Goal: Task Accomplishment & Management: Complete application form

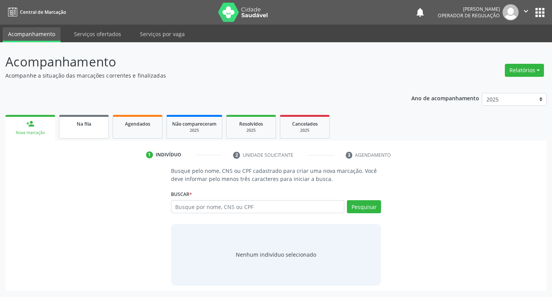
click at [102, 129] on link "Na fila" at bounding box center [84, 127] width 50 height 24
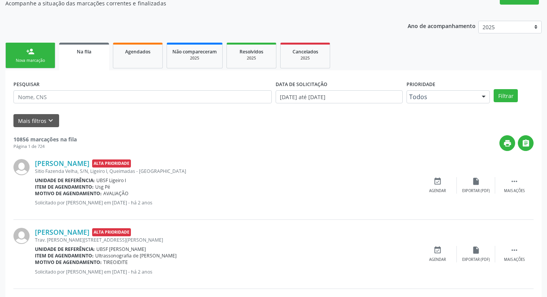
scroll to position [34, 0]
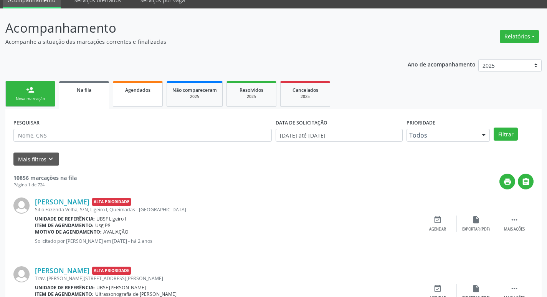
click at [135, 100] on link "Agendados" at bounding box center [138, 94] width 50 height 26
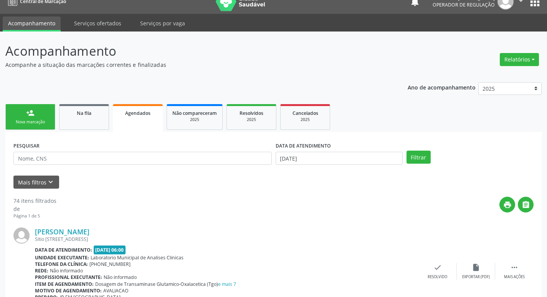
scroll to position [0, 0]
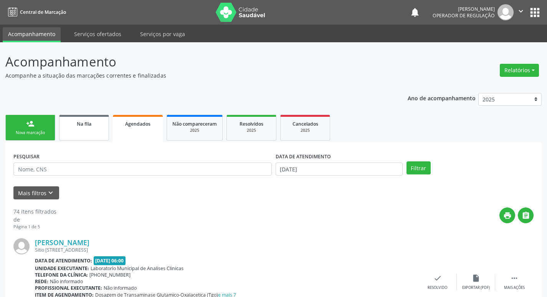
click at [100, 127] on link "Na fila" at bounding box center [84, 128] width 50 height 26
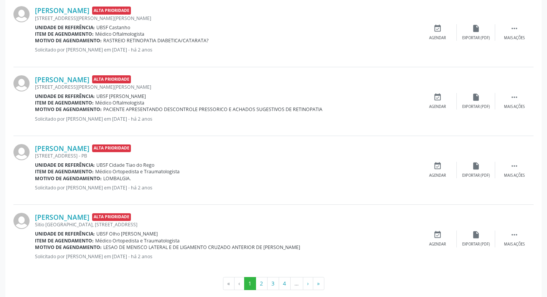
scroll to position [999, 0]
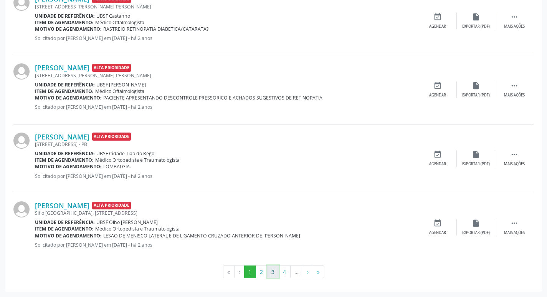
click at [269, 272] on button "3" at bounding box center [273, 271] width 12 height 13
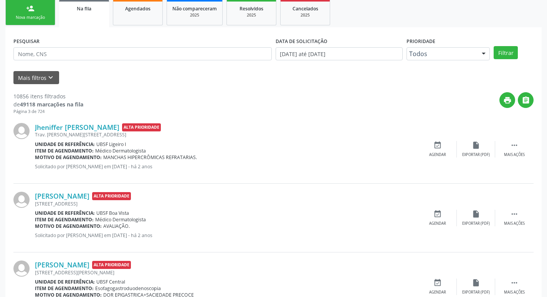
scroll to position [0, 0]
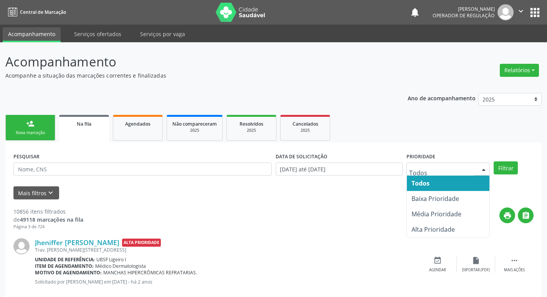
click at [485, 167] on div at bounding box center [484, 169] width 12 height 13
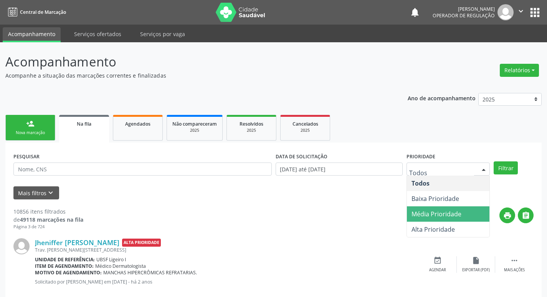
click at [466, 214] on span "Média Prioridade" at bounding box center [448, 213] width 83 height 15
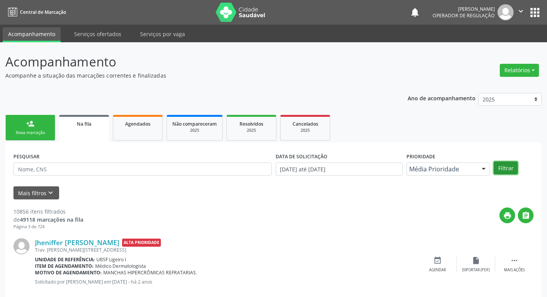
click at [512, 168] on button "Filtrar" at bounding box center [505, 167] width 24 height 13
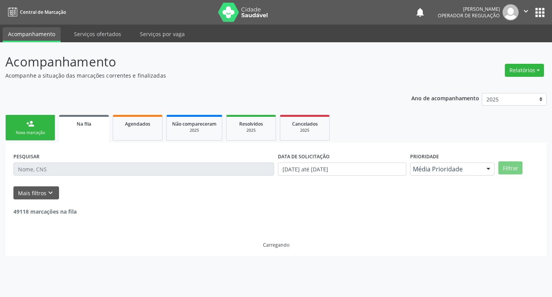
click at [485, 166] on div at bounding box center [489, 169] width 12 height 13
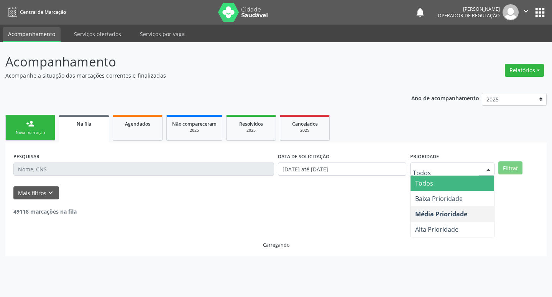
click at [477, 180] on span "Todos" at bounding box center [453, 182] width 84 height 15
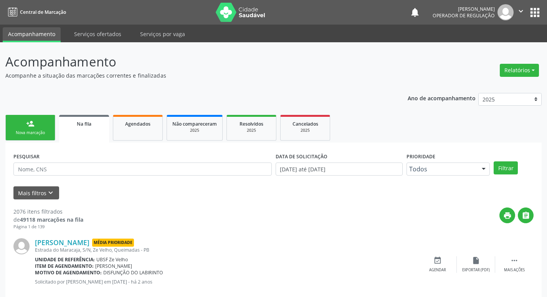
drag, startPoint x: 83, startPoint y: 178, endPoint x: 80, endPoint y: 174, distance: 5.8
click at [83, 178] on div "PESQUISAR" at bounding box center [143, 165] width 262 height 30
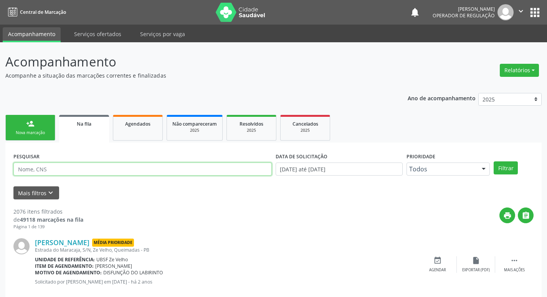
click at [79, 173] on input "text" at bounding box center [142, 168] width 258 height 13
type input "702408077536120"
click at [493, 161] on button "Filtrar" at bounding box center [505, 167] width 24 height 13
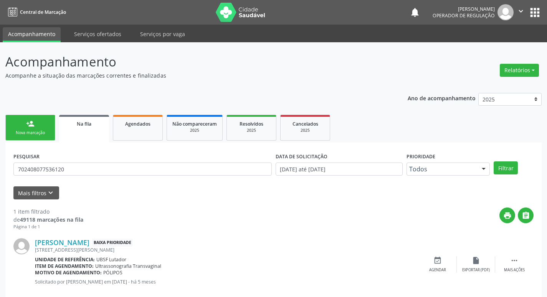
scroll to position [15, 0]
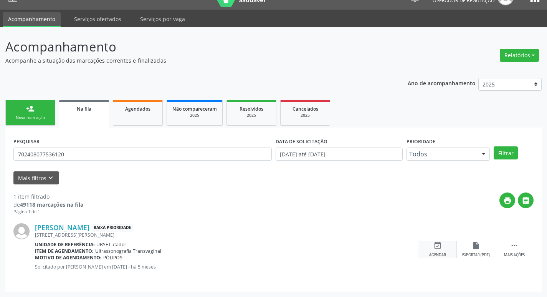
click at [442, 249] on div "event_available Agendar" at bounding box center [437, 249] width 38 height 16
click at [433, 247] on icon "event_available" at bounding box center [437, 245] width 8 height 8
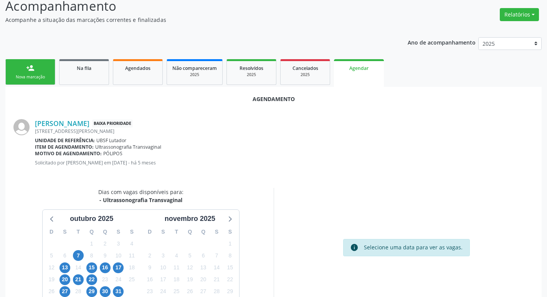
scroll to position [103, 0]
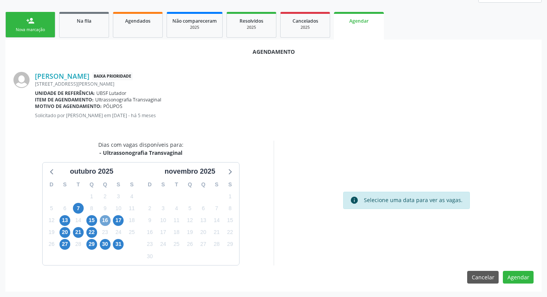
click at [104, 220] on span "16" at bounding box center [105, 220] width 11 height 11
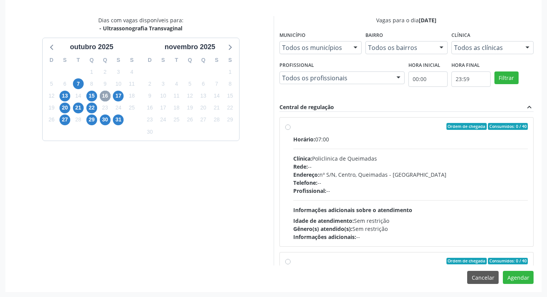
scroll to position [228, 0]
click at [425, 148] on div "Horário: 07:00 Clínica: Policlinica de Queimadas Rede: -- Endereço: nº S/N, Cen…" at bounding box center [410, 188] width 235 height 106
click at [290, 129] on input "Ordem de chegada Consumidos: 0 / 40 Horário: 07:00 Clínica: Policlinica de Quei…" at bounding box center [287, 125] width 5 height 7
radio input "true"
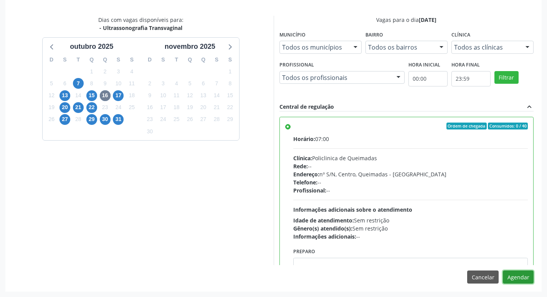
click at [508, 276] on button "Agendar" at bounding box center [518, 276] width 31 height 13
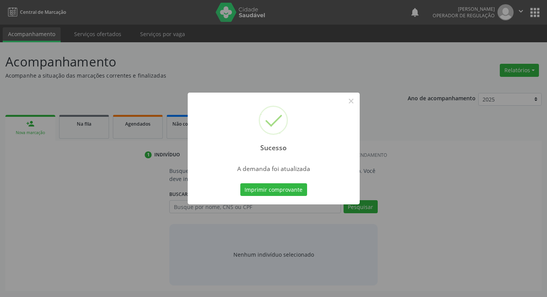
scroll to position [0, 0]
click at [275, 186] on button "Imprimir comprovante" at bounding box center [276, 189] width 67 height 13
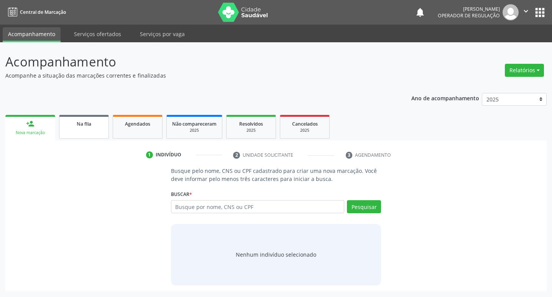
click at [80, 125] on span "Na fila" at bounding box center [84, 123] width 15 height 7
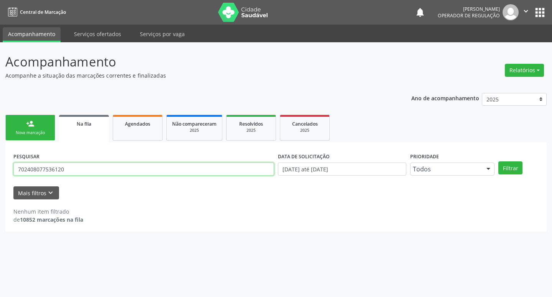
click at [155, 170] on input "702408077536120" at bounding box center [143, 168] width 261 height 13
type input "708606558607284"
click at [499, 161] on button "Filtrar" at bounding box center [511, 167] width 24 height 13
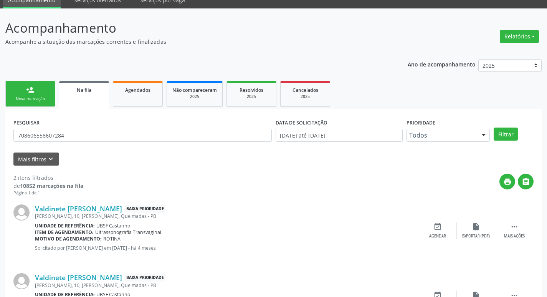
scroll to position [84, 0]
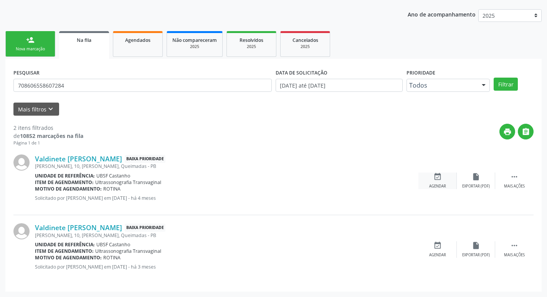
click at [435, 176] on icon "event_available" at bounding box center [437, 176] width 8 height 8
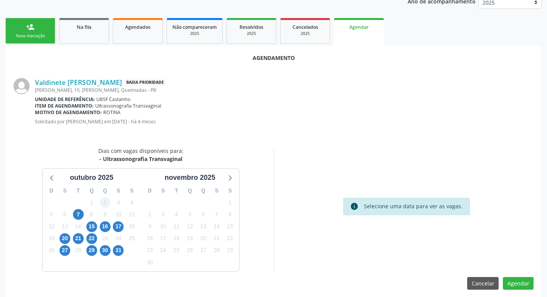
scroll to position [103, 0]
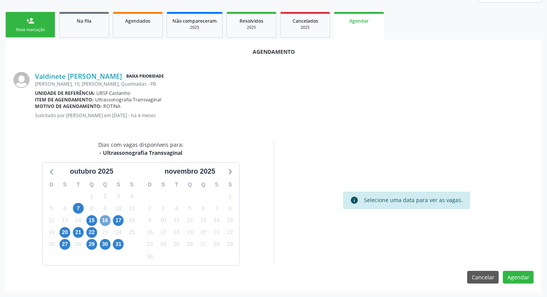
click at [107, 217] on span "16" at bounding box center [105, 220] width 11 height 11
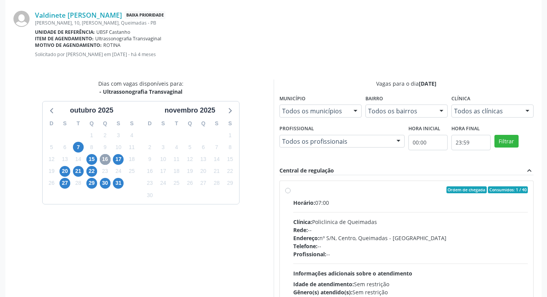
scroll to position [228, 0]
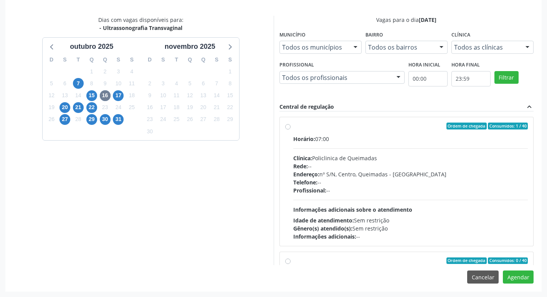
click at [402, 162] on div "Rede: --" at bounding box center [410, 166] width 235 height 8
click at [290, 129] on input "Ordem de chegada Consumidos: 1 / 40 Horário: 07:00 Clínica: Policlinica de Quei…" at bounding box center [287, 125] width 5 height 7
radio input "true"
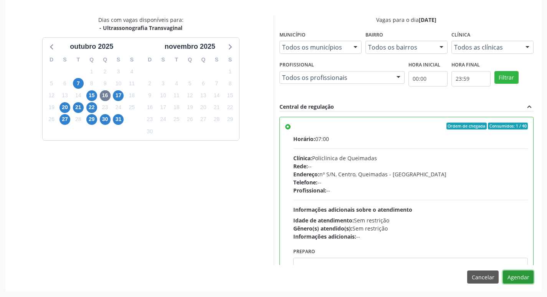
click at [516, 275] on button "Agendar" at bounding box center [518, 276] width 31 height 13
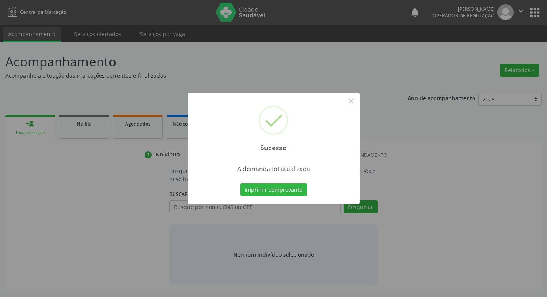
scroll to position [0, 0]
click at [290, 182] on div "Imprimir comprovante Cancel" at bounding box center [276, 189] width 70 height 16
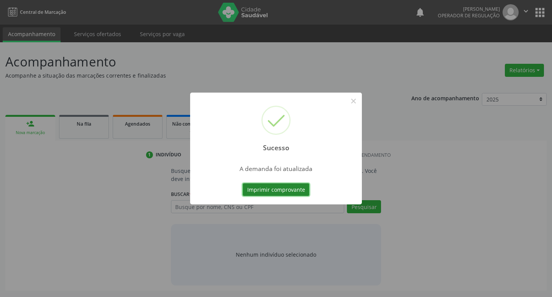
click at [287, 186] on button "Imprimir comprovante" at bounding box center [276, 189] width 67 height 13
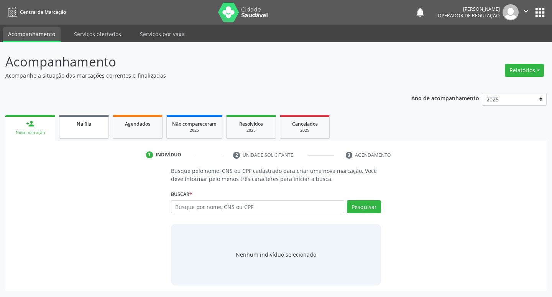
click at [83, 127] on link "Na fila" at bounding box center [84, 127] width 50 height 24
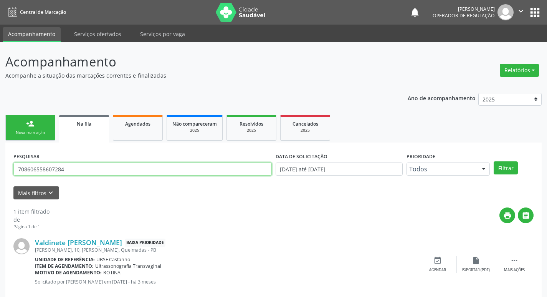
click at [102, 173] on input "708606558607284" at bounding box center [142, 168] width 258 height 13
type input "706802285491421"
click at [493, 161] on button "Filtrar" at bounding box center [505, 167] width 24 height 13
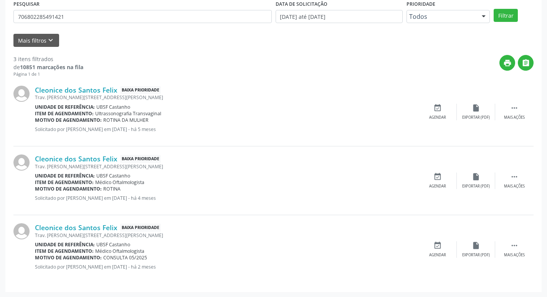
scroll to position [153, 0]
click at [443, 110] on div "event_available Agendar" at bounding box center [437, 111] width 38 height 16
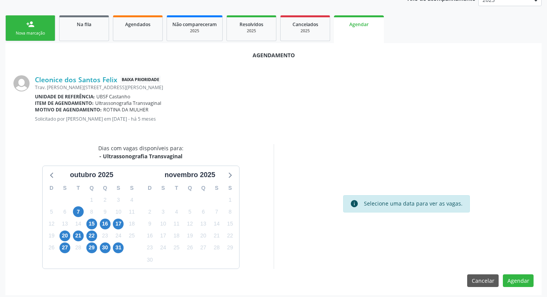
scroll to position [103, 0]
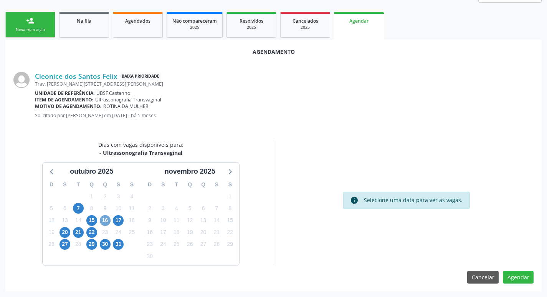
click at [107, 217] on span "16" at bounding box center [105, 220] width 11 height 11
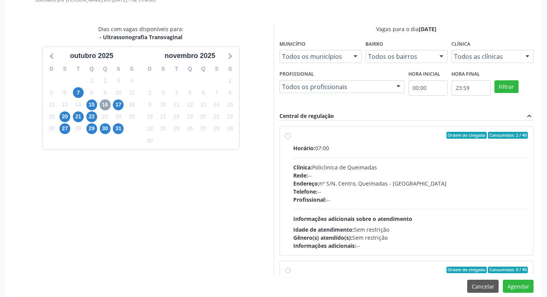
scroll to position [228, 0]
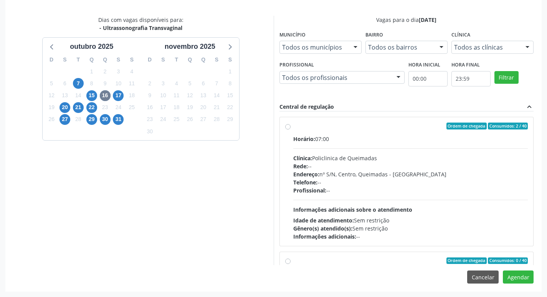
click at [476, 129] on span "Ordem de chegada" at bounding box center [466, 125] width 40 height 7
click at [290, 129] on input "Ordem de chegada Consumidos: 2 / 40 Horário: 07:00 Clínica: Policlinica de Quei…" at bounding box center [287, 125] width 5 height 7
radio input "true"
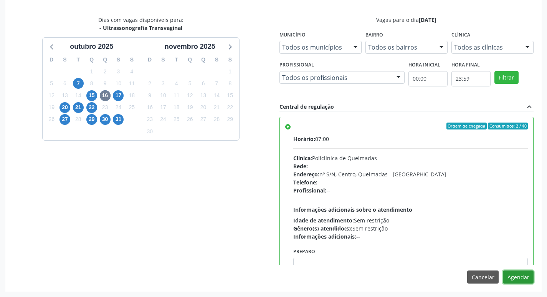
click at [517, 277] on button "Agendar" at bounding box center [518, 276] width 31 height 13
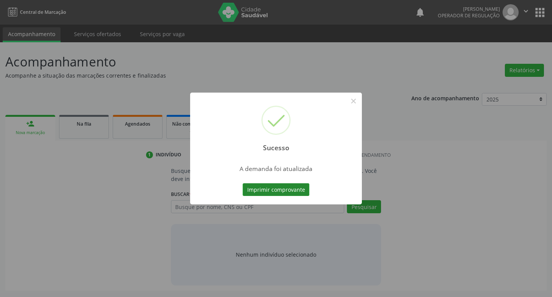
click at [306, 192] on button "Imprimir comprovante" at bounding box center [276, 189] width 67 height 13
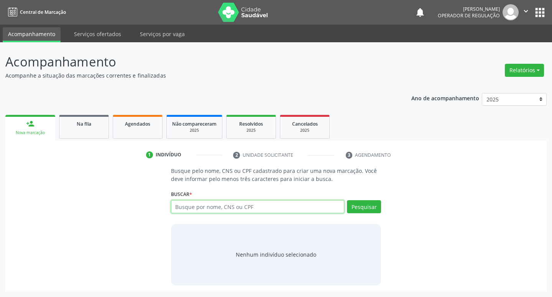
click at [239, 206] on input "text" at bounding box center [258, 206] width 174 height 13
click at [92, 125] on div "Na fila" at bounding box center [84, 123] width 38 height 8
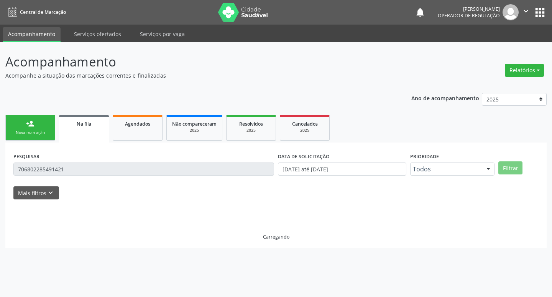
click at [125, 173] on input "706802285491421" at bounding box center [143, 168] width 261 height 13
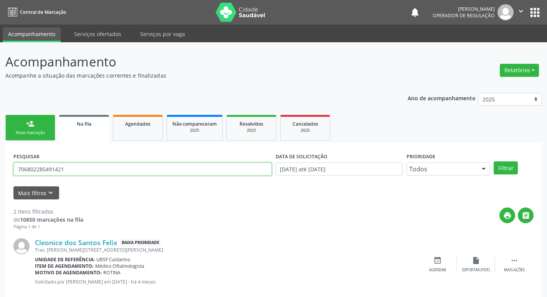
click at [125, 173] on input "706802285491421" at bounding box center [142, 168] width 258 height 13
type input "708307743325560"
click at [493, 161] on button "Filtrar" at bounding box center [505, 167] width 24 height 13
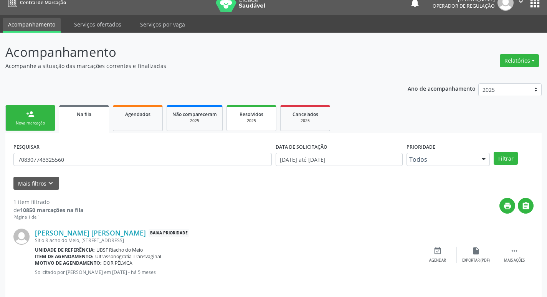
scroll to position [15, 0]
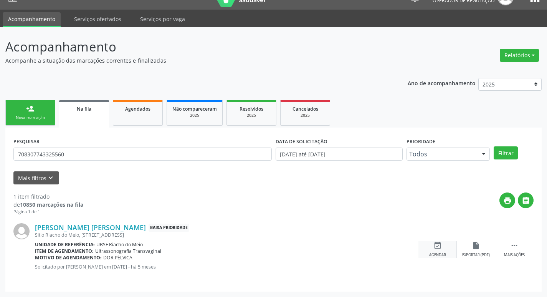
click at [440, 246] on icon "event_available" at bounding box center [437, 245] width 8 height 8
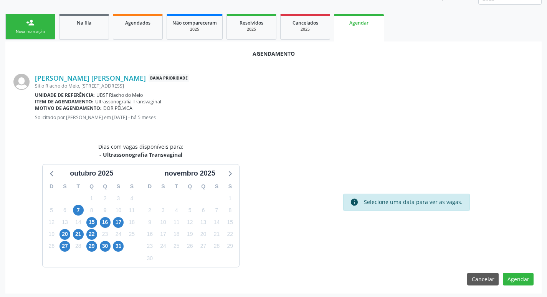
scroll to position [103, 0]
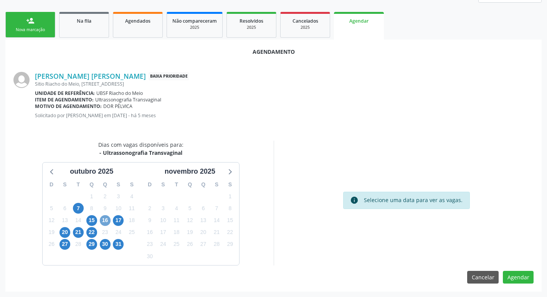
click at [109, 219] on span "16" at bounding box center [105, 220] width 11 height 11
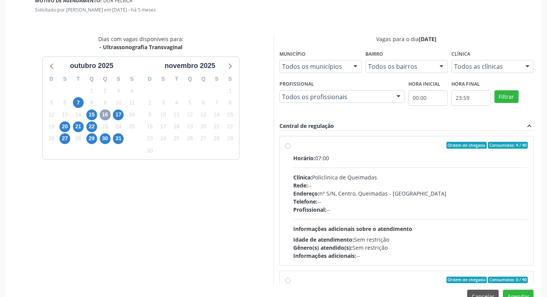
scroll to position [228, 0]
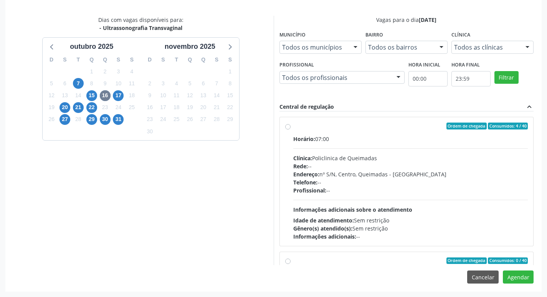
click at [468, 173] on div "Endereço: nº S/N, Centro, Queimadas - PB" at bounding box center [410, 174] width 235 height 8
click at [290, 129] on input "Ordem de chegada Consumidos: 4 / 40 Horário: 07:00 Clínica: Policlinica de Quei…" at bounding box center [287, 125] width 5 height 7
radio input "true"
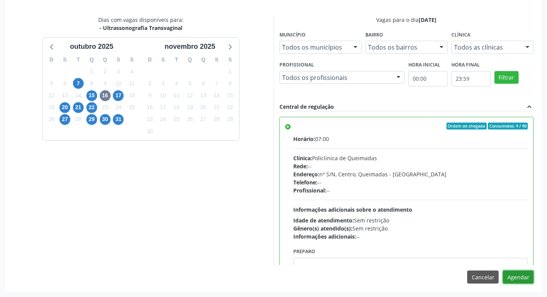
click at [520, 275] on button "Agendar" at bounding box center [518, 276] width 31 height 13
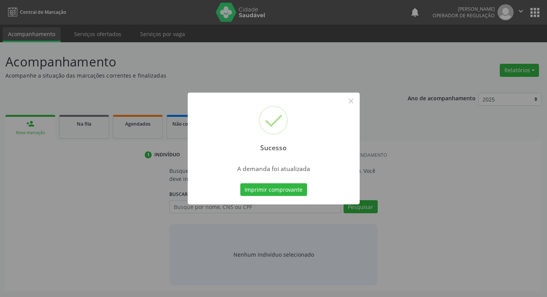
scroll to position [0, 0]
click at [274, 186] on button "Imprimir comprovante" at bounding box center [276, 189] width 67 height 13
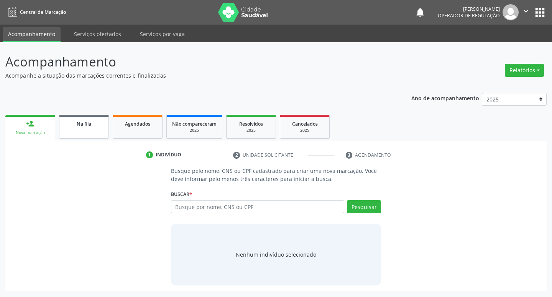
click at [68, 121] on div "Na fila" at bounding box center [84, 123] width 38 height 8
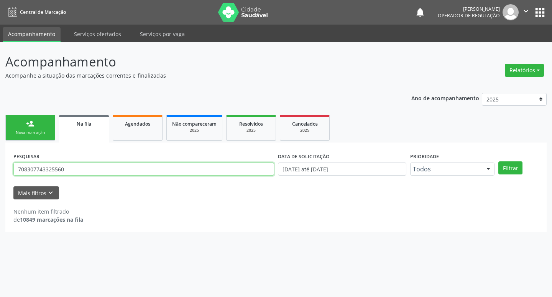
click at [97, 168] on input "708307743325560" at bounding box center [143, 168] width 261 height 13
type input "700504947640960"
click at [499, 161] on button "Filtrar" at bounding box center [511, 167] width 24 height 13
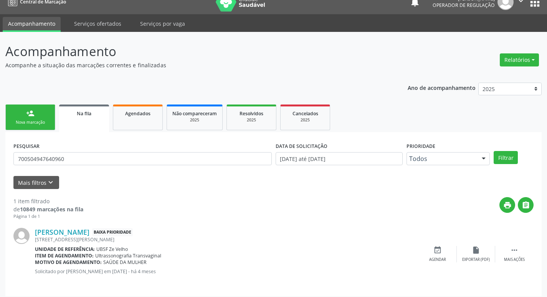
scroll to position [15, 0]
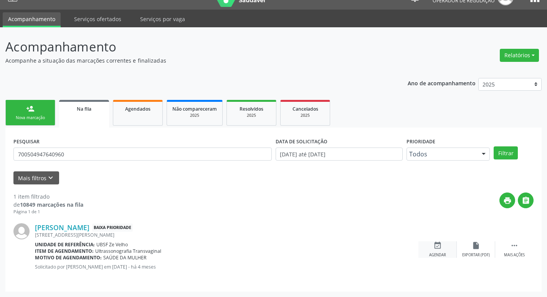
click at [443, 243] on div "event_available Agendar" at bounding box center [437, 249] width 38 height 16
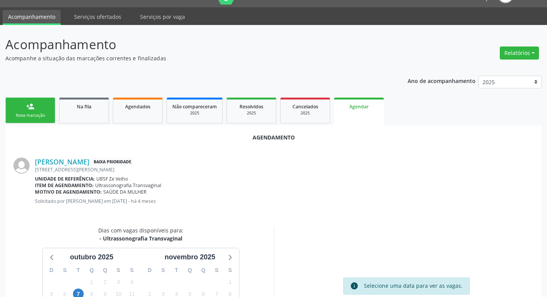
scroll to position [103, 0]
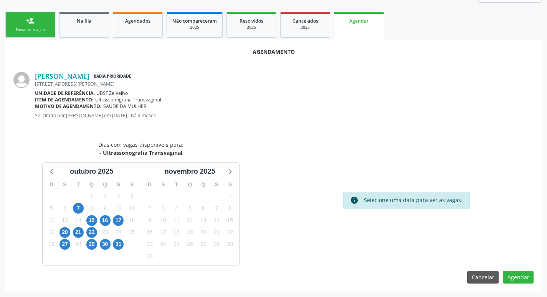
click at [110, 216] on div "16" at bounding box center [104, 220] width 13 height 12
click at [110, 218] on span "16" at bounding box center [105, 220] width 11 height 11
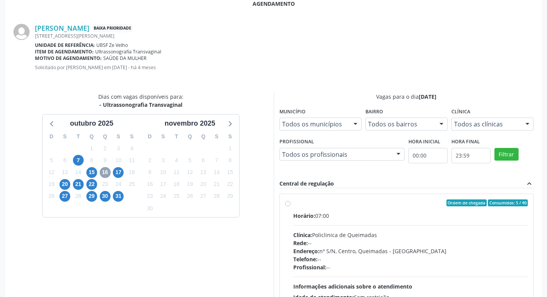
scroll to position [228, 0]
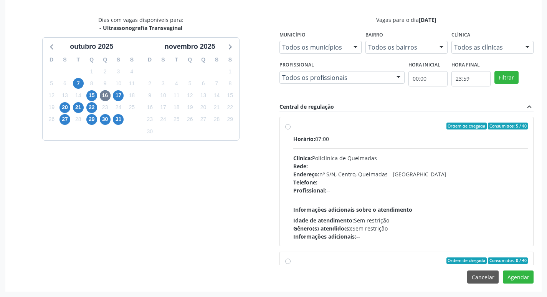
click at [423, 138] on div "Horário: 07:00" at bounding box center [410, 139] width 235 height 8
click at [290, 129] on input "Ordem de chegada Consumidos: 5 / 40 Horário: 07:00 Clínica: Policlinica de Quei…" at bounding box center [287, 125] width 5 height 7
radio input "true"
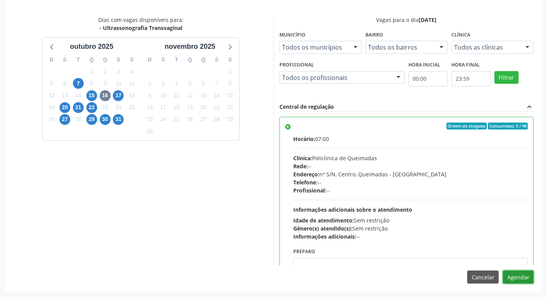
drag, startPoint x: 518, startPoint y: 277, endPoint x: 490, endPoint y: 283, distance: 29.0
click at [518, 277] on button "Agendar" at bounding box center [518, 276] width 31 height 13
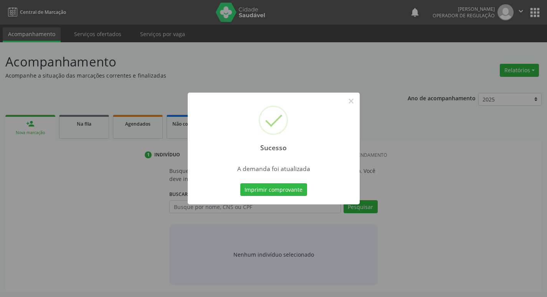
scroll to position [0, 0]
click at [270, 190] on button "Imprimir comprovante" at bounding box center [276, 189] width 67 height 13
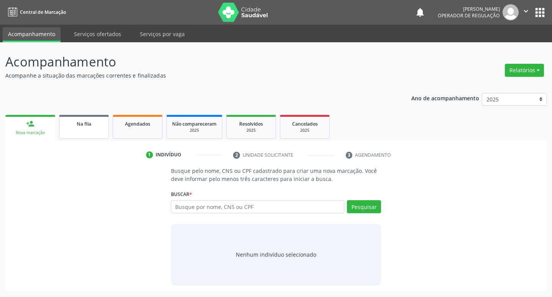
click at [89, 118] on link "Na fila" at bounding box center [84, 127] width 50 height 24
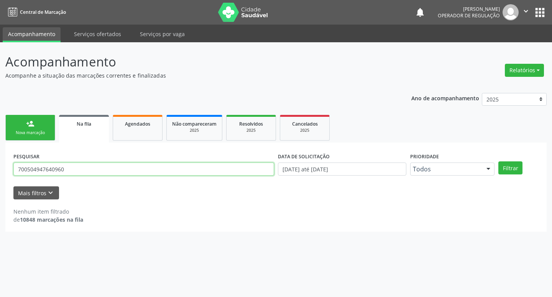
click at [97, 171] on input "700504947640960" at bounding box center [143, 168] width 261 height 13
click at [96, 171] on input "700504947640960" at bounding box center [143, 168] width 261 height 13
type input "7"
type input "703003857705174"
click at [499, 161] on button "Filtrar" at bounding box center [511, 167] width 24 height 13
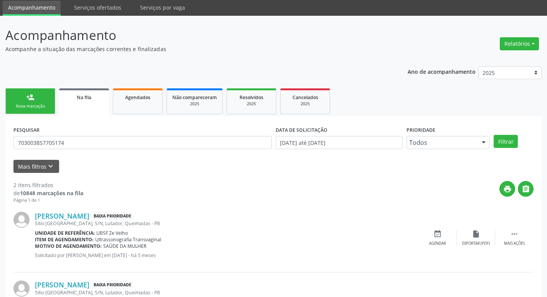
scroll to position [84, 0]
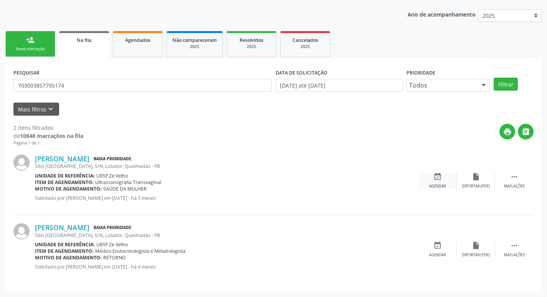
click at [444, 183] on div "Agendar" at bounding box center [437, 185] width 17 height 5
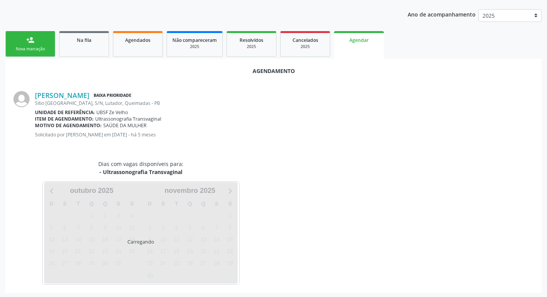
scroll to position [85, 0]
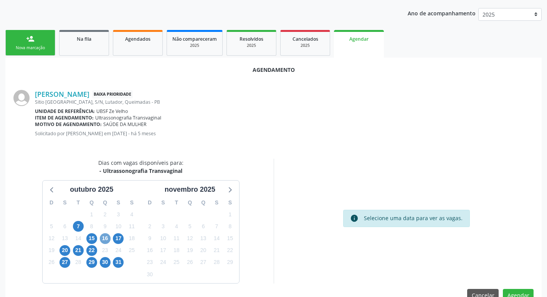
click at [104, 240] on span "16" at bounding box center [105, 238] width 11 height 11
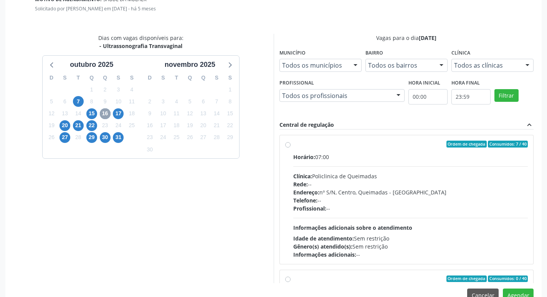
scroll to position [228, 0]
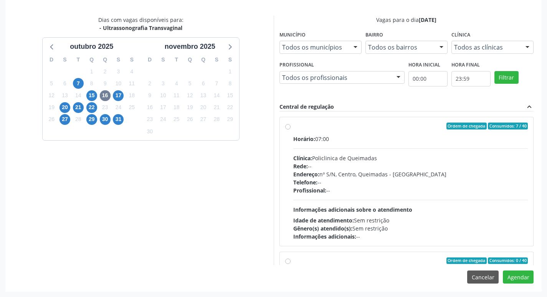
click at [353, 135] on div "Horário: 07:00" at bounding box center [410, 139] width 235 height 8
click at [290, 129] on input "Ordem de chegada Consumidos: 7 / 40 Horário: 07:00 Clínica: Policlinica de Quei…" at bounding box center [287, 125] width 5 height 7
radio input "true"
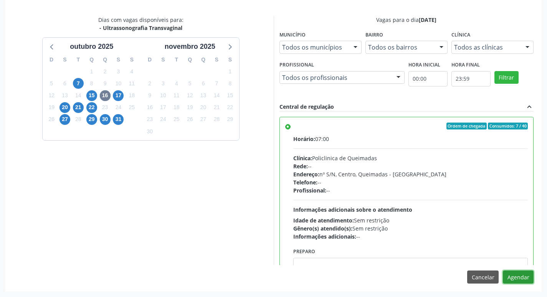
click at [510, 276] on button "Agendar" at bounding box center [518, 276] width 31 height 13
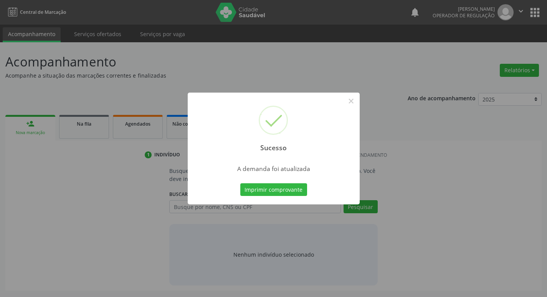
scroll to position [0, 0]
click at [269, 184] on button "Imprimir comprovante" at bounding box center [276, 189] width 67 height 13
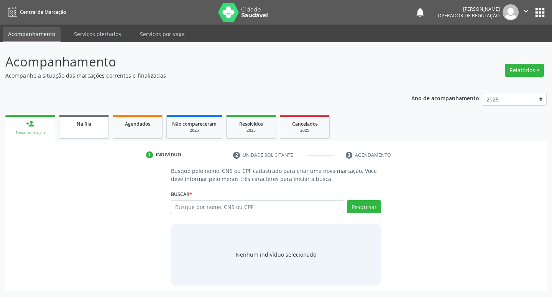
click at [81, 129] on link "Na fila" at bounding box center [84, 127] width 50 height 24
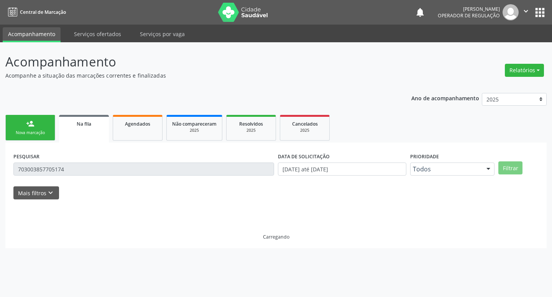
click at [99, 174] on input "703003857705174" at bounding box center [143, 168] width 261 height 13
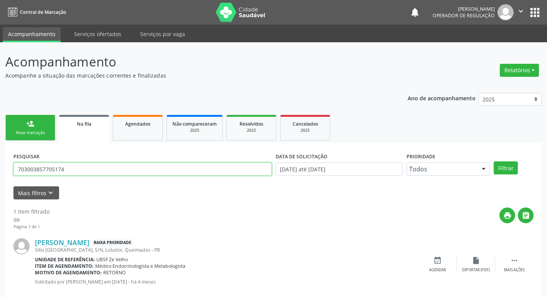
click at [98, 173] on input "703003857705174" at bounding box center [142, 168] width 258 height 13
type input "700701955385570"
click at [493, 161] on button "Filtrar" at bounding box center [505, 167] width 24 height 13
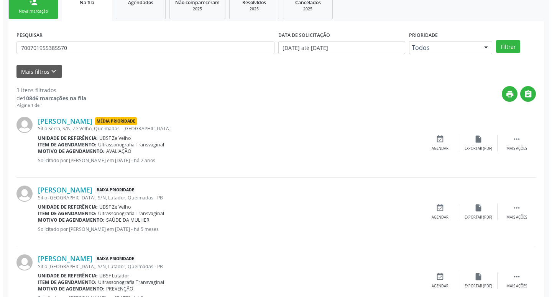
scroll to position [153, 0]
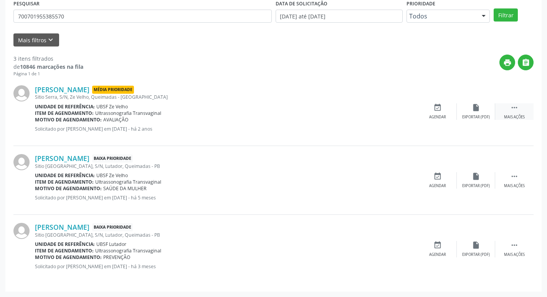
click at [519, 107] on div " Mais ações" at bounding box center [514, 111] width 38 height 16
click at [435, 110] on icon "cancel" at bounding box center [437, 107] width 8 height 8
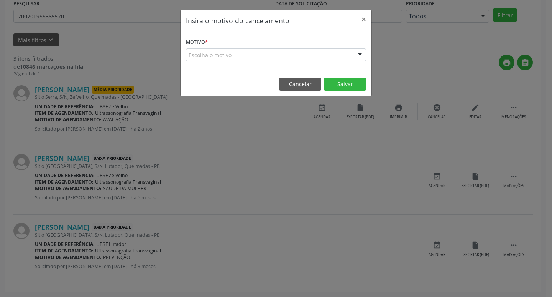
click at [338, 47] on form "Motivo * Escolha o motivo Outro Médico - Participação em eventos (ex: congresso…" at bounding box center [276, 48] width 180 height 25
click at [338, 53] on div "Escolha o motivo" at bounding box center [276, 54] width 180 height 13
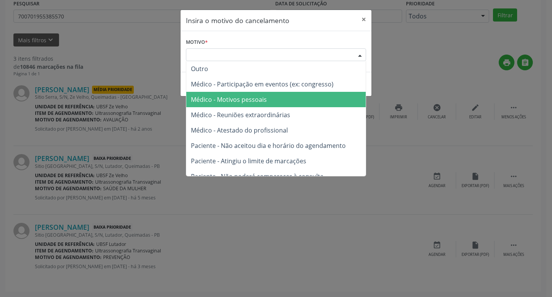
click at [327, 94] on span "Médico - Motivos pessoais" at bounding box center [276, 99] width 180 height 15
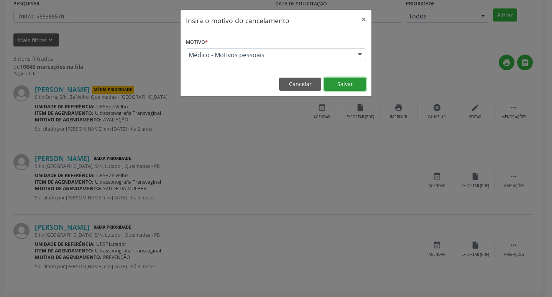
click at [345, 85] on button "Salvar" at bounding box center [345, 83] width 42 height 13
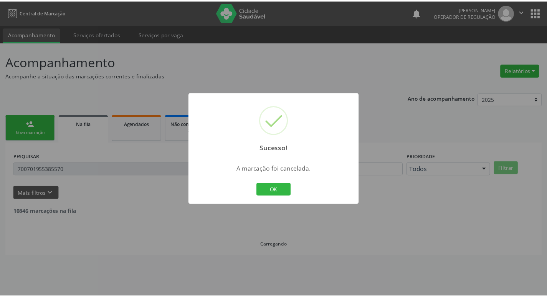
scroll to position [0, 0]
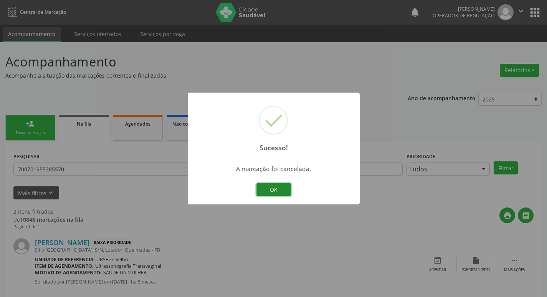
click at [277, 193] on button "OK" at bounding box center [273, 189] width 35 height 13
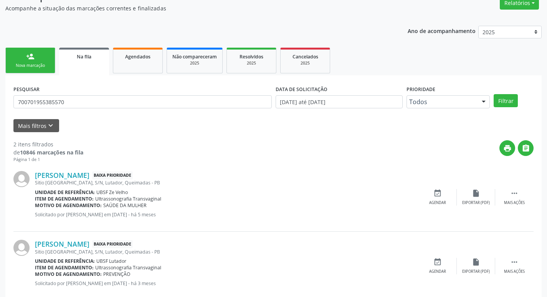
scroll to position [84, 0]
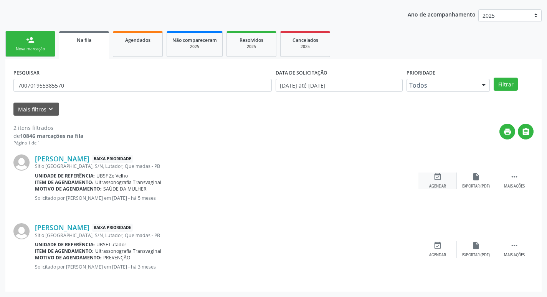
click at [444, 178] on div "event_available Agendar" at bounding box center [437, 180] width 38 height 16
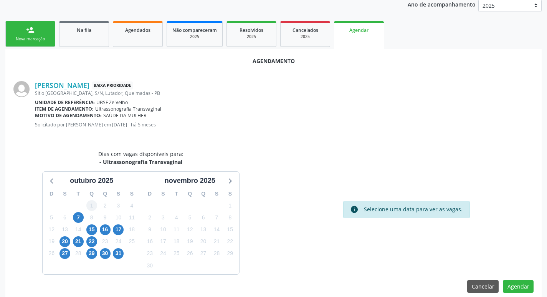
scroll to position [103, 0]
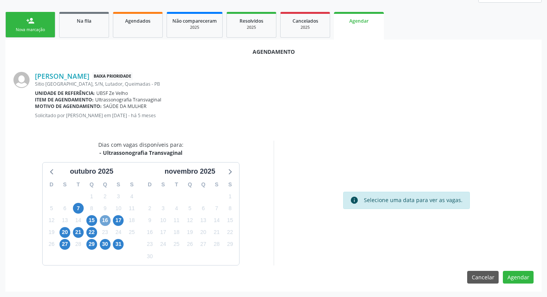
click at [107, 223] on span "16" at bounding box center [105, 220] width 11 height 11
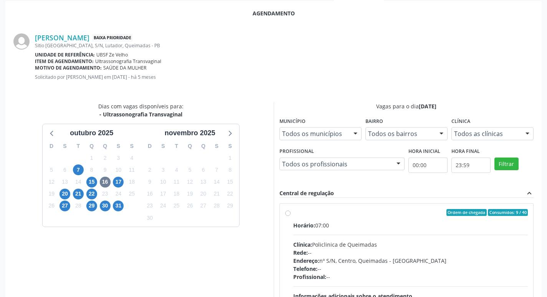
click at [383, 209] on div "Ordem de chegada Consumidos: 9 / 40" at bounding box center [410, 212] width 235 height 7
click at [290, 209] on input "Ordem de chegada Consumidos: 9 / 40 Horário: 07:00 Clínica: Policlinica de Quei…" at bounding box center [287, 212] width 5 height 7
radio input "true"
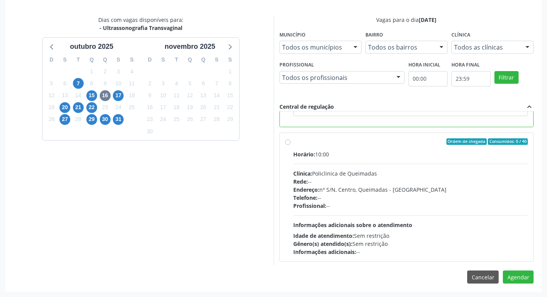
scroll to position [173, 0]
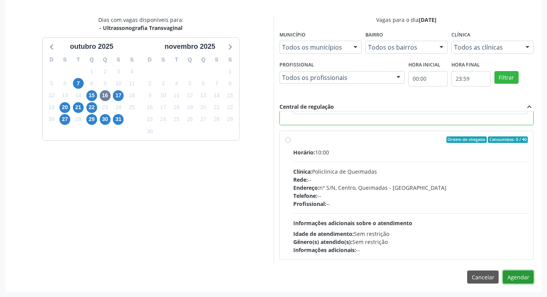
click at [522, 277] on button "Agendar" at bounding box center [518, 276] width 31 height 13
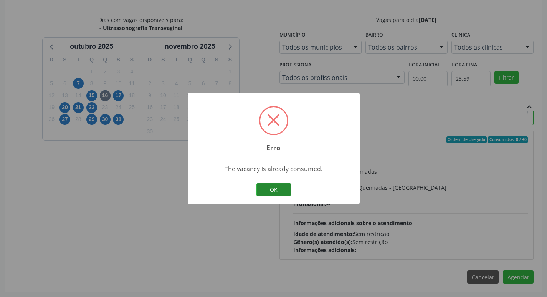
click at [283, 193] on button "OK" at bounding box center [273, 189] width 35 height 13
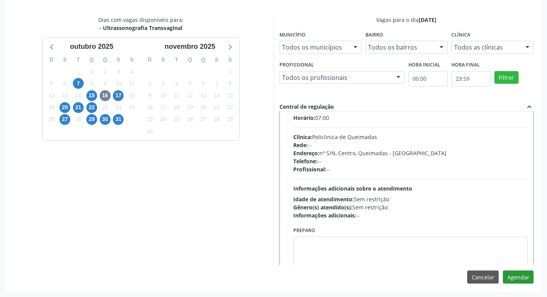
scroll to position [77, 0]
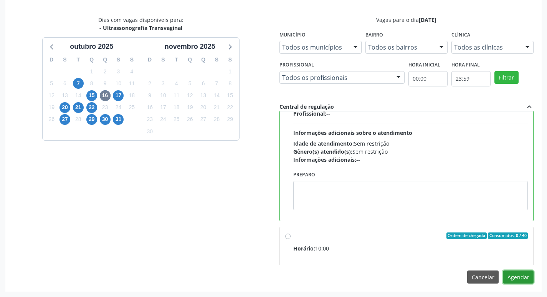
click at [530, 277] on button "Agendar" at bounding box center [518, 276] width 31 height 13
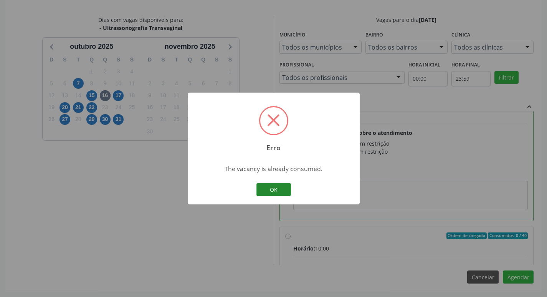
click at [271, 190] on button "OK" at bounding box center [273, 189] width 35 height 13
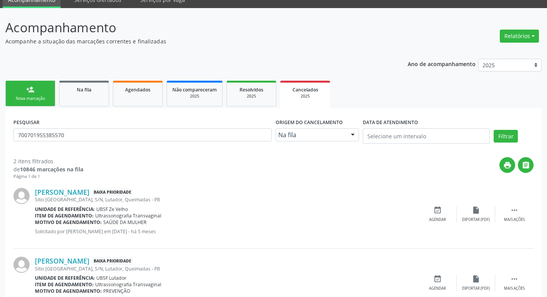
scroll to position [68, 0]
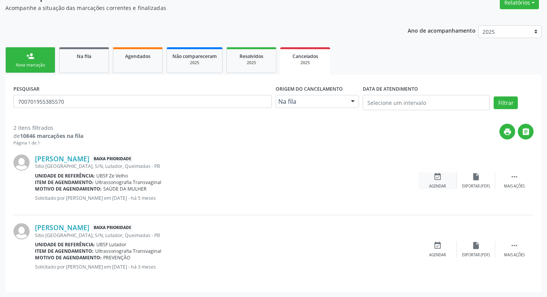
click at [437, 180] on icon "event_available" at bounding box center [437, 176] width 8 height 8
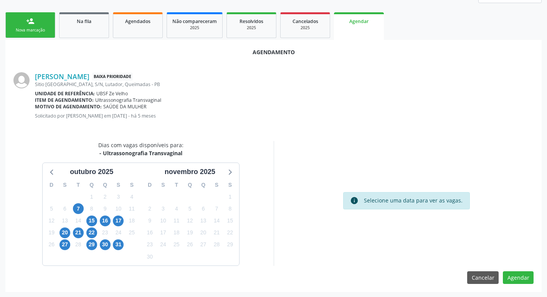
scroll to position [103, 0]
click at [104, 218] on span "16" at bounding box center [105, 220] width 11 height 11
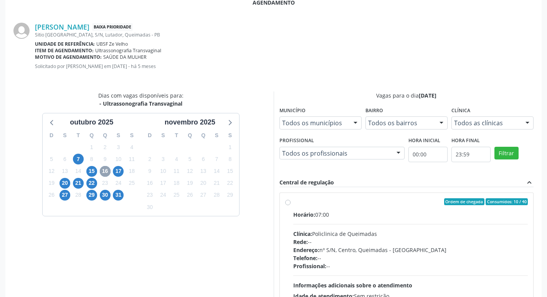
scroll to position [228, 0]
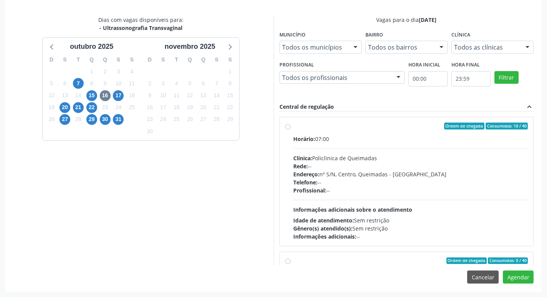
click at [352, 148] on hr at bounding box center [410, 148] width 235 height 0
click at [290, 129] on input "Ordem de chegada Consumidos: 10 / 40 Horário: 07:00 Clínica: Policlinica de Que…" at bounding box center [287, 125] width 5 height 7
radio input "true"
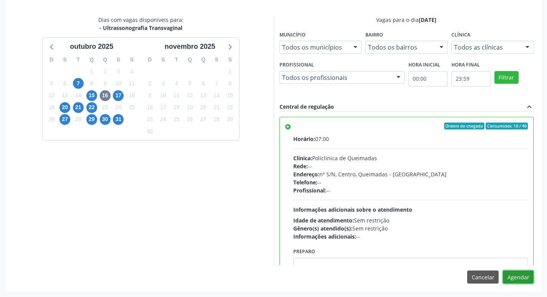
click at [522, 274] on button "Agendar" at bounding box center [518, 276] width 31 height 13
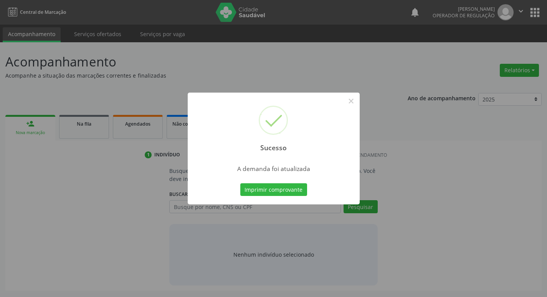
scroll to position [0, 0]
click at [281, 188] on button "Imprimir comprovante" at bounding box center [276, 189] width 67 height 13
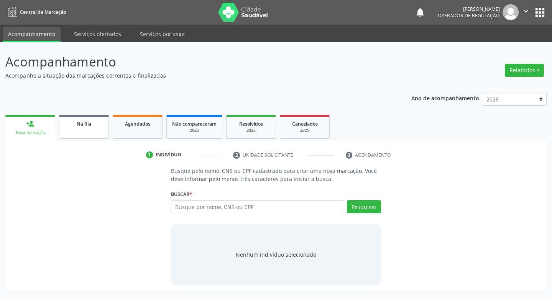
drag, startPoint x: 77, startPoint y: 119, endPoint x: 102, endPoint y: 119, distance: 24.9
click at [77, 119] on link "Na fila" at bounding box center [84, 127] width 50 height 24
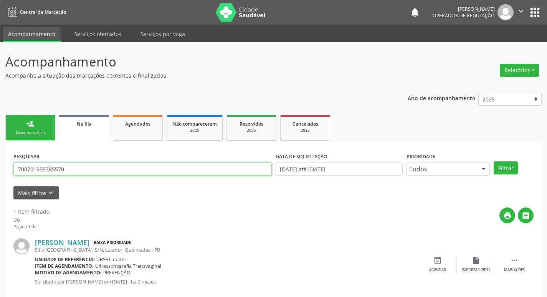
click at [105, 169] on input "700701955385570" at bounding box center [142, 168] width 258 height 13
type input "700009345061406"
click at [493, 161] on button "Filtrar" at bounding box center [505, 167] width 24 height 13
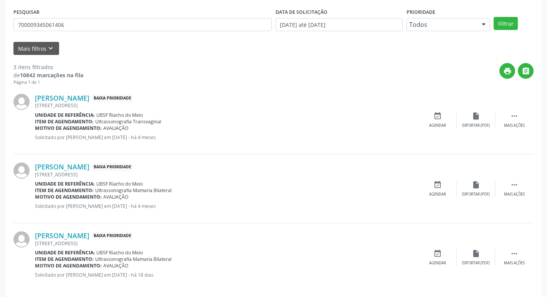
scroll to position [153, 0]
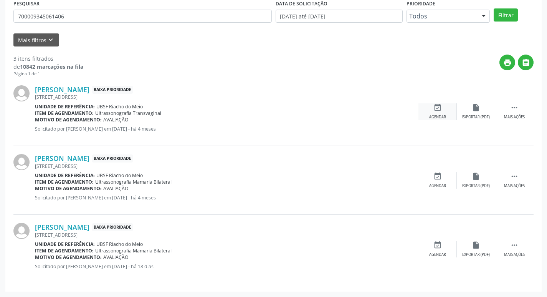
click at [444, 112] on div "event_available Agendar" at bounding box center [437, 111] width 38 height 16
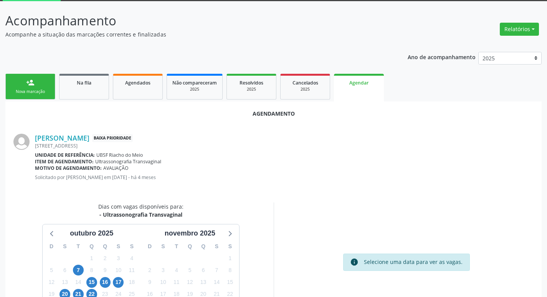
scroll to position [103, 0]
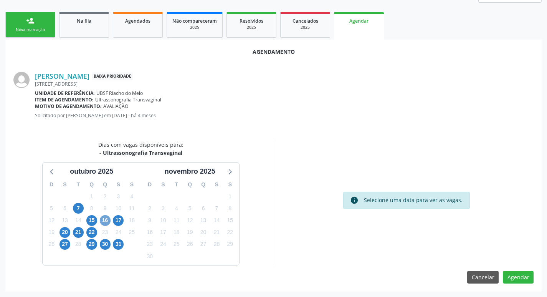
click at [106, 216] on span "16" at bounding box center [105, 220] width 11 height 11
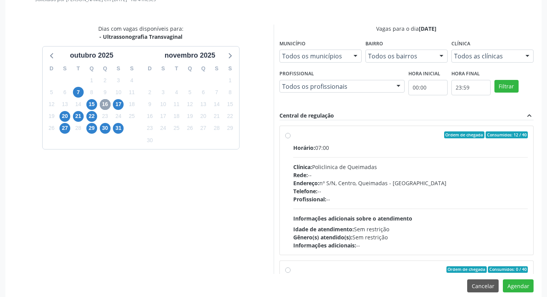
scroll to position [228, 0]
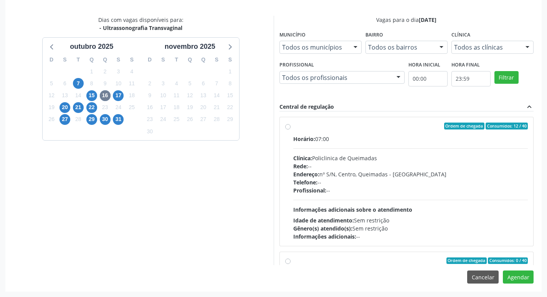
click at [377, 127] on div "Ordem de chegada Consumidos: 12 / 40" at bounding box center [410, 125] width 235 height 7
click at [290, 127] on input "Ordem de chegada Consumidos: 12 / 40 Horário: 07:00 Clínica: Policlinica de Que…" at bounding box center [287, 125] width 5 height 7
radio input "true"
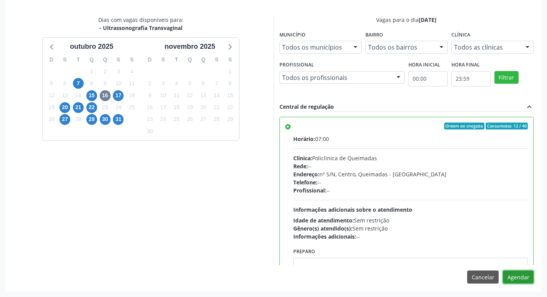
click at [525, 281] on button "Agendar" at bounding box center [518, 276] width 31 height 13
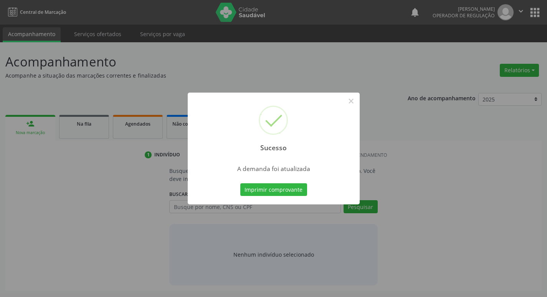
scroll to position [0, 0]
click at [303, 188] on button "Imprimir comprovante" at bounding box center [276, 189] width 67 height 13
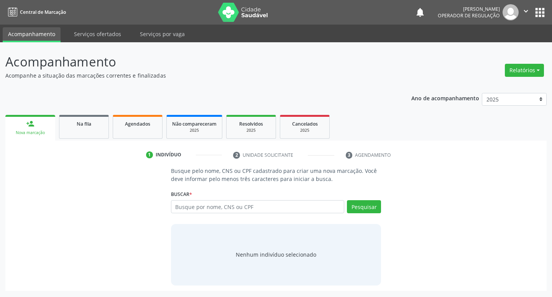
click at [74, 113] on ul "person_add Nova marcação Na fila Agendados Não compareceram 2025 Resolvidos 202…" at bounding box center [276, 127] width 542 height 28
click at [81, 124] on span "Na fila" at bounding box center [84, 123] width 15 height 7
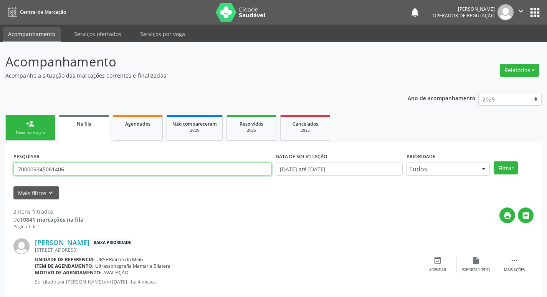
click at [104, 170] on input "700009345061406" at bounding box center [142, 168] width 258 height 13
type input "702907578506172"
click at [493, 161] on button "Filtrar" at bounding box center [505, 167] width 24 height 13
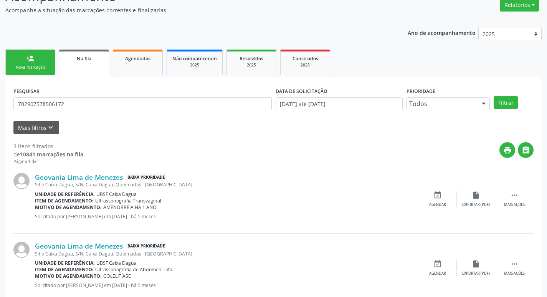
scroll to position [153, 0]
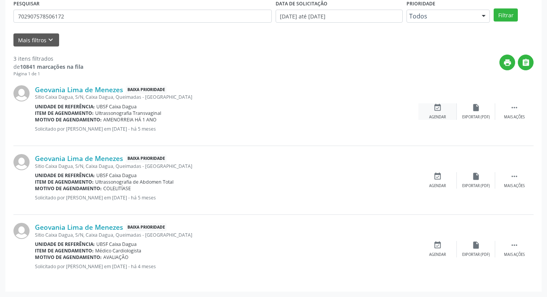
click at [443, 114] on div "event_available Agendar" at bounding box center [437, 111] width 38 height 16
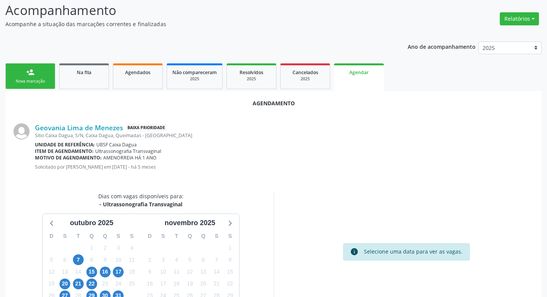
scroll to position [85, 0]
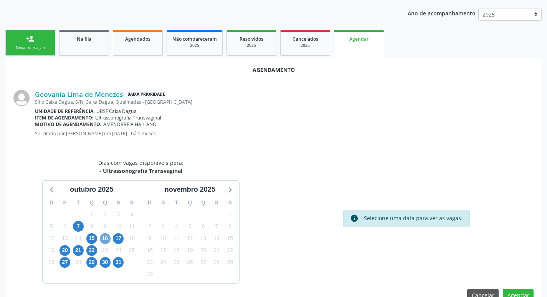
click at [103, 237] on span "16" at bounding box center [105, 238] width 11 height 11
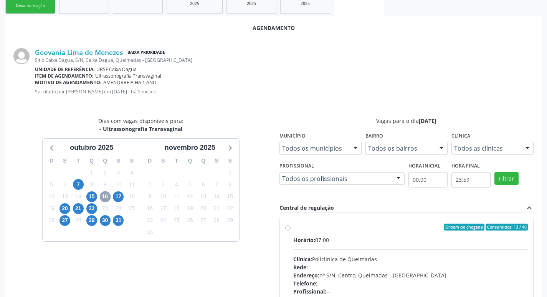
scroll to position [228, 0]
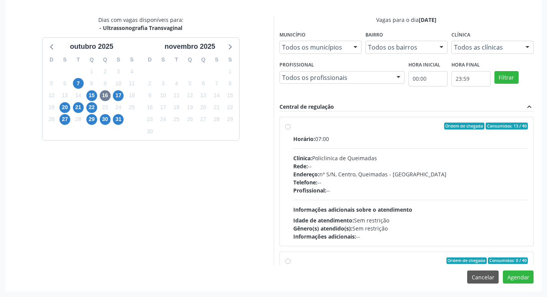
click at [446, 150] on div "Horário: 07:00 Clínica: Policlinica de Queimadas Rede: -- Endereço: nº S/N, Cen…" at bounding box center [410, 188] width 235 height 106
click at [290, 129] on input "Ordem de chegada Consumidos: 13 / 40 Horário: 07:00 Clínica: Policlinica de Que…" at bounding box center [287, 125] width 5 height 7
radio input "true"
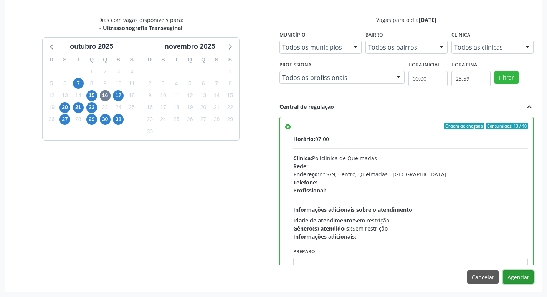
click at [528, 279] on button "Agendar" at bounding box center [518, 276] width 31 height 13
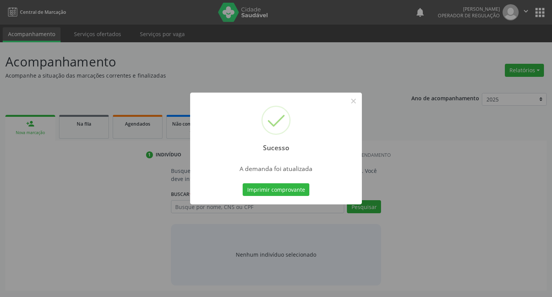
click at [283, 197] on div "Imprimir comprovante Cancel" at bounding box center [276, 189] width 70 height 16
click at [284, 191] on button "Imprimir comprovante" at bounding box center [276, 189] width 67 height 13
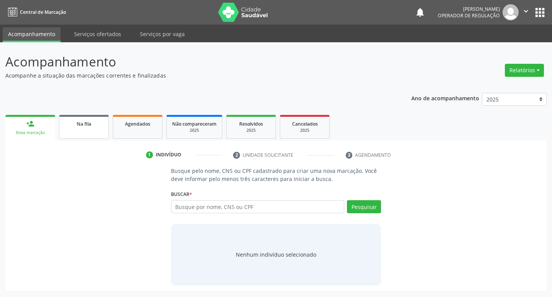
click at [96, 132] on link "Na fila" at bounding box center [84, 127] width 50 height 24
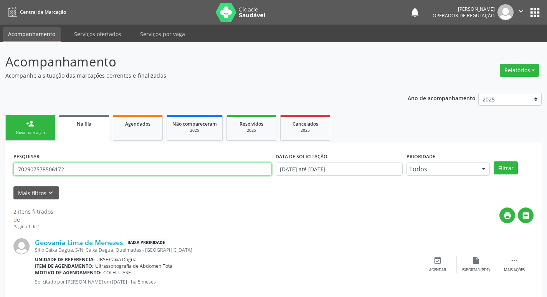
click at [98, 170] on input "702907578506172" at bounding box center [142, 168] width 258 height 13
type input "700008711980006"
click at [493, 161] on button "Filtrar" at bounding box center [505, 167] width 24 height 13
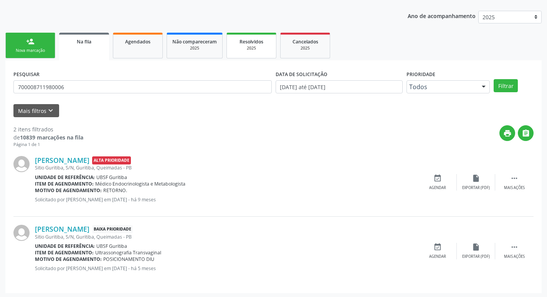
scroll to position [84, 0]
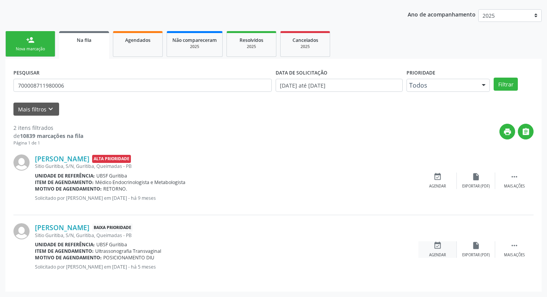
click at [432, 245] on div "event_available Agendar" at bounding box center [437, 249] width 38 height 16
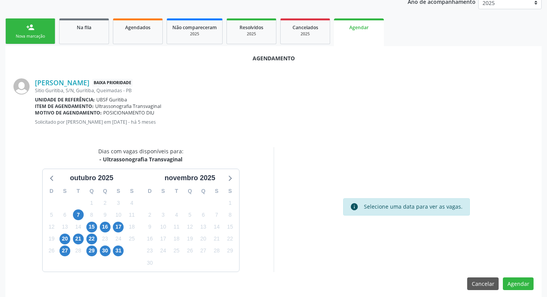
scroll to position [103, 0]
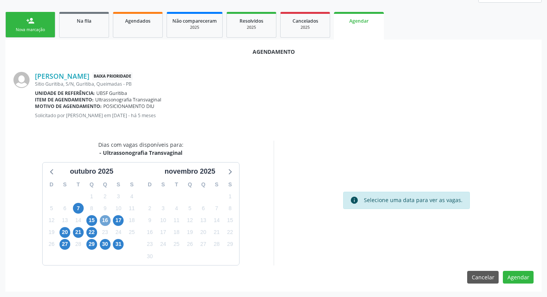
click at [108, 221] on span "16" at bounding box center [105, 220] width 11 height 11
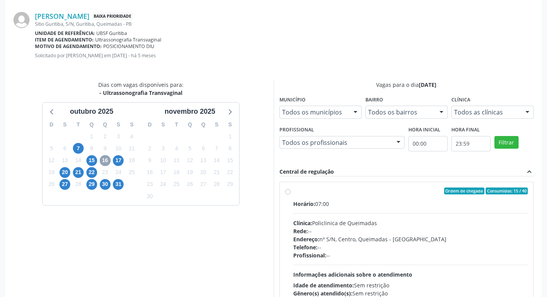
scroll to position [218, 0]
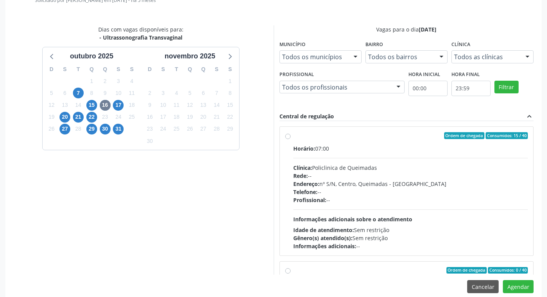
click at [389, 173] on div "Rede: --" at bounding box center [410, 175] width 235 height 8
click at [290, 139] on input "Ordem de chegada Consumidos: 15 / 40 Horário: 07:00 Clínica: Policlinica de Que…" at bounding box center [287, 135] width 5 height 7
radio input "true"
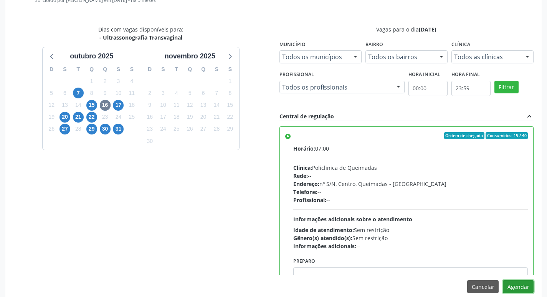
click at [518, 288] on button "Agendar" at bounding box center [518, 286] width 31 height 13
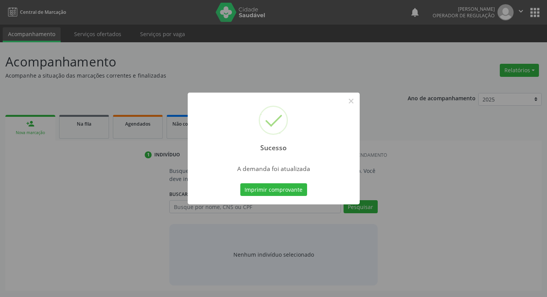
scroll to position [0, 0]
click at [256, 188] on button "Imprimir comprovante" at bounding box center [276, 189] width 67 height 13
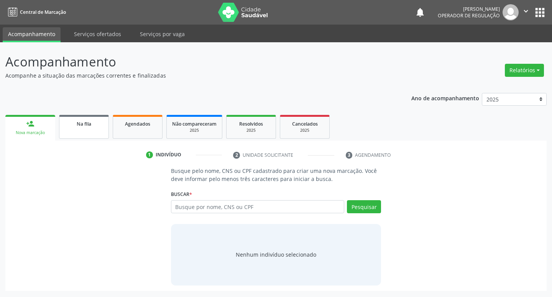
click at [96, 120] on div "Na fila" at bounding box center [84, 123] width 38 height 8
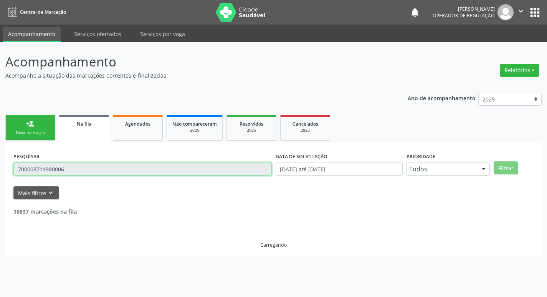
click at [97, 166] on input "700008711980006" at bounding box center [142, 168] width 258 height 13
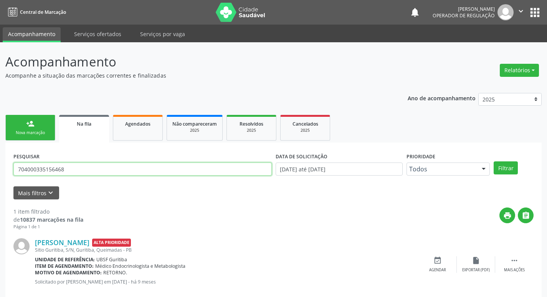
type input "704000335156468"
click at [493, 161] on button "Filtrar" at bounding box center [505, 167] width 24 height 13
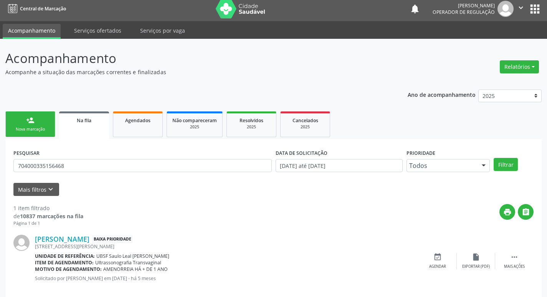
scroll to position [15, 0]
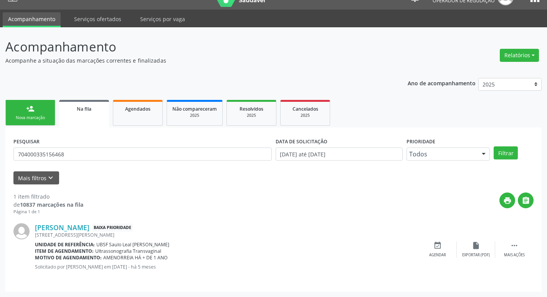
click at [435, 240] on div "Givanilda Matias da Silva Baixa Prioridade Rua Odilon Almeida Barreto, 230, Cen…" at bounding box center [273, 249] width 520 height 68
click at [439, 244] on icon "event_available" at bounding box center [437, 245] width 8 height 8
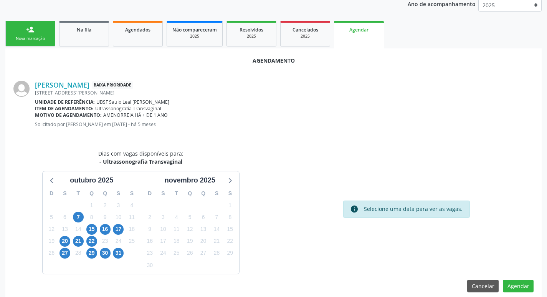
scroll to position [103, 0]
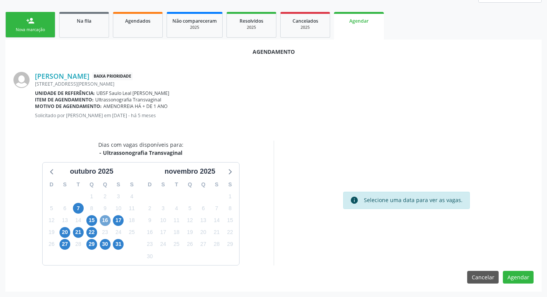
click at [107, 220] on span "16" at bounding box center [105, 220] width 11 height 11
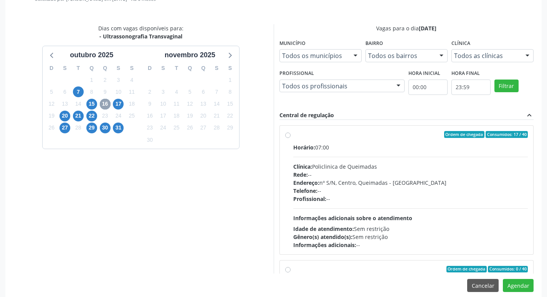
scroll to position [228, 0]
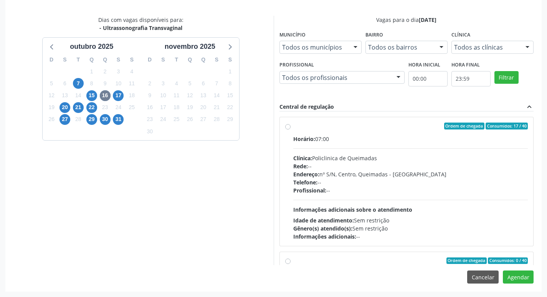
click at [323, 140] on div "Horário: 07:00" at bounding box center [410, 139] width 235 height 8
click at [290, 129] on input "Ordem de chegada Consumidos: 17 / 40 Horário: 07:00 Clínica: Policlinica de Que…" at bounding box center [287, 125] width 5 height 7
radio input "true"
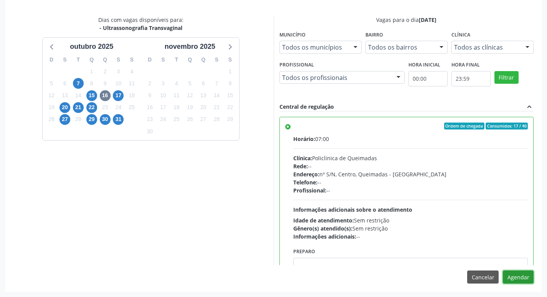
click at [510, 276] on button "Agendar" at bounding box center [518, 276] width 31 height 13
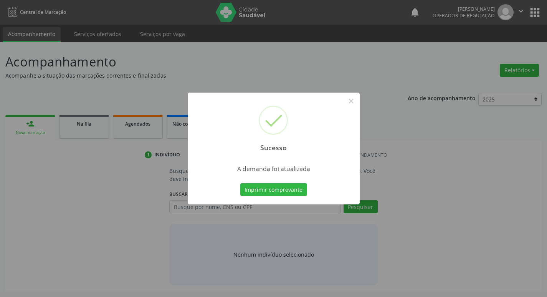
scroll to position [0, 0]
click at [290, 191] on button "Imprimir comprovante" at bounding box center [276, 189] width 67 height 13
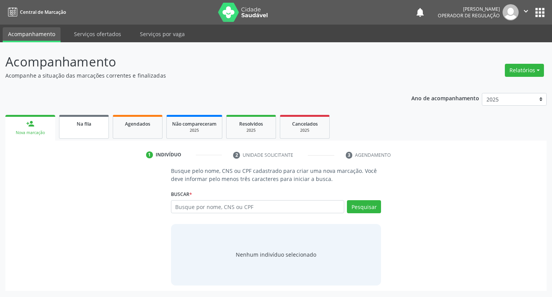
click at [89, 118] on link "Na fila" at bounding box center [84, 127] width 50 height 24
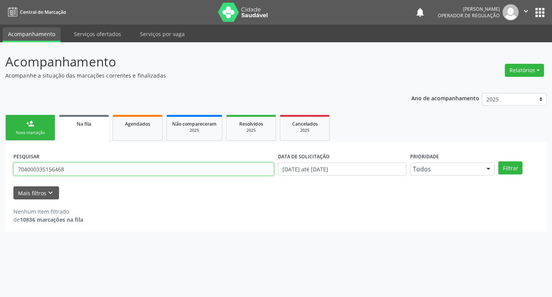
click at [136, 170] on input "704000335156468" at bounding box center [143, 168] width 261 height 13
type input "706007372983944"
click at [499, 161] on button "Filtrar" at bounding box center [511, 167] width 24 height 13
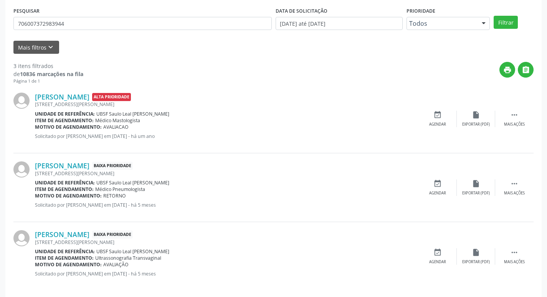
scroll to position [153, 0]
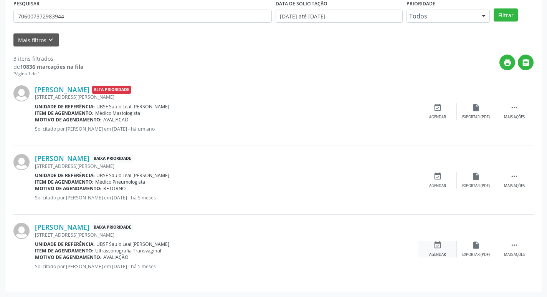
click at [444, 252] on div "Agendar" at bounding box center [437, 254] width 17 height 5
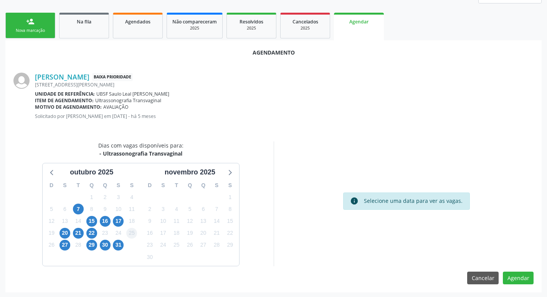
scroll to position [103, 0]
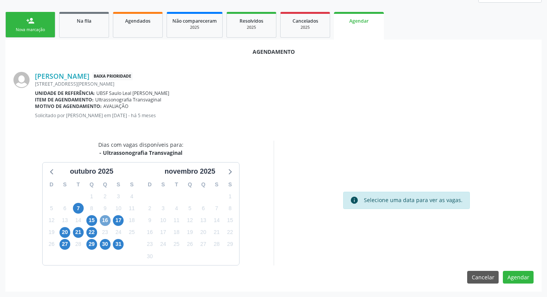
click at [106, 221] on span "16" at bounding box center [105, 220] width 11 height 11
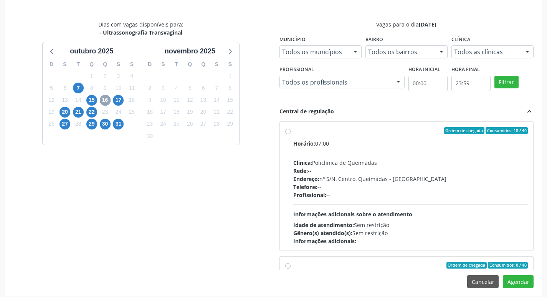
scroll to position [228, 0]
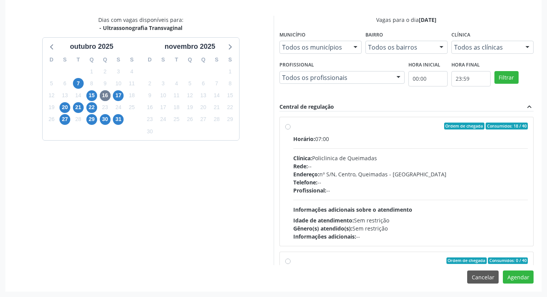
click at [437, 135] on div "Horário: 07:00" at bounding box center [410, 139] width 235 height 8
click at [290, 129] on input "Ordem de chegada Consumidos: 18 / 40 Horário: 07:00 Clínica: Policlinica de Que…" at bounding box center [287, 125] width 5 height 7
radio input "true"
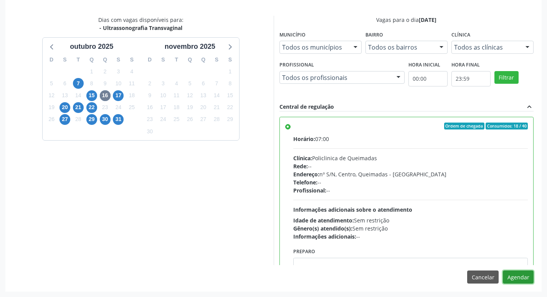
click at [514, 274] on button "Agendar" at bounding box center [518, 276] width 31 height 13
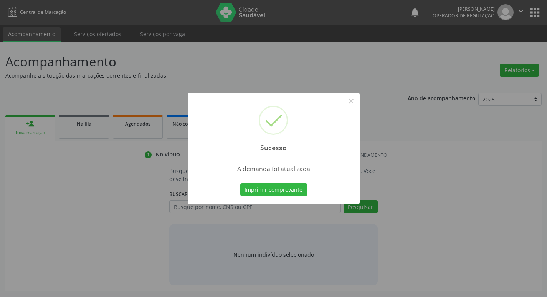
scroll to position [0, 0]
click at [265, 194] on button "Imprimir comprovante" at bounding box center [276, 189] width 67 height 13
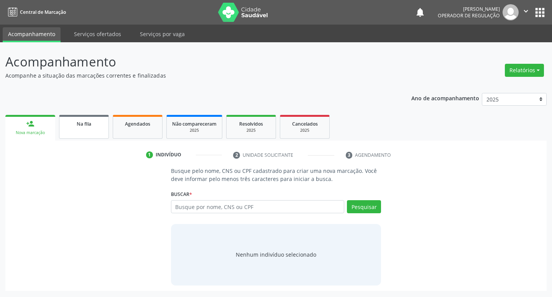
click at [91, 131] on link "Na fila" at bounding box center [84, 127] width 50 height 24
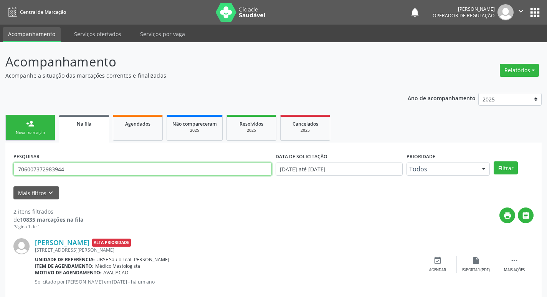
click at [102, 166] on input "706007372983944" at bounding box center [142, 168] width 258 height 13
type input "708300272412160"
click at [493, 161] on button "Filtrar" at bounding box center [505, 167] width 24 height 13
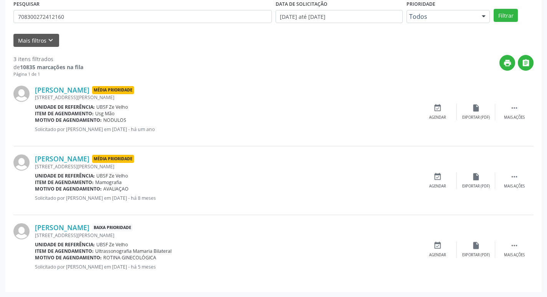
scroll to position [153, 0]
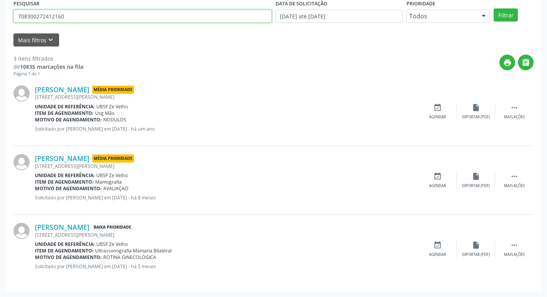
click at [80, 20] on input "708300272412160" at bounding box center [142, 16] width 258 height 13
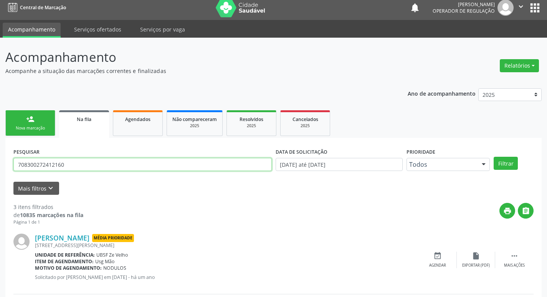
scroll to position [0, 0]
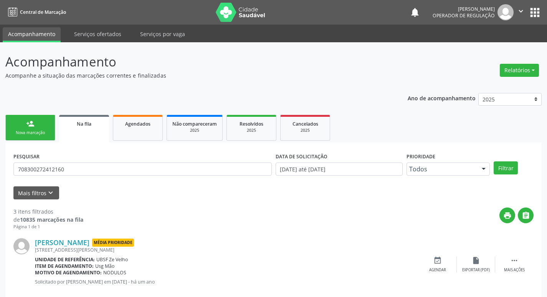
click at [33, 124] on div "person_add" at bounding box center [30, 123] width 8 height 8
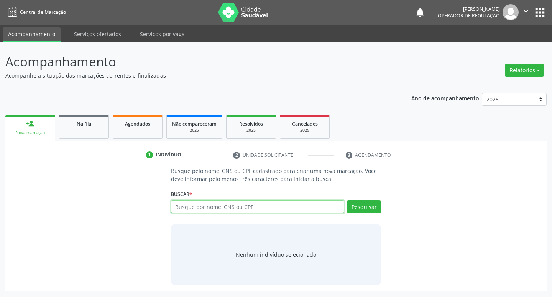
click at [209, 203] on input "text" at bounding box center [258, 206] width 174 height 13
paste input "708300272412160"
type input "708300272412160"
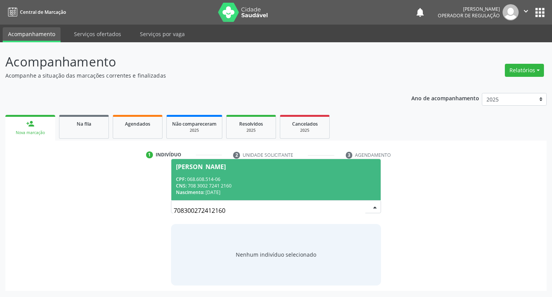
click at [294, 170] on span "Jussara dos Santos Lucena CPF: 068.608.514-06 CNS: 708 3002 7241 2160 Nasciment…" at bounding box center [276, 179] width 210 height 41
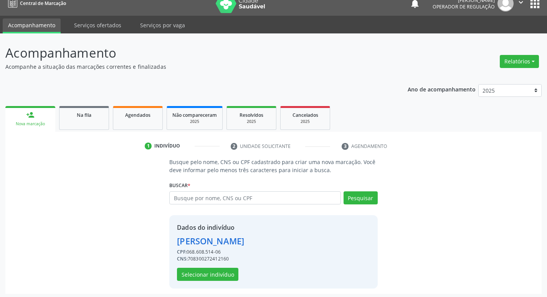
scroll to position [11, 0]
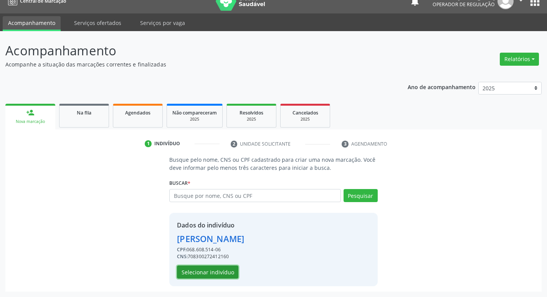
click at [198, 267] on button "Selecionar indivíduo" at bounding box center [207, 271] width 61 height 13
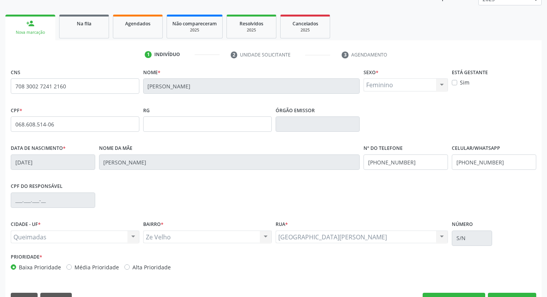
scroll to position [119, 0]
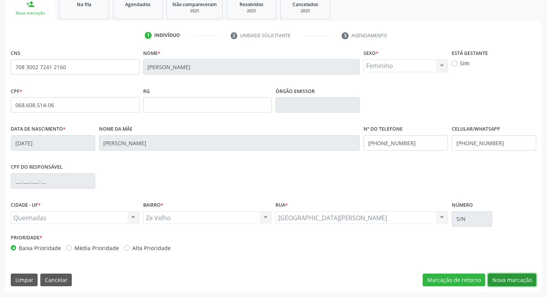
click at [501, 280] on button "Nova marcação" at bounding box center [512, 279] width 48 height 13
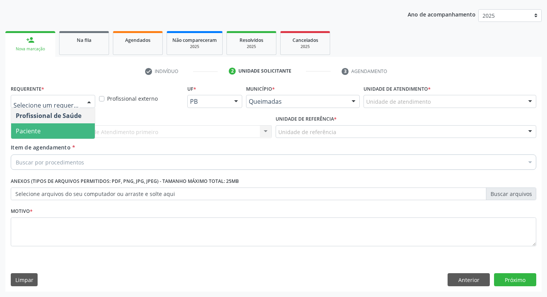
click at [43, 132] on span "Paciente" at bounding box center [53, 130] width 84 height 15
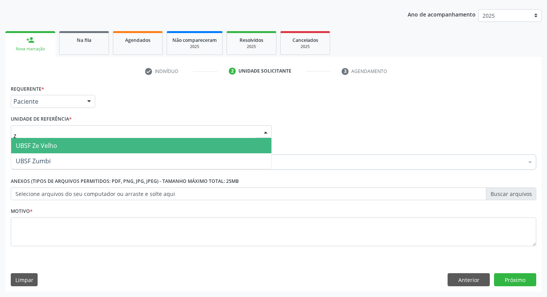
type input "ze"
click at [41, 145] on span "UBSF Ze Velho" at bounding box center [36, 145] width 41 height 8
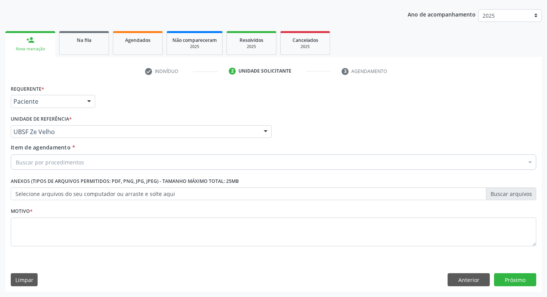
click at [47, 169] on div "Buscar por procedimentos" at bounding box center [273, 161] width 525 height 15
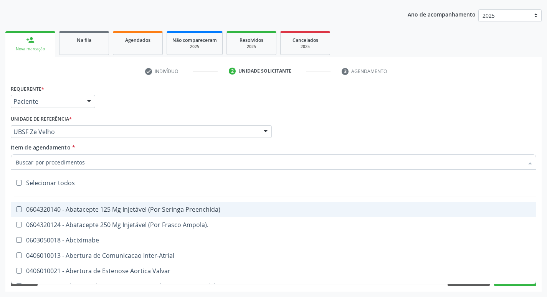
click at [50, 160] on input "Item de agendamento *" at bounding box center [270, 161] width 508 height 15
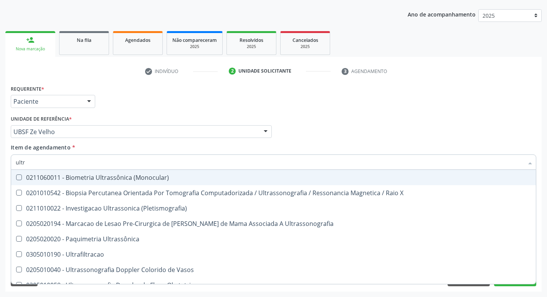
type input "ultra"
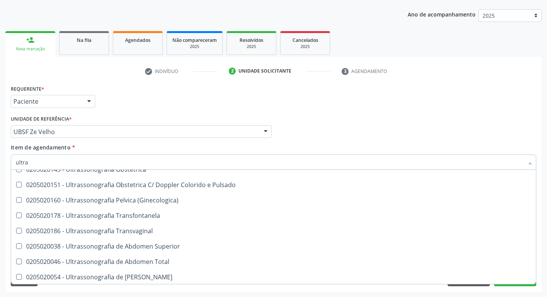
scroll to position [153, 0]
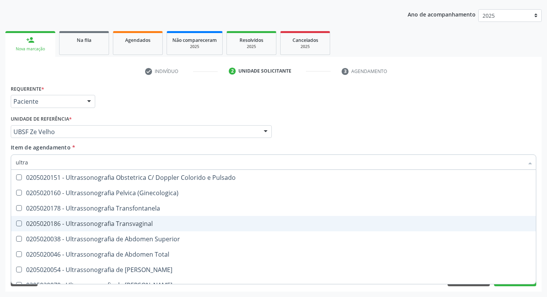
click at [91, 220] on div "0205020186 - Ultrassonografia Transvaginal" at bounding box center [273, 223] width 515 height 6
checkbox Transvaginal "true"
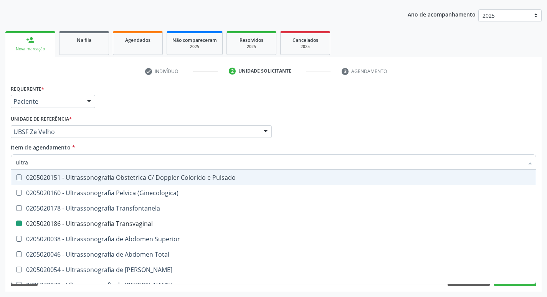
click at [124, 104] on div "Requerente * Paciente Profissional de Saúde Paciente Nenhum resultado encontrad…" at bounding box center [273, 98] width 529 height 30
checkbox X "true"
checkbox Transvaginal "false"
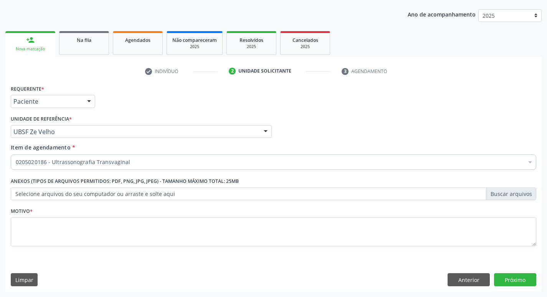
scroll to position [0, 0]
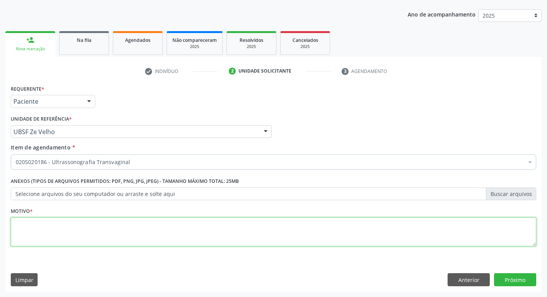
click at [96, 227] on textarea at bounding box center [273, 231] width 525 height 29
type textarea "d"
type textarea "Dores Pelvicas"
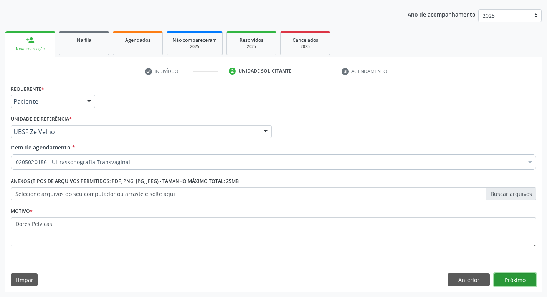
click at [527, 282] on button "Próximo" at bounding box center [515, 279] width 42 height 13
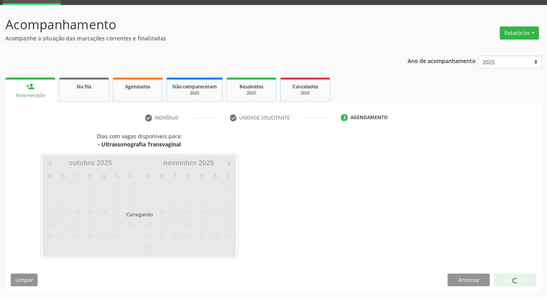
scroll to position [37, 0]
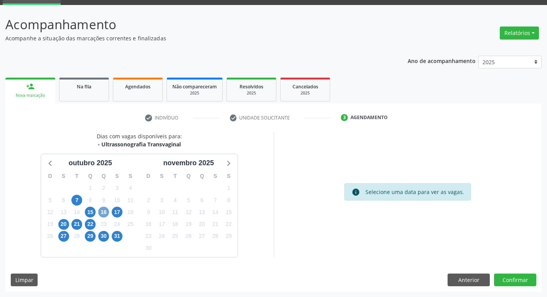
click at [106, 209] on span "16" at bounding box center [103, 211] width 11 height 11
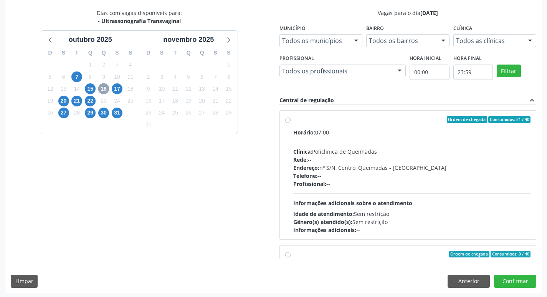
scroll to position [162, 0]
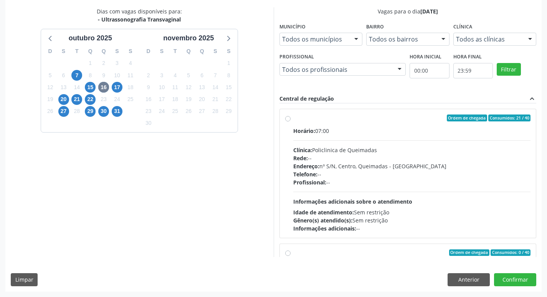
click at [461, 133] on div "Horário: 07:00" at bounding box center [411, 131] width 237 height 8
click at [290, 121] on input "Ordem de chegada Consumidos: 21 / 40 Horário: 07:00 Clínica: Policlinica de Que…" at bounding box center [287, 117] width 5 height 7
radio input "true"
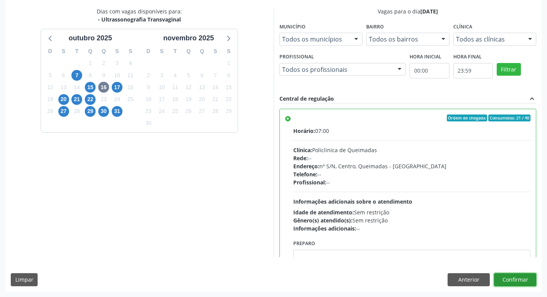
click at [512, 280] on button "Confirmar" at bounding box center [515, 279] width 42 height 13
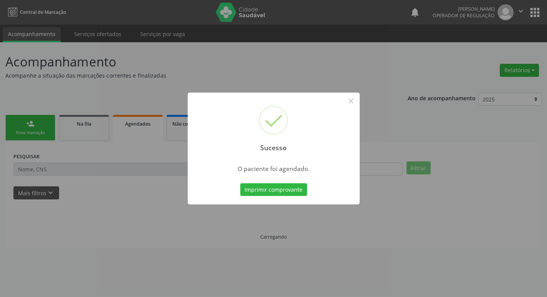
scroll to position [0, 0]
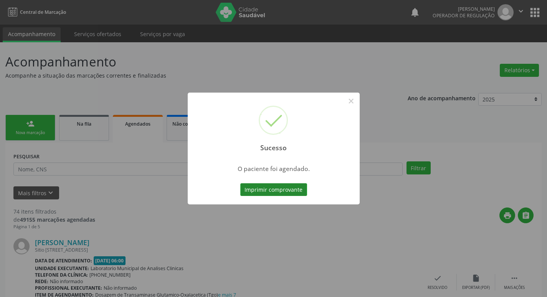
click at [297, 187] on button "Imprimir comprovante" at bounding box center [273, 189] width 67 height 13
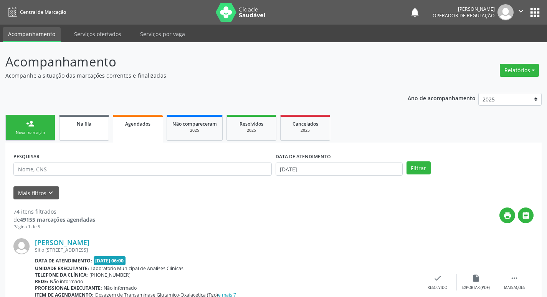
click at [84, 115] on link "Na fila" at bounding box center [84, 128] width 50 height 26
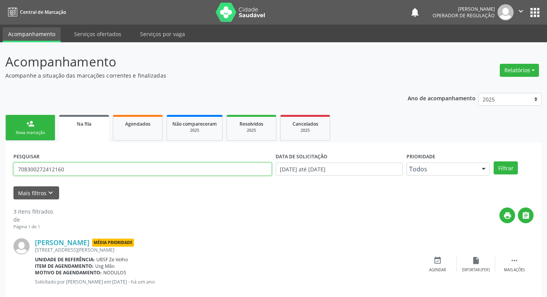
click at [75, 163] on input "708300272412160" at bounding box center [142, 168] width 258 height 13
click at [77, 167] on input "708300272412160" at bounding box center [142, 168] width 258 height 13
type input "700503718194759"
click at [493, 161] on button "Filtrar" at bounding box center [505, 167] width 24 height 13
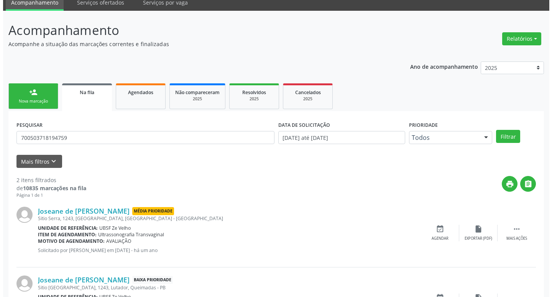
scroll to position [84, 0]
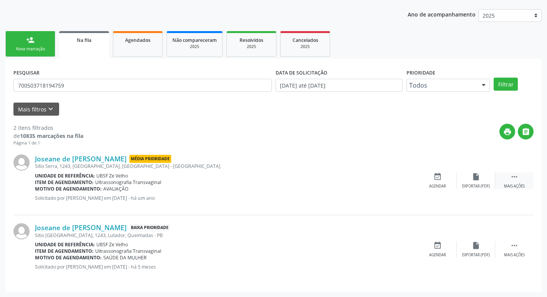
click at [519, 176] on div " Mais ações" at bounding box center [514, 180] width 38 height 16
click at [446, 183] on div "Cancelar" at bounding box center [437, 185] width 18 height 5
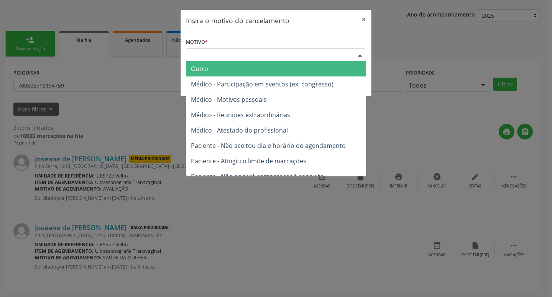
click at [339, 54] on div "Escolha o motivo" at bounding box center [276, 54] width 180 height 13
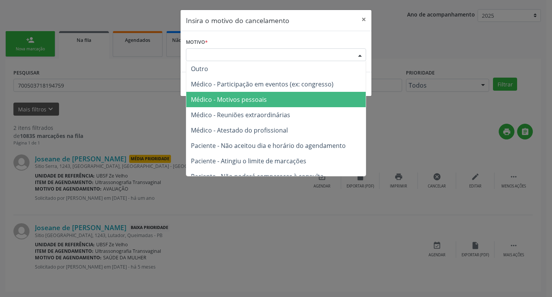
click at [311, 100] on span "Médico - Motivos pessoais" at bounding box center [276, 99] width 180 height 15
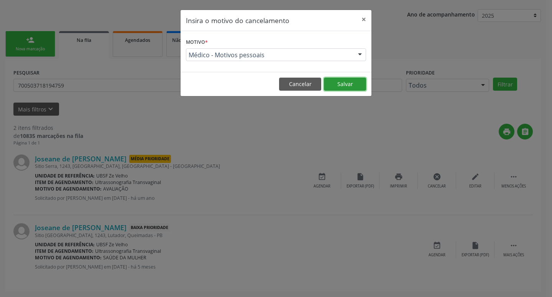
click at [341, 82] on button "Salvar" at bounding box center [345, 83] width 42 height 13
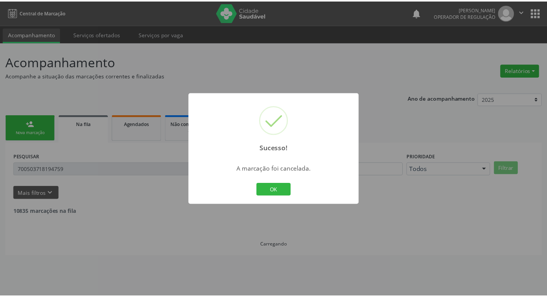
scroll to position [0, 0]
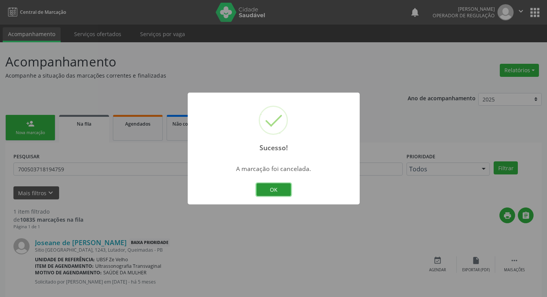
click at [274, 188] on button "OK" at bounding box center [273, 189] width 35 height 13
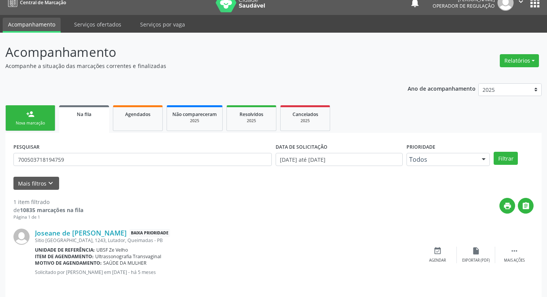
scroll to position [15, 0]
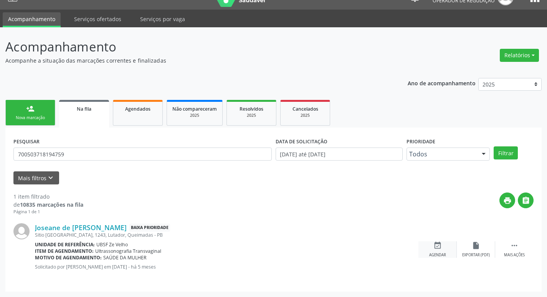
click at [439, 246] on icon "event_available" at bounding box center [437, 245] width 8 height 8
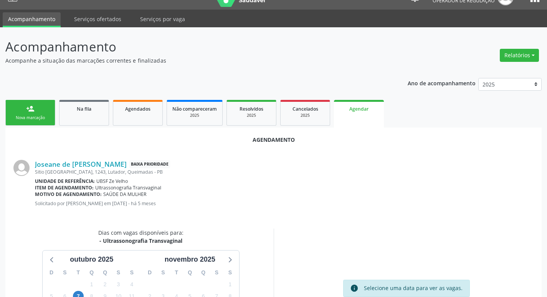
scroll to position [103, 0]
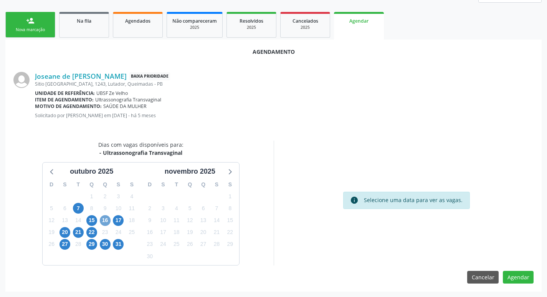
click at [105, 218] on span "16" at bounding box center [105, 220] width 11 height 11
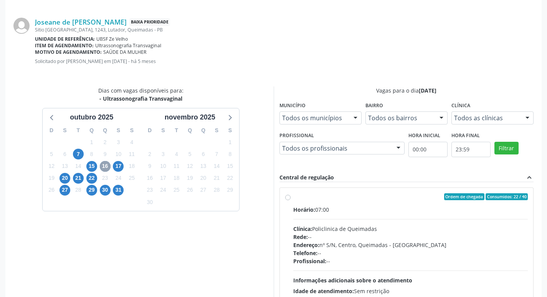
scroll to position [228, 0]
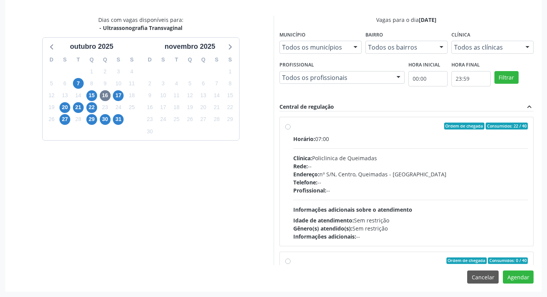
click at [451, 148] on hr at bounding box center [410, 148] width 235 height 0
click at [290, 129] on input "Ordem de chegada Consumidos: 22 / 40 Horário: 07:00 Clínica: Policlinica de Que…" at bounding box center [287, 125] width 5 height 7
radio input "true"
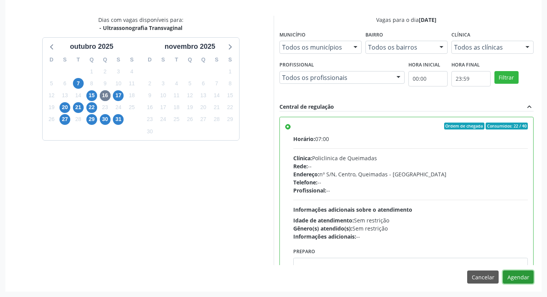
click at [517, 276] on button "Agendar" at bounding box center [518, 276] width 31 height 13
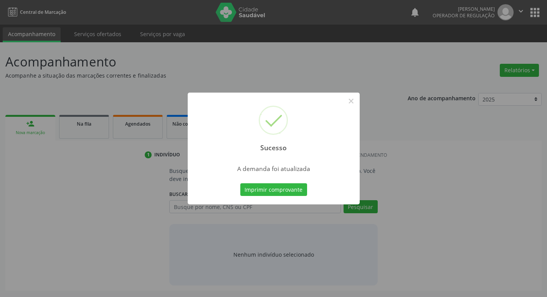
scroll to position [0, 0]
click at [286, 186] on button "Imprimir comprovante" at bounding box center [276, 189] width 67 height 13
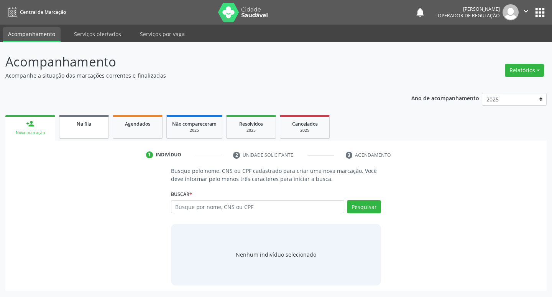
click at [102, 136] on link "Na fila" at bounding box center [84, 127] width 50 height 24
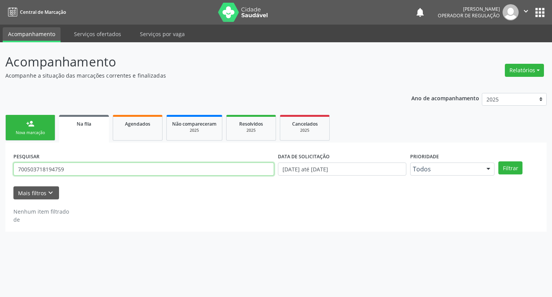
click at [94, 172] on input "700503718194759" at bounding box center [143, 168] width 261 height 13
type input "705008016601958"
click at [499, 161] on button "Filtrar" at bounding box center [511, 167] width 24 height 13
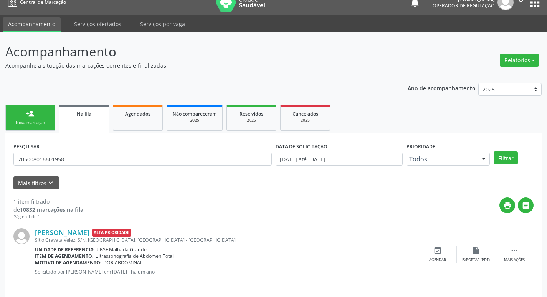
scroll to position [15, 0]
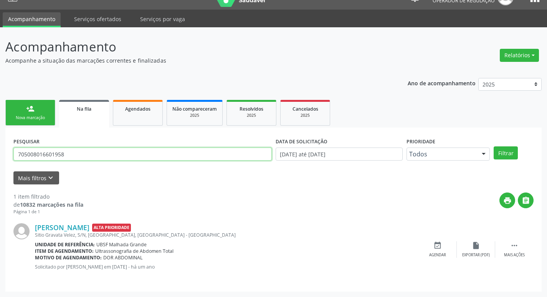
click at [96, 148] on input "705008016601958" at bounding box center [142, 153] width 258 height 13
click at [92, 149] on input "705008016601958" at bounding box center [142, 153] width 258 height 13
click at [46, 104] on link "person_add Nova marcação" at bounding box center [30, 113] width 50 height 26
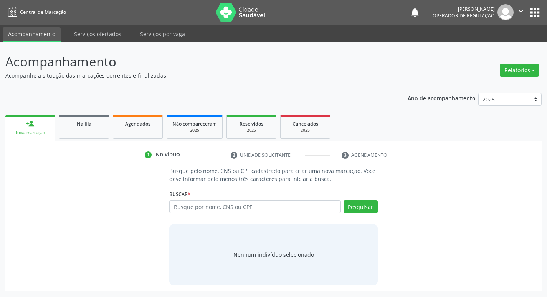
scroll to position [0, 0]
click at [201, 216] on div "Busque por nome, CNS ou CPF Nenhum resultado encontrado para: " " Digite nome, …" at bounding box center [276, 209] width 211 height 18
click at [203, 208] on input "text" at bounding box center [258, 206] width 174 height 13
paste input "705008016601958"
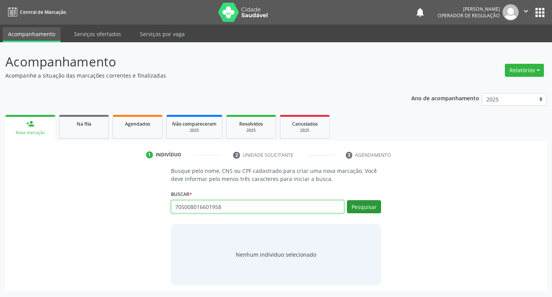
type input "705008016601958"
click at [380, 207] on button "Pesquisar" at bounding box center [364, 206] width 34 height 13
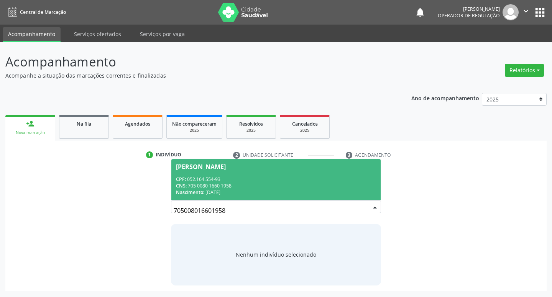
click at [328, 182] on div "CNS: 705 0080 1660 1958" at bounding box center [276, 185] width 201 height 7
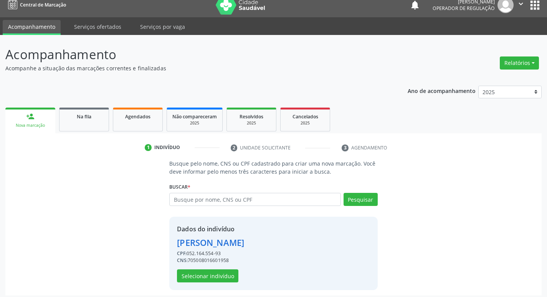
scroll to position [11, 0]
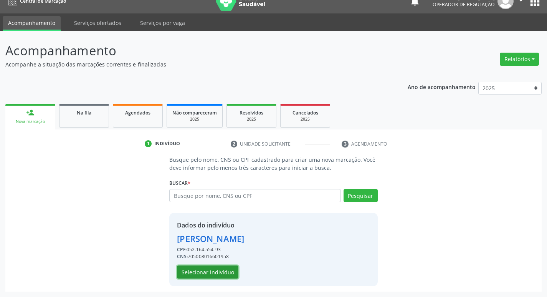
click at [215, 271] on button "Selecionar indivíduo" at bounding box center [207, 271] width 61 height 13
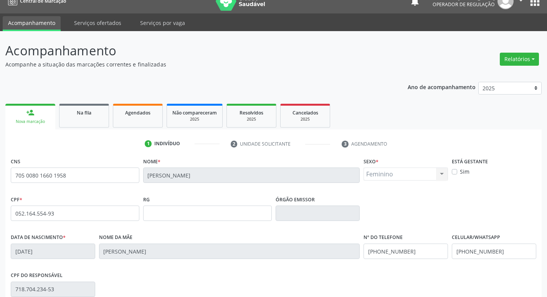
scroll to position [119, 0]
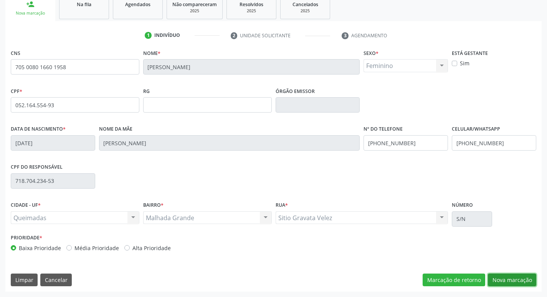
click at [500, 274] on button "Nova marcação" at bounding box center [512, 279] width 48 height 13
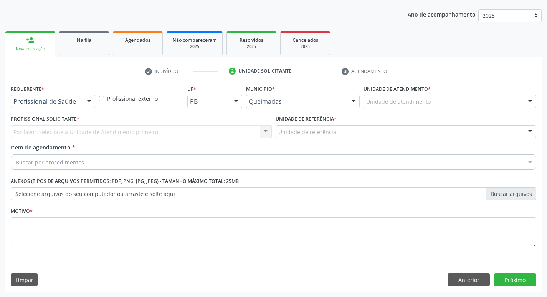
scroll to position [84, 0]
click at [76, 107] on div "Profissional de Saúde" at bounding box center [53, 101] width 84 height 13
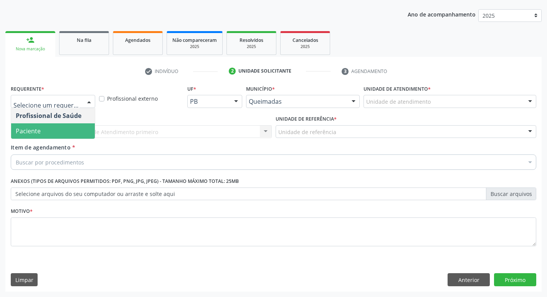
click at [68, 126] on span "Paciente" at bounding box center [53, 130] width 84 height 15
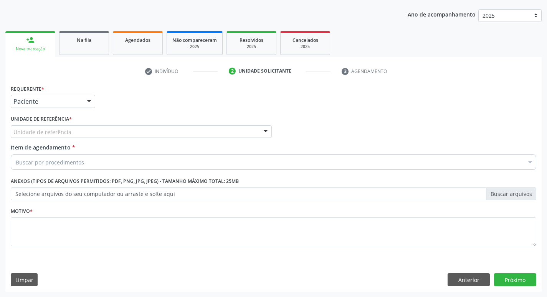
click at [68, 126] on div "Unidade de referência" at bounding box center [141, 131] width 261 height 13
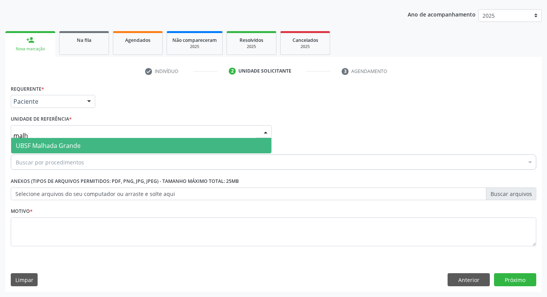
type input "malha"
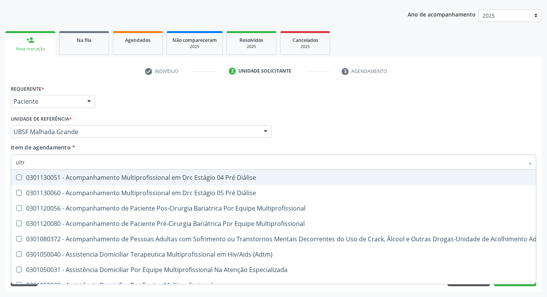
type input "ultra"
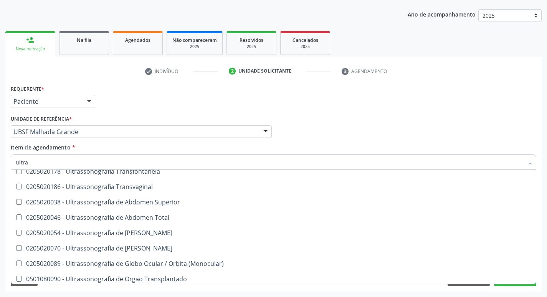
scroll to position [192, 0]
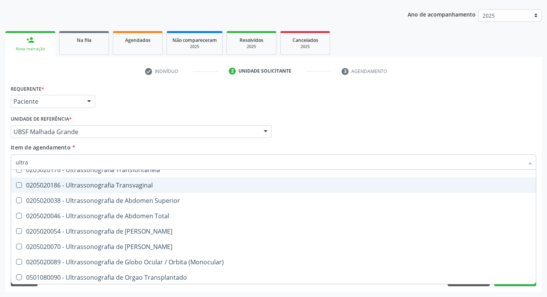
click at [89, 186] on div "0205020186 - Ultrassonografia Transvaginal" at bounding box center [273, 185] width 515 height 6
checkbox Transvaginal "true"
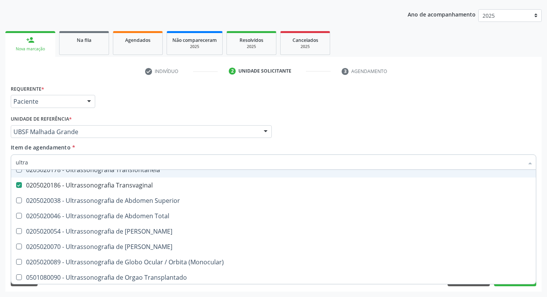
click at [176, 91] on div "Requerente * Paciente Profissional de Saúde Paciente Nenhum resultado encontrad…" at bounding box center [273, 98] width 529 height 30
checkbox X "true"
checkbox Transvaginal "false"
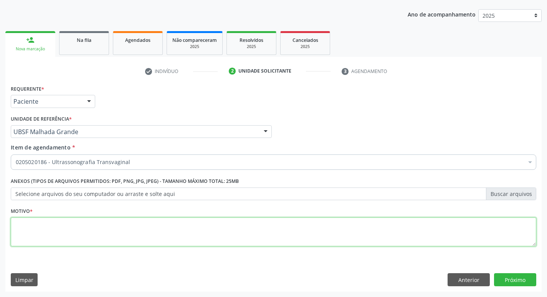
click at [89, 220] on textarea at bounding box center [273, 231] width 525 height 29
type textarea "a"
type textarea "Avaliação."
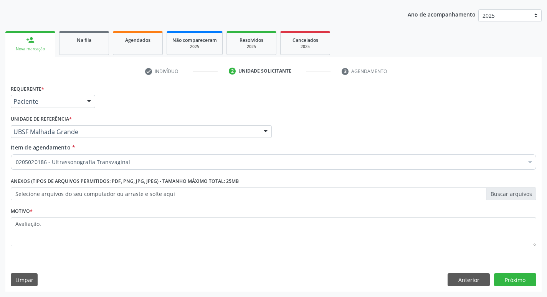
scroll to position [84, 0]
type textarea "Avaliação."
click at [526, 276] on button "Próximo" at bounding box center [515, 279] width 42 height 13
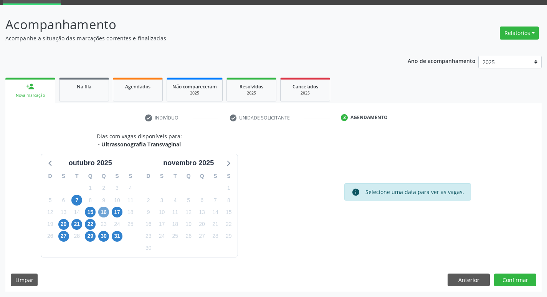
click at [103, 213] on span "16" at bounding box center [103, 211] width 11 height 11
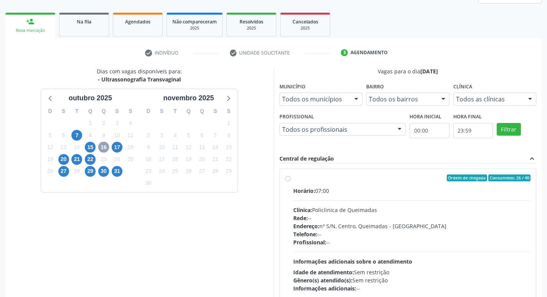
scroll to position [152, 0]
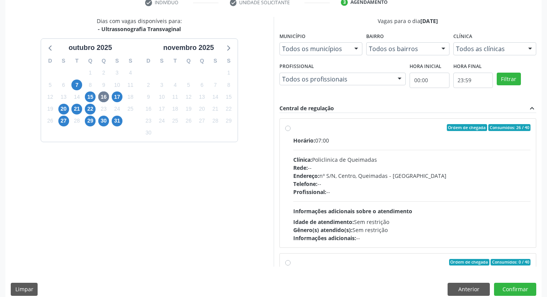
click at [393, 140] on div "Horário: 07:00" at bounding box center [411, 140] width 237 height 8
click at [290, 131] on input "Ordem de chegada Consumidos: 26 / 40 Horário: 07:00 Clínica: Policlinica de Que…" at bounding box center [287, 127] width 5 height 7
radio input "true"
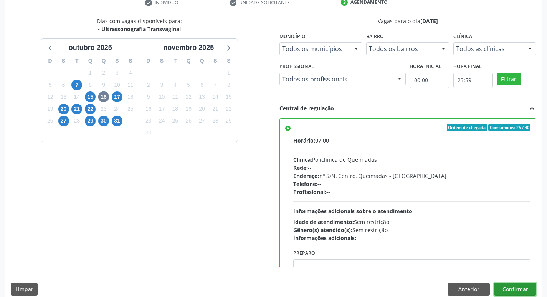
click at [513, 290] on button "Confirmar" at bounding box center [515, 288] width 42 height 13
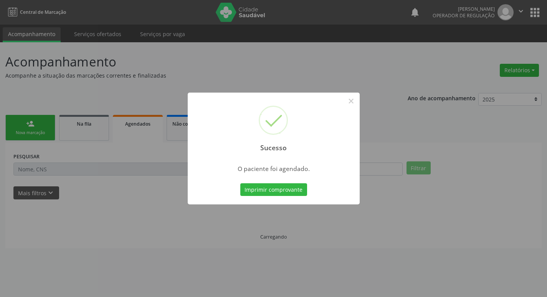
scroll to position [0, 0]
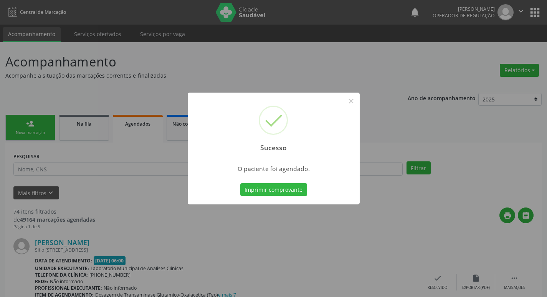
drag, startPoint x: 249, startPoint y: 201, endPoint x: 250, endPoint y: 196, distance: 4.4
click at [249, 201] on div "Sucesso × O paciente foi agendado. Imprimir comprovante Cancel" at bounding box center [274, 148] width 172 height 112
click at [252, 193] on button "Imprimir comprovante" at bounding box center [273, 189] width 67 height 13
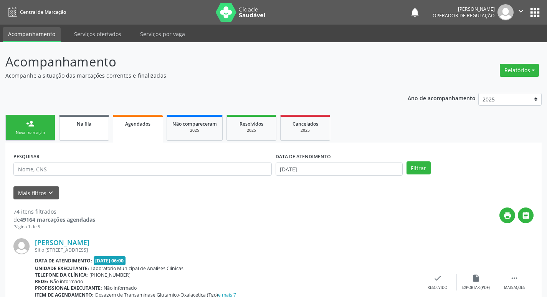
click at [79, 120] on div "Na fila" at bounding box center [84, 123] width 38 height 8
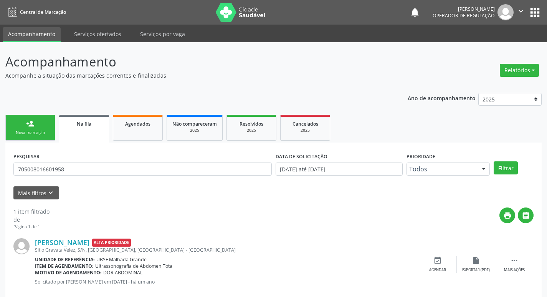
click at [101, 175] on div "PESQUISAR 705008016601958" at bounding box center [143, 165] width 262 height 30
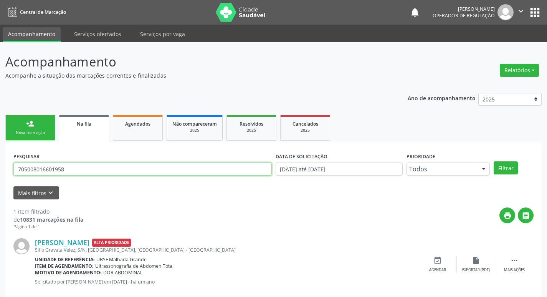
click at [99, 169] on input "705008016601958" at bounding box center [142, 168] width 258 height 13
type input "05265853405"
click at [493, 161] on button "Filtrar" at bounding box center [505, 167] width 24 height 13
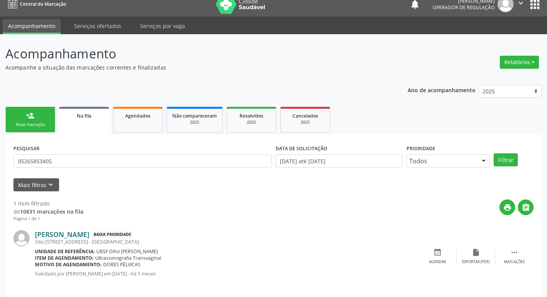
scroll to position [15, 0]
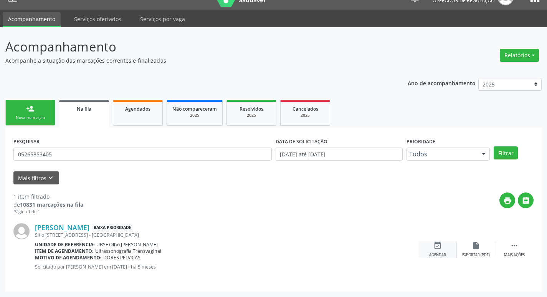
click at [442, 256] on div "Agendar" at bounding box center [437, 254] width 17 height 5
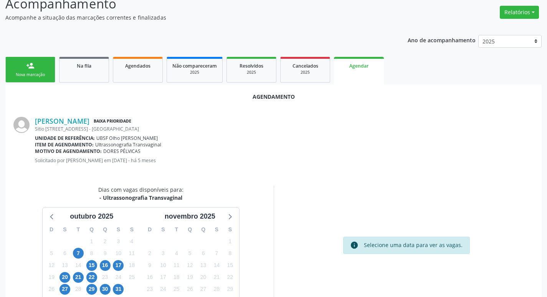
scroll to position [103, 0]
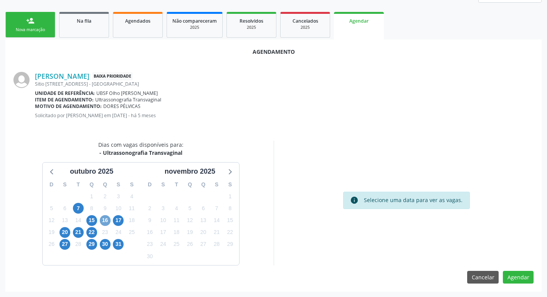
click at [106, 216] on span "16" at bounding box center [105, 220] width 11 height 11
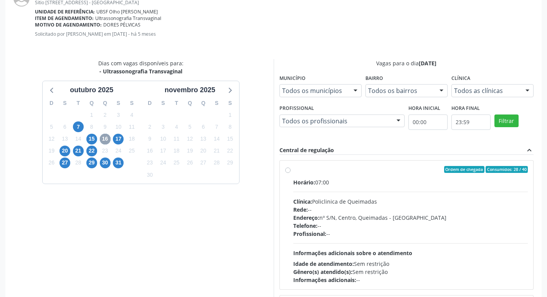
scroll to position [218, 0]
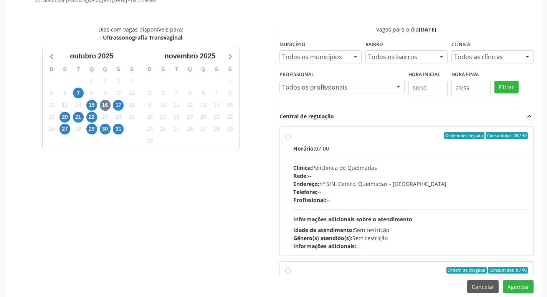
click at [475, 148] on div "Horário: 07:00" at bounding box center [410, 148] width 235 height 8
click at [290, 139] on input "Ordem de chegada Consumidos: 28 / 40 Horário: 07:00 Clínica: Policlinica de Que…" at bounding box center [287, 135] width 5 height 7
radio input "true"
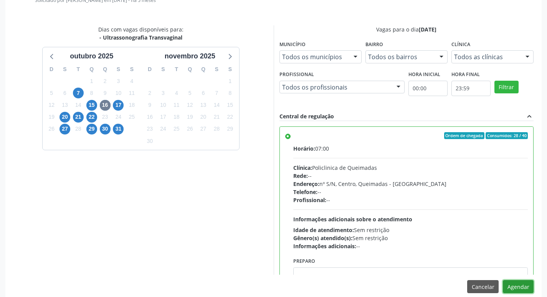
click at [519, 283] on button "Agendar" at bounding box center [518, 286] width 31 height 13
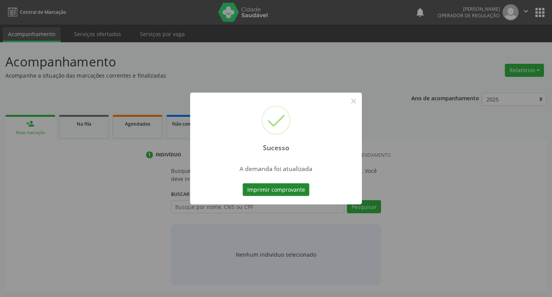
click at [267, 184] on button "Imprimir comprovante" at bounding box center [276, 189] width 67 height 13
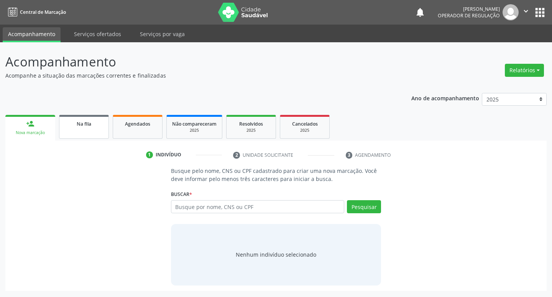
click at [82, 137] on link "Na fila" at bounding box center [84, 127] width 50 height 24
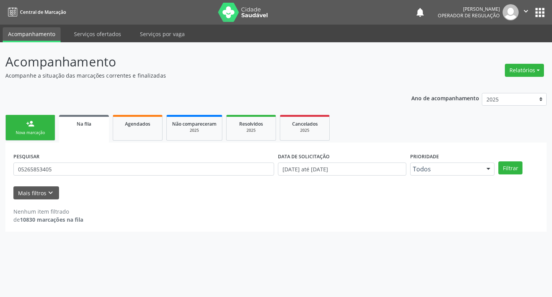
click at [77, 161] on div "PESQUISAR 05265853405" at bounding box center [144, 165] width 265 height 30
click at [73, 180] on div "PESQUISAR 05265853405" at bounding box center [144, 165] width 265 height 30
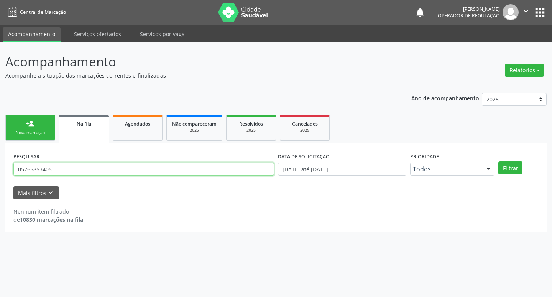
click at [73, 173] on input "05265853405" at bounding box center [143, 168] width 261 height 13
click at [71, 173] on input "05265853405" at bounding box center [143, 168] width 261 height 13
type input "0526585340"
click at [67, 175] on input "0526585340" at bounding box center [143, 168] width 261 height 13
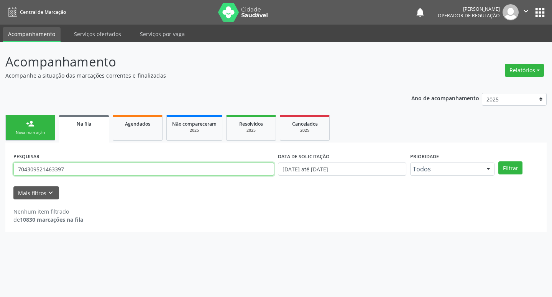
type input "704309521463397"
click at [499, 161] on button "Filtrar" at bounding box center [511, 167] width 24 height 13
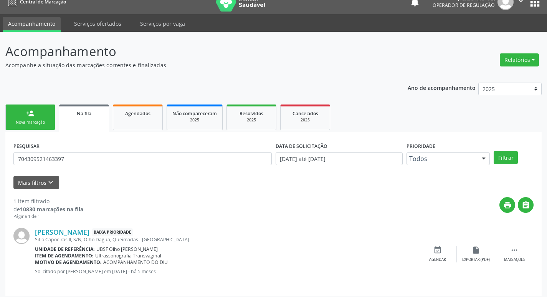
scroll to position [15, 0]
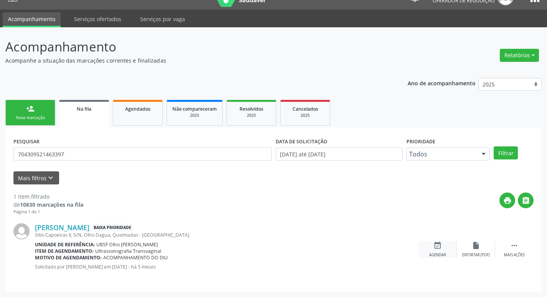
click at [443, 249] on div "event_available Agendar" at bounding box center [437, 249] width 38 height 16
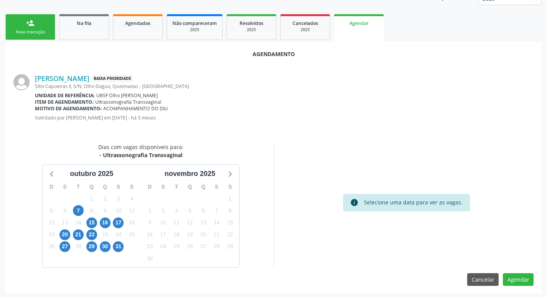
scroll to position [103, 0]
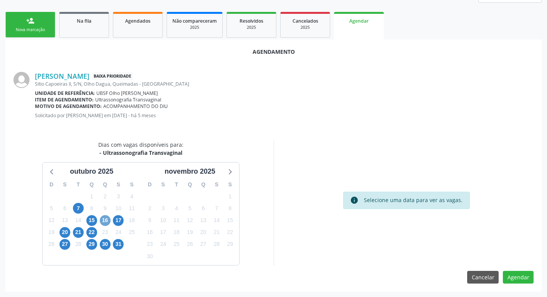
click at [108, 218] on span "16" at bounding box center [105, 220] width 11 height 11
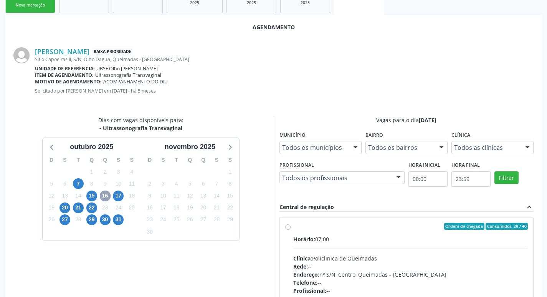
scroll to position [141, 0]
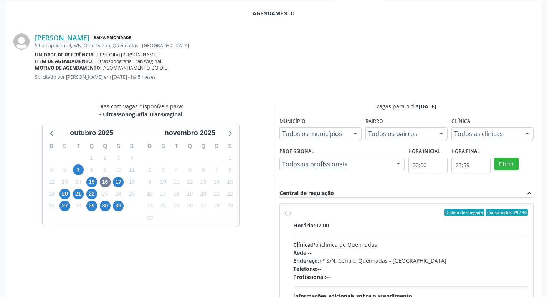
click at [498, 214] on span "Consumidos: 29 / 40" at bounding box center [506, 212] width 42 height 7
click at [290, 214] on input "Ordem de chegada Consumidos: 29 / 40 Horário: 07:00 Clínica: Policlinica de Que…" at bounding box center [287, 212] width 5 height 7
radio input "true"
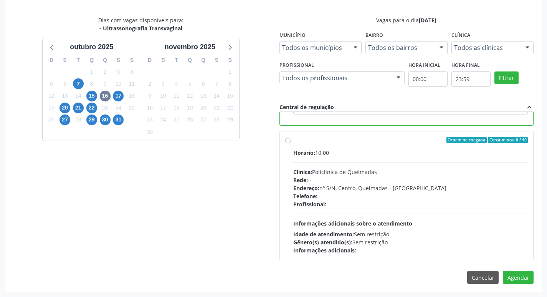
scroll to position [228, 0]
click at [519, 282] on button "Agendar" at bounding box center [518, 276] width 31 height 13
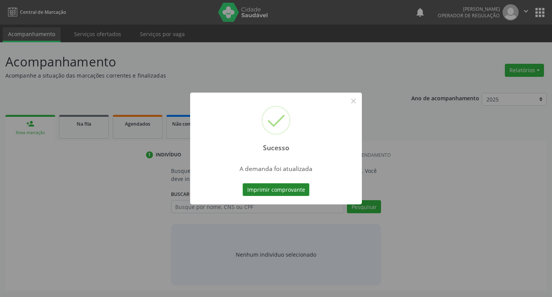
click at [276, 185] on button "Imprimir comprovante" at bounding box center [276, 189] width 67 height 13
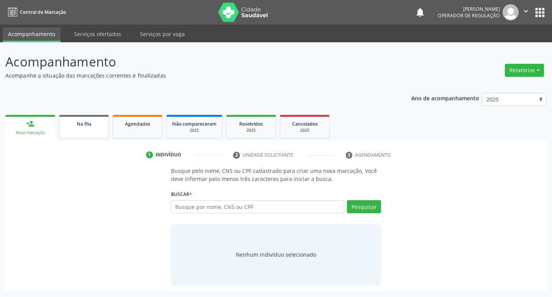
click at [77, 120] on div "Na fila" at bounding box center [84, 123] width 38 height 8
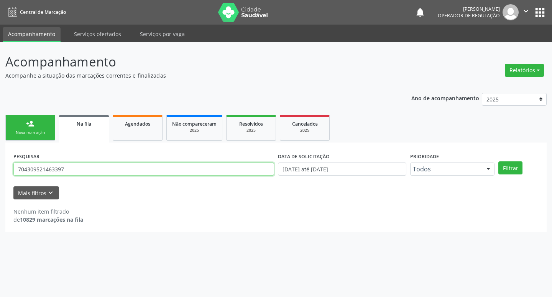
click at [125, 168] on input "704309521463397" at bounding box center [143, 168] width 261 height 13
type input "706304710879576"
click at [499, 161] on button "Filtrar" at bounding box center [511, 167] width 24 height 13
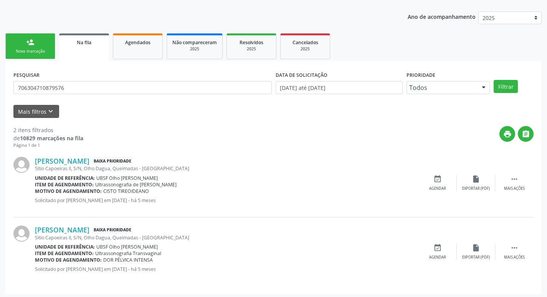
scroll to position [84, 0]
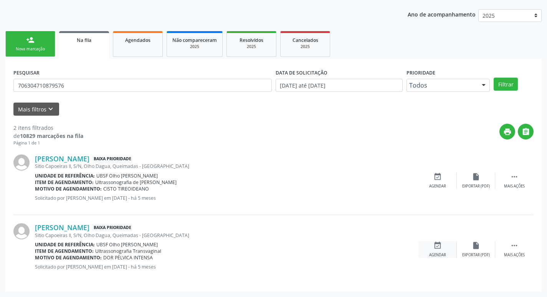
click at [444, 254] on div "Agendar" at bounding box center [437, 254] width 17 height 5
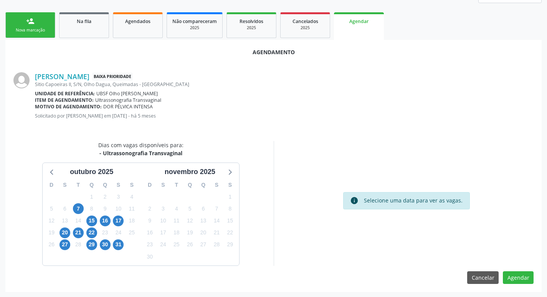
scroll to position [103, 0]
click at [108, 218] on span "16" at bounding box center [105, 220] width 11 height 11
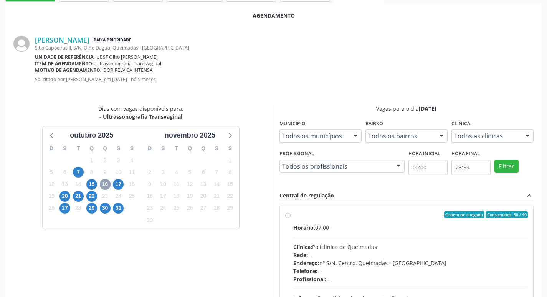
scroll to position [228, 0]
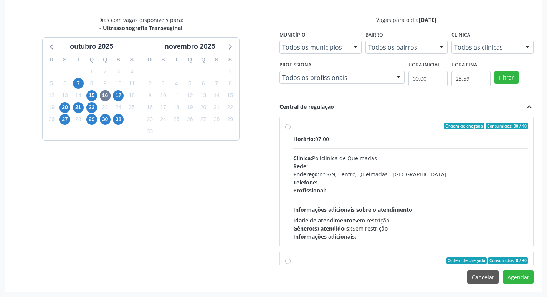
click at [409, 145] on div "Horário: 07:00 Clínica: Policlinica de Queimadas Rede: -- Endereço: nº S/N, Cen…" at bounding box center [410, 188] width 235 height 106
click at [290, 129] on input "Ordem de chegada Consumidos: 30 / 40 Horário: 07:00 Clínica: Policlinica de Que…" at bounding box center [287, 125] width 5 height 7
radio input "true"
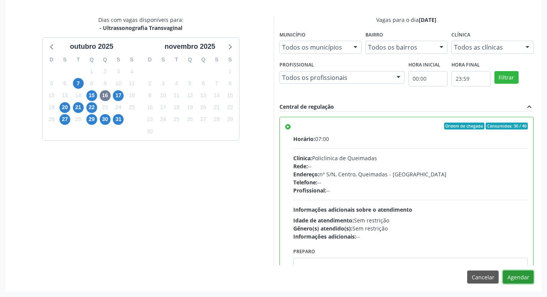
click at [518, 279] on button "Agendar" at bounding box center [518, 276] width 31 height 13
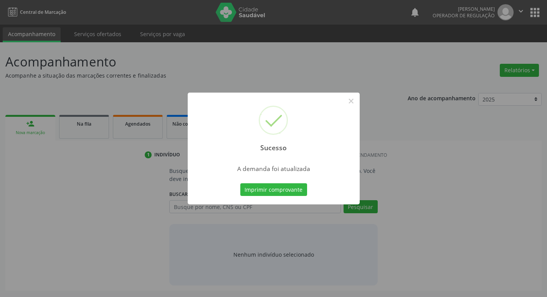
scroll to position [0, 0]
click at [296, 190] on button "Imprimir comprovante" at bounding box center [276, 189] width 67 height 13
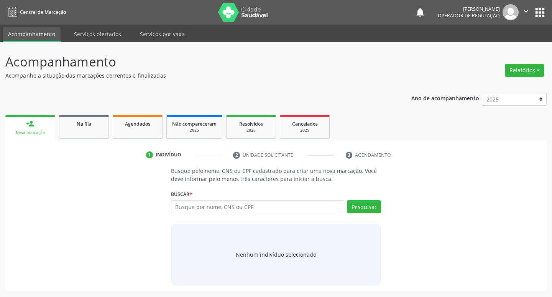
click at [87, 113] on ul "person_add Nova marcação Na fila Agendados Não compareceram 2025 Resolvidos 202…" at bounding box center [276, 127] width 542 height 28
click at [93, 127] on div "Na fila" at bounding box center [84, 123] width 38 height 8
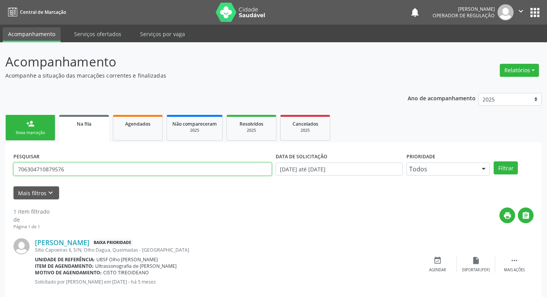
click at [128, 169] on input "706304710879576" at bounding box center [142, 168] width 258 height 13
type input "700508718126154"
click at [493, 161] on button "Filtrar" at bounding box center [505, 167] width 24 height 13
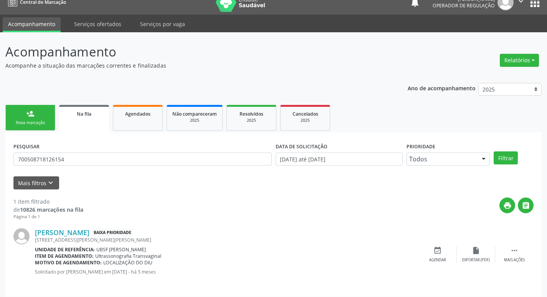
scroll to position [15, 0]
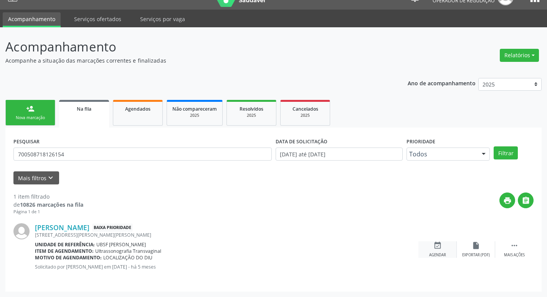
click at [437, 245] on icon "event_available" at bounding box center [437, 245] width 8 height 8
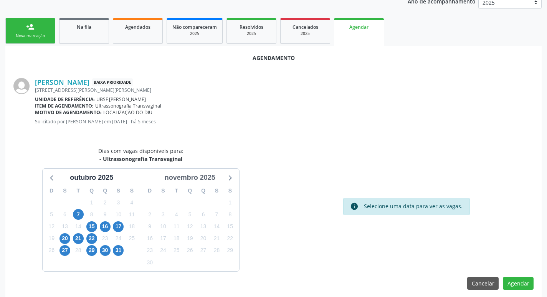
scroll to position [103, 0]
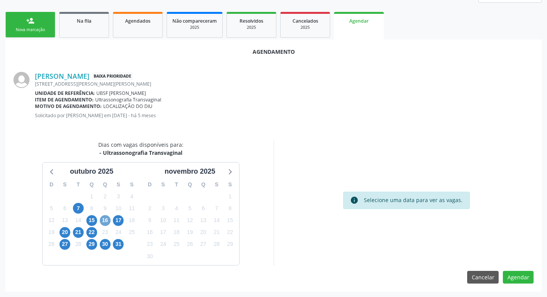
click at [101, 218] on span "16" at bounding box center [105, 220] width 11 height 11
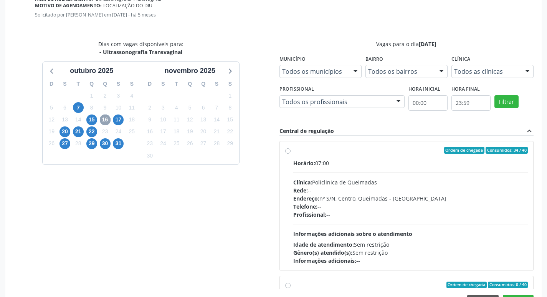
scroll to position [228, 0]
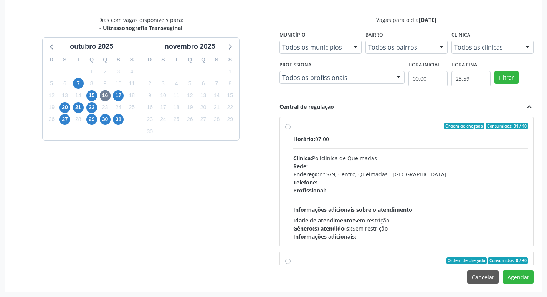
click at [417, 142] on div "Horário: 07:00" at bounding box center [410, 139] width 235 height 8
click at [290, 129] on input "Ordem de chegada Consumidos: 34 / 40 Horário: 07:00 Clínica: Policlinica de Que…" at bounding box center [287, 125] width 5 height 7
radio input "true"
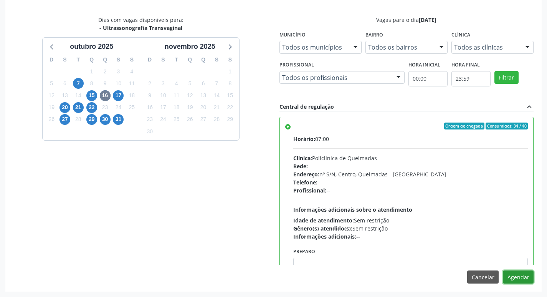
click at [514, 278] on button "Agendar" at bounding box center [518, 276] width 31 height 13
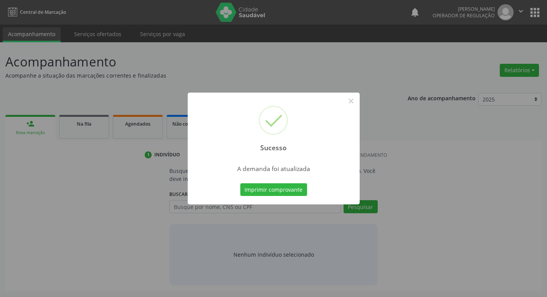
scroll to position [0, 0]
click at [290, 182] on div "Imprimir comprovante Cancel" at bounding box center [276, 189] width 70 height 16
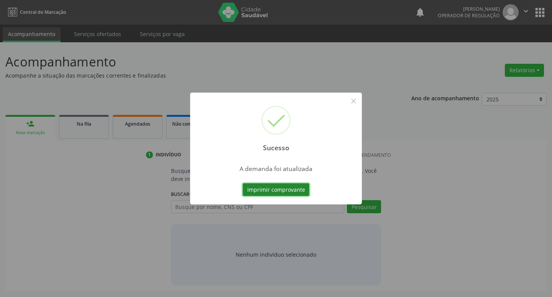
click at [289, 188] on button "Imprimir comprovante" at bounding box center [276, 189] width 67 height 13
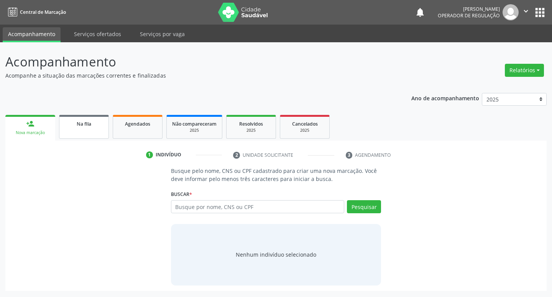
click at [108, 132] on link "Na fila" at bounding box center [84, 127] width 50 height 24
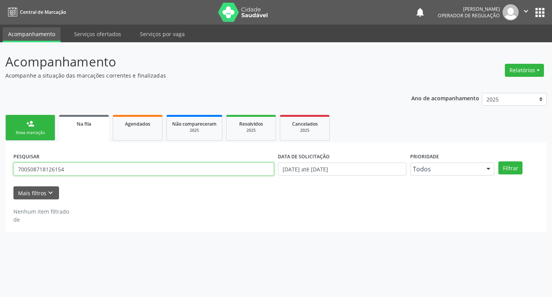
click at [99, 169] on input "700508718126154" at bounding box center [143, 168] width 261 height 13
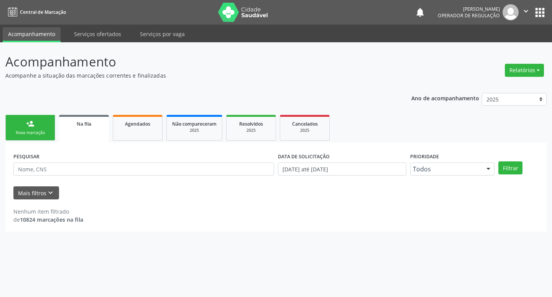
click at [80, 160] on div "PESQUISAR" at bounding box center [144, 165] width 265 height 30
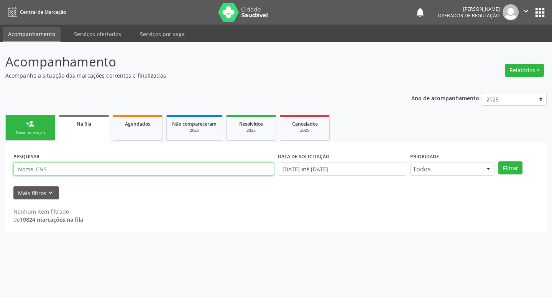
click at [82, 164] on input "text" at bounding box center [143, 168] width 261 height 13
type input "700605483477668"
click at [499, 161] on button "Filtrar" at bounding box center [511, 167] width 24 height 13
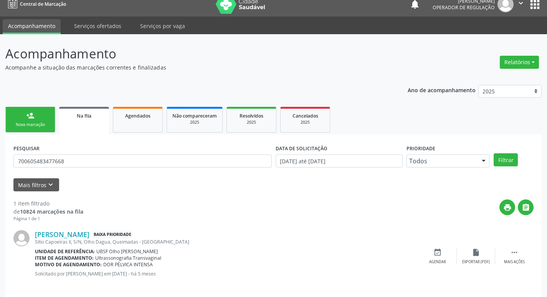
scroll to position [15, 0]
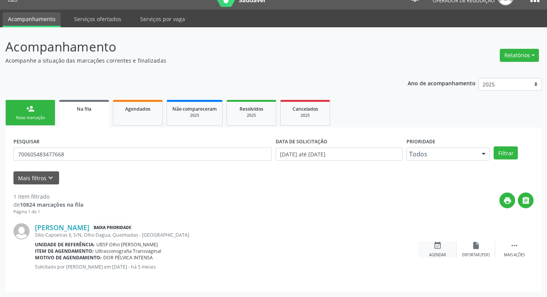
click at [438, 245] on icon "event_available" at bounding box center [437, 245] width 8 height 8
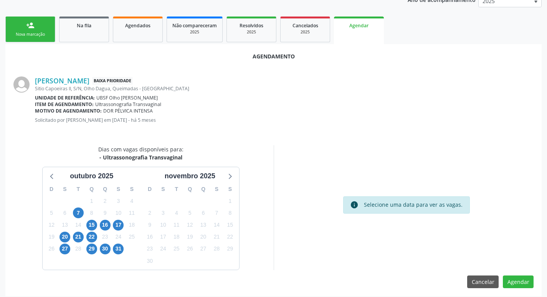
scroll to position [103, 0]
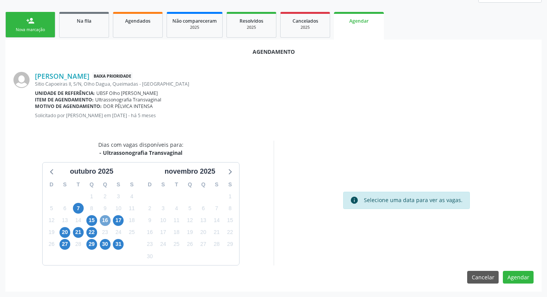
click at [107, 221] on span "16" at bounding box center [105, 220] width 11 height 11
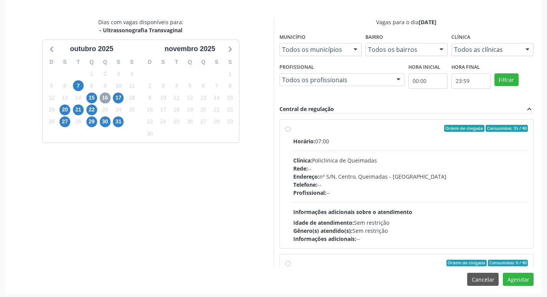
scroll to position [228, 0]
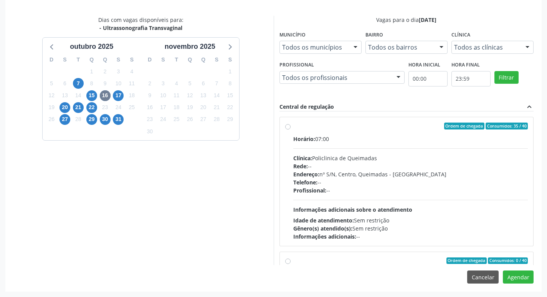
click at [385, 132] on label "Ordem de chegada Consumidos: 35 / 40 Horário: 07:00 Clínica: Policlinica de Que…" at bounding box center [410, 181] width 235 height 118
click at [290, 129] on input "Ordem de chegada Consumidos: 35 / 40 Horário: 07:00 Clínica: Policlinica de Que…" at bounding box center [287, 125] width 5 height 7
radio input "true"
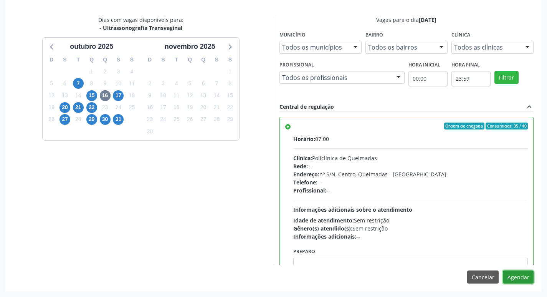
click at [524, 274] on button "Agendar" at bounding box center [518, 276] width 31 height 13
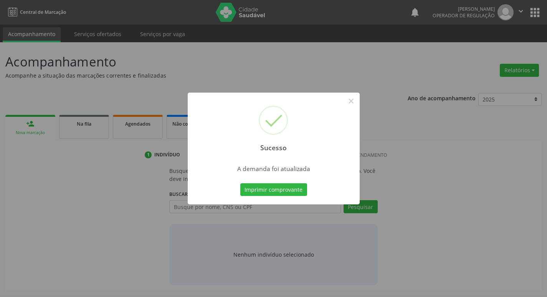
scroll to position [0, 0]
click at [264, 190] on button "Imprimir comprovante" at bounding box center [276, 189] width 67 height 13
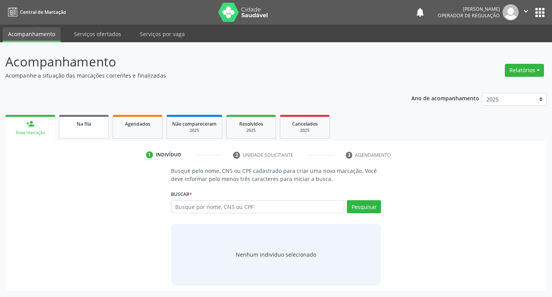
click at [91, 135] on link "Na fila" at bounding box center [84, 127] width 50 height 24
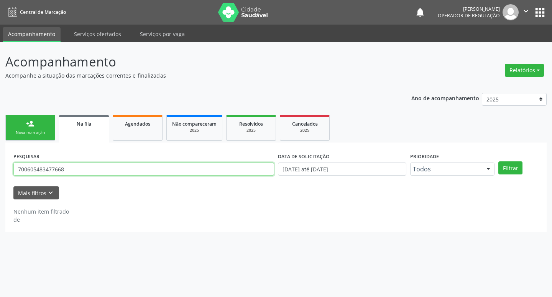
click at [137, 170] on input "700605483477668" at bounding box center [143, 168] width 261 height 13
type input "700500751148857"
click at [499, 161] on button "Filtrar" at bounding box center [511, 167] width 24 height 13
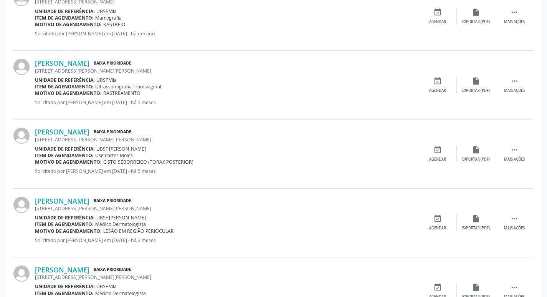
scroll to position [244, 0]
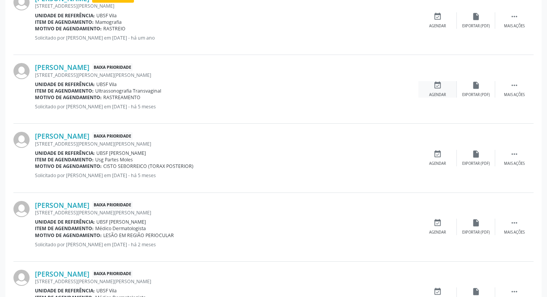
click at [437, 89] on icon "event_available" at bounding box center [437, 85] width 8 height 8
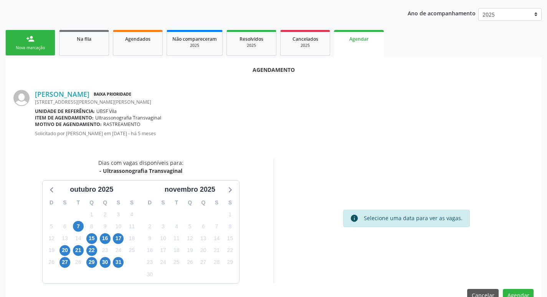
scroll to position [103, 0]
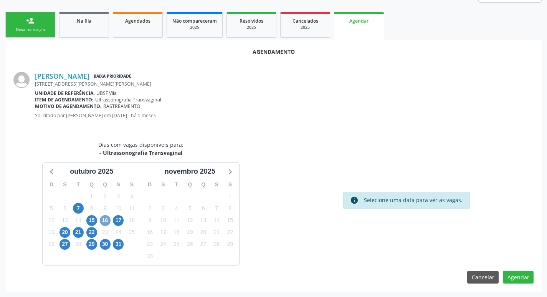
click at [103, 223] on span "16" at bounding box center [105, 220] width 11 height 11
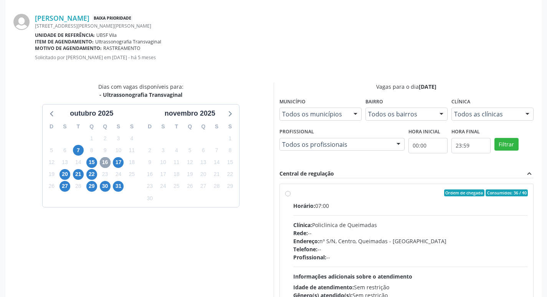
scroll to position [218, 0]
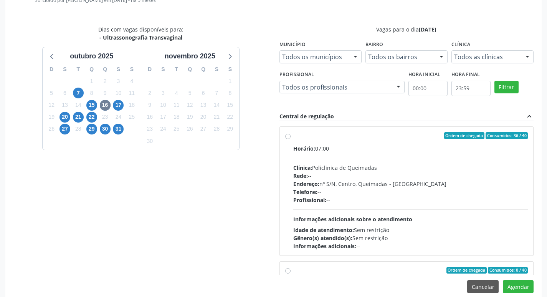
click at [431, 137] on div "Ordem de chegada Consumidos: 36 / 40" at bounding box center [410, 135] width 235 height 7
click at [290, 137] on input "Ordem de chegada Consumidos: 36 / 40 Horário: 07:00 Clínica: Policlinica de Que…" at bounding box center [287, 135] width 5 height 7
radio input "true"
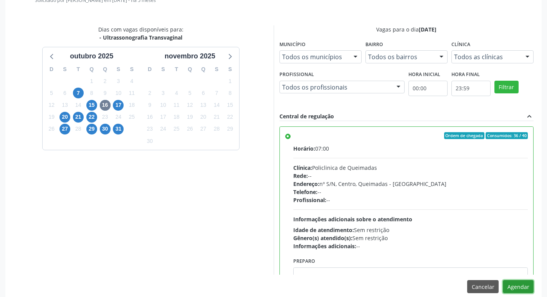
click at [519, 288] on button "Agendar" at bounding box center [518, 286] width 31 height 13
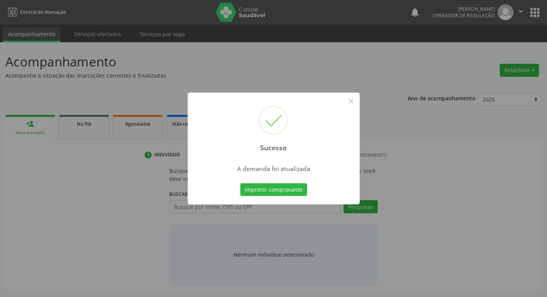
scroll to position [0, 0]
click at [265, 186] on button "Imprimir comprovante" at bounding box center [276, 189] width 67 height 13
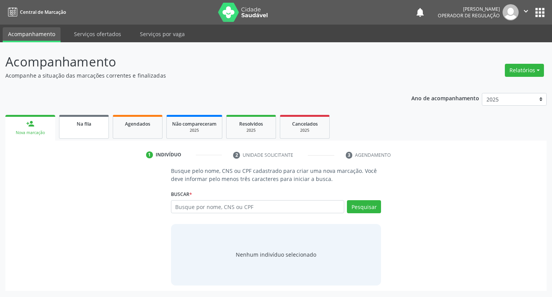
click at [97, 134] on link "Na fila" at bounding box center [84, 127] width 50 height 24
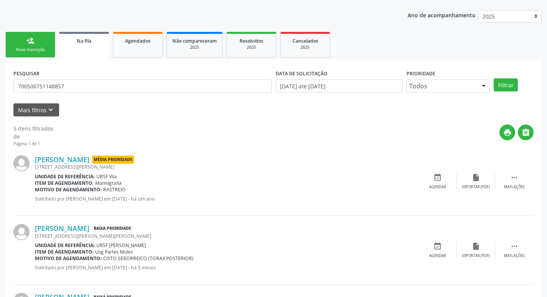
scroll to position [115, 0]
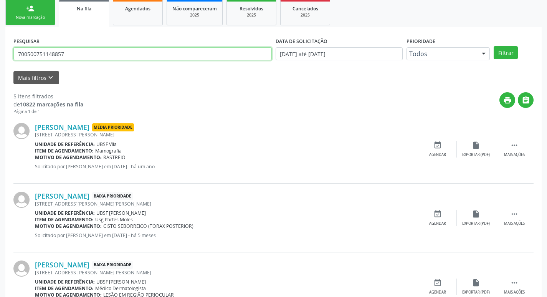
click at [100, 55] on input "700500751148857" at bounding box center [142, 53] width 258 height 13
type input "706907169613439"
click at [493, 46] on button "Filtrar" at bounding box center [505, 52] width 24 height 13
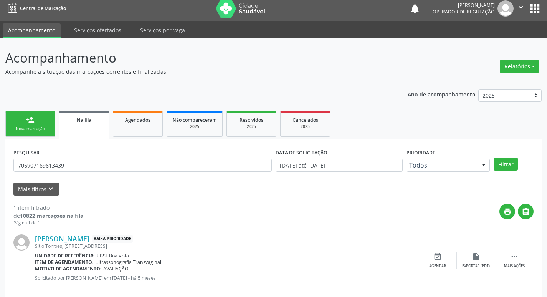
scroll to position [15, 0]
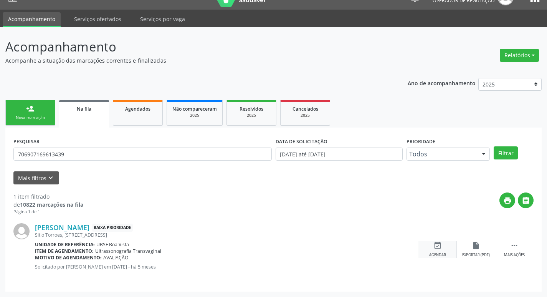
click at [447, 247] on div "event_available Agendar" at bounding box center [437, 249] width 38 height 16
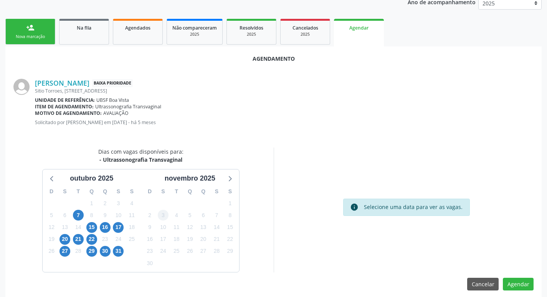
scroll to position [103, 0]
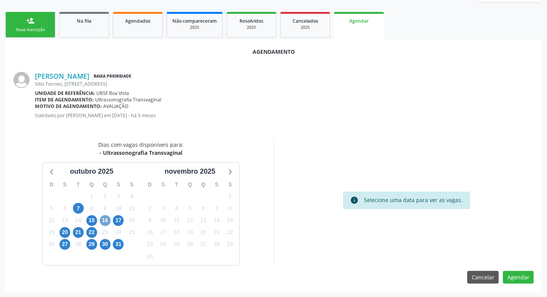
click at [109, 220] on span "16" at bounding box center [105, 220] width 11 height 11
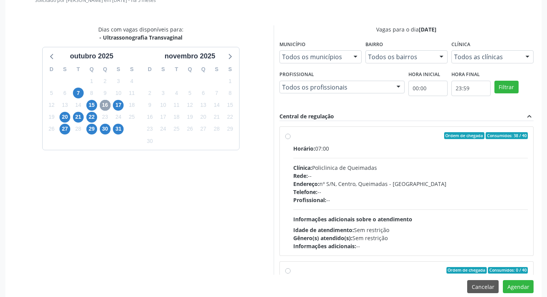
scroll to position [228, 0]
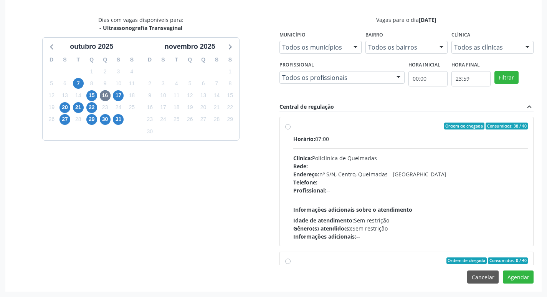
click at [471, 137] on div "Horário: 07:00" at bounding box center [410, 139] width 235 height 8
click at [290, 129] on input "Ordem de chegada Consumidos: 38 / 40 Horário: 07:00 Clínica: Policlinica de Que…" at bounding box center [287, 125] width 5 height 7
radio input "true"
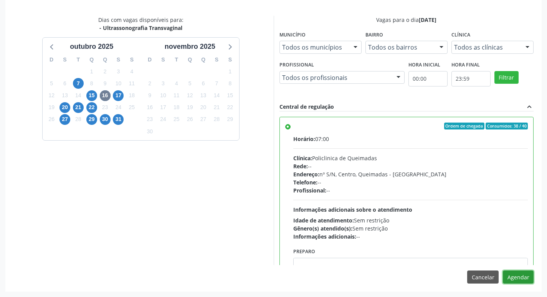
click at [514, 277] on button "Agendar" at bounding box center [518, 276] width 31 height 13
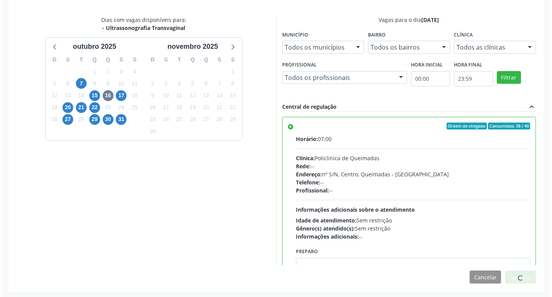
scroll to position [0, 0]
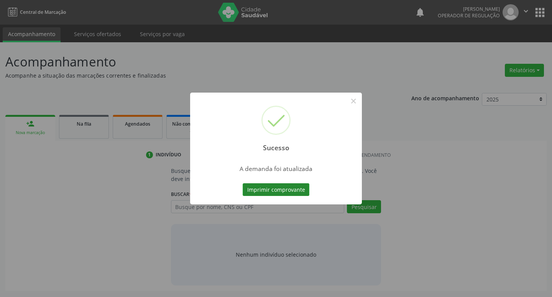
click at [286, 191] on button "Imprimir comprovante" at bounding box center [276, 189] width 67 height 13
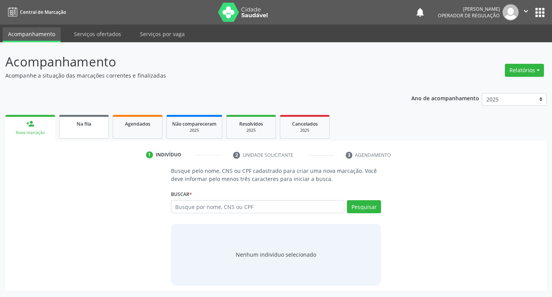
click at [76, 132] on link "Na fila" at bounding box center [84, 127] width 50 height 24
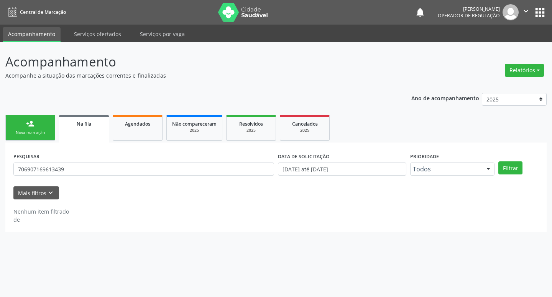
drag, startPoint x: 80, startPoint y: 176, endPoint x: 77, endPoint y: 172, distance: 5.5
click at [79, 177] on div "PESQUISAR 706907169613439" at bounding box center [144, 165] width 265 height 30
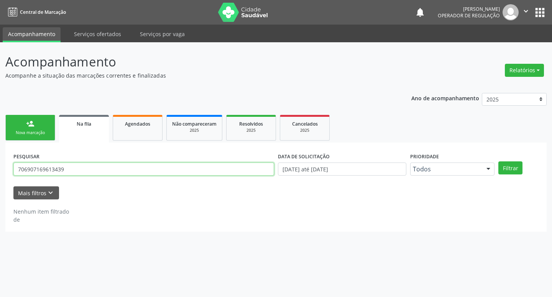
click at [78, 169] on input "706907169613439" at bounding box center [143, 168] width 261 height 13
type input "700806903363987"
click at [499, 161] on button "Filtrar" at bounding box center [511, 167] width 24 height 13
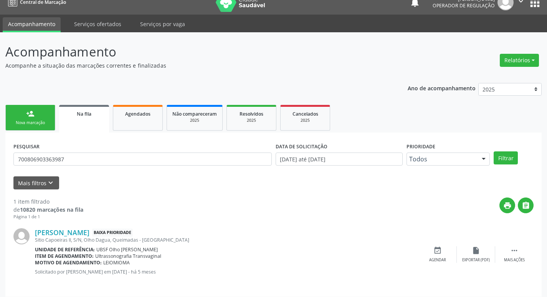
scroll to position [15, 0]
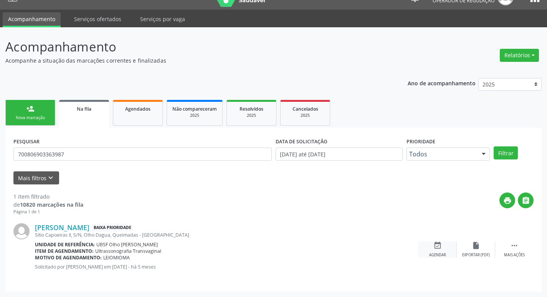
click at [442, 254] on div "Agendar" at bounding box center [437, 254] width 17 height 5
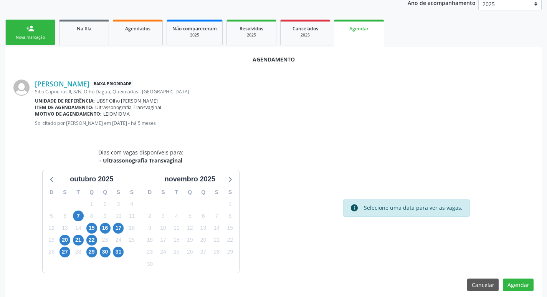
scroll to position [103, 0]
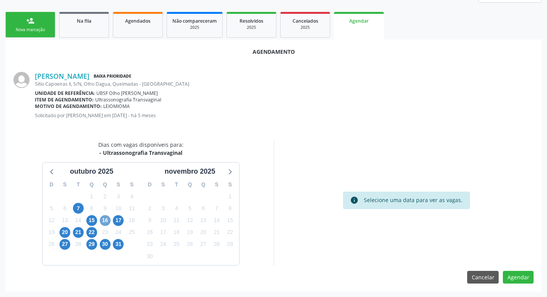
click at [107, 218] on span "16" at bounding box center [105, 220] width 11 height 11
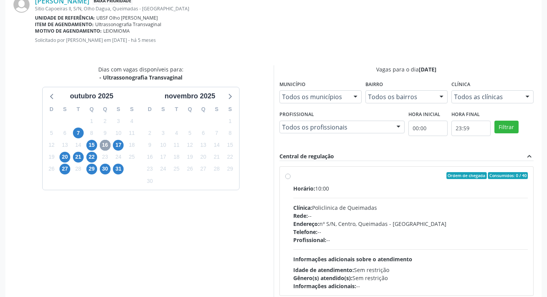
scroll to position [214, 0]
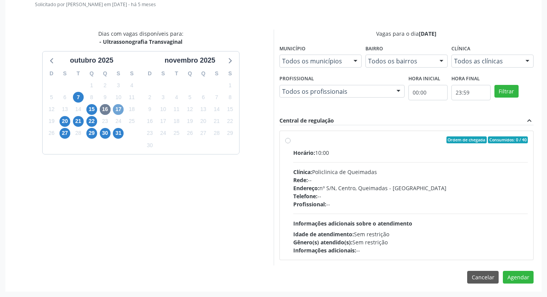
click at [120, 112] on span "17" at bounding box center [118, 109] width 11 height 11
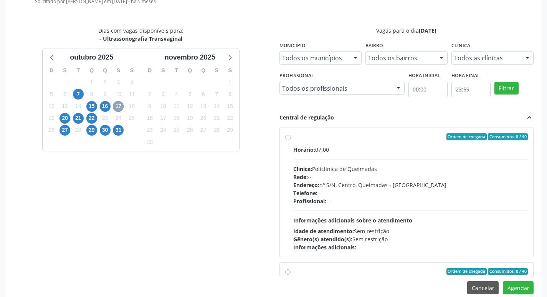
scroll to position [228, 0]
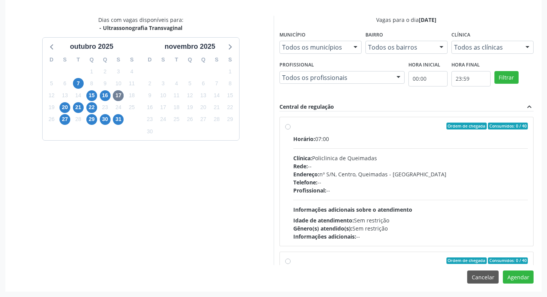
click at [378, 142] on div "Horário: 07:00" at bounding box center [410, 139] width 235 height 8
click at [290, 129] on input "Ordem de chegada Consumidos: 0 / 40 Horário: 07:00 Clínica: Policlinica de Quei…" at bounding box center [287, 125] width 5 height 7
radio input "true"
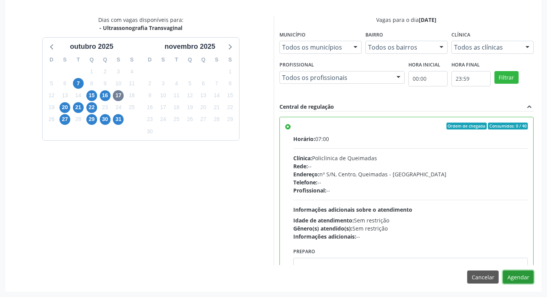
click at [521, 274] on button "Agendar" at bounding box center [518, 276] width 31 height 13
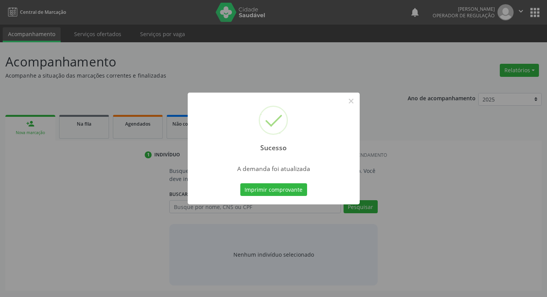
scroll to position [0, 0]
click at [297, 185] on button "Imprimir comprovante" at bounding box center [276, 189] width 67 height 13
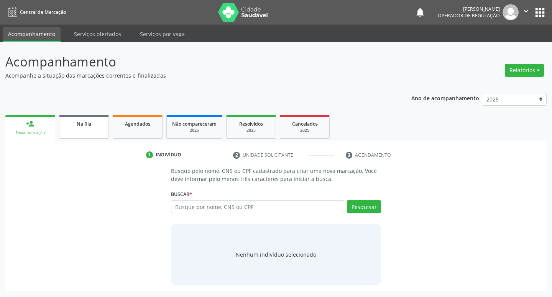
click at [82, 132] on link "Na fila" at bounding box center [84, 127] width 50 height 24
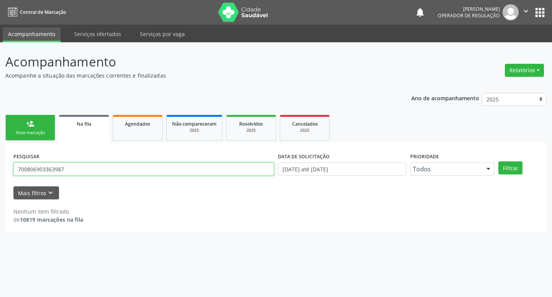
click at [77, 168] on input "700806903363987" at bounding box center [143, 168] width 261 height 13
type input "700900958063199"
click at [499, 161] on button "Filtrar" at bounding box center [511, 167] width 24 height 13
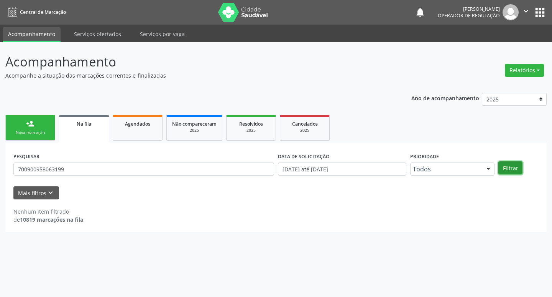
click at [516, 168] on button "Filtrar" at bounding box center [511, 167] width 24 height 13
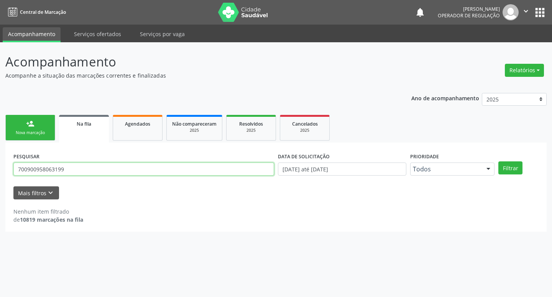
click at [77, 171] on input "700900958063199" at bounding box center [143, 168] width 261 height 13
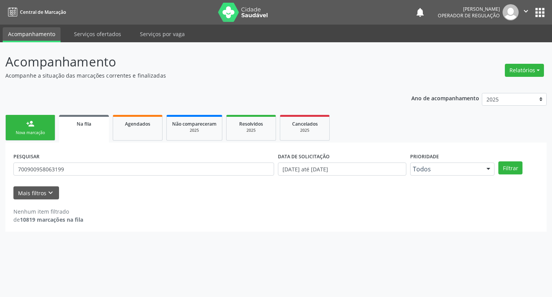
click at [21, 115] on ul "person_add Nova marcação Na fila Agendados Não compareceram 2025 Resolvidos 202…" at bounding box center [276, 128] width 542 height 30
click at [28, 122] on div "person_add" at bounding box center [30, 123] width 8 height 8
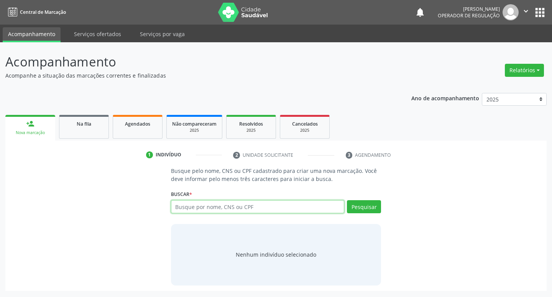
click at [280, 211] on input "text" at bounding box center [258, 206] width 174 height 13
paste input "700900958063199"
type input "700900958063199"
click at [378, 209] on button "Pesquisar" at bounding box center [364, 206] width 34 height 13
type input "700900958063199"
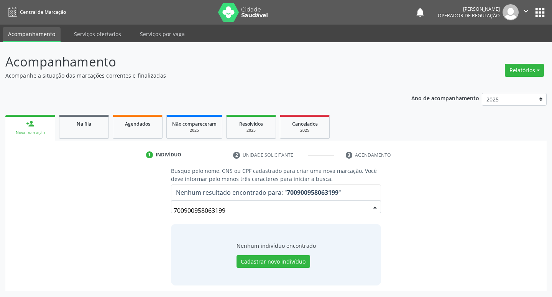
drag, startPoint x: 270, startPoint y: 205, endPoint x: 126, endPoint y: 199, distance: 144.8
click at [126, 199] on div "Busque pelo nome, CNS ou CPF cadastrado para criar uma nova marcação. Você deve…" at bounding box center [276, 226] width 531 height 118
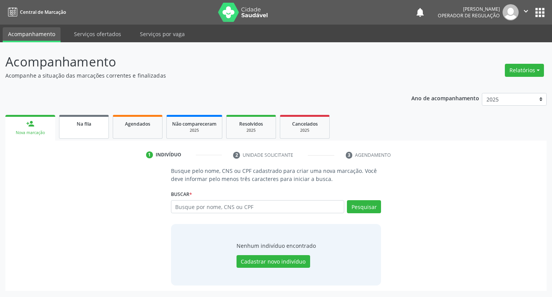
click at [96, 134] on link "Na fila" at bounding box center [84, 127] width 50 height 24
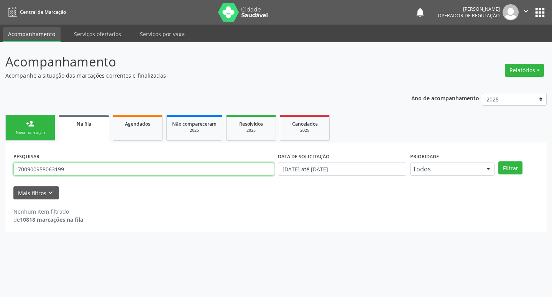
click at [97, 170] on input "700900958063199" at bounding box center [143, 168] width 261 height 13
type input "7"
type input "12753642419"
click at [499, 161] on button "Filtrar" at bounding box center [511, 167] width 24 height 13
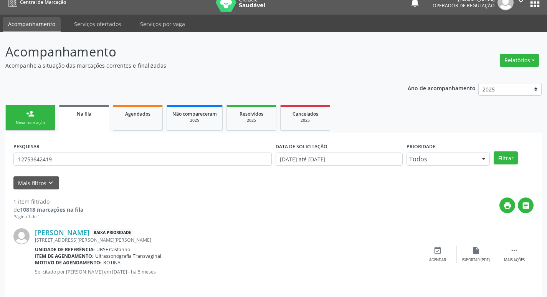
scroll to position [15, 0]
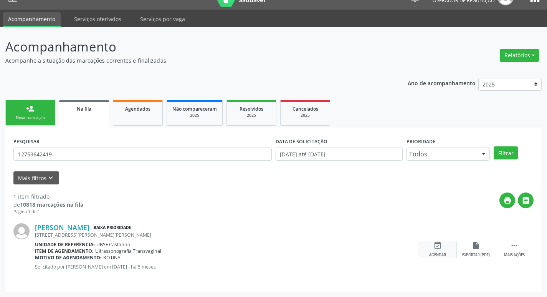
click at [442, 249] on div "event_available Agendar" at bounding box center [437, 249] width 38 height 16
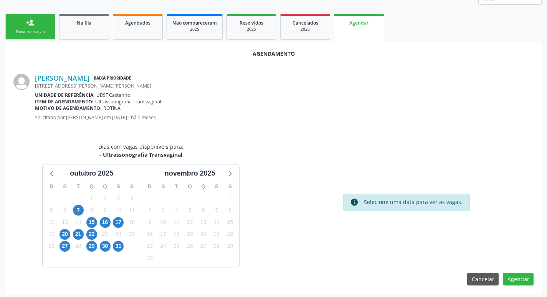
scroll to position [103, 0]
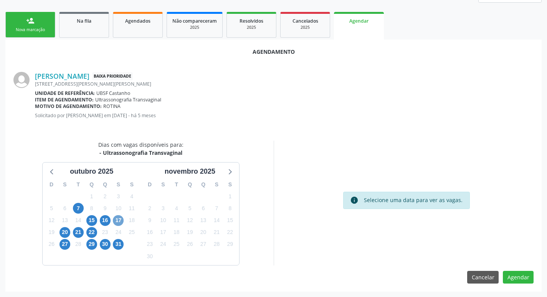
click at [115, 216] on span "17" at bounding box center [118, 220] width 11 height 11
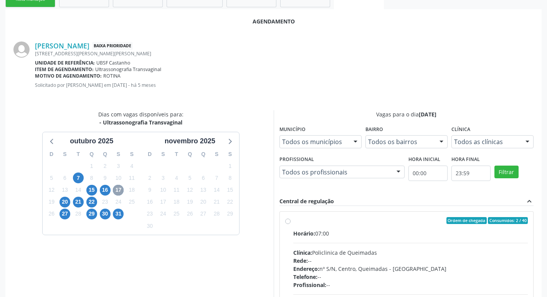
scroll to position [228, 0]
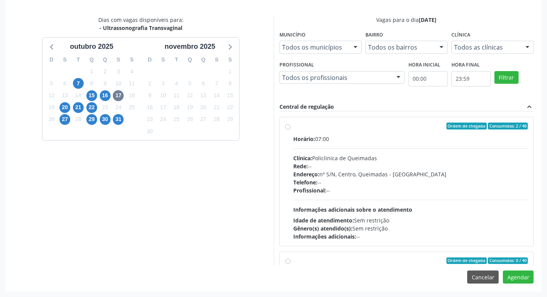
click at [452, 150] on div "Horário: 07:00 Clínica: Policlinica de Queimadas Rede: -- Endereço: nº S/N, Cen…" at bounding box center [410, 188] width 235 height 106
click at [290, 129] on input "Ordem de chegada Consumidos: 2 / 40 Horário: 07:00 Clínica: Policlinica de Quei…" at bounding box center [287, 125] width 5 height 7
radio input "true"
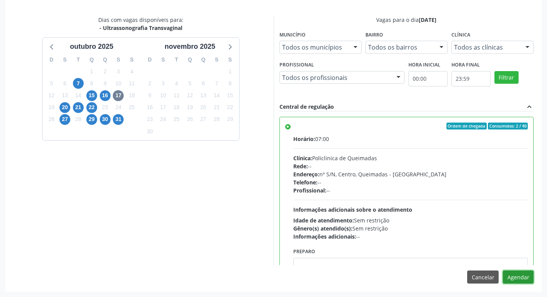
click at [509, 277] on button "Agendar" at bounding box center [518, 276] width 31 height 13
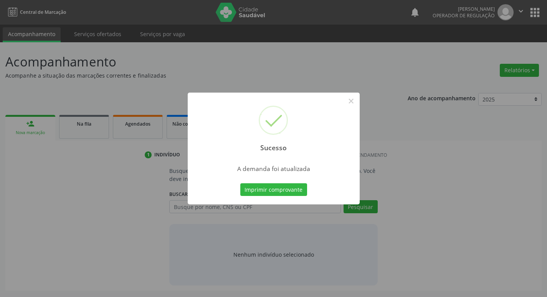
scroll to position [0, 0]
click at [287, 186] on button "Imprimir comprovante" at bounding box center [276, 189] width 67 height 13
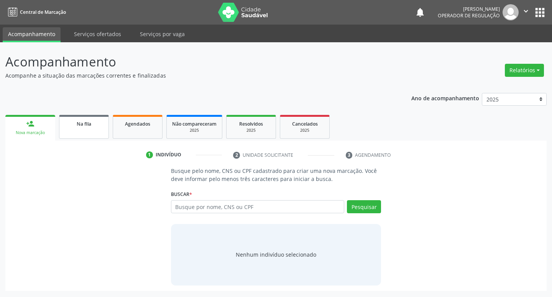
click at [86, 127] on link "Na fila" at bounding box center [84, 127] width 50 height 24
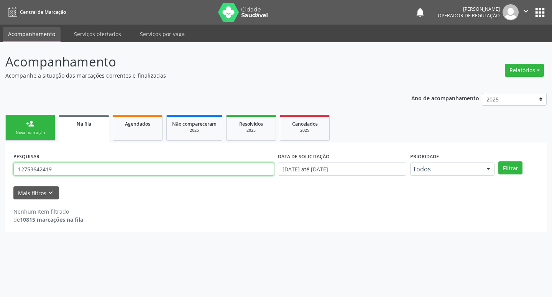
click at [58, 171] on input "12753642419" at bounding box center [143, 168] width 261 height 13
type input "700806938131985"
click at [499, 161] on button "Filtrar" at bounding box center [511, 167] width 24 height 13
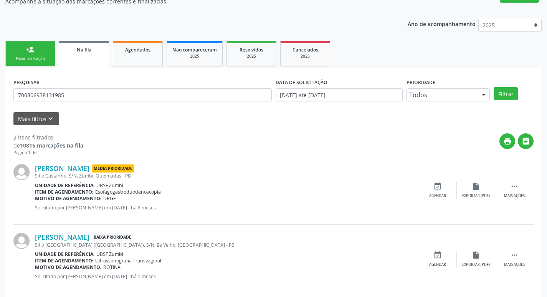
scroll to position [84, 0]
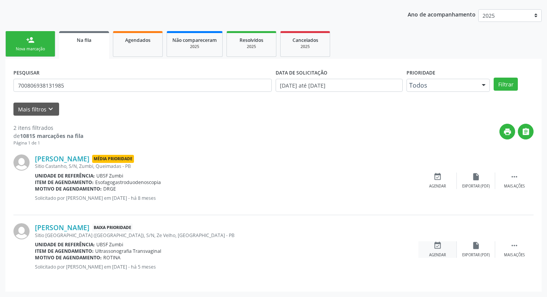
click at [439, 249] on icon "event_available" at bounding box center [437, 245] width 8 height 8
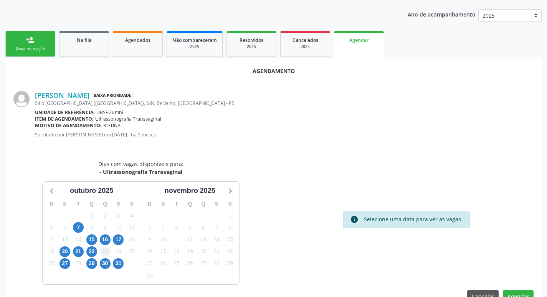
scroll to position [103, 0]
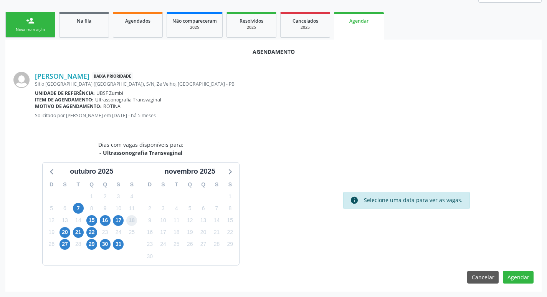
click at [126, 221] on span "18" at bounding box center [131, 220] width 11 height 11
click at [122, 221] on span "17" at bounding box center [118, 220] width 11 height 11
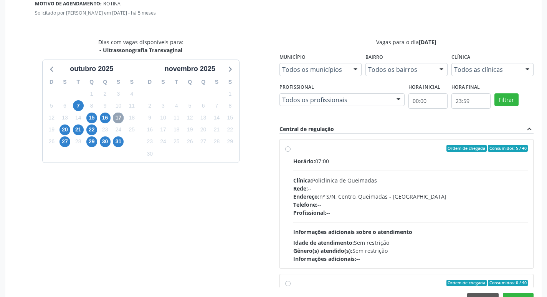
scroll to position [228, 0]
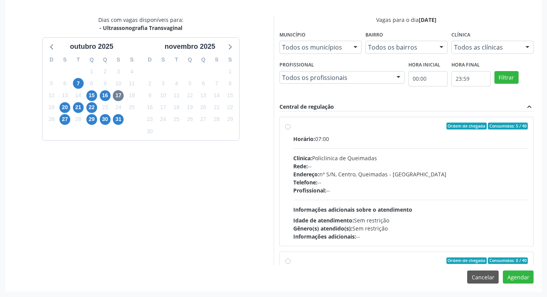
click at [327, 141] on div "Horário: 07:00" at bounding box center [410, 139] width 235 height 8
click at [290, 129] on input "Ordem de chegada Consumidos: 5 / 40 Horário: 07:00 Clínica: Policlinica de Quei…" at bounding box center [287, 125] width 5 height 7
radio input "true"
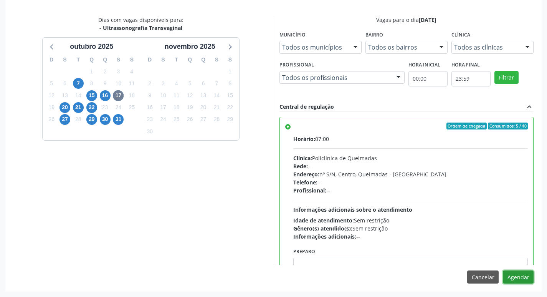
click at [520, 277] on button "Agendar" at bounding box center [518, 276] width 31 height 13
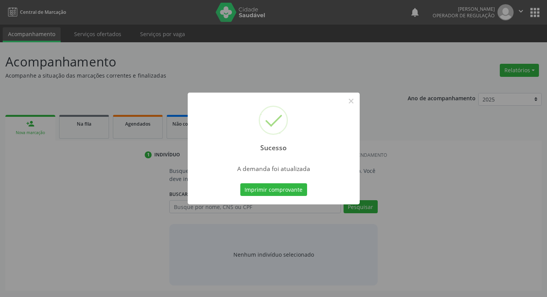
scroll to position [0, 0]
click at [287, 186] on button "Imprimir comprovante" at bounding box center [276, 189] width 67 height 13
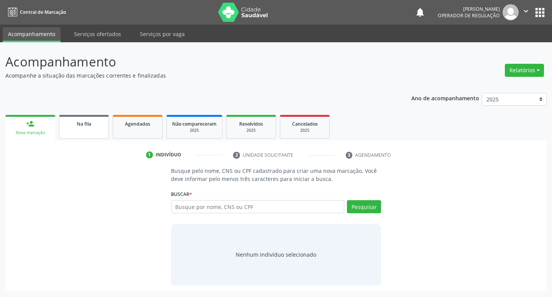
click at [92, 125] on div "Na fila" at bounding box center [84, 123] width 38 height 8
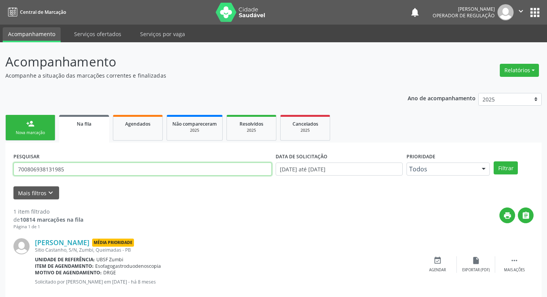
click at [82, 165] on input "700806938131985" at bounding box center [142, 168] width 258 height 13
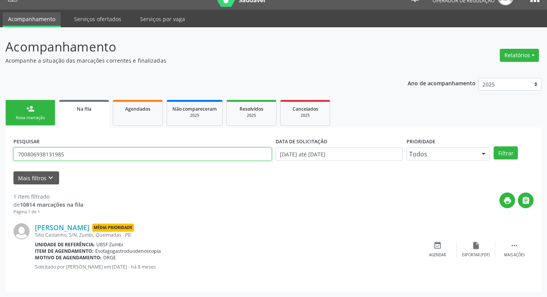
click at [96, 151] on input "700806938131985" at bounding box center [142, 153] width 258 height 13
type input "700005109843508"
click at [493, 146] on button "Filtrar" at bounding box center [505, 152] width 24 height 13
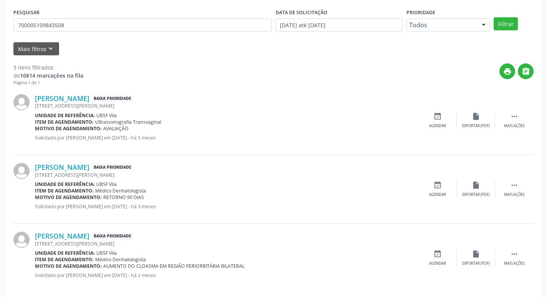
scroll to position [153, 0]
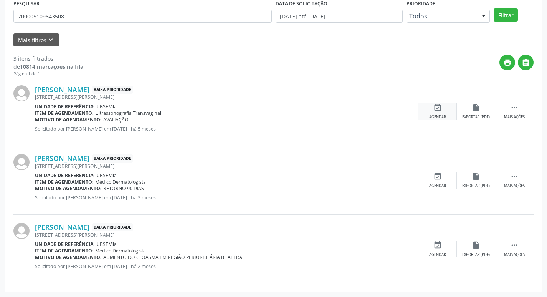
click at [436, 104] on icon "event_available" at bounding box center [437, 107] width 8 height 8
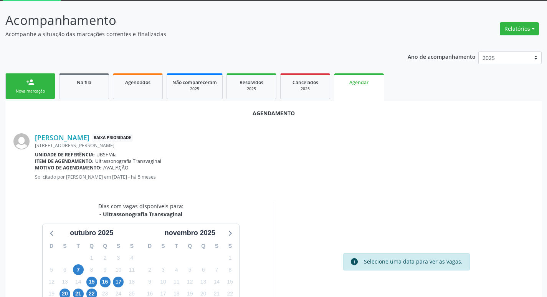
scroll to position [85, 0]
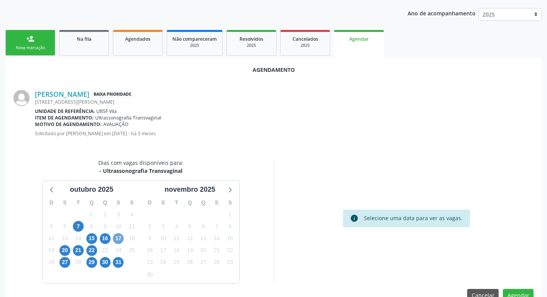
click at [118, 241] on span "17" at bounding box center [118, 238] width 11 height 11
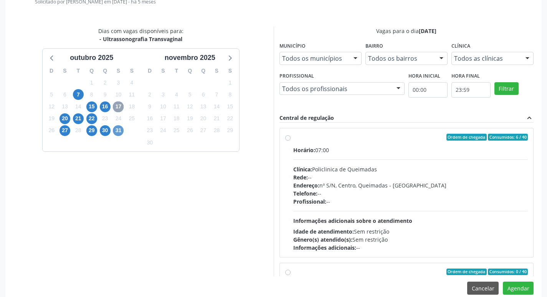
scroll to position [228, 0]
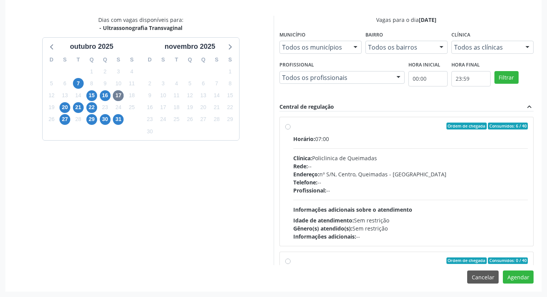
click at [348, 126] on div "Ordem de chegada Consumidos: 6 / 40" at bounding box center [410, 125] width 235 height 7
click at [290, 126] on input "Ordem de chegada Consumidos: 6 / 40 Horário: 07:00 Clínica: Policlinica de Quei…" at bounding box center [287, 125] width 5 height 7
radio input "true"
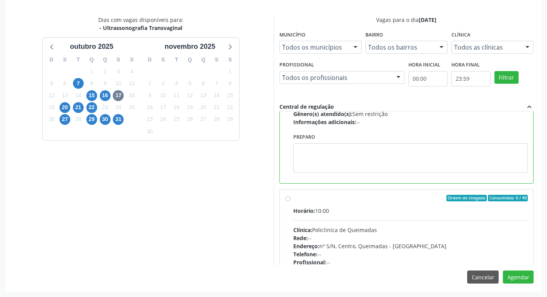
scroll to position [115, 0]
click at [519, 276] on button "Agendar" at bounding box center [518, 276] width 31 height 13
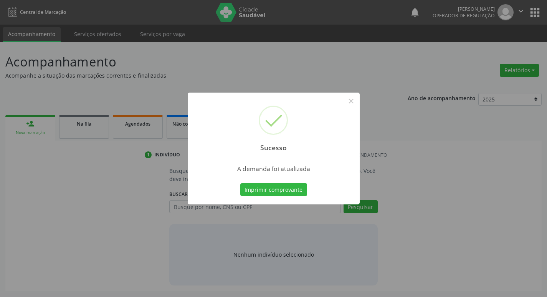
scroll to position [0, 0]
click at [310, 185] on div "Imprimir comprovante Cancel" at bounding box center [276, 189] width 70 height 16
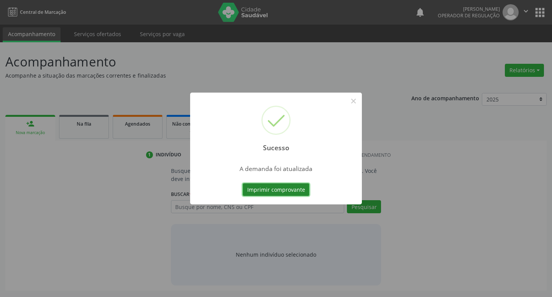
click at [301, 186] on button "Imprimir comprovante" at bounding box center [276, 189] width 67 height 13
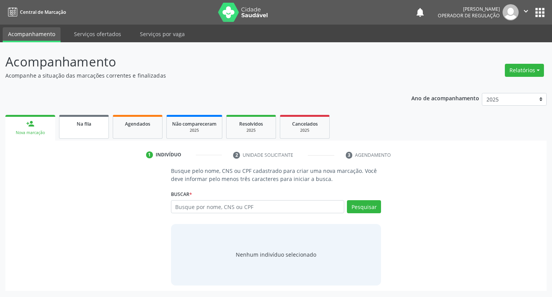
click at [100, 128] on link "Na fila" at bounding box center [84, 127] width 50 height 24
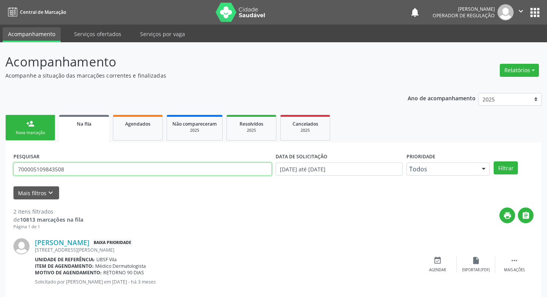
click at [132, 166] on input "700005109843508" at bounding box center [142, 168] width 258 height 13
type input "700004212852106"
click at [493, 161] on button "Filtrar" at bounding box center [505, 167] width 24 height 13
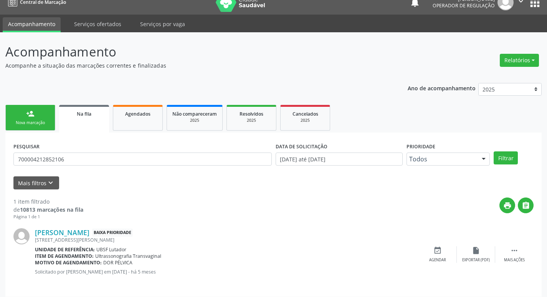
scroll to position [15, 0]
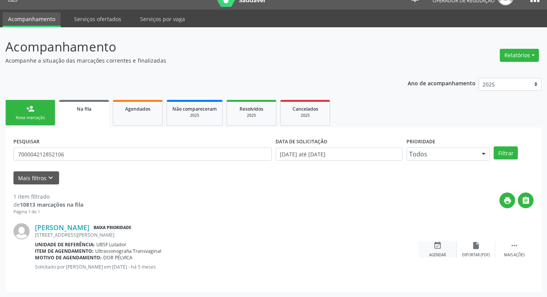
click at [441, 255] on div "Agendar" at bounding box center [437, 254] width 17 height 5
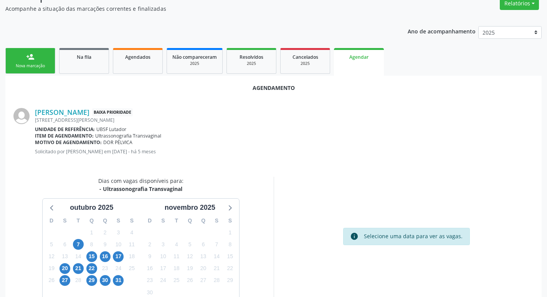
scroll to position [103, 0]
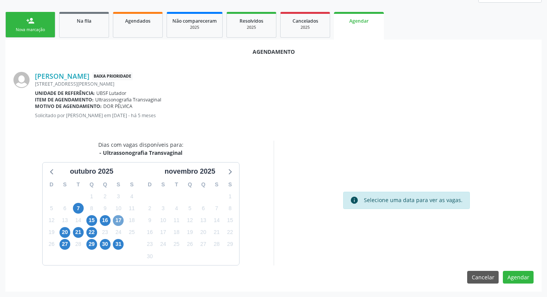
click at [118, 220] on span "17" at bounding box center [118, 220] width 11 height 11
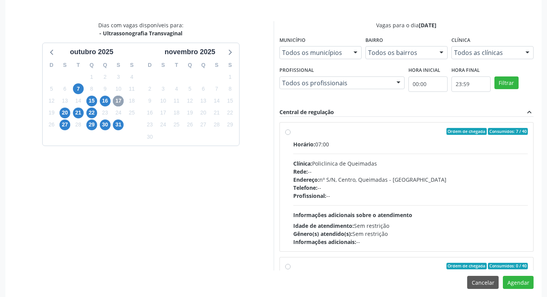
scroll to position [228, 0]
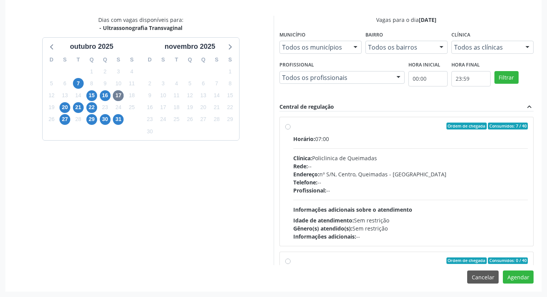
click at [401, 164] on div "Rede: --" at bounding box center [410, 166] width 235 height 8
click at [290, 129] on input "Ordem de chegada Consumidos: 7 / 40 Horário: 07:00 Clínica: Policlinica de Quei…" at bounding box center [287, 125] width 5 height 7
radio input "true"
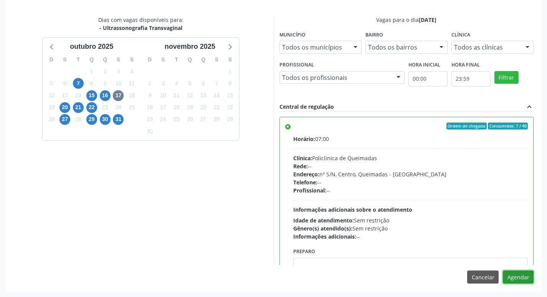
click at [517, 276] on button "Agendar" at bounding box center [518, 276] width 31 height 13
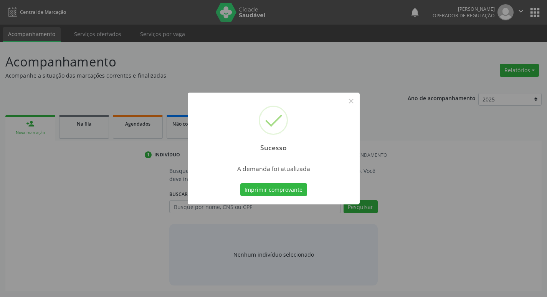
scroll to position [0, 0]
click at [272, 190] on button "Imprimir comprovante" at bounding box center [276, 189] width 67 height 13
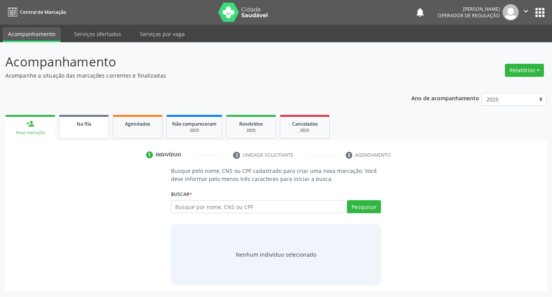
click at [77, 125] on span "Na fila" at bounding box center [84, 123] width 15 height 7
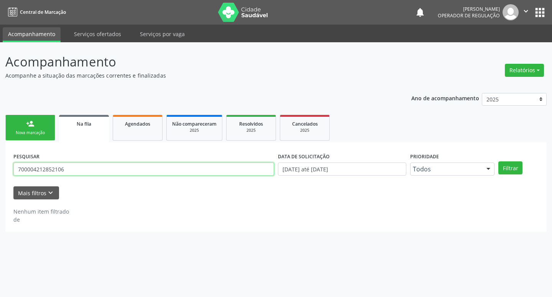
click at [159, 167] on input "700004212852106" at bounding box center [143, 168] width 261 height 13
type input "704505305039218"
click at [499, 161] on button "Filtrar" at bounding box center [511, 167] width 24 height 13
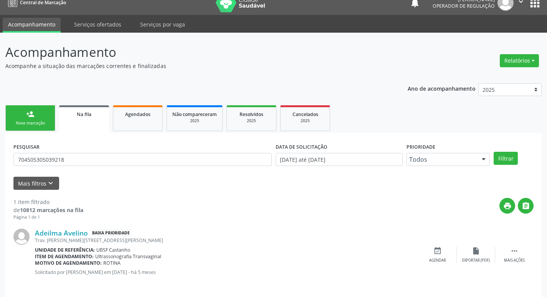
scroll to position [15, 0]
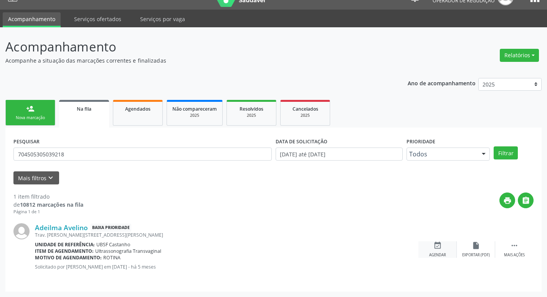
click at [439, 251] on div "event_available Agendar" at bounding box center [437, 249] width 38 height 16
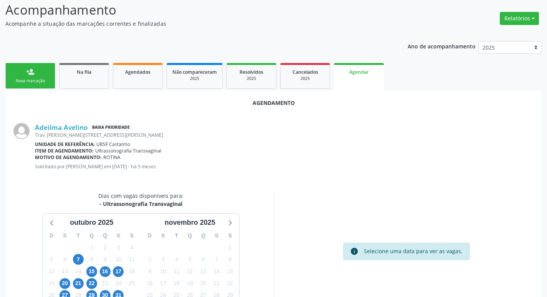
scroll to position [103, 0]
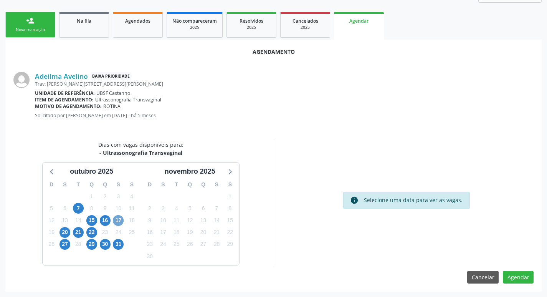
click at [116, 219] on span "17" at bounding box center [118, 220] width 11 height 11
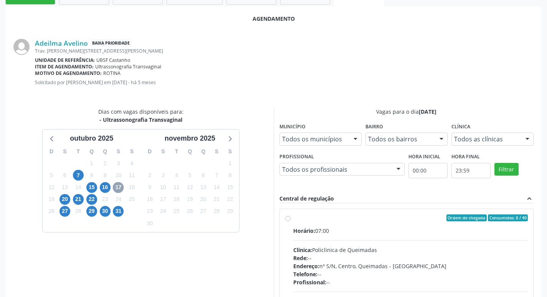
scroll to position [228, 0]
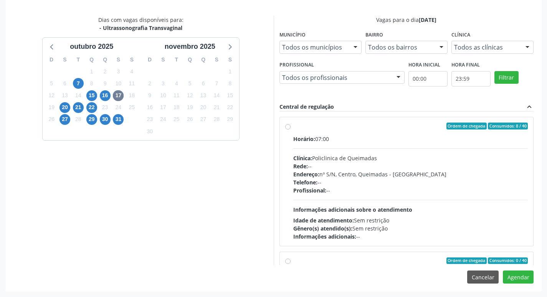
click at [401, 147] on div "Horário: 07:00 Clínica: Policlinica de Queimadas Rede: -- Endereço: nº S/N, Cen…" at bounding box center [410, 188] width 235 height 106
click at [290, 129] on input "Ordem de chegada Consumidos: 8 / 40 Horário: 07:00 Clínica: Policlinica de Quei…" at bounding box center [287, 125] width 5 height 7
radio input "true"
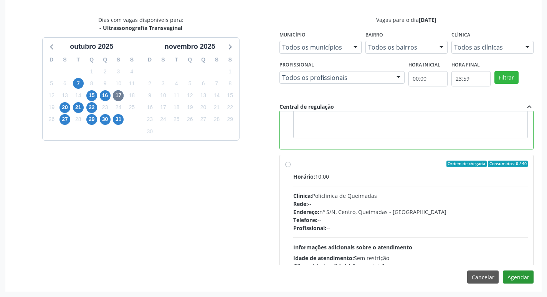
scroll to position [153, 0]
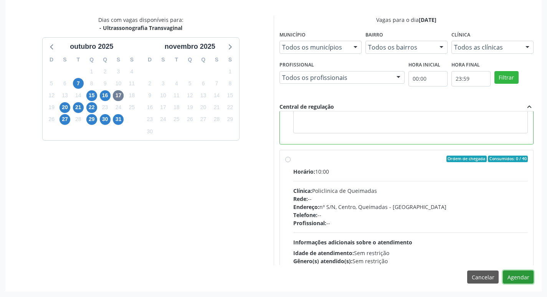
click at [526, 279] on button "Agendar" at bounding box center [518, 276] width 31 height 13
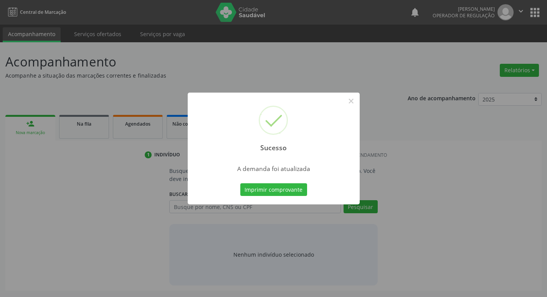
scroll to position [0, 0]
click at [287, 186] on button "Imprimir comprovante" at bounding box center [276, 189] width 67 height 13
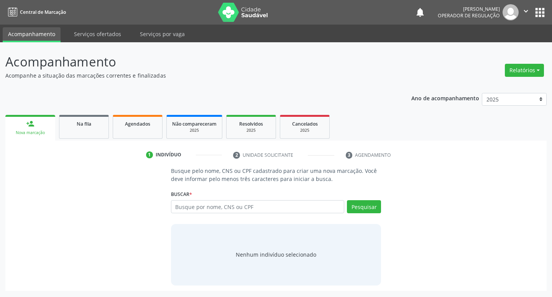
click at [109, 130] on ul "person_add Nova marcação Na fila Agendados Não compareceram 2025 Resolvidos 202…" at bounding box center [276, 127] width 542 height 28
click at [97, 125] on div "Na fila" at bounding box center [84, 123] width 38 height 8
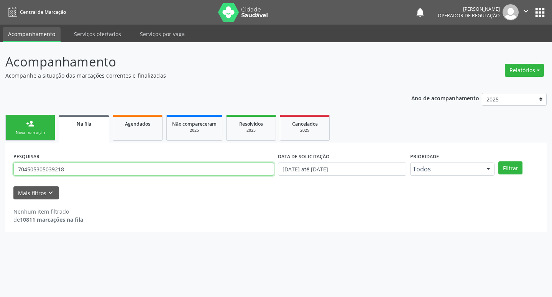
click at [99, 172] on input "704505305039218" at bounding box center [143, 168] width 261 height 13
type input "702405589179421"
click at [499, 161] on button "Filtrar" at bounding box center [511, 167] width 24 height 13
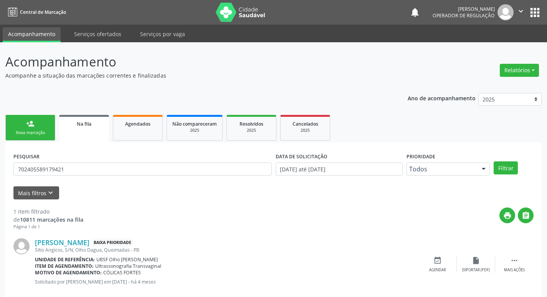
scroll to position [15, 0]
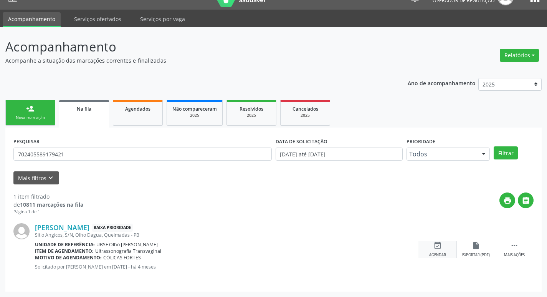
click at [440, 244] on icon "event_available" at bounding box center [437, 245] width 8 height 8
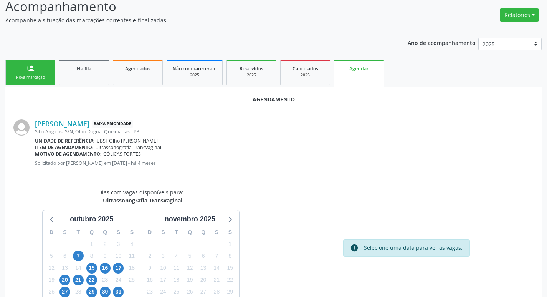
scroll to position [103, 0]
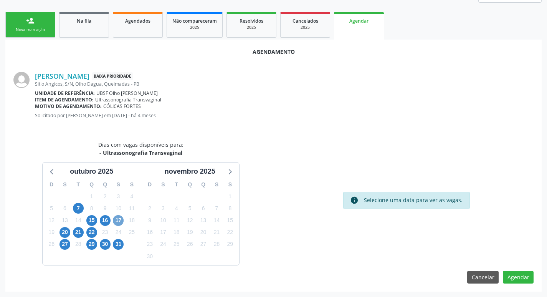
click at [120, 221] on span "17" at bounding box center [118, 220] width 11 height 11
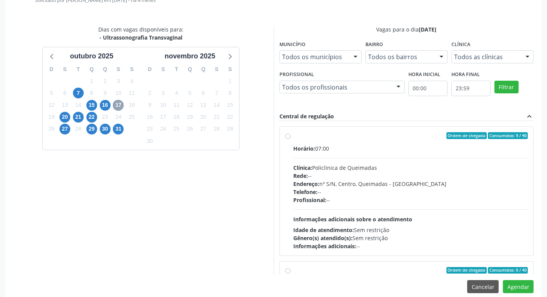
scroll to position [228, 0]
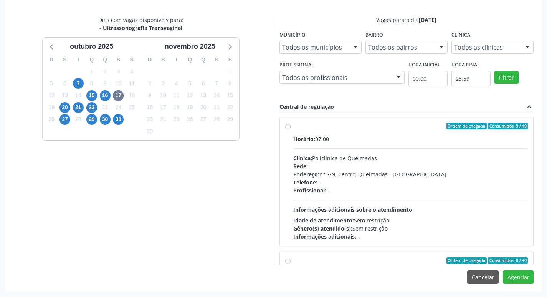
click at [365, 139] on div "Horário: 07:00" at bounding box center [410, 139] width 235 height 8
click at [290, 129] on input "Ordem de chegada Consumidos: 9 / 40 Horário: 07:00 Clínica: Policlinica de Quei…" at bounding box center [287, 125] width 5 height 7
radio input "true"
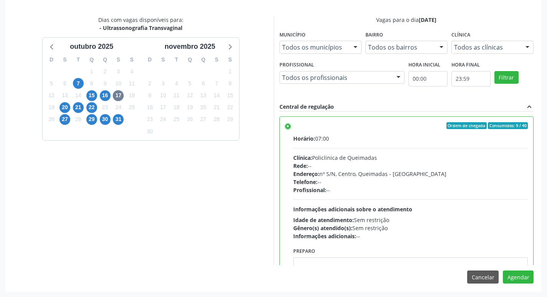
scroll to position [0, 0]
click at [519, 277] on button "Agendar" at bounding box center [518, 276] width 31 height 13
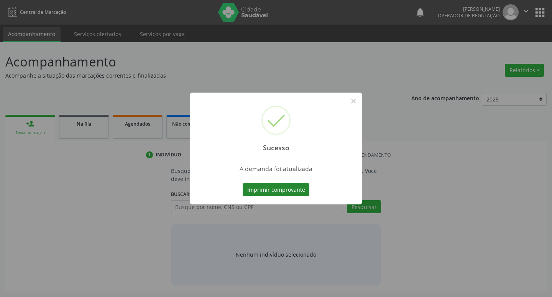
click at [300, 188] on button "Imprimir comprovante" at bounding box center [276, 189] width 67 height 13
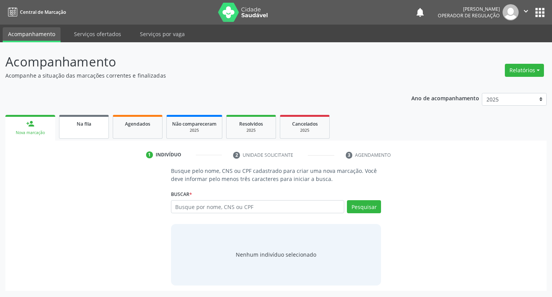
click at [96, 131] on link "Na fila" at bounding box center [84, 127] width 50 height 24
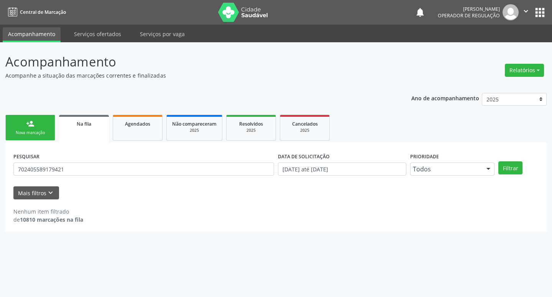
click at [46, 115] on link "person_add Nova marcação" at bounding box center [30, 128] width 50 height 26
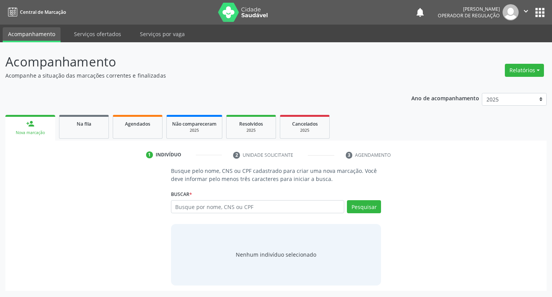
click at [5, 115] on link "person_add Nova marcação" at bounding box center [30, 128] width 50 height 26
click at [93, 124] on div "Na fila" at bounding box center [84, 123] width 38 height 8
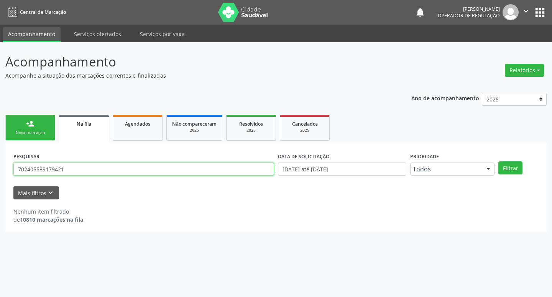
click at [89, 166] on input "702405589179421" at bounding box center [143, 168] width 261 height 13
type input "709605655267775"
click at [499, 161] on button "Filtrar" at bounding box center [511, 167] width 24 height 13
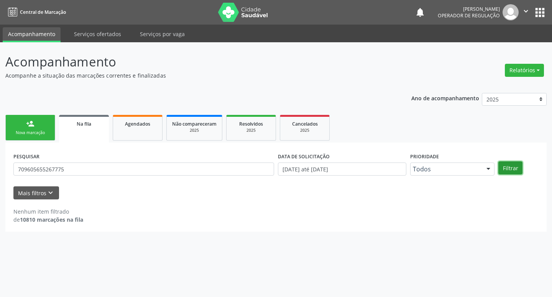
click at [516, 173] on button "Filtrar" at bounding box center [511, 167] width 24 height 13
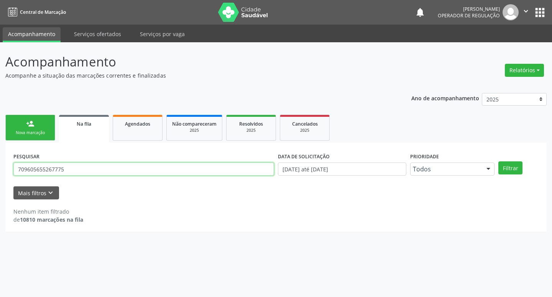
click at [89, 171] on input "709605655267775" at bounding box center [143, 168] width 261 height 13
type input "05493864401"
click at [499, 161] on button "Filtrar" at bounding box center [511, 167] width 24 height 13
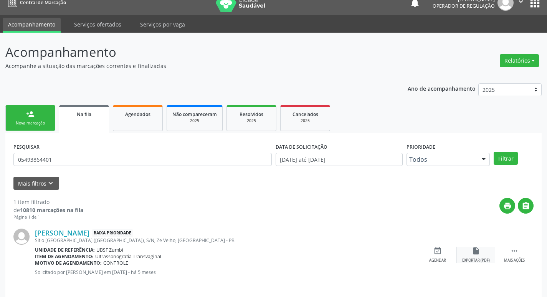
scroll to position [15, 0]
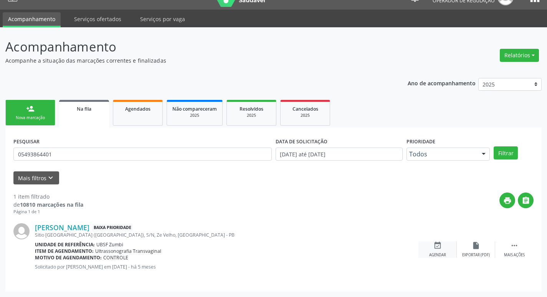
click at [439, 247] on icon "event_available" at bounding box center [437, 245] width 8 height 8
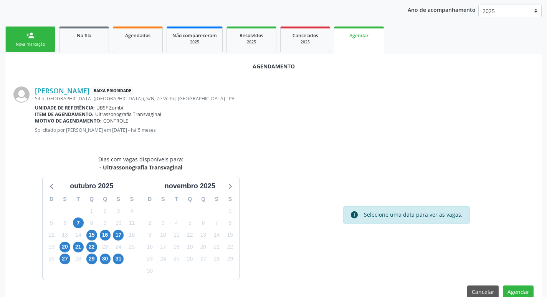
scroll to position [103, 0]
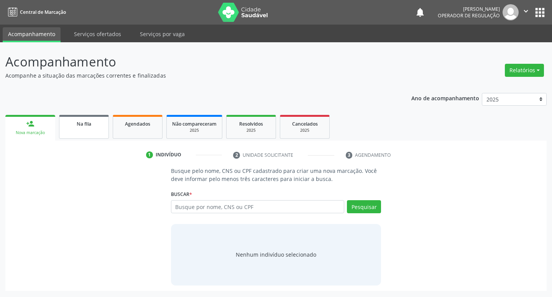
click at [69, 119] on div "Na fila" at bounding box center [84, 123] width 38 height 8
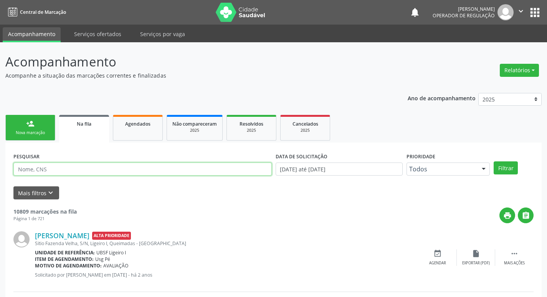
click at [53, 171] on input "text" at bounding box center [142, 168] width 258 height 13
click at [53, 172] on input "text" at bounding box center [142, 168] width 258 height 13
type input "05493864401"
click at [493, 161] on button "Filtrar" at bounding box center [505, 167] width 24 height 13
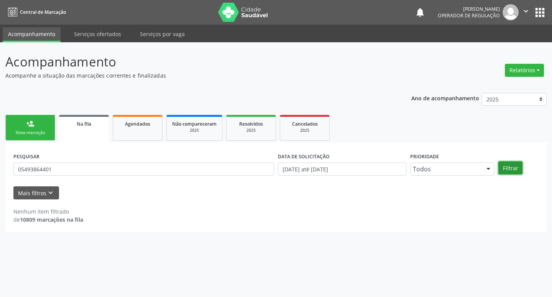
click at [510, 167] on button "Filtrar" at bounding box center [511, 167] width 24 height 13
click at [514, 167] on button "Filtrar" at bounding box center [511, 167] width 24 height 13
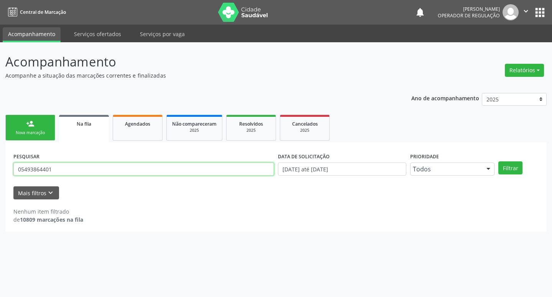
click at [127, 166] on input "05493864401" at bounding box center [143, 168] width 261 height 13
type input "05493864401"
click at [499, 161] on button "Filtrar" at bounding box center [511, 167] width 24 height 13
click at [80, 170] on input "05493864401" at bounding box center [143, 168] width 261 height 13
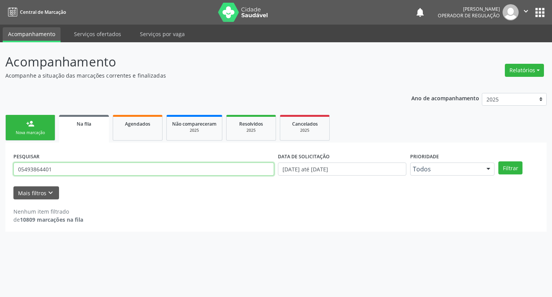
click at [80, 170] on input "05493864401" at bounding box center [143, 168] width 261 height 13
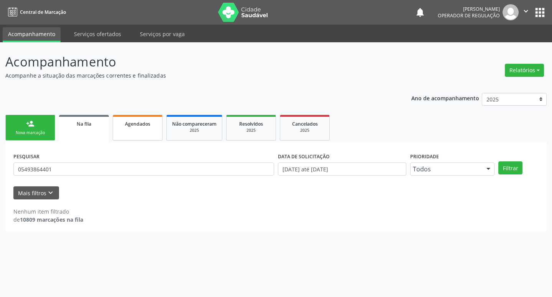
click at [127, 130] on link "Agendados" at bounding box center [138, 128] width 50 height 26
select select "9"
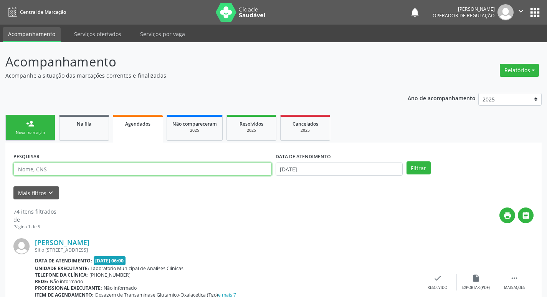
click at [87, 170] on input "text" at bounding box center [142, 168] width 258 height 13
paste input "05493864401"
type input "05493864401"
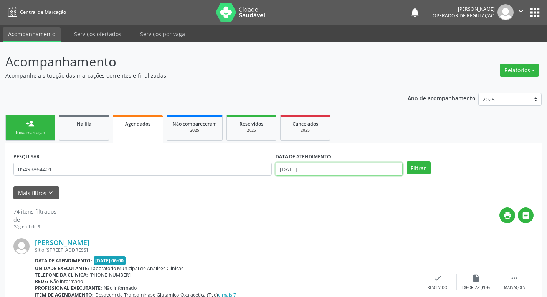
click at [384, 170] on input "[DATE]" at bounding box center [338, 168] width 127 height 13
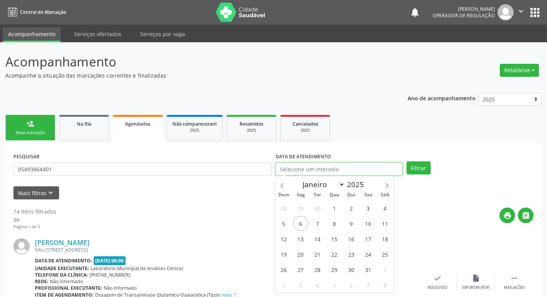
click at [406, 161] on button "Filtrar" at bounding box center [418, 167] width 24 height 13
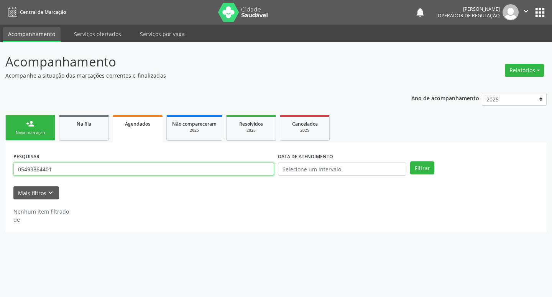
drag, startPoint x: 102, startPoint y: 168, endPoint x: 0, endPoint y: 177, distance: 102.9
click at [0, 177] on div "Acompanhamento Acompanhe a situação das marcações correntes e finalizadas Relat…" at bounding box center [276, 169] width 552 height 254
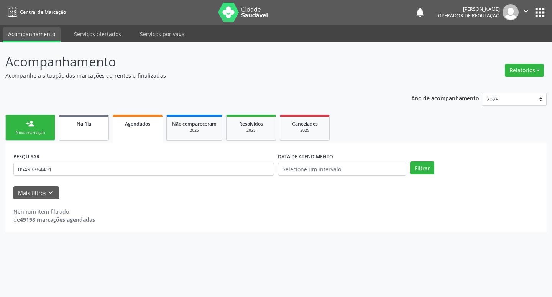
click at [80, 120] on span "Na fila" at bounding box center [84, 123] width 15 height 7
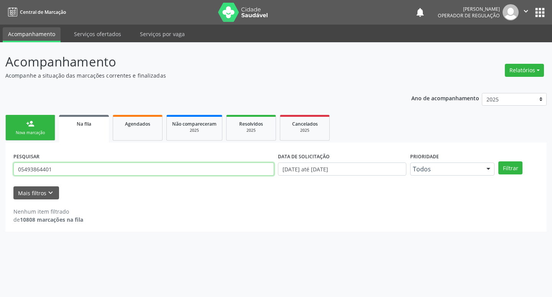
click at [58, 170] on input "05493864401" at bounding box center [143, 168] width 261 height 13
type input "706208569182068"
click at [499, 161] on button "Filtrar" at bounding box center [511, 167] width 24 height 13
click at [80, 171] on input "706208569182068" at bounding box center [143, 168] width 261 height 13
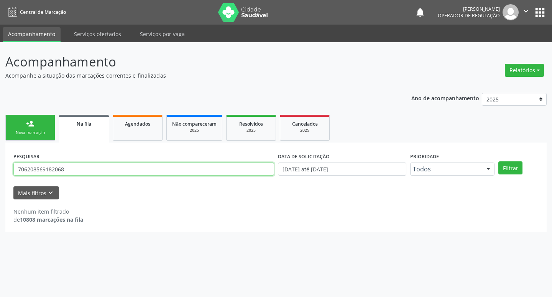
click at [80, 171] on input "706208569182068" at bounding box center [143, 168] width 261 height 13
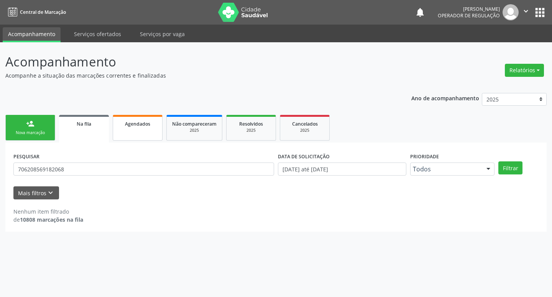
click at [156, 123] on div "Agendados" at bounding box center [138, 123] width 38 height 8
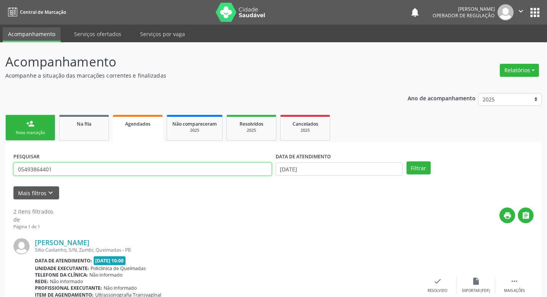
click at [101, 171] on input "05493864401" at bounding box center [142, 168] width 258 height 13
paste input "706208569182068"
type input "706208569182068"
click at [406, 161] on button "Filtrar" at bounding box center [418, 167] width 24 height 13
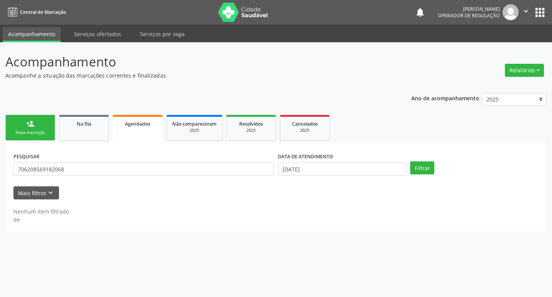
click at [440, 163] on div "Filtrar" at bounding box center [475, 167] width 132 height 13
click at [426, 165] on button "Filtrar" at bounding box center [423, 167] width 24 height 13
click at [335, 166] on input "[DATE]" at bounding box center [342, 168] width 129 height 13
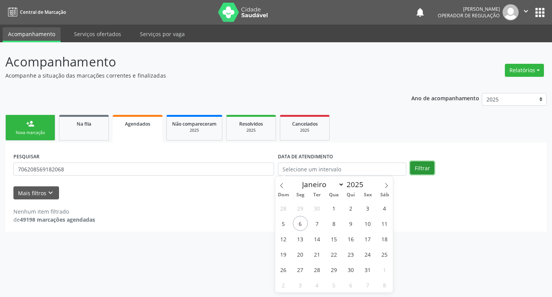
click at [415, 167] on button "Filtrar" at bounding box center [423, 167] width 24 height 13
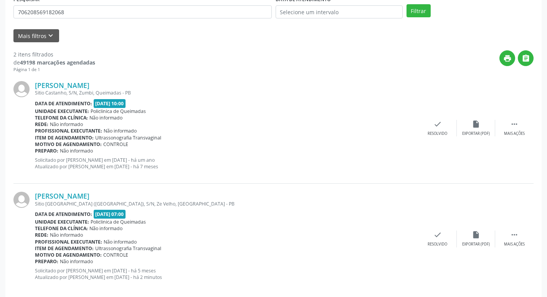
scroll to position [168, 0]
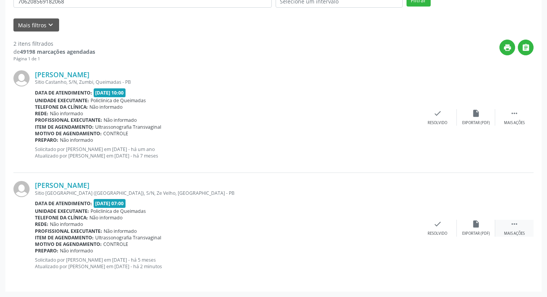
click at [517, 222] on icon "" at bounding box center [514, 223] width 8 height 8
click at [369, 221] on div "print Imprimir" at bounding box center [360, 227] width 38 height 16
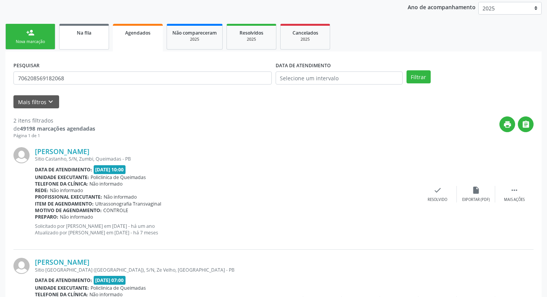
click at [94, 33] on div "Na fila" at bounding box center [84, 32] width 38 height 8
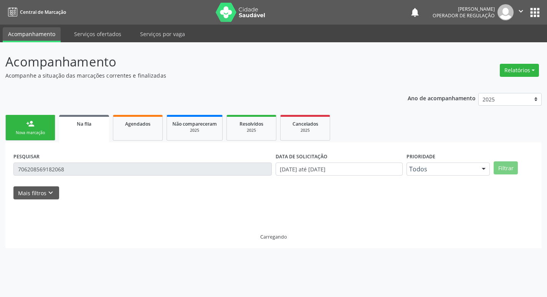
scroll to position [0, 0]
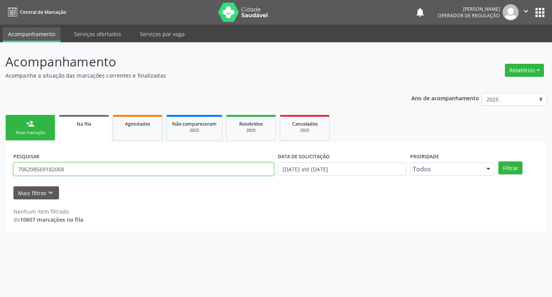
click at [82, 166] on input "706208569182068" at bounding box center [143, 168] width 261 height 13
type input "701007863726193"
click at [499, 161] on button "Filtrar" at bounding box center [511, 167] width 24 height 13
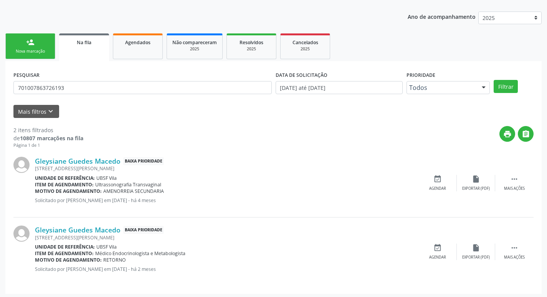
scroll to position [84, 0]
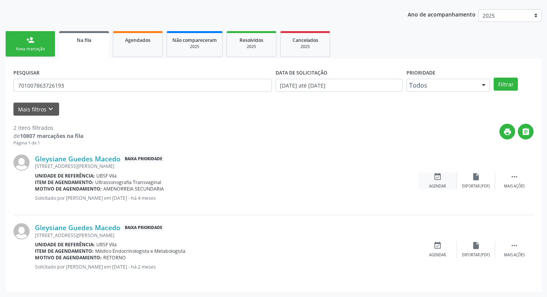
click at [432, 178] on div "event_available Agendar" at bounding box center [437, 180] width 38 height 16
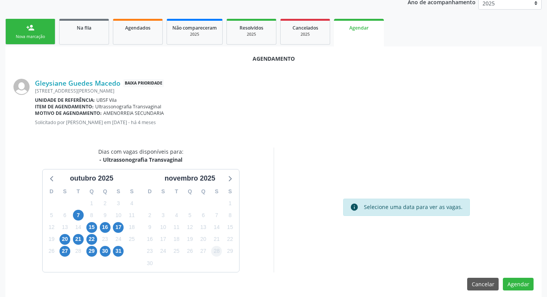
scroll to position [103, 0]
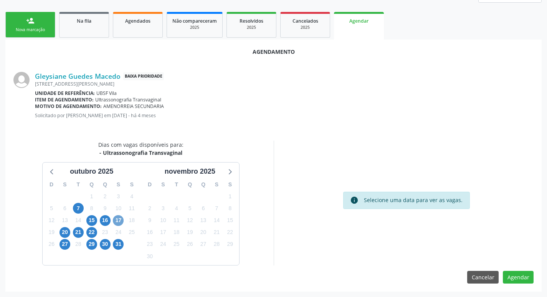
click at [120, 224] on span "17" at bounding box center [118, 220] width 11 height 11
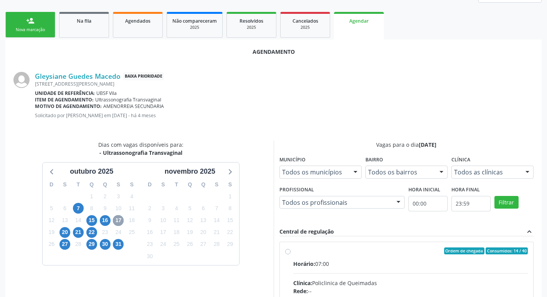
scroll to position [228, 0]
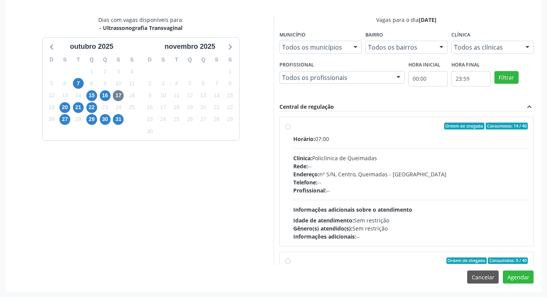
click at [445, 160] on div "Clínica: Policlinica de Queimadas" at bounding box center [410, 158] width 235 height 8
click at [290, 129] on input "Ordem de chegada Consumidos: 14 / 40 Horário: 07:00 Clínica: Policlinica de Que…" at bounding box center [287, 125] width 5 height 7
radio input "true"
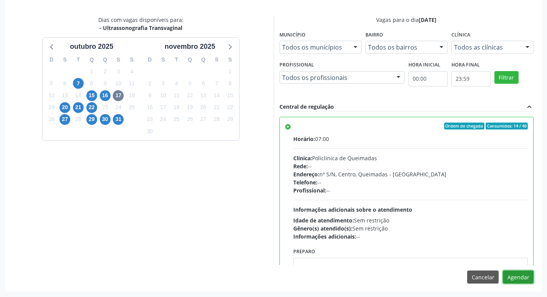
click at [518, 276] on button "Agendar" at bounding box center [518, 276] width 31 height 13
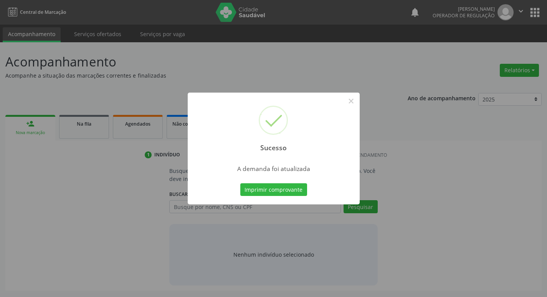
scroll to position [0, 0]
click at [288, 184] on button "Imprimir comprovante" at bounding box center [276, 189] width 67 height 13
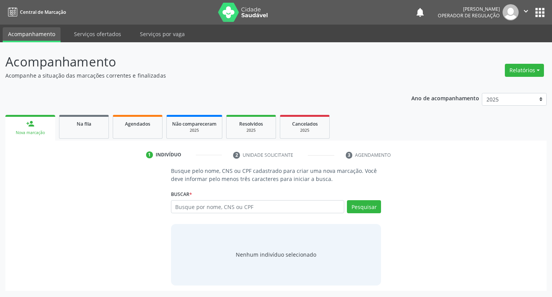
click at [72, 114] on ul "person_add Nova marcação Na fila Agendados Não compareceram 2025 Resolvidos 202…" at bounding box center [276, 127] width 542 height 28
click at [71, 121] on div "Na fila" at bounding box center [84, 123] width 38 height 8
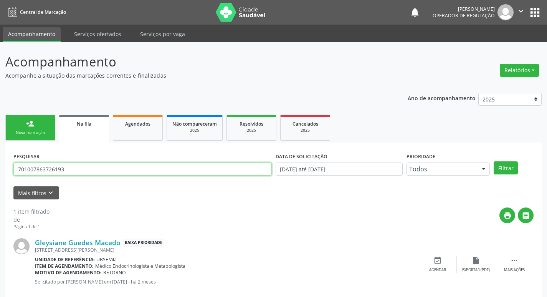
click at [119, 166] on input "701007863726193" at bounding box center [142, 168] width 258 height 13
type input "702605228429943"
click at [493, 161] on button "Filtrar" at bounding box center [505, 167] width 24 height 13
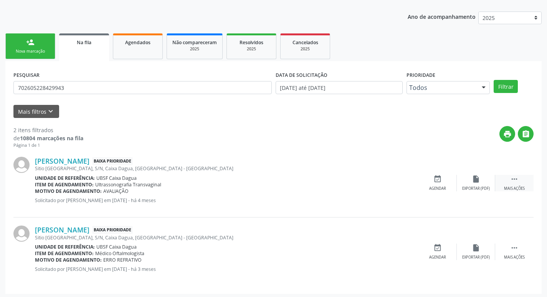
scroll to position [84, 0]
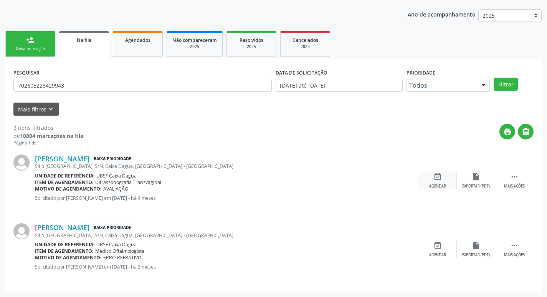
click at [444, 182] on div "event_available Agendar" at bounding box center [437, 180] width 38 height 16
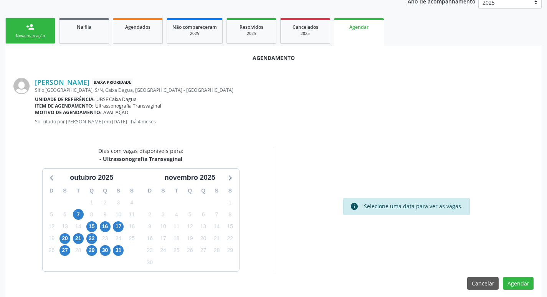
scroll to position [103, 0]
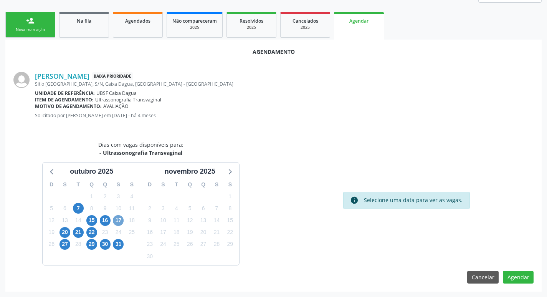
click at [122, 221] on span "17" at bounding box center [118, 220] width 11 height 11
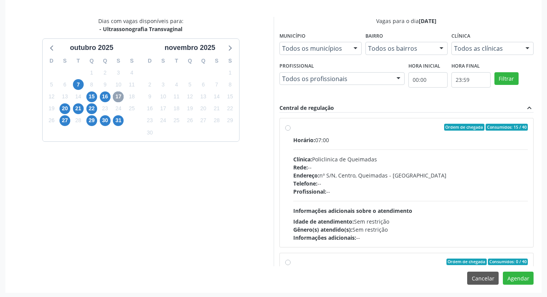
scroll to position [228, 0]
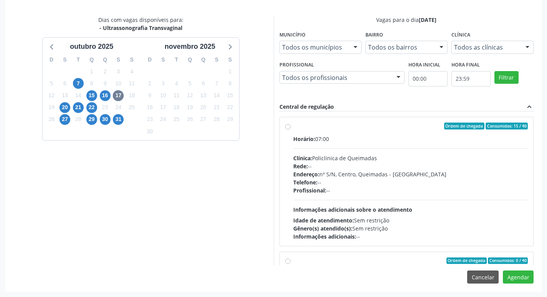
click at [363, 158] on div "Clínica: Policlinica de Queimadas" at bounding box center [410, 158] width 235 height 8
click at [290, 129] on input "Ordem de chegada Consumidos: 15 / 40 Horário: 07:00 Clínica: Policlinica de Que…" at bounding box center [287, 125] width 5 height 7
radio input "true"
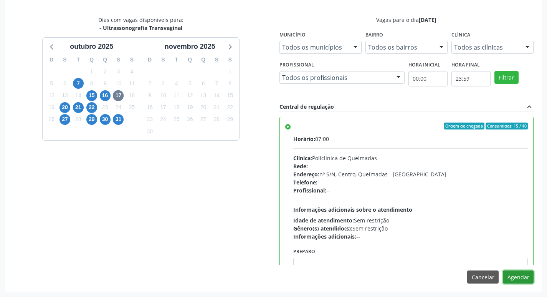
click at [517, 279] on button "Agendar" at bounding box center [518, 276] width 31 height 13
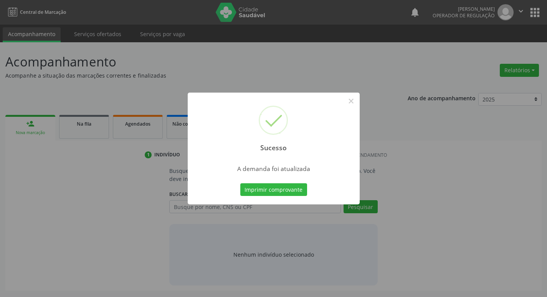
scroll to position [0, 0]
click at [269, 185] on button "Imprimir comprovante" at bounding box center [276, 189] width 67 height 13
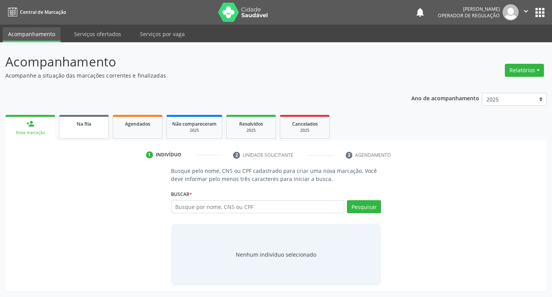
click at [91, 119] on link "Na fila" at bounding box center [84, 127] width 50 height 24
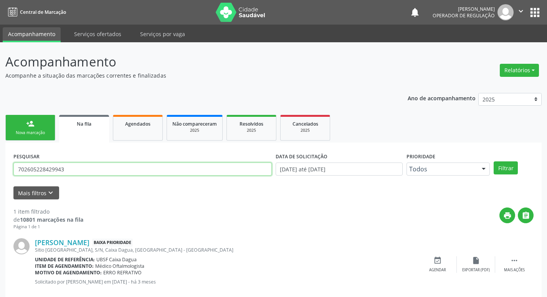
click at [88, 163] on input "702605228429943" at bounding box center [142, 168] width 258 height 13
type input "708004820375121"
click at [493, 161] on button "Filtrar" at bounding box center [505, 167] width 24 height 13
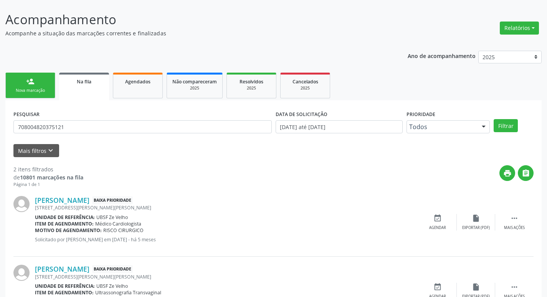
scroll to position [84, 0]
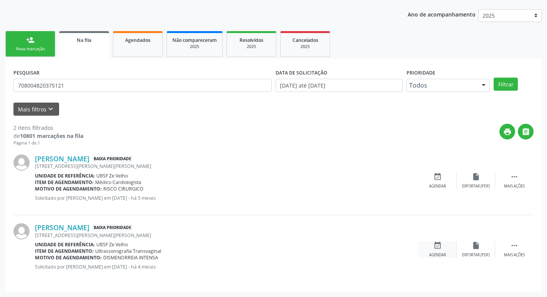
click at [435, 249] on icon "event_available" at bounding box center [437, 245] width 8 height 8
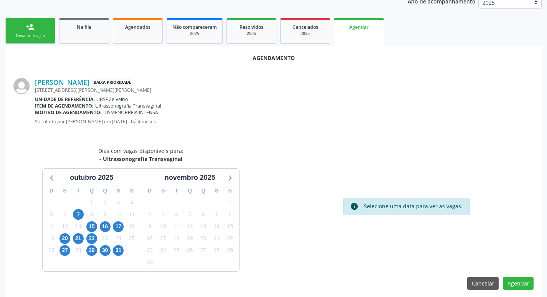
scroll to position [103, 0]
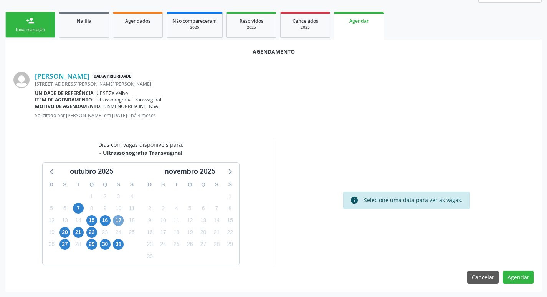
click at [116, 216] on span "17" at bounding box center [118, 220] width 11 height 11
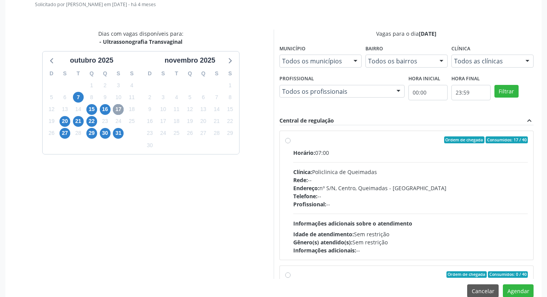
scroll to position [228, 0]
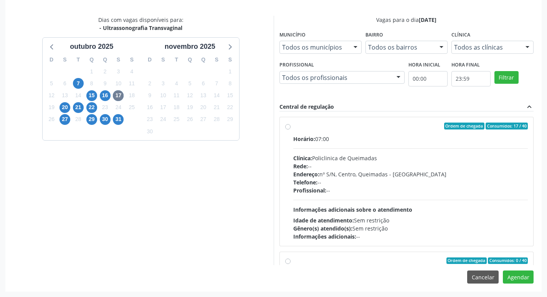
click at [392, 145] on div "Horário: 07:00 Clínica: Policlinica de Queimadas Rede: -- Endereço: nº S/N, Cen…" at bounding box center [410, 188] width 235 height 106
click at [290, 129] on input "Ordem de chegada Consumidos: 17 / 40 Horário: 07:00 Clínica: Policlinica de Que…" at bounding box center [287, 125] width 5 height 7
radio input "true"
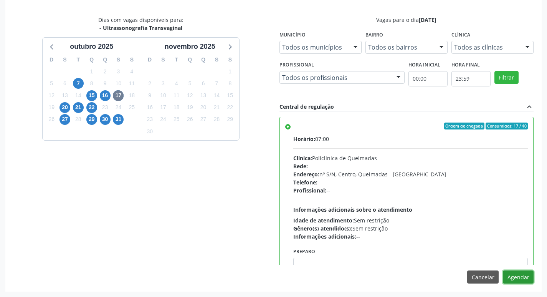
click at [512, 275] on button "Agendar" at bounding box center [518, 276] width 31 height 13
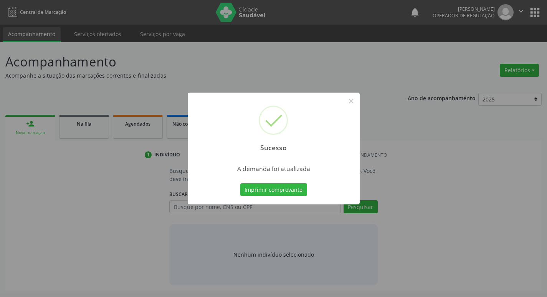
scroll to position [0, 0]
click at [282, 191] on button "Imprimir comprovante" at bounding box center [276, 189] width 67 height 13
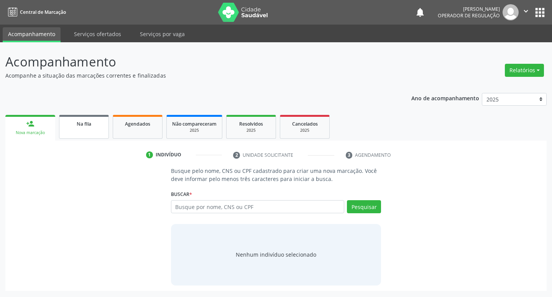
click at [73, 123] on div "Na fila" at bounding box center [84, 123] width 38 height 8
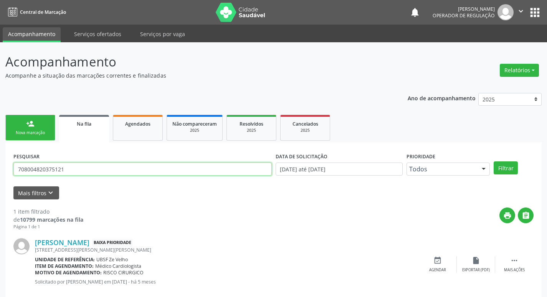
click at [87, 170] on input "708004820375121" at bounding box center [142, 168] width 258 height 13
type input "700609914717763"
click at [493, 161] on button "Filtrar" at bounding box center [505, 167] width 24 height 13
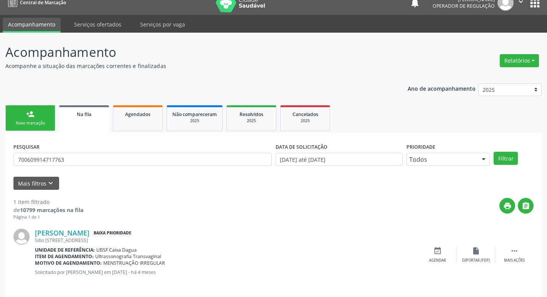
scroll to position [15, 0]
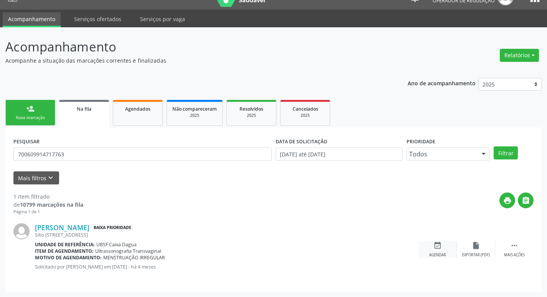
click at [437, 241] on icon "event_available" at bounding box center [437, 245] width 8 height 8
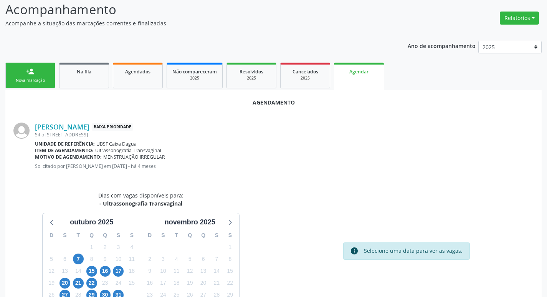
scroll to position [103, 0]
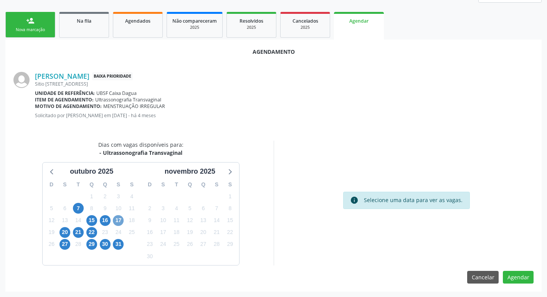
click at [119, 217] on span "17" at bounding box center [118, 220] width 11 height 11
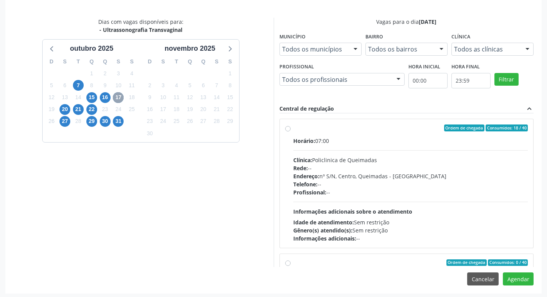
scroll to position [228, 0]
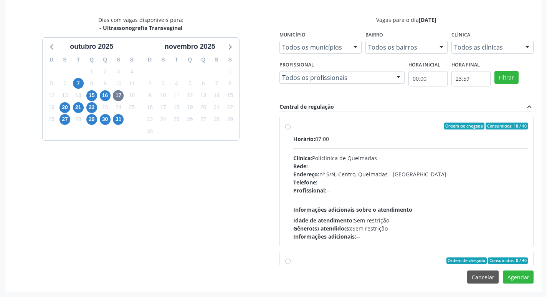
click at [319, 123] on div "Ordem de chegada Consumidos: 18 / 40" at bounding box center [410, 125] width 235 height 7
click at [290, 123] on input "Ordem de chegada Consumidos: 18 / 40 Horário: 07:00 Clínica: Policlinica de Que…" at bounding box center [287, 125] width 5 height 7
radio input "true"
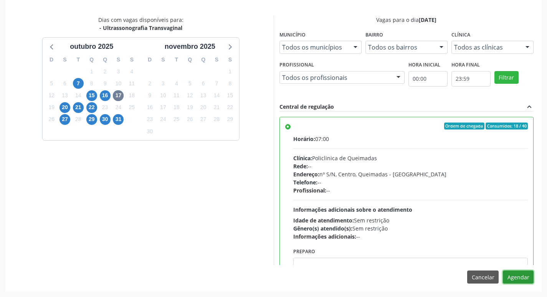
click at [524, 270] on button "Agendar" at bounding box center [518, 276] width 31 height 13
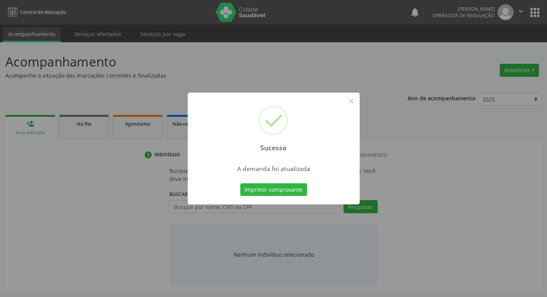
scroll to position [0, 0]
click at [258, 188] on button "Imprimir comprovante" at bounding box center [276, 189] width 67 height 13
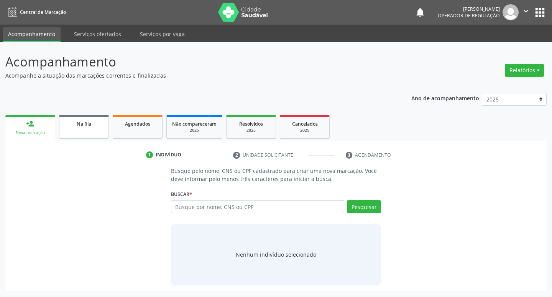
click at [96, 129] on link "Na fila" at bounding box center [84, 127] width 50 height 24
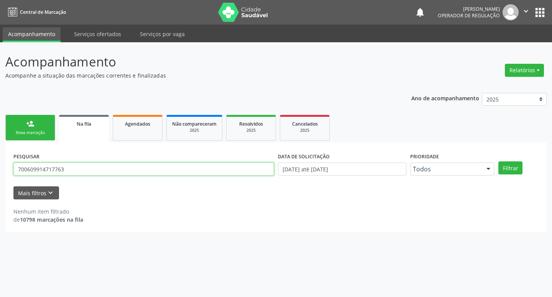
click at [106, 165] on input "700609914717763" at bounding box center [143, 168] width 261 height 13
type input "706004376474448"
click at [499, 161] on button "Filtrar" at bounding box center [511, 167] width 24 height 13
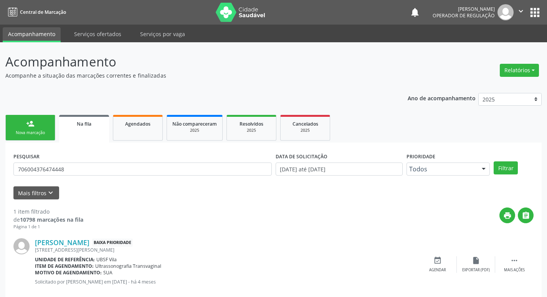
scroll to position [15, 0]
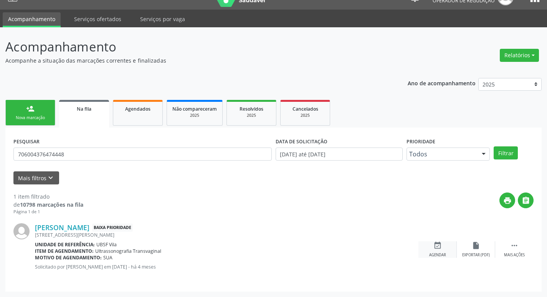
click at [438, 252] on div "Agendar" at bounding box center [437, 254] width 17 height 5
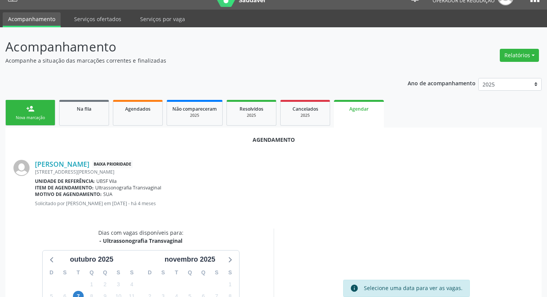
scroll to position [103, 0]
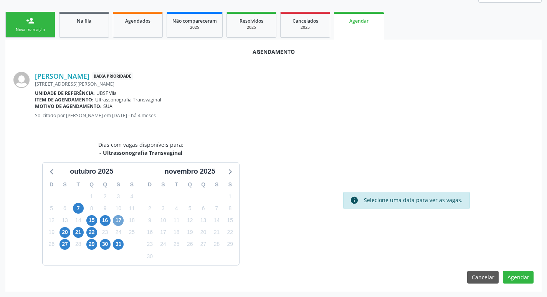
click at [115, 217] on span "17" at bounding box center [118, 220] width 11 height 11
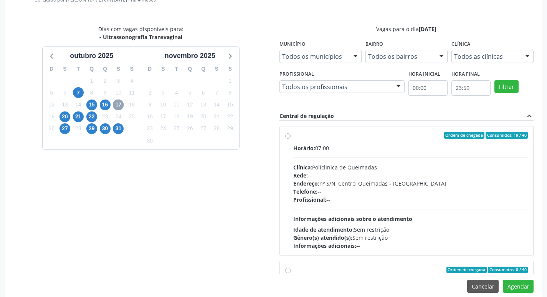
scroll to position [228, 0]
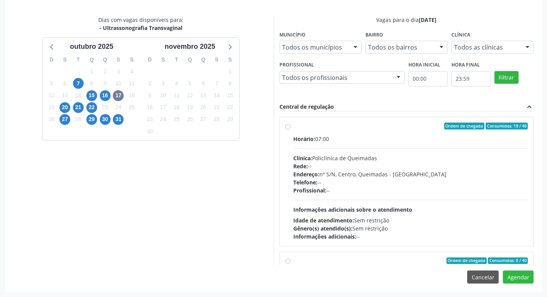
click at [361, 132] on label "Ordem de chegada Consumidos: 19 / 40 Horário: 07:00 Clínica: Policlinica de Que…" at bounding box center [410, 181] width 235 height 118
click at [290, 129] on input "Ordem de chegada Consumidos: 19 / 40 Horário: 07:00 Clínica: Policlinica de Que…" at bounding box center [287, 125] width 5 height 7
radio input "true"
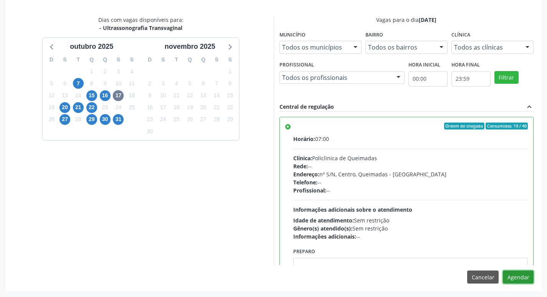
click at [515, 275] on button "Agendar" at bounding box center [518, 276] width 31 height 13
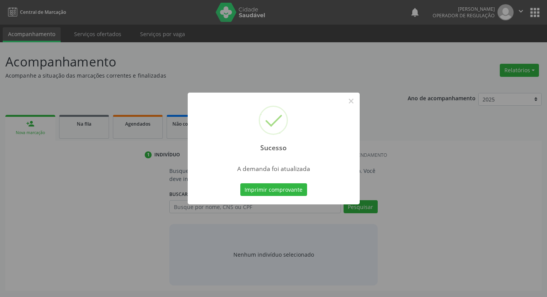
scroll to position [0, 0]
click at [298, 188] on button "Imprimir comprovante" at bounding box center [276, 189] width 67 height 13
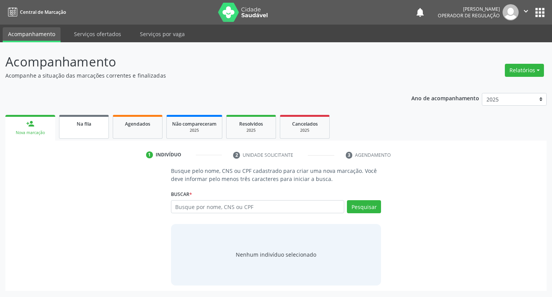
click at [83, 135] on link "Na fila" at bounding box center [84, 127] width 50 height 24
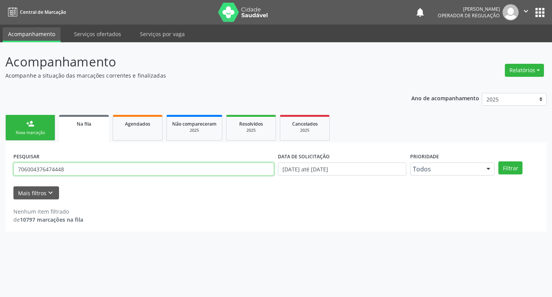
click at [78, 175] on input "706004376474448" at bounding box center [143, 168] width 261 height 13
type input "708901704972614"
click at [499, 161] on button "Filtrar" at bounding box center [511, 167] width 24 height 13
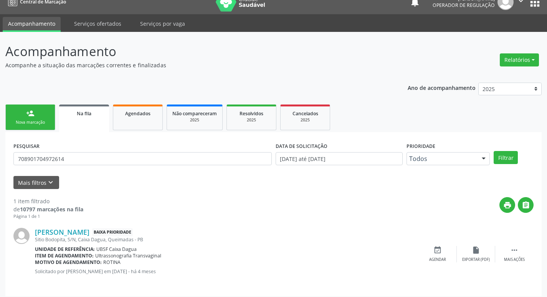
scroll to position [15, 0]
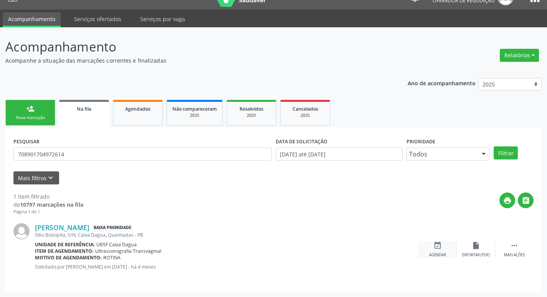
click at [442, 251] on div "event_available Agendar" at bounding box center [437, 249] width 38 height 16
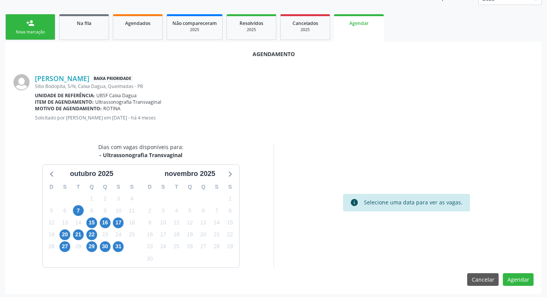
scroll to position [103, 0]
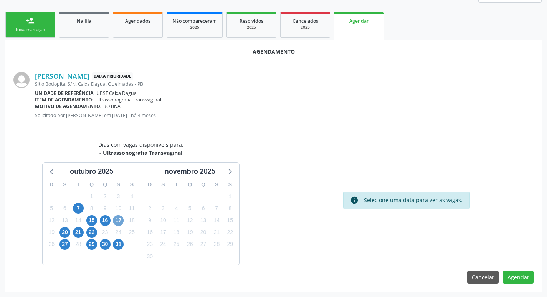
click at [117, 218] on span "17" at bounding box center [118, 220] width 11 height 11
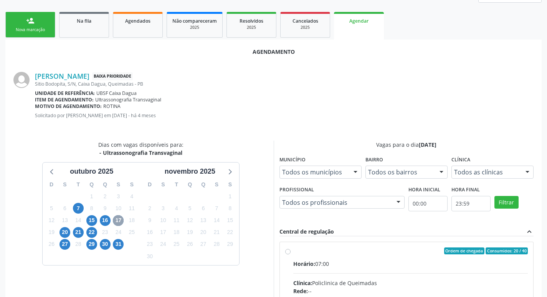
scroll to position [228, 0]
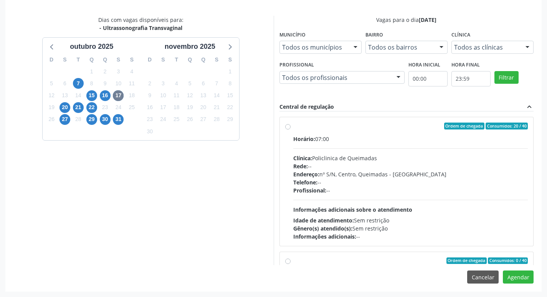
click at [427, 143] on div "Horário: 07:00 Clínica: Policlinica de Queimadas Rede: -- Endereço: nº S/N, Cen…" at bounding box center [410, 188] width 235 height 106
click at [290, 129] on input "Ordem de chegada Consumidos: 20 / 40 Horário: 07:00 Clínica: Policlinica de Que…" at bounding box center [287, 125] width 5 height 7
radio input "true"
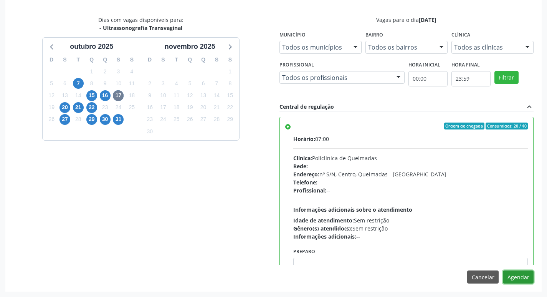
click at [513, 282] on button "Agendar" at bounding box center [518, 276] width 31 height 13
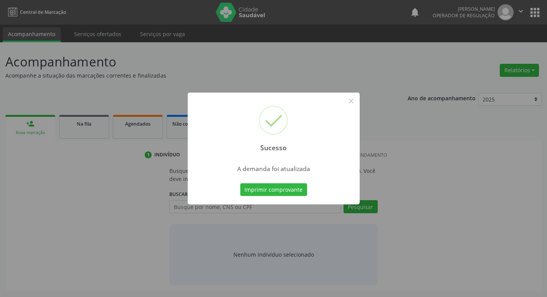
scroll to position [0, 0]
click at [248, 192] on button "Imprimir comprovante" at bounding box center [276, 189] width 67 height 13
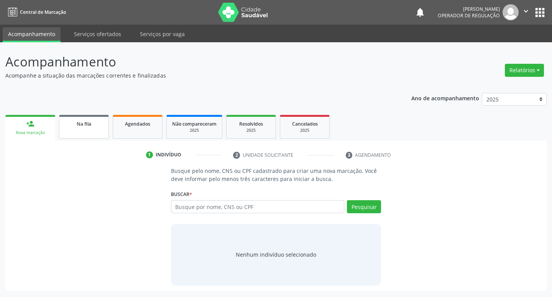
click at [69, 127] on div "Na fila" at bounding box center [84, 123] width 38 height 8
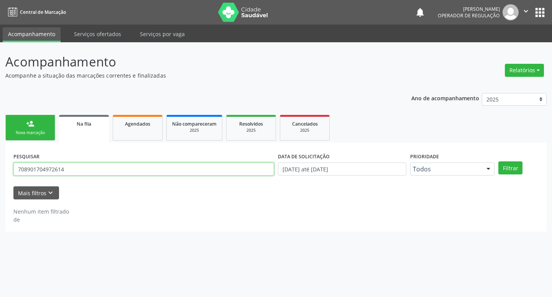
click at [108, 173] on input "708901704972614" at bounding box center [143, 168] width 261 height 13
type input "702006331193880"
click at [499, 161] on button "Filtrar" at bounding box center [511, 167] width 24 height 13
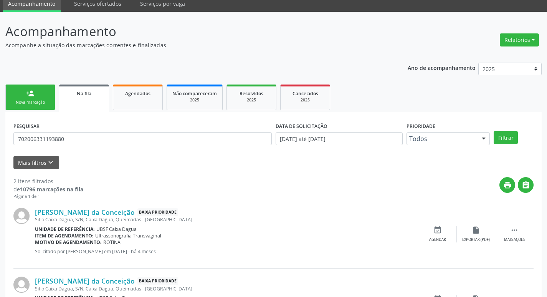
scroll to position [84, 0]
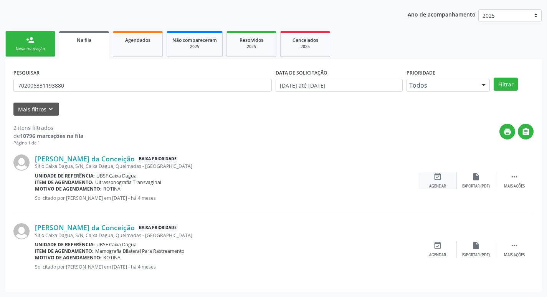
click at [436, 182] on div "event_available Agendar" at bounding box center [437, 180] width 38 height 16
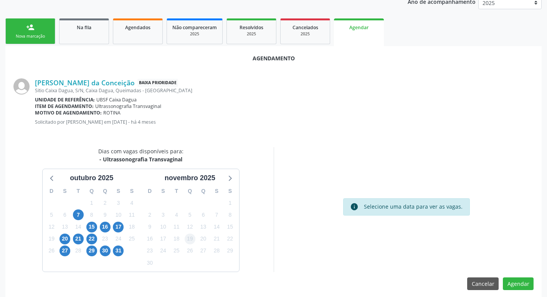
scroll to position [103, 0]
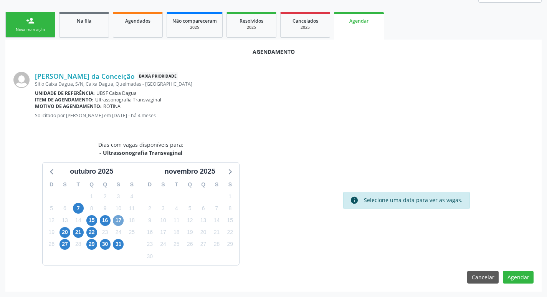
click at [120, 220] on span "17" at bounding box center [118, 220] width 11 height 11
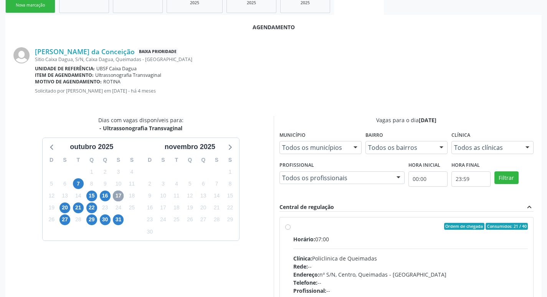
scroll to position [141, 0]
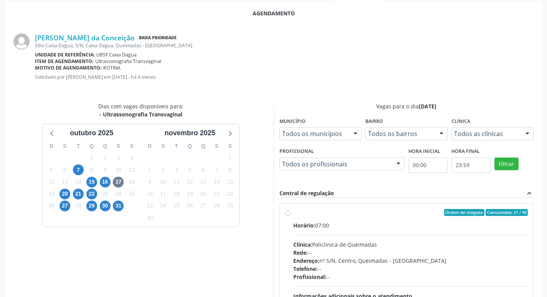
click at [384, 210] on div "Ordem de chegada Consumidos: 21 / 40" at bounding box center [410, 212] width 235 height 7
click at [290, 210] on input "Ordem de chegada Consumidos: 21 / 40 Horário: 07:00 Clínica: Policlinica de Que…" at bounding box center [287, 212] width 5 height 7
radio input "true"
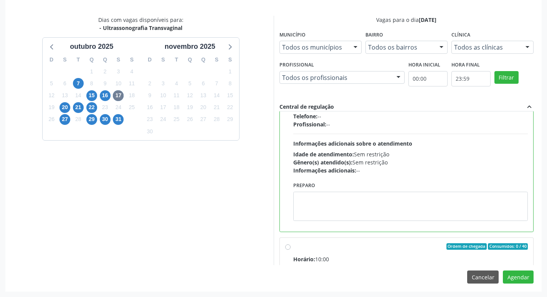
scroll to position [173, 0]
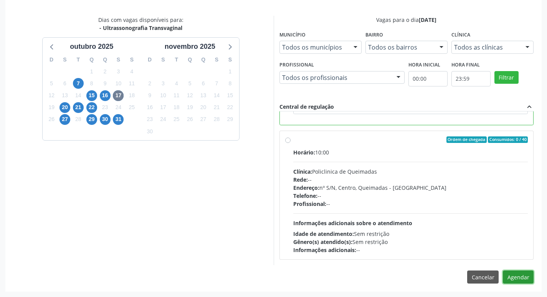
click at [519, 273] on button "Agendar" at bounding box center [518, 276] width 31 height 13
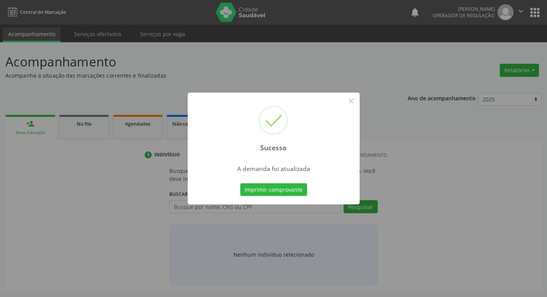
scroll to position [0, 0]
click at [284, 190] on button "Imprimir comprovante" at bounding box center [276, 189] width 67 height 13
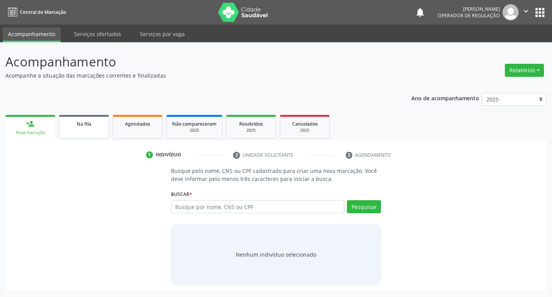
click at [95, 128] on link "Na fila" at bounding box center [84, 127] width 50 height 24
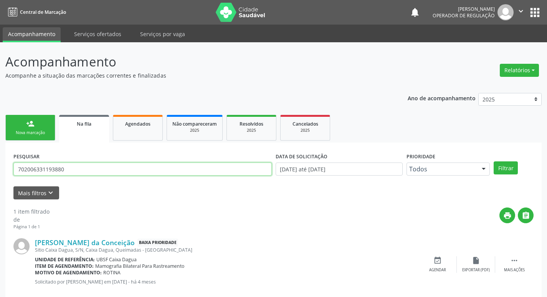
click at [111, 170] on input "702006331193880" at bounding box center [142, 168] width 258 height 13
type input "707403011350076"
click at [493, 161] on button "Filtrar" at bounding box center [505, 167] width 24 height 13
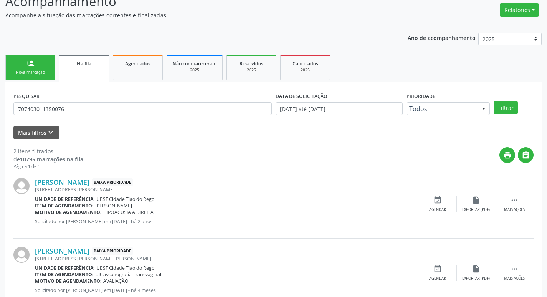
scroll to position [84, 0]
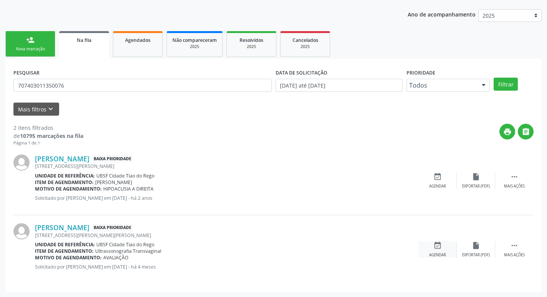
click at [444, 244] on div "event_available Agendar" at bounding box center [437, 249] width 38 height 16
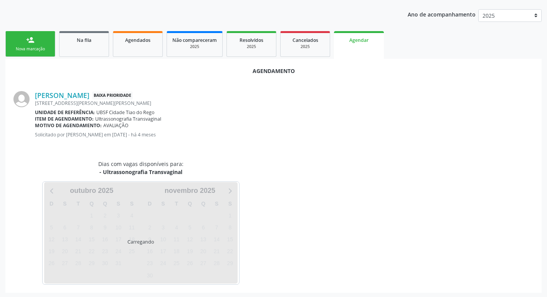
scroll to position [85, 0]
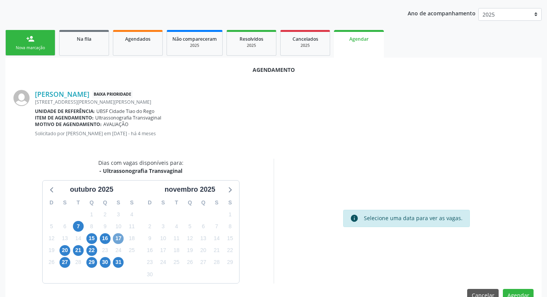
click at [119, 241] on span "17" at bounding box center [118, 238] width 11 height 11
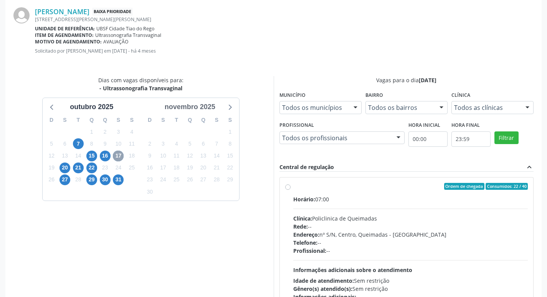
scroll to position [228, 0]
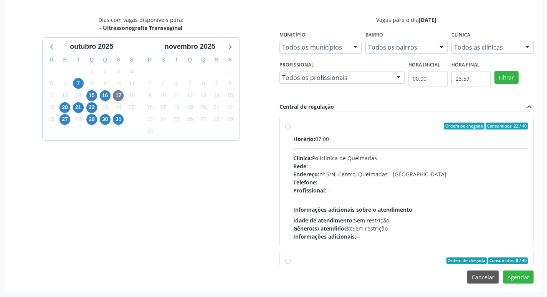
click at [366, 144] on div "Horário: 07:00 Clínica: Policlinica de Queimadas Rede: -- Endereço: nº S/N, Cen…" at bounding box center [410, 188] width 235 height 106
click at [290, 129] on input "Ordem de chegada Consumidos: 22 / 40 Horário: 07:00 Clínica: Policlinica de Que…" at bounding box center [287, 125] width 5 height 7
radio input "true"
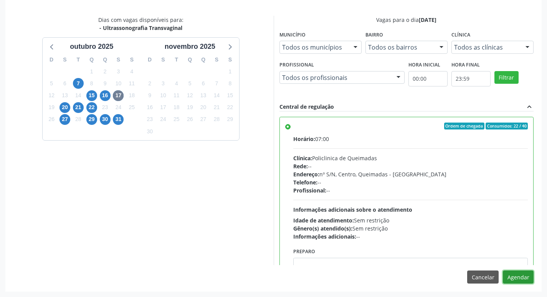
click at [516, 272] on button "Agendar" at bounding box center [518, 276] width 31 height 13
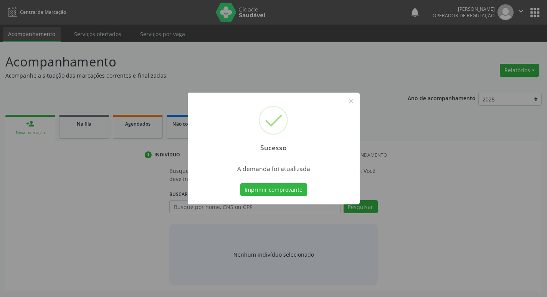
scroll to position [0, 0]
click at [274, 193] on button "Imprimir comprovante" at bounding box center [276, 189] width 67 height 13
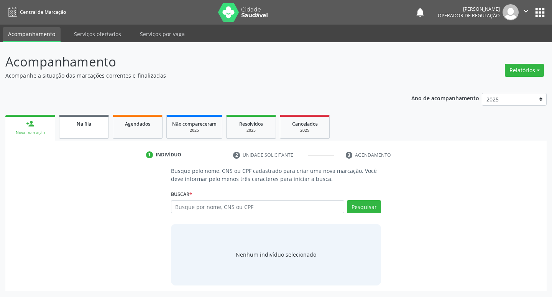
click at [92, 118] on link "Na fila" at bounding box center [84, 127] width 50 height 24
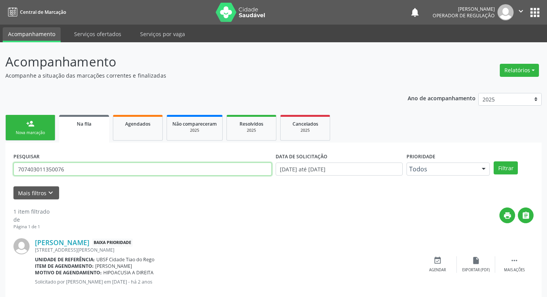
click at [123, 168] on input "707403011350076" at bounding box center [142, 168] width 258 height 13
type input "700104992568320"
click at [493, 161] on button "Filtrar" at bounding box center [505, 167] width 24 height 13
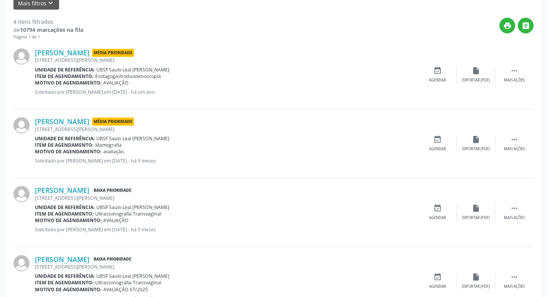
scroll to position [221, 0]
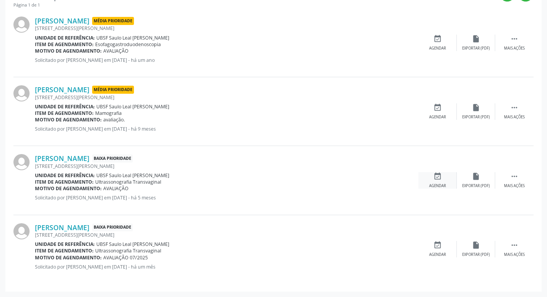
click at [444, 177] on div "event_available Agendar" at bounding box center [437, 180] width 38 height 16
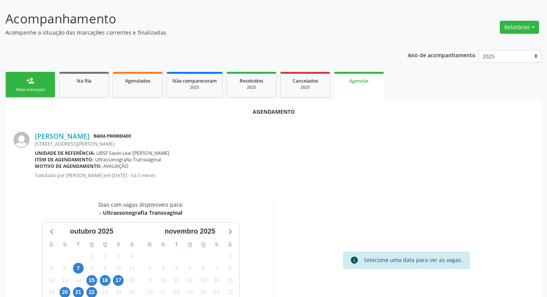
scroll to position [103, 0]
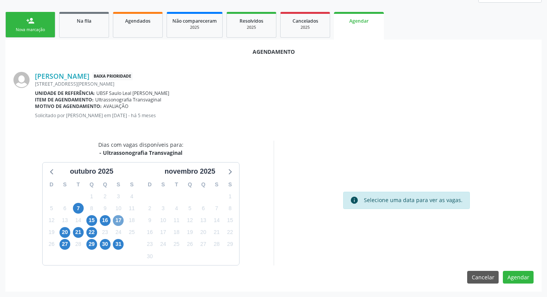
click at [121, 221] on span "17" at bounding box center [118, 220] width 11 height 11
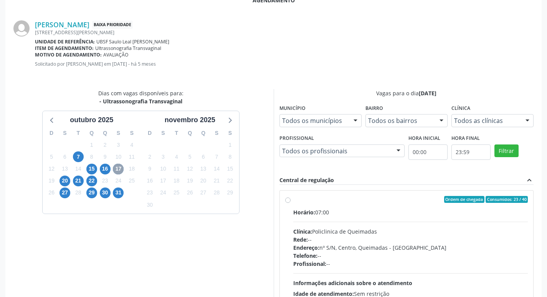
scroll to position [228, 0]
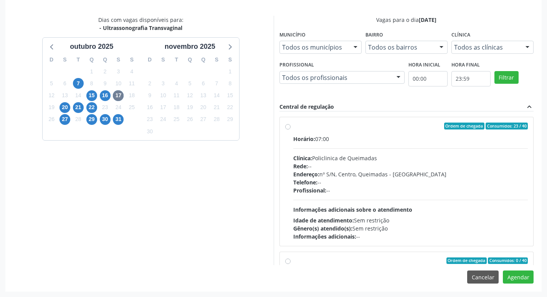
click at [362, 130] on label "Ordem de chegada Consumidos: 23 / 40 Horário: 07:00 Clínica: Policlinica de Que…" at bounding box center [410, 181] width 235 height 118
click at [290, 129] on input "Ordem de chegada Consumidos: 23 / 40 Horário: 07:00 Clínica: Policlinica de Que…" at bounding box center [287, 125] width 5 height 7
radio input "true"
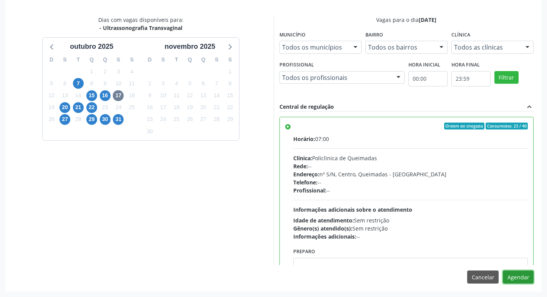
click at [515, 278] on button "Agendar" at bounding box center [518, 276] width 31 height 13
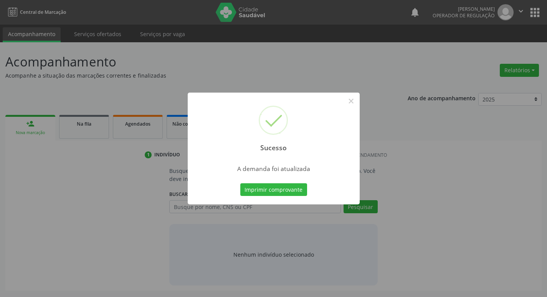
scroll to position [0, 0]
click at [268, 189] on button "Imprimir comprovante" at bounding box center [276, 189] width 67 height 13
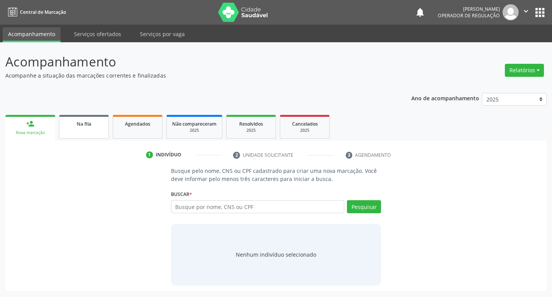
click at [87, 118] on link "Na fila" at bounding box center [84, 127] width 50 height 24
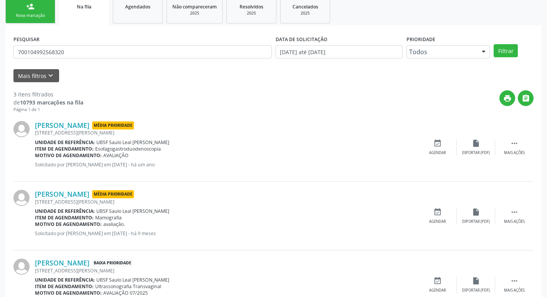
scroll to position [76, 0]
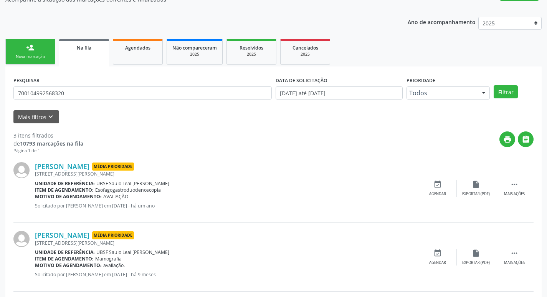
click at [47, 45] on link "person_add Nova marcação" at bounding box center [30, 52] width 50 height 26
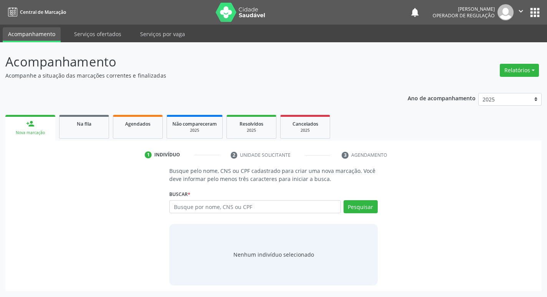
scroll to position [0, 0]
click at [195, 205] on input "text" at bounding box center [258, 206] width 174 height 13
type input "702408526904725"
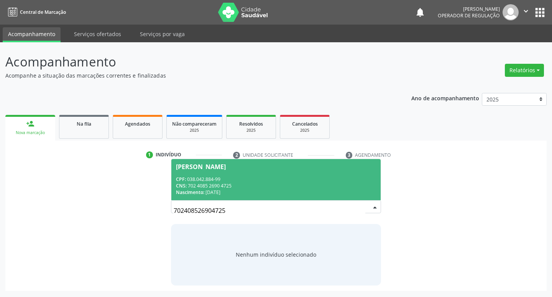
click at [361, 178] on div "CPF: 038.042.884-99" at bounding box center [276, 179] width 201 height 7
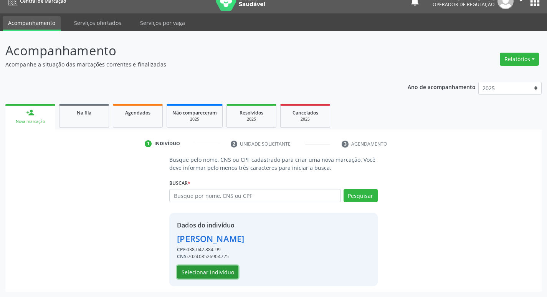
click at [208, 267] on button "Selecionar indivíduo" at bounding box center [207, 271] width 61 height 13
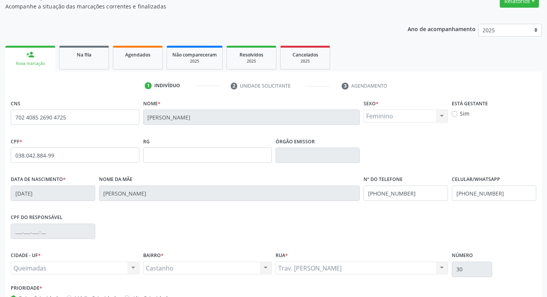
scroll to position [119, 0]
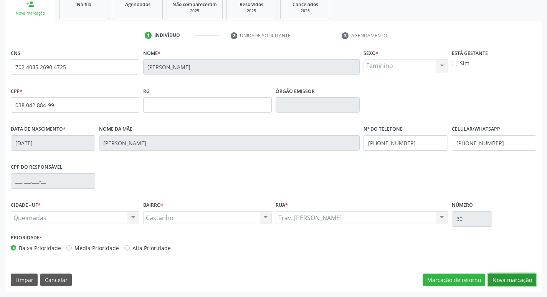
click at [496, 275] on button "Nova marcação" at bounding box center [512, 279] width 48 height 13
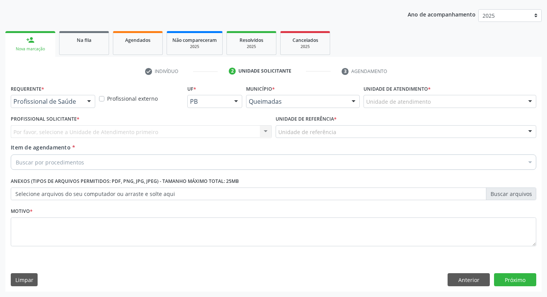
drag, startPoint x: 58, startPoint y: 98, endPoint x: 49, endPoint y: 126, distance: 29.6
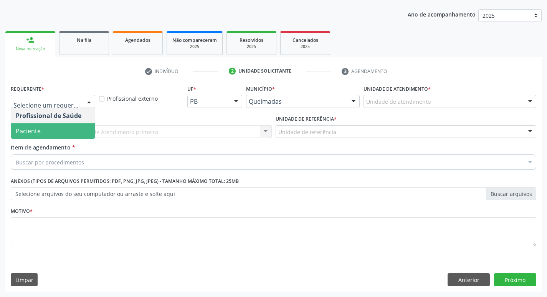
click at [49, 128] on span "Paciente" at bounding box center [53, 130] width 84 height 15
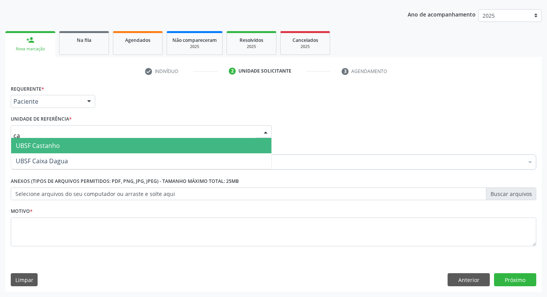
type input "cas"
click at [45, 143] on span "UBSF Castanho" at bounding box center [38, 145] width 44 height 8
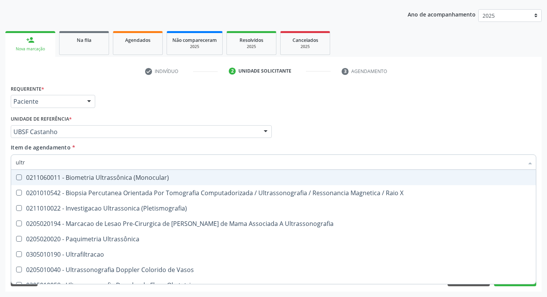
type input "ultra"
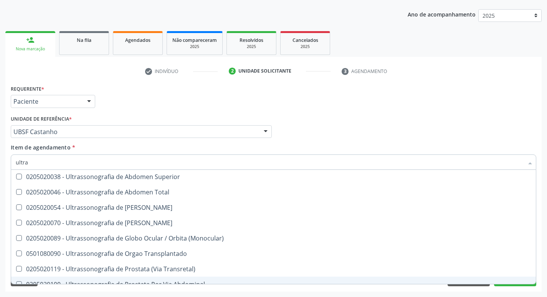
scroll to position [178, 0]
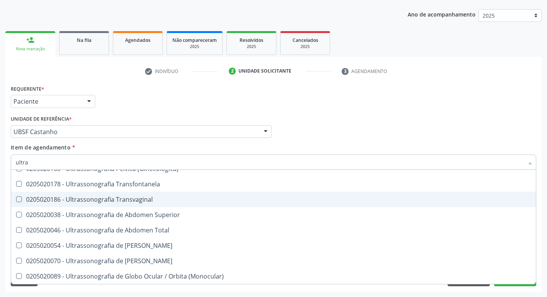
click at [159, 196] on div "0205020186 - Ultrassonografia Transvaginal" at bounding box center [273, 199] width 515 height 6
checkbox Transvaginal "true"
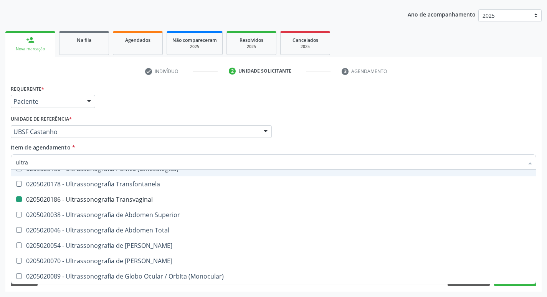
click at [314, 132] on div "Profissional Solicitante Por favor, selecione a Unidade de Atendimento primeiro…" at bounding box center [273, 128] width 529 height 30
checkbox X "true"
checkbox Transvaginal "false"
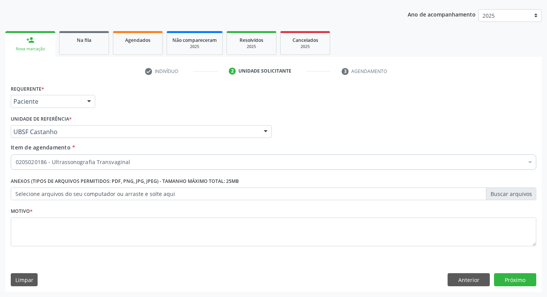
scroll to position [0, 0]
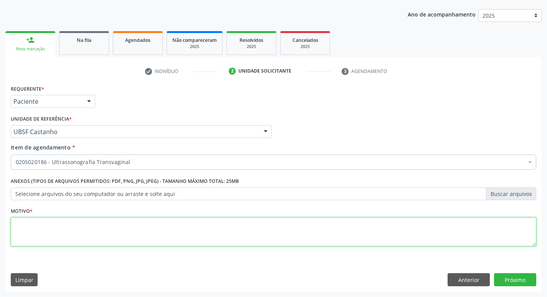
click at [69, 229] on textarea at bounding box center [273, 231] width 525 height 29
type textarea "d"
type textarea "Dor pelvica"
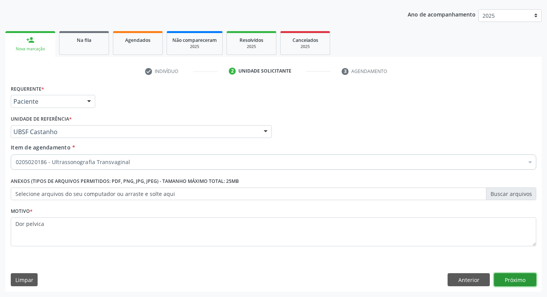
click at [518, 278] on button "Próximo" at bounding box center [515, 279] width 42 height 13
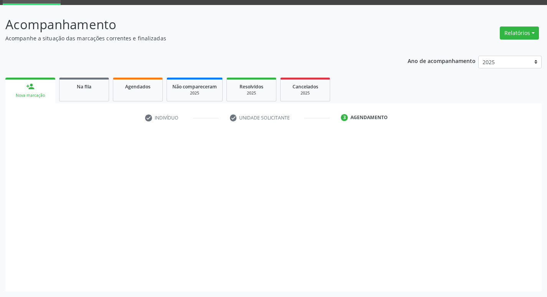
scroll to position [37, 0]
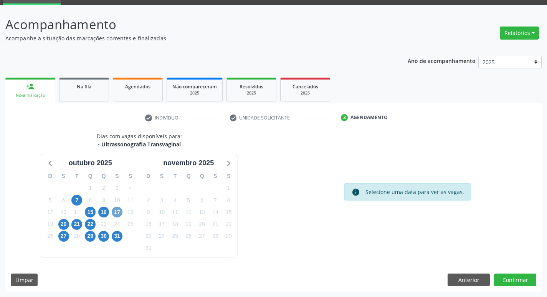
click at [116, 212] on span "17" at bounding box center [117, 211] width 11 height 11
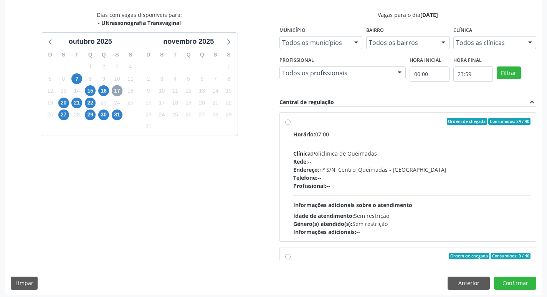
scroll to position [162, 0]
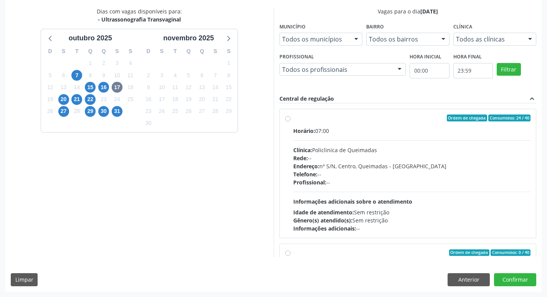
click at [435, 125] on label "Ordem de chegada Consumidos: 24 / 40 Horário: 07:00 Clínica: Policlinica de Que…" at bounding box center [411, 173] width 237 height 118
click at [290, 121] on input "Ordem de chegada Consumidos: 24 / 40 Horário: 07:00 Clínica: Policlinica de Que…" at bounding box center [287, 117] width 5 height 7
radio input "true"
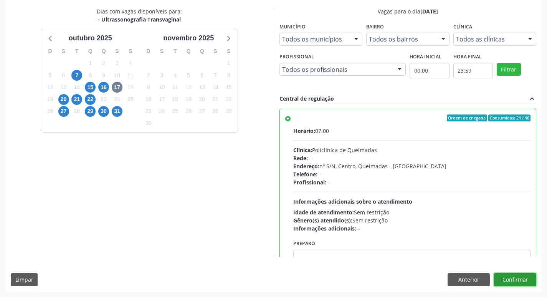
click at [515, 278] on button "Confirmar" at bounding box center [515, 279] width 42 height 13
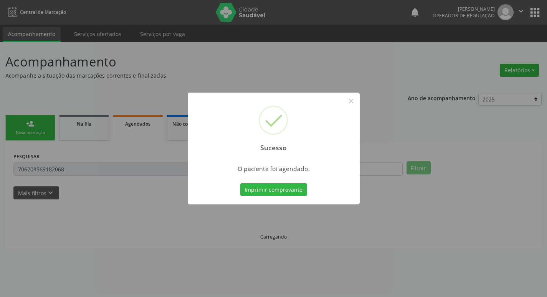
scroll to position [0, 0]
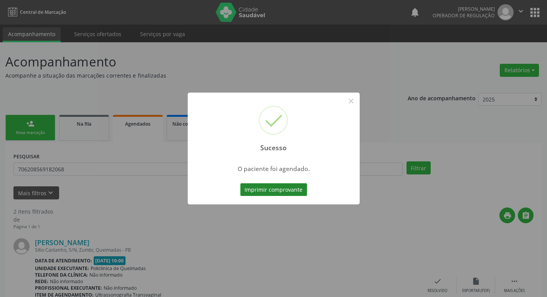
click at [259, 184] on button "Imprimir comprovante" at bounding box center [273, 189] width 67 height 13
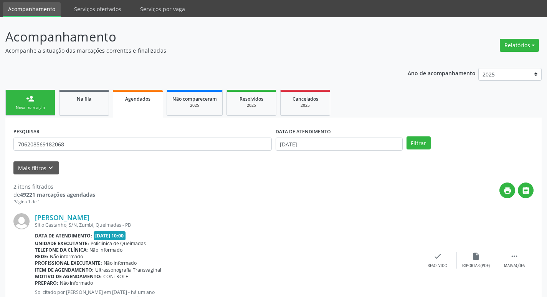
scroll to position [38, 0]
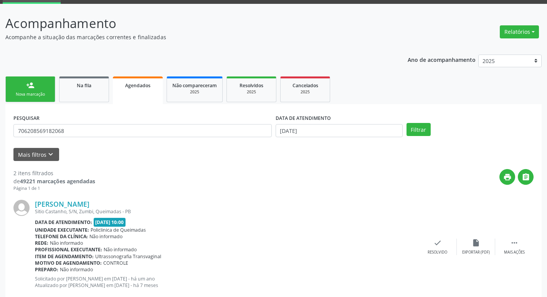
click at [49, 89] on link "person_add Nova marcação" at bounding box center [30, 89] width 50 height 26
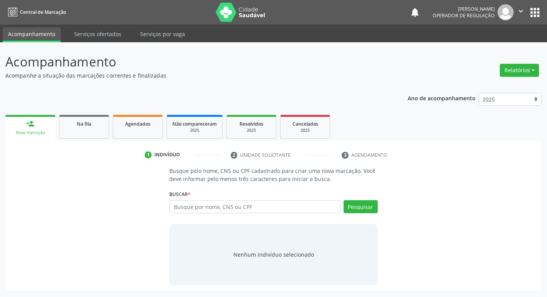
scroll to position [0, 0]
click at [106, 122] on link "Na fila" at bounding box center [84, 127] width 50 height 24
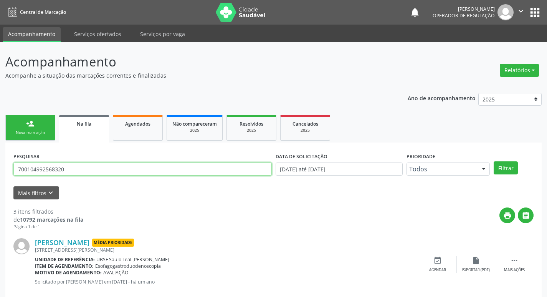
click at [89, 168] on input "700104992568320" at bounding box center [142, 168] width 258 height 13
type input "700003421683004"
click at [493, 161] on button "Filtrar" at bounding box center [505, 167] width 24 height 13
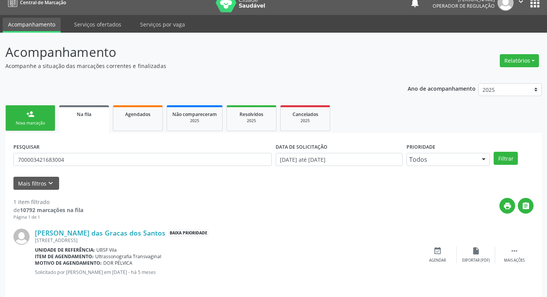
scroll to position [15, 0]
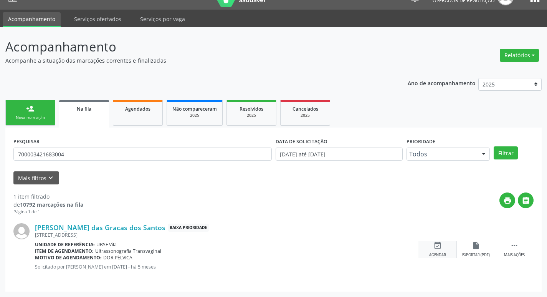
click at [438, 244] on icon "event_available" at bounding box center [437, 245] width 8 height 8
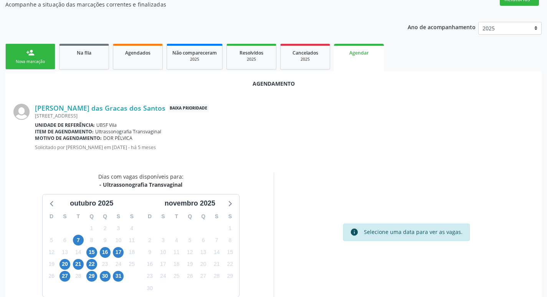
scroll to position [103, 0]
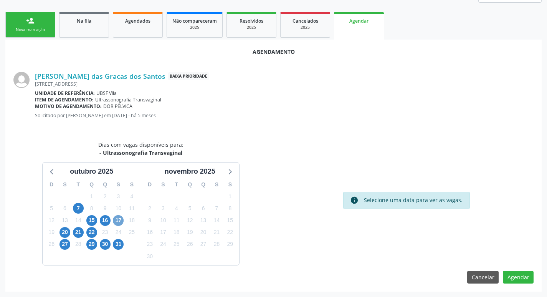
click at [122, 221] on span "17" at bounding box center [118, 220] width 11 height 11
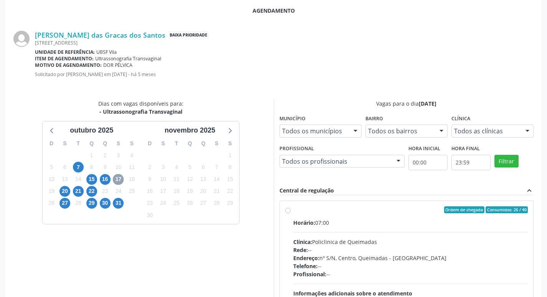
scroll to position [228, 0]
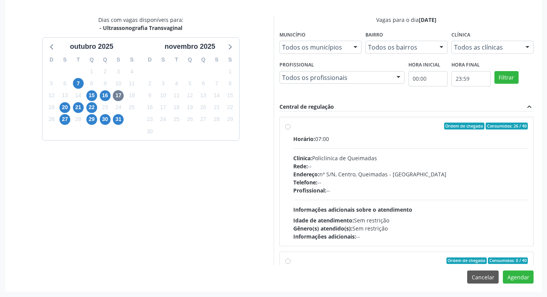
click at [396, 140] on div "Horário: 07:00" at bounding box center [410, 139] width 235 height 8
click at [290, 129] on input "Ordem de chegada Consumidos: 26 / 40 Horário: 07:00 Clínica: Policlinica de Que…" at bounding box center [287, 125] width 5 height 7
radio input "true"
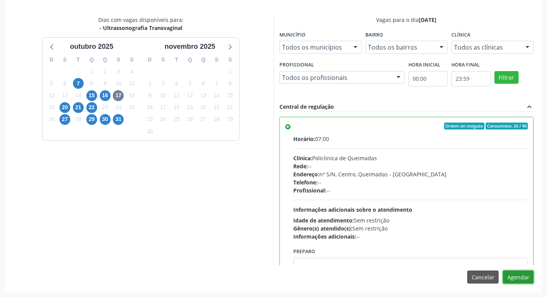
click at [519, 274] on button "Agendar" at bounding box center [518, 276] width 31 height 13
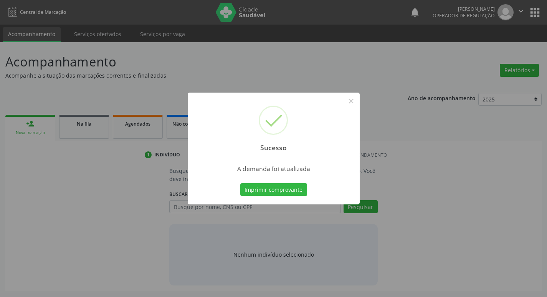
scroll to position [0, 0]
click at [282, 191] on button "Imprimir comprovante" at bounding box center [276, 189] width 67 height 13
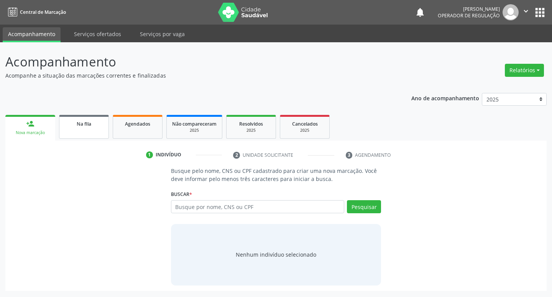
click at [85, 123] on span "Na fila" at bounding box center [84, 123] width 15 height 7
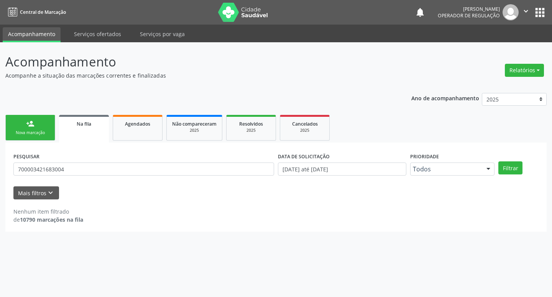
drag, startPoint x: 83, startPoint y: 155, endPoint x: 78, endPoint y: 169, distance: 14.3
click at [83, 157] on div "PESQUISAR 700003421683004" at bounding box center [144, 165] width 265 height 30
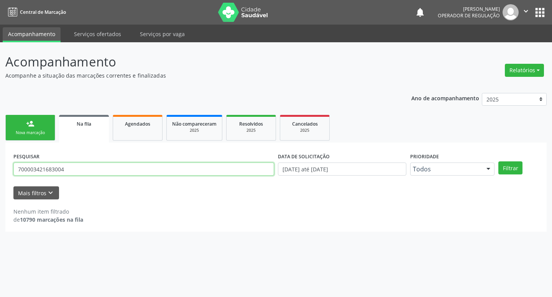
click at [78, 170] on input "700003421683004" at bounding box center [143, 168] width 261 height 13
type input "708501544811980"
click at [499, 161] on button "Filtrar" at bounding box center [511, 167] width 24 height 13
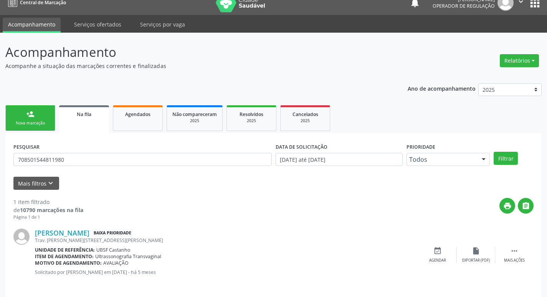
scroll to position [15, 0]
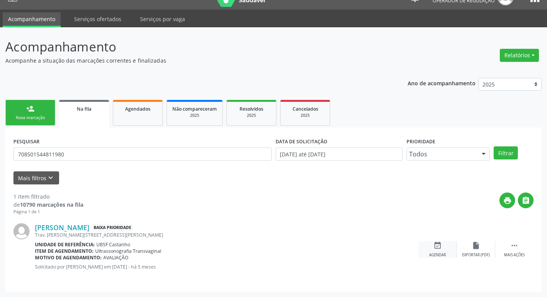
click at [442, 252] on div "Agendar" at bounding box center [437, 254] width 17 height 5
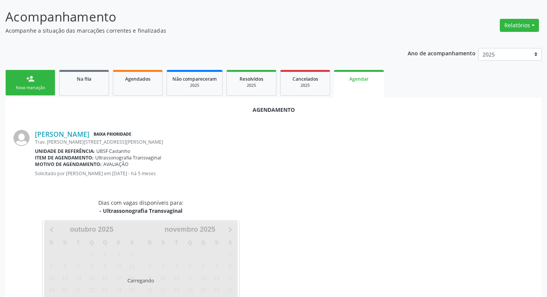
scroll to position [85, 0]
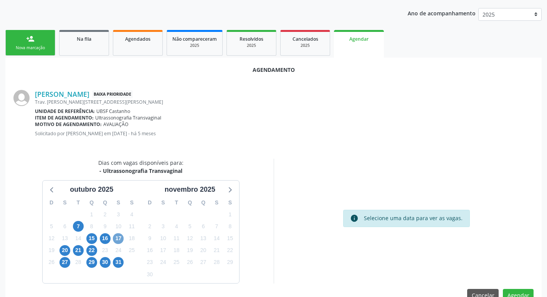
click at [119, 239] on span "17" at bounding box center [118, 238] width 11 height 11
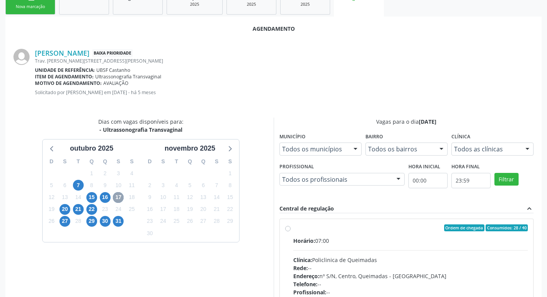
scroll to position [228, 0]
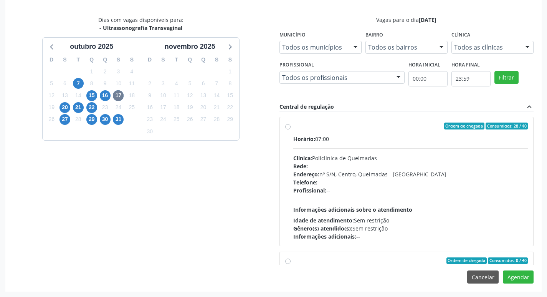
click at [395, 147] on div "Horário: 07:00 Clínica: Policlinica de Queimadas Rede: -- Endereço: nº S/N, Cen…" at bounding box center [410, 188] width 235 height 106
click at [290, 129] on input "Ordem de chegada Consumidos: 28 / 40 Horário: 07:00 Clínica: Policlinica de Que…" at bounding box center [287, 125] width 5 height 7
radio input "true"
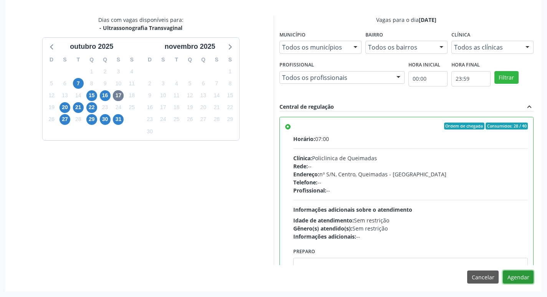
click at [513, 275] on button "Agendar" at bounding box center [518, 276] width 31 height 13
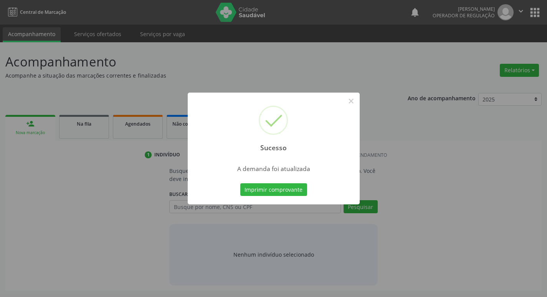
scroll to position [0, 0]
click at [278, 182] on div "Imprimir comprovante Cancel" at bounding box center [276, 189] width 70 height 16
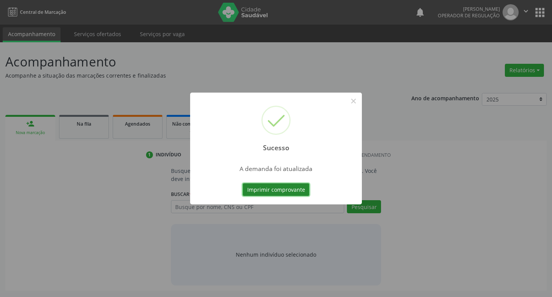
click at [275, 186] on button "Imprimir comprovante" at bounding box center [276, 189] width 67 height 13
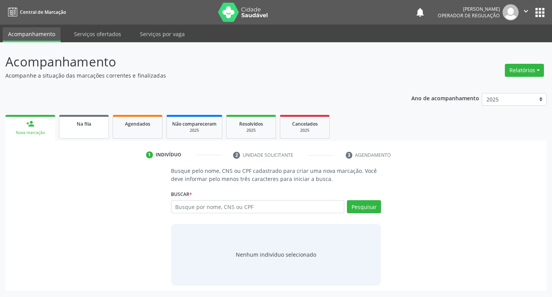
click at [92, 127] on div "Na fila" at bounding box center [84, 123] width 38 height 8
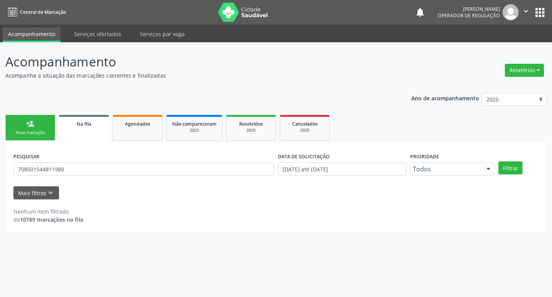
click at [68, 158] on div "PESQUISAR 708501544811980" at bounding box center [144, 165] width 265 height 30
drag, startPoint x: 68, startPoint y: 158, endPoint x: 70, endPoint y: 170, distance: 12.0
click at [68, 163] on div "PESQUISAR 708501544811980" at bounding box center [144, 165] width 265 height 30
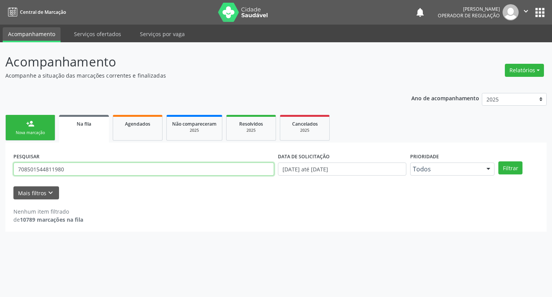
click at [70, 170] on input "708501544811980" at bounding box center [143, 168] width 261 height 13
click at [203, 167] on input "700406916164422" at bounding box center [143, 168] width 261 height 13
type input "700406916164422"
click at [499, 161] on button "Filtrar" at bounding box center [511, 167] width 24 height 13
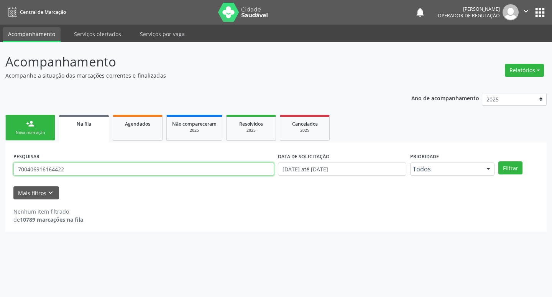
click at [167, 167] on input "700406916164422" at bounding box center [143, 168] width 261 height 13
type input "700406916164442"
click at [499, 161] on button "Filtrar" at bounding box center [511, 167] width 24 height 13
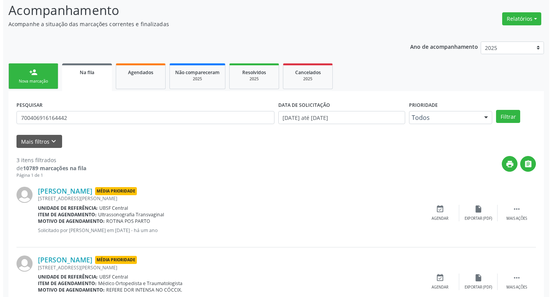
scroll to position [153, 0]
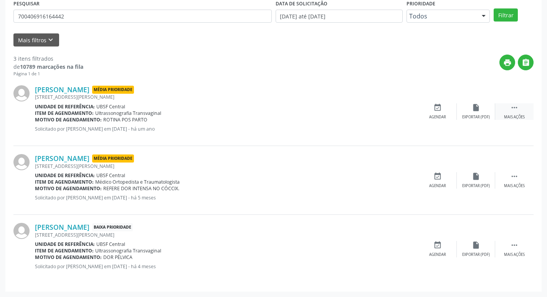
click at [521, 104] on div " Mais ações" at bounding box center [514, 111] width 38 height 16
click at [436, 110] on icon "cancel" at bounding box center [437, 107] width 8 height 8
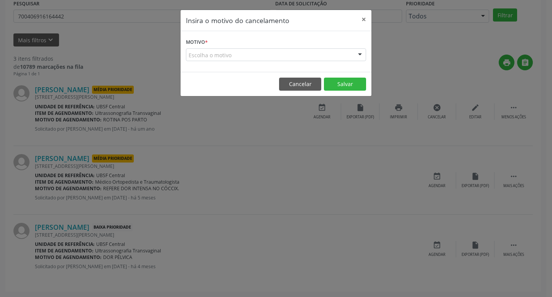
click at [355, 56] on div at bounding box center [360, 55] width 12 height 13
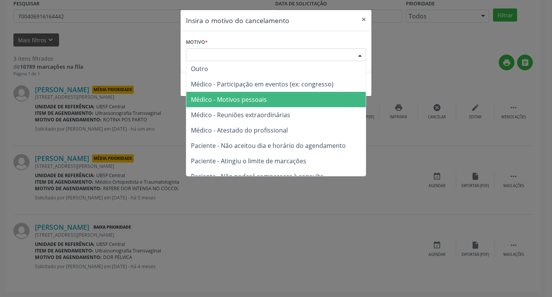
click at [291, 101] on span "Médico - Motivos pessoais" at bounding box center [276, 99] width 180 height 15
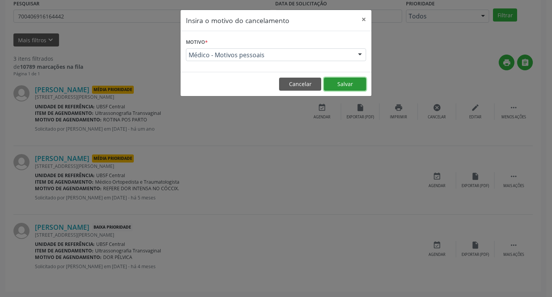
click at [330, 85] on button "Salvar" at bounding box center [345, 83] width 42 height 13
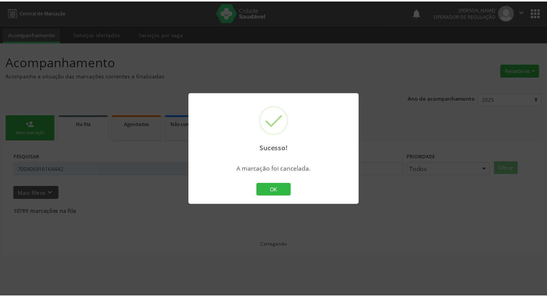
scroll to position [0, 0]
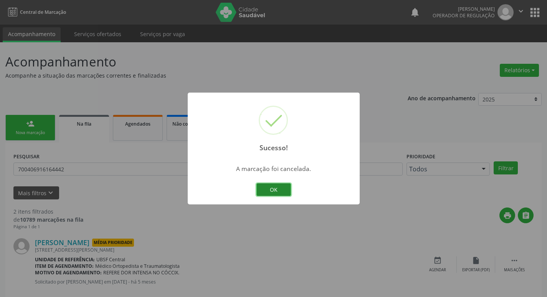
click at [272, 188] on button "OK" at bounding box center [273, 189] width 35 height 13
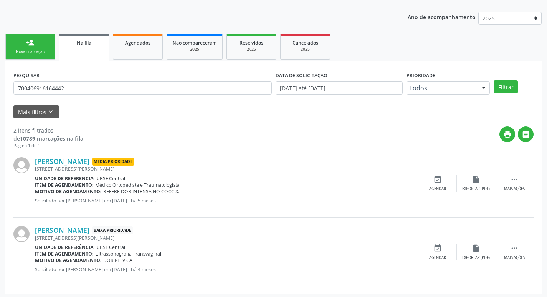
scroll to position [84, 0]
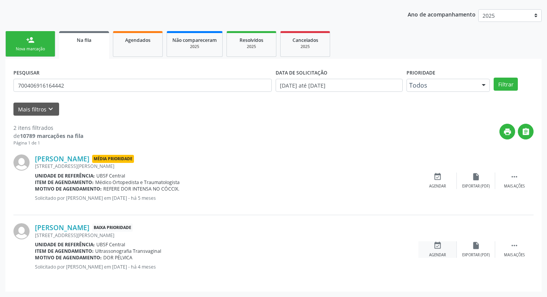
click at [442, 245] on div "event_available Agendar" at bounding box center [437, 249] width 38 height 16
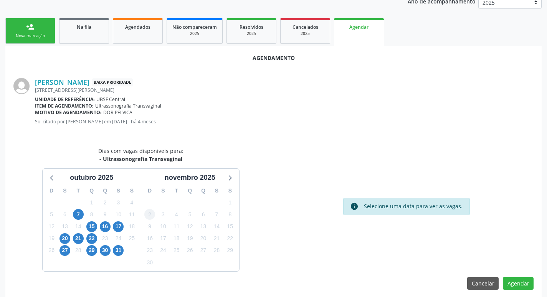
scroll to position [103, 0]
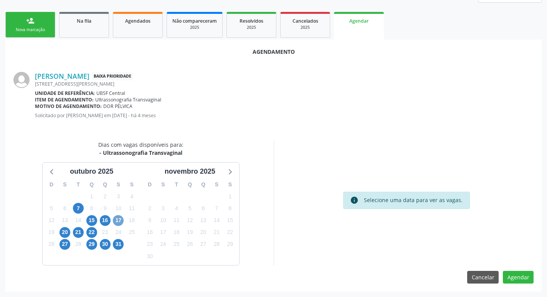
click at [122, 223] on span "17" at bounding box center [118, 220] width 11 height 11
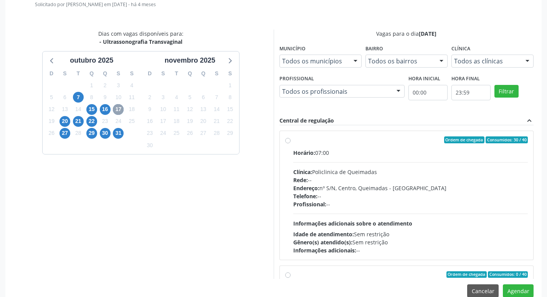
scroll to position [228, 0]
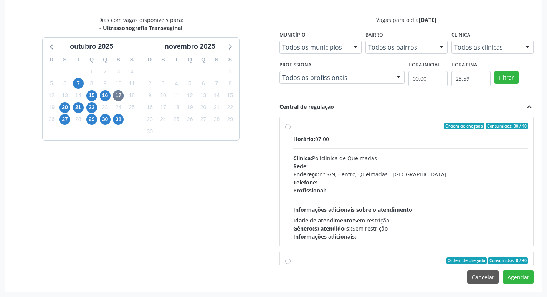
click at [351, 145] on div "Horário: 07:00 Clínica: Policlinica de Queimadas Rede: -- Endereço: nº S/N, Cen…" at bounding box center [410, 188] width 235 height 106
click at [290, 129] on input "Ordem de chegada Consumidos: 30 / 40 Horário: 07:00 Clínica: Policlinica de Que…" at bounding box center [287, 125] width 5 height 7
radio input "true"
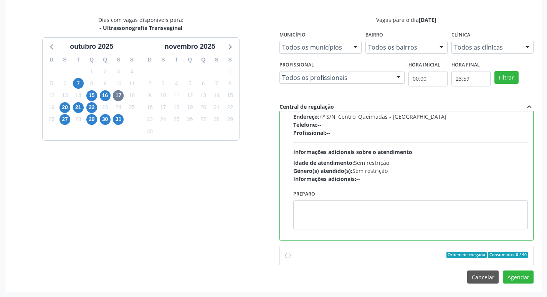
scroll to position [77, 0]
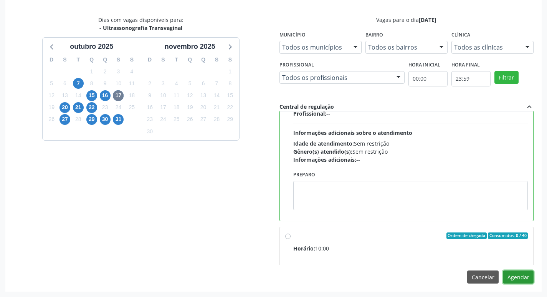
click at [516, 277] on button "Agendar" at bounding box center [518, 276] width 31 height 13
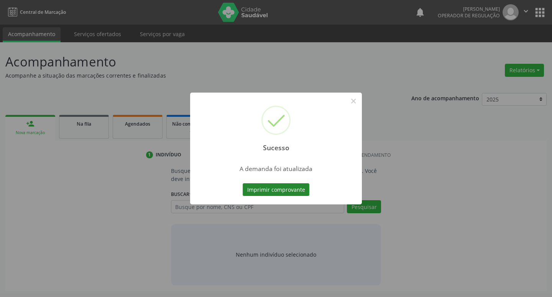
click at [279, 188] on button "Imprimir comprovante" at bounding box center [276, 189] width 67 height 13
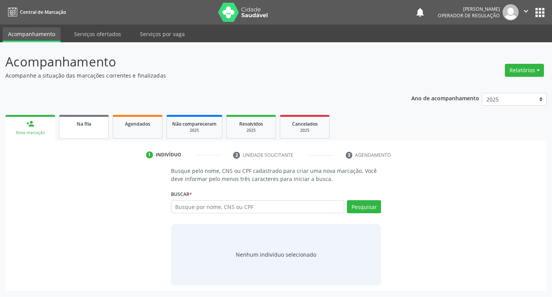
click at [107, 123] on link "Na fila" at bounding box center [84, 127] width 50 height 24
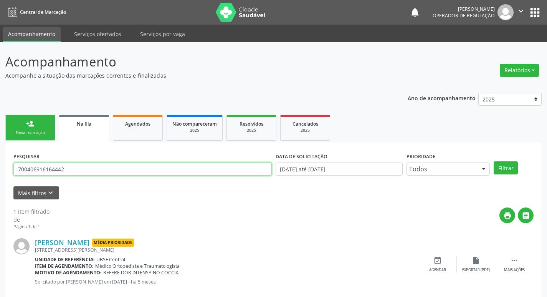
click at [155, 168] on input "700406916164442" at bounding box center [142, 168] width 258 height 13
type input "700902926987494"
click at [493, 161] on button "Filtrar" at bounding box center [505, 167] width 24 height 13
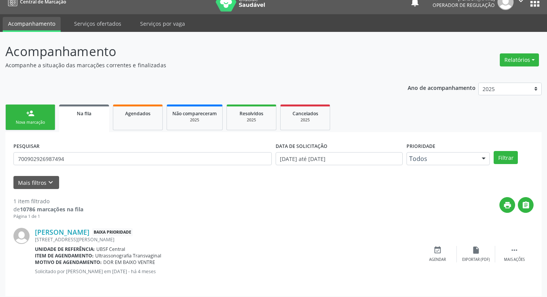
scroll to position [15, 0]
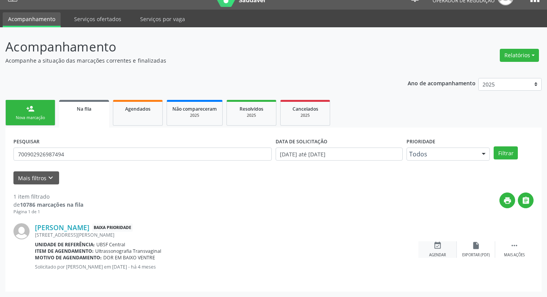
click at [440, 246] on icon "event_available" at bounding box center [437, 245] width 8 height 8
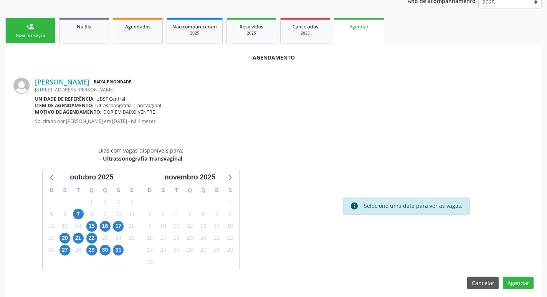
scroll to position [103, 0]
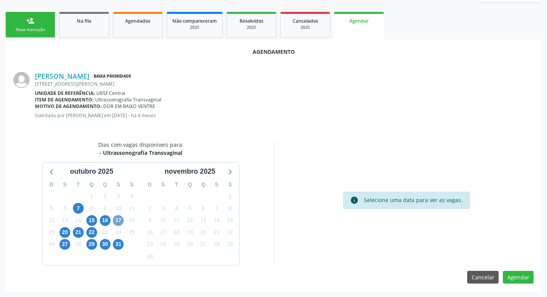
click at [120, 221] on span "17" at bounding box center [118, 220] width 11 height 11
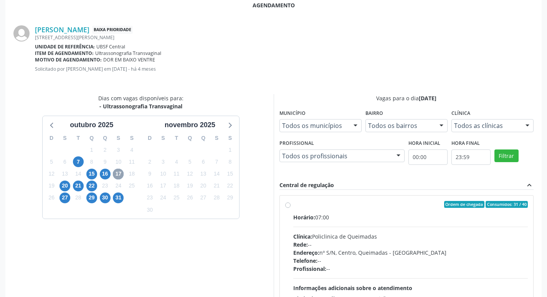
scroll to position [228, 0]
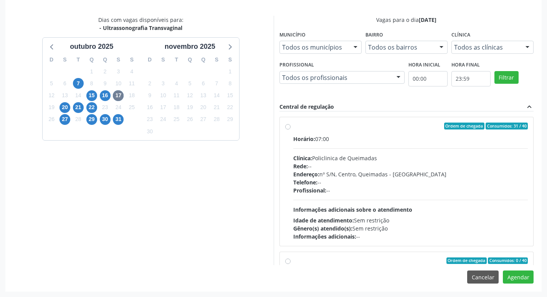
click at [445, 141] on div "Horário: 07:00" at bounding box center [410, 139] width 235 height 8
click at [290, 129] on input "Ordem de chegada Consumidos: 31 / 40 Horário: 07:00 Clínica: Policlinica de Que…" at bounding box center [287, 125] width 5 height 7
radio input "true"
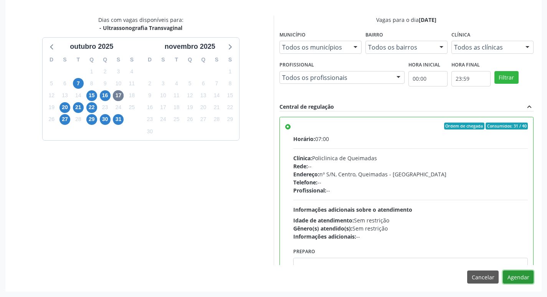
click at [528, 280] on button "Agendar" at bounding box center [518, 276] width 31 height 13
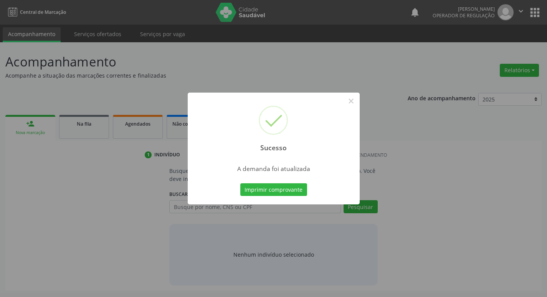
scroll to position [0, 0]
click at [292, 185] on button "Imprimir comprovante" at bounding box center [276, 189] width 67 height 13
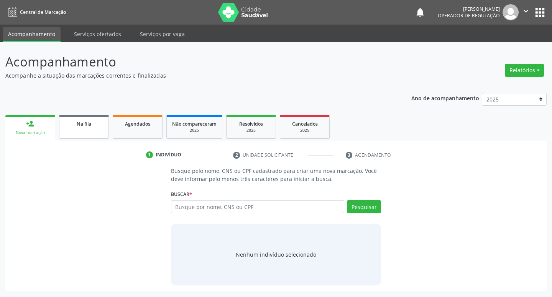
click at [85, 126] on span "Na fila" at bounding box center [84, 123] width 15 height 7
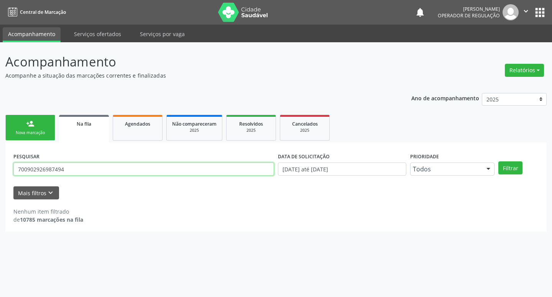
click at [81, 175] on input "700902926987494" at bounding box center [143, 168] width 261 height 13
type input "708006315273122"
click at [499, 161] on button "Filtrar" at bounding box center [511, 167] width 24 height 13
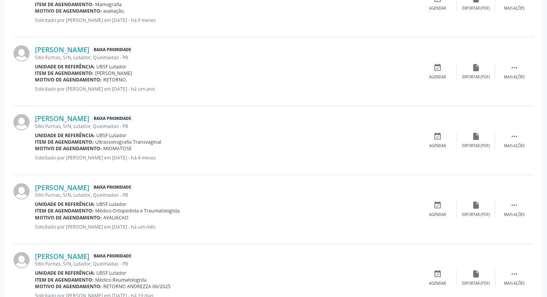
scroll to position [290, 0]
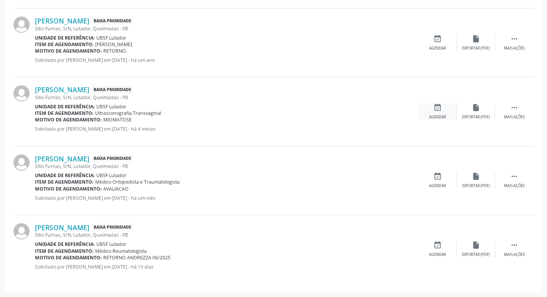
click at [444, 111] on div "event_available Agendar" at bounding box center [437, 111] width 38 height 16
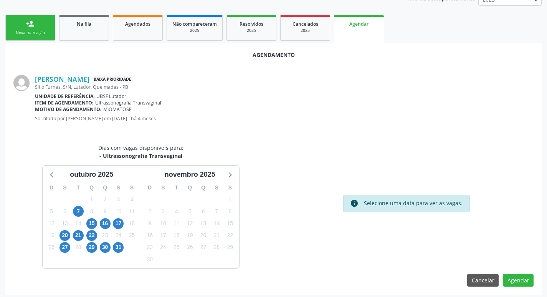
scroll to position [103, 0]
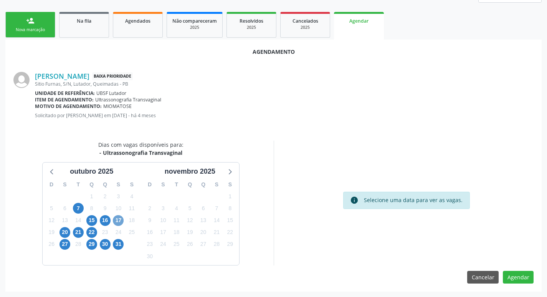
click at [119, 219] on span "17" at bounding box center [118, 220] width 11 height 11
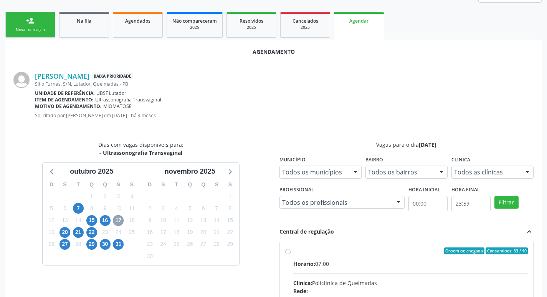
scroll to position [228, 0]
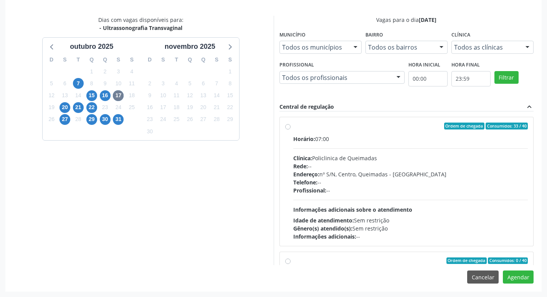
click at [351, 160] on div "Clínica: Policlinica de Queimadas" at bounding box center [410, 158] width 235 height 8
click at [290, 129] on input "Ordem de chegada Consumidos: 33 / 40 Horário: 07:00 Clínica: Policlinica de Que…" at bounding box center [287, 125] width 5 height 7
radio input "true"
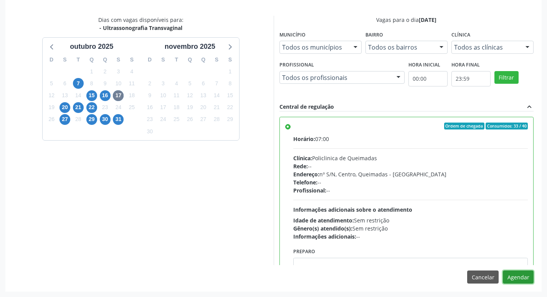
click at [509, 279] on button "Agendar" at bounding box center [518, 276] width 31 height 13
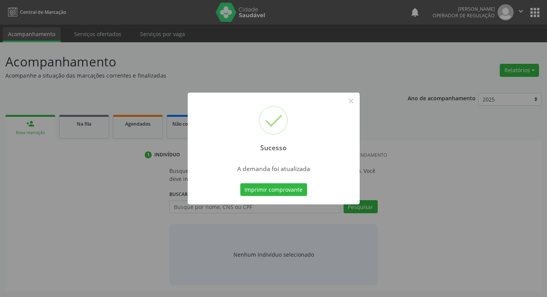
scroll to position [0, 0]
click at [286, 187] on button "Imprimir comprovante" at bounding box center [276, 189] width 67 height 13
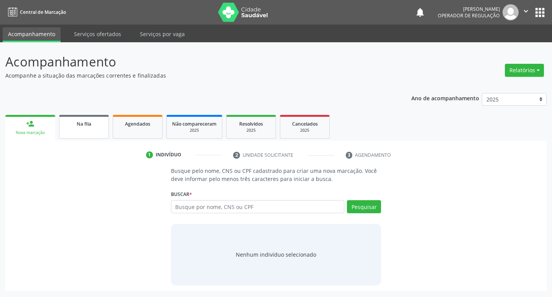
click at [77, 119] on link "Na fila" at bounding box center [84, 127] width 50 height 24
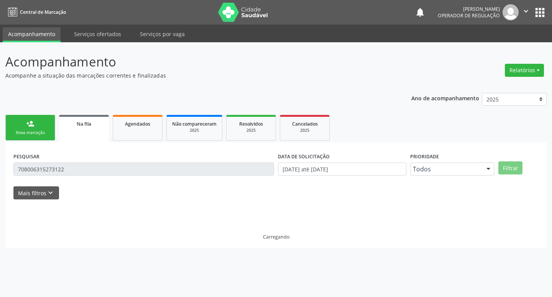
click at [100, 160] on div "PESQUISAR 708006315273122" at bounding box center [144, 165] width 265 height 30
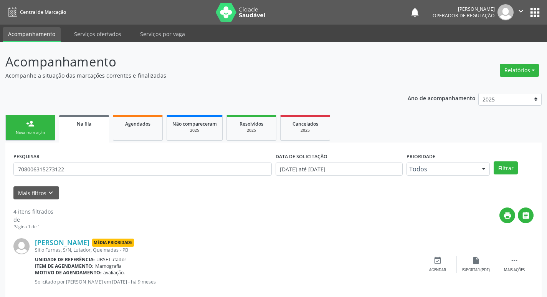
click at [90, 178] on div "PESQUISAR 708006315273122" at bounding box center [143, 165] width 262 height 30
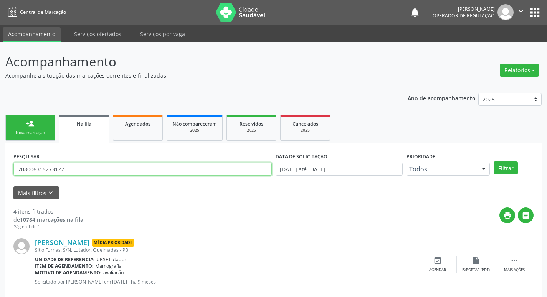
click at [92, 173] on input "708006315273122" at bounding box center [142, 168] width 258 height 13
type input "706401683246780"
click at [493, 161] on button "Filtrar" at bounding box center [505, 167] width 24 height 13
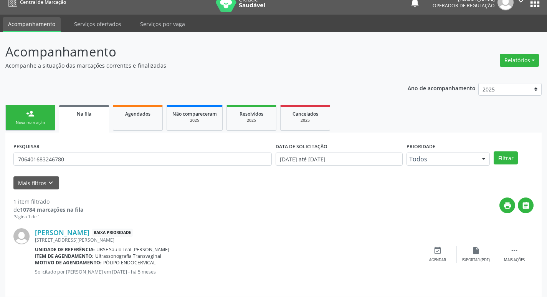
scroll to position [15, 0]
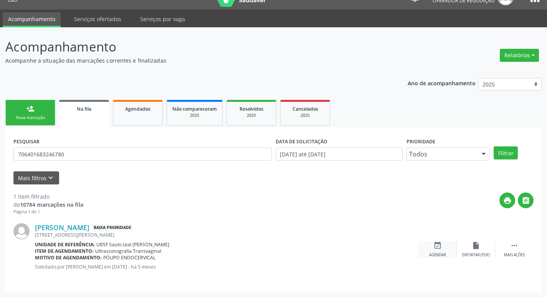
click at [439, 250] on div "event_available Agendar" at bounding box center [437, 249] width 38 height 16
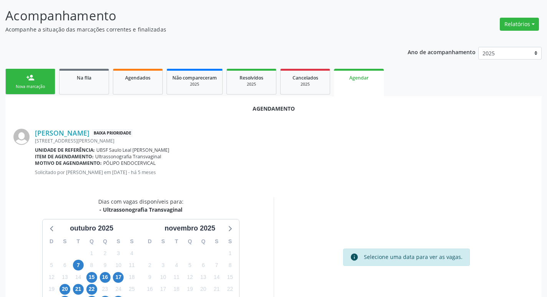
scroll to position [85, 0]
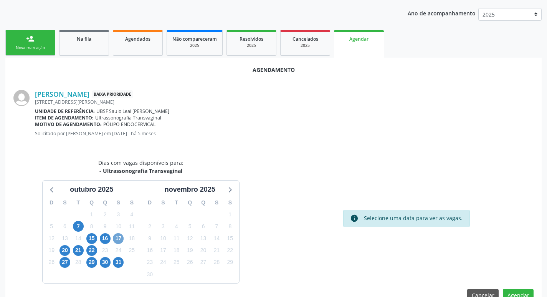
click at [121, 236] on span "17" at bounding box center [118, 238] width 11 height 11
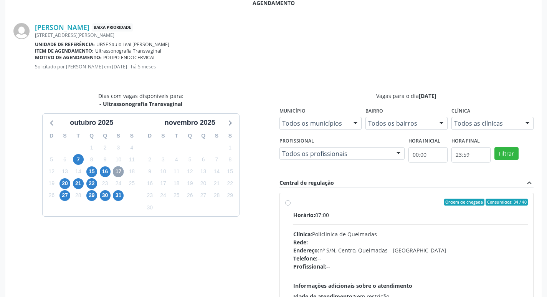
scroll to position [218, 0]
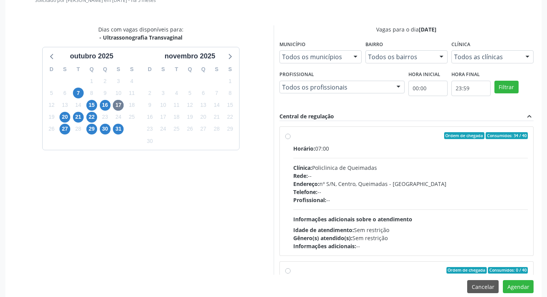
click at [386, 158] on hr at bounding box center [410, 158] width 235 height 0
click at [290, 139] on input "Ordem de chegada Consumidos: 34 / 40 Horário: 07:00 Clínica: Policlinica de Que…" at bounding box center [287, 135] width 5 height 7
radio input "true"
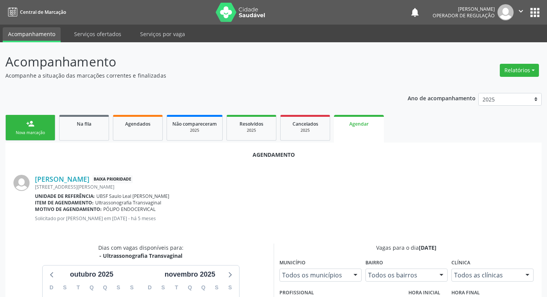
scroll to position [218, 0]
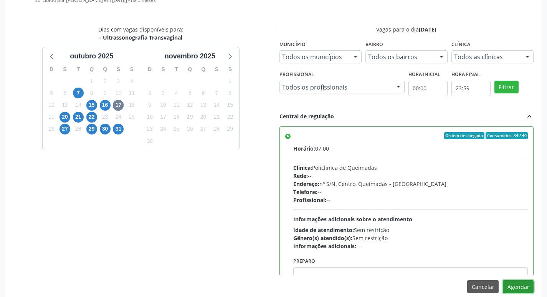
click at [519, 281] on button "Agendar" at bounding box center [518, 286] width 31 height 13
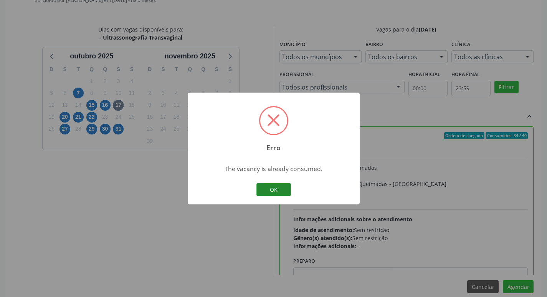
click at [284, 190] on button "OK" at bounding box center [273, 189] width 35 height 13
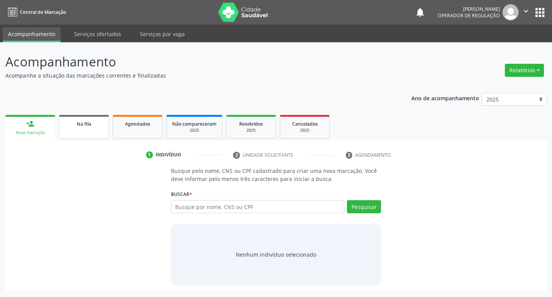
click at [89, 129] on link "Na fila" at bounding box center [84, 127] width 50 height 24
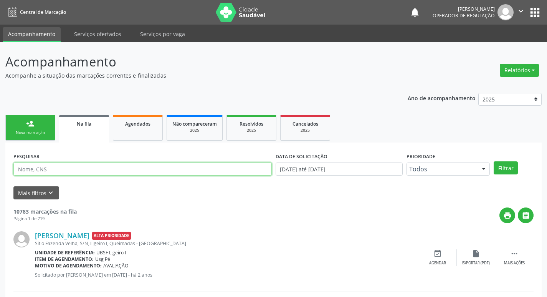
click at [79, 167] on input "text" at bounding box center [142, 168] width 258 height 13
click at [79, 167] on input "706401683246780" at bounding box center [142, 168] width 258 height 13
type input "706401683246780"
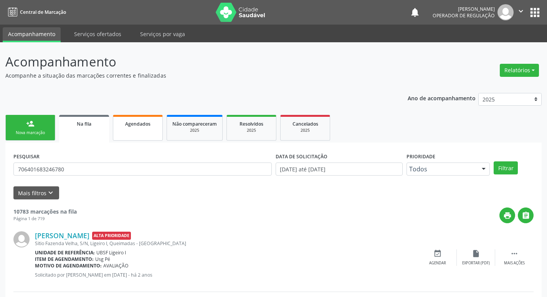
click at [128, 130] on link "Agendados" at bounding box center [138, 128] width 50 height 26
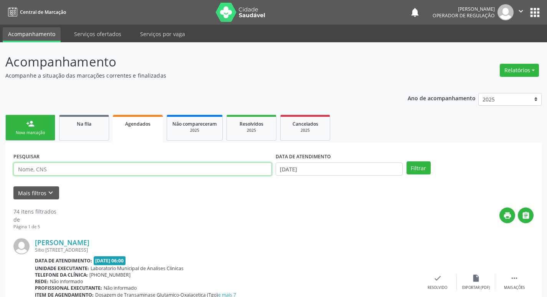
click at [100, 169] on input "text" at bounding box center [142, 168] width 258 height 13
type input "C"
paste input "706401683246780"
type input "706401683246780"
click at [406, 161] on button "Filtrar" at bounding box center [418, 167] width 24 height 13
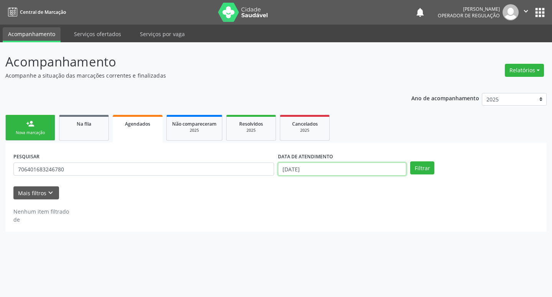
click at [394, 170] on input "[DATE]" at bounding box center [342, 168] width 129 height 13
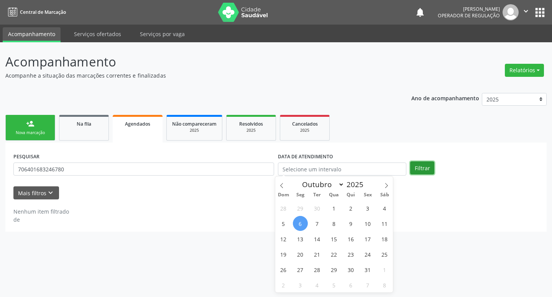
click at [423, 167] on button "Filtrar" at bounding box center [423, 167] width 24 height 13
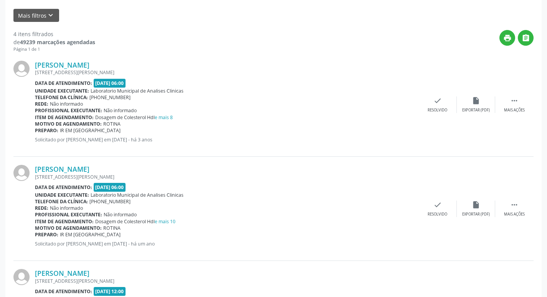
scroll to position [24, 0]
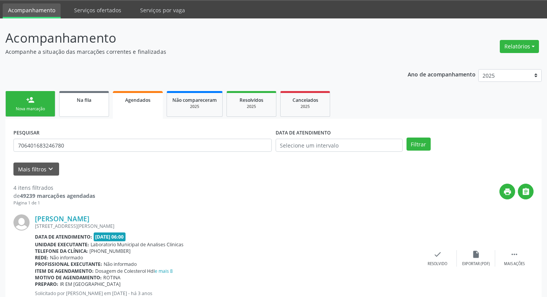
click at [84, 107] on link "Na fila" at bounding box center [84, 104] width 50 height 26
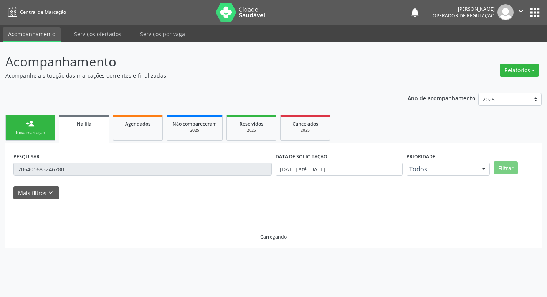
scroll to position [0, 0]
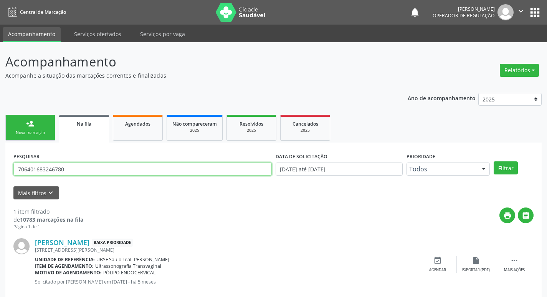
click at [91, 166] on input "706401683246780" at bounding box center [142, 168] width 258 height 13
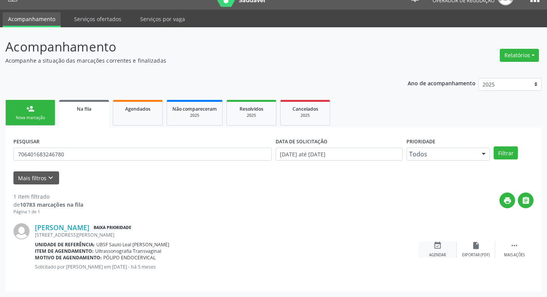
click at [442, 244] on div "event_available Agendar" at bounding box center [437, 249] width 38 height 16
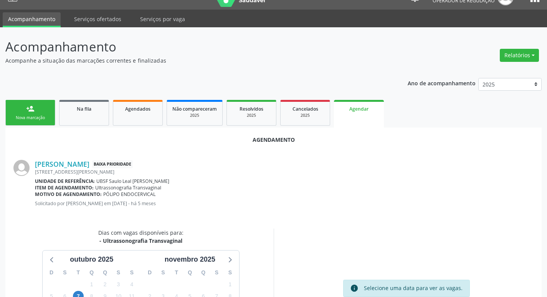
scroll to position [85, 0]
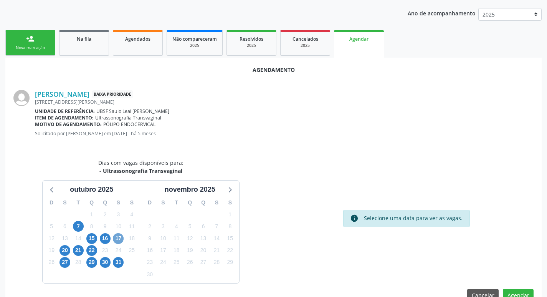
click at [120, 239] on span "17" at bounding box center [118, 238] width 11 height 11
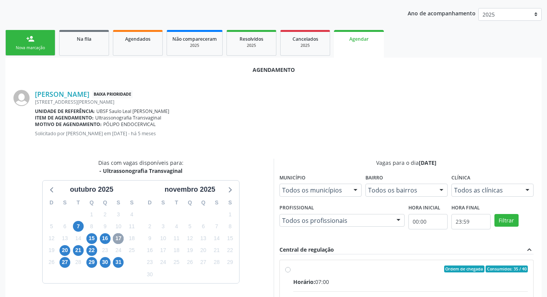
scroll to position [180, 0]
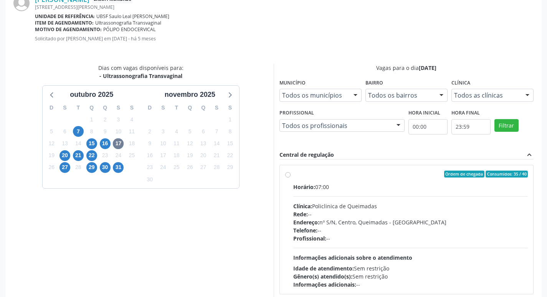
click at [481, 206] on div "Clínica: Policlinica de Queimadas" at bounding box center [410, 206] width 235 height 8
click at [290, 177] on input "Ordem de chegada Consumidos: 35 / 40 Horário: 07:00 Clínica: Policlinica de Que…" at bounding box center [287, 173] width 5 height 7
radio input "true"
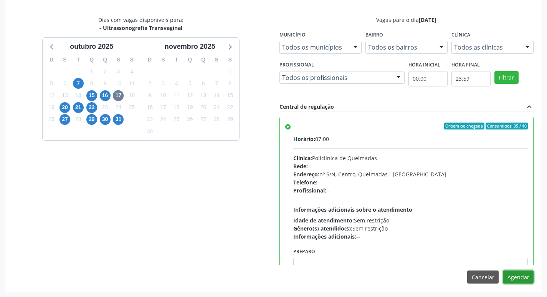
click at [510, 280] on button "Agendar" at bounding box center [518, 276] width 31 height 13
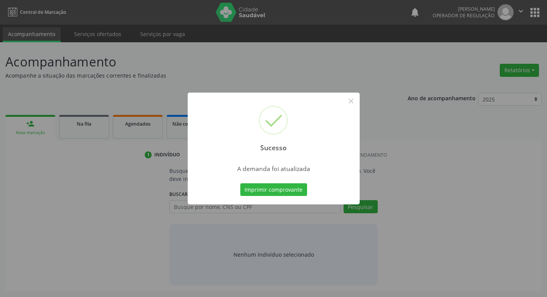
scroll to position [0, 0]
click at [301, 190] on button "Imprimir comprovante" at bounding box center [276, 189] width 67 height 13
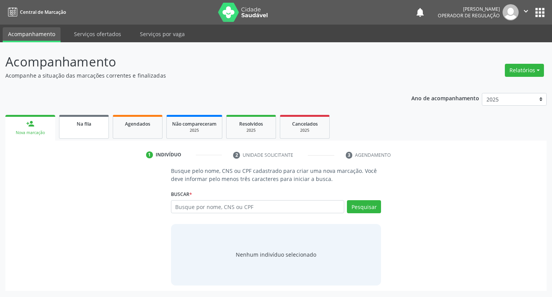
click at [82, 126] on span "Na fila" at bounding box center [84, 123] width 15 height 7
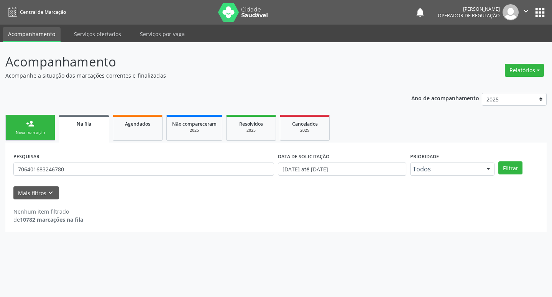
click at [87, 178] on div "PESQUISAR 706401683246780" at bounding box center [144, 165] width 265 height 30
drag, startPoint x: 86, startPoint y: 178, endPoint x: 77, endPoint y: 169, distance: 13.0
click at [84, 176] on div "PESQUISAR 706401683246780" at bounding box center [144, 165] width 265 height 30
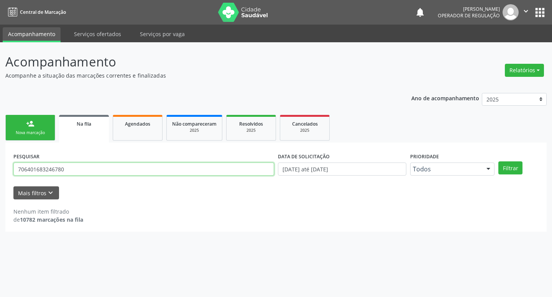
click at [77, 169] on input "706401683246780" at bounding box center [143, 168] width 261 height 13
type input "702807681926465"
click at [499, 161] on button "Filtrar" at bounding box center [511, 167] width 24 height 13
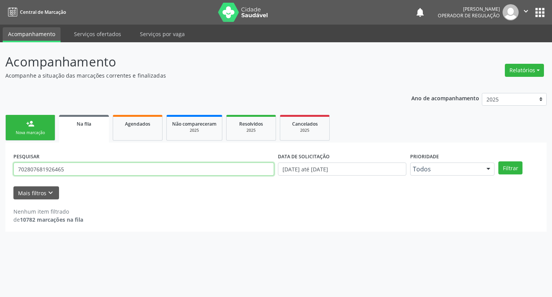
click at [95, 170] on input "702807681926465" at bounding box center [143, 168] width 261 height 13
click at [90, 168] on input "702807681926465" at bounding box center [143, 168] width 261 height 13
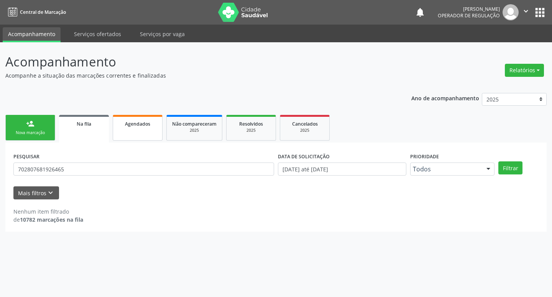
click at [119, 134] on link "Agendados" at bounding box center [138, 128] width 50 height 26
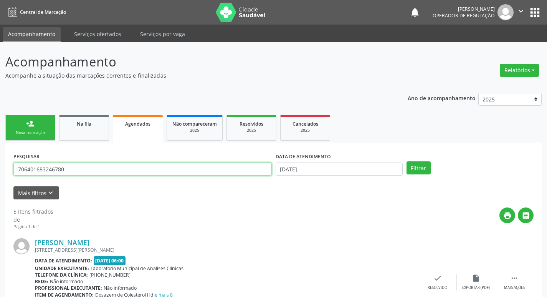
click at [92, 168] on input "706401683246780" at bounding box center [142, 168] width 258 height 13
click at [89, 168] on input "706401683246780" at bounding box center [142, 168] width 258 height 13
type input "7"
paste input "702807681926465"
type input "702807681926465"
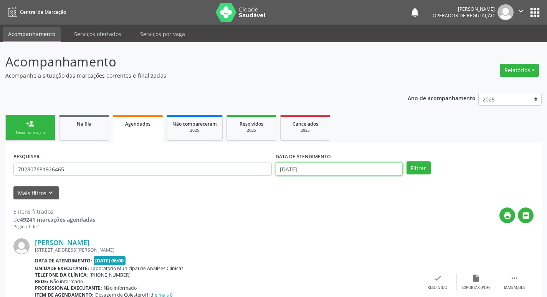
click at [357, 170] on input "[DATE]" at bounding box center [338, 168] width 127 height 13
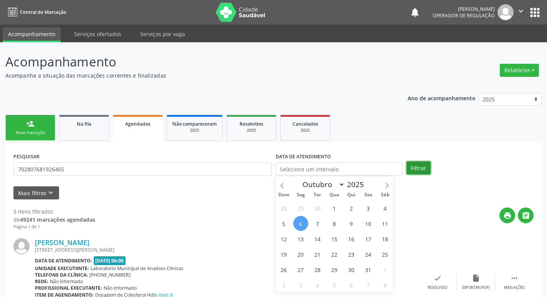
click at [417, 168] on button "Filtrar" at bounding box center [418, 167] width 24 height 13
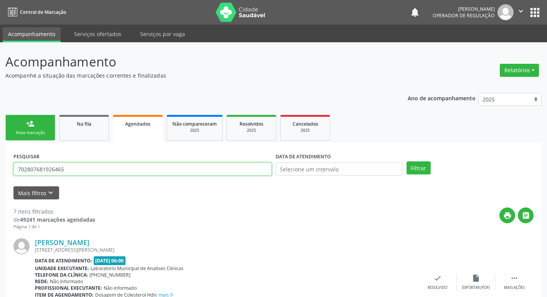
click at [76, 173] on input "702807681926465" at bounding box center [142, 168] width 258 height 13
type input "700000540361903"
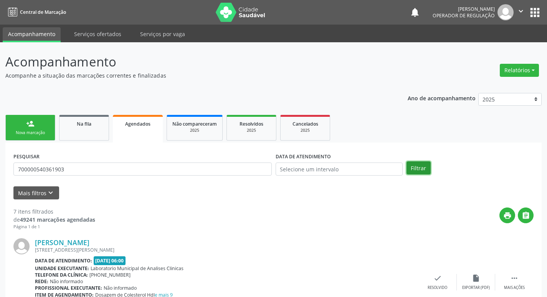
click at [422, 170] on button "Filtrar" at bounding box center [418, 167] width 24 height 13
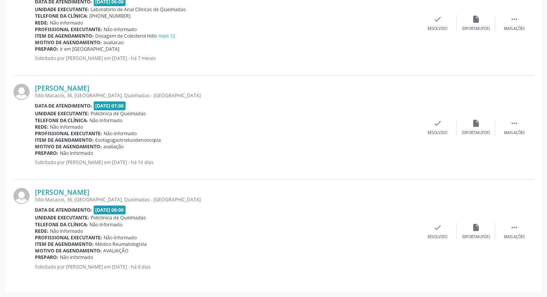
scroll to position [636, 0]
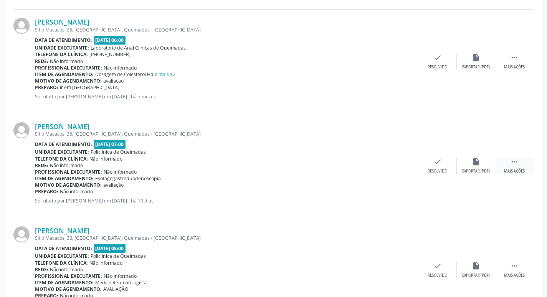
click at [515, 161] on icon "" at bounding box center [514, 161] width 8 height 8
click at [310, 120] on div "[PERSON_NAME] [GEOGRAPHIC_DATA], [STREET_ADDRESS] Data de atendimento: [DATE] 0…" at bounding box center [273, 166] width 520 height 104
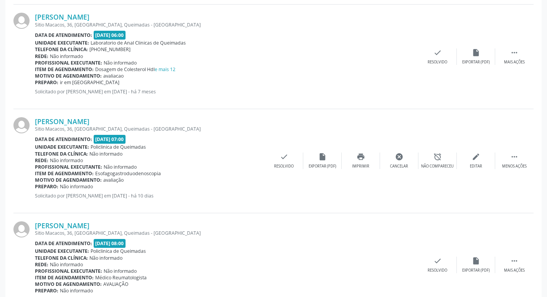
scroll to position [674, 0]
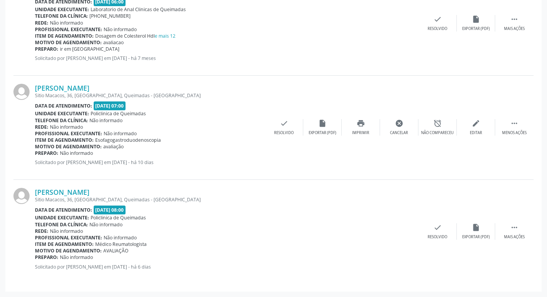
click at [205, 67] on div "[PERSON_NAME] [GEOGRAPHIC_DATA], [STREET_ADDRESS] Data de atendimento: [DATE] 0…" at bounding box center [226, 22] width 383 height 87
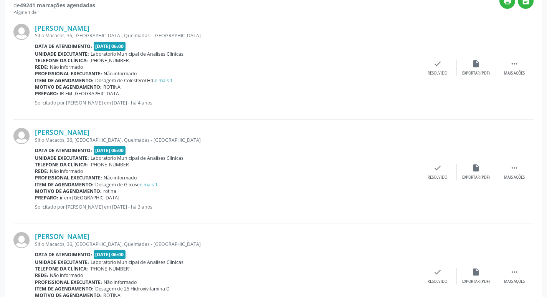
scroll to position [61, 0]
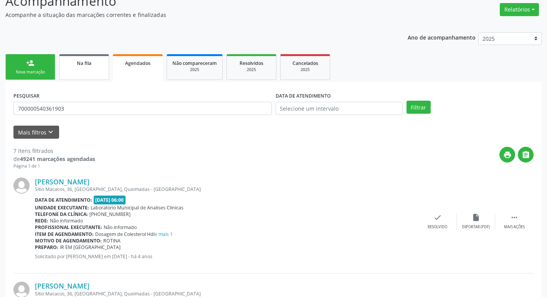
click at [103, 58] on link "Na fila" at bounding box center [84, 67] width 50 height 26
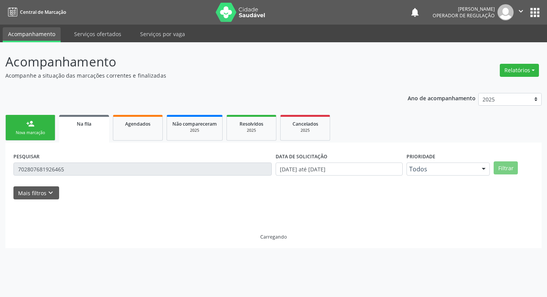
scroll to position [0, 0]
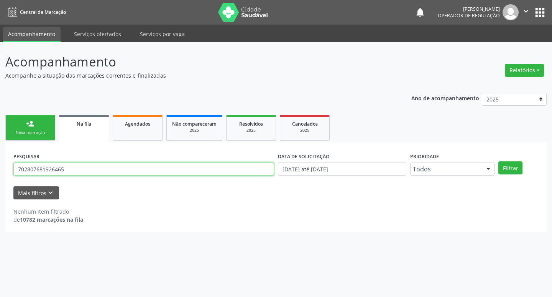
click at [103, 174] on input "702807681926465" at bounding box center [143, 168] width 261 height 13
type input "700600935098061"
click at [499, 161] on button "Filtrar" at bounding box center [511, 167] width 24 height 13
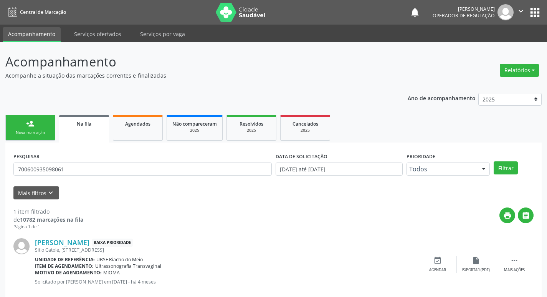
scroll to position [15, 0]
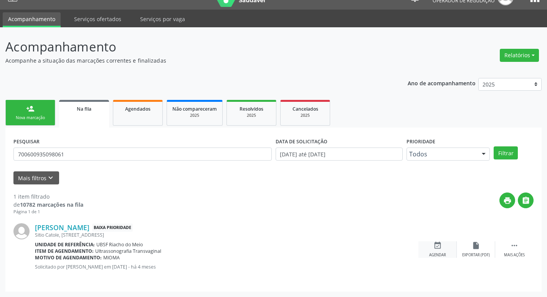
click at [435, 244] on icon "event_available" at bounding box center [437, 245] width 8 height 8
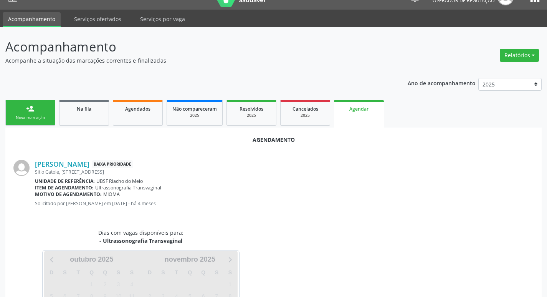
scroll to position [85, 0]
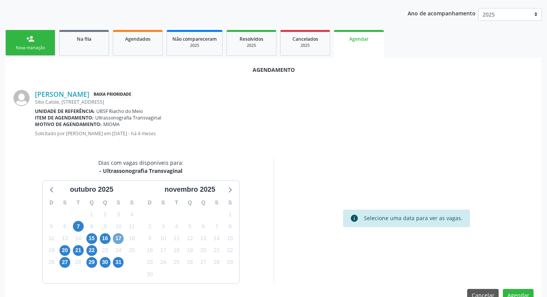
drag, startPoint x: 122, startPoint y: 237, endPoint x: 350, endPoint y: 200, distance: 231.3
click at [122, 237] on span "17" at bounding box center [118, 238] width 11 height 11
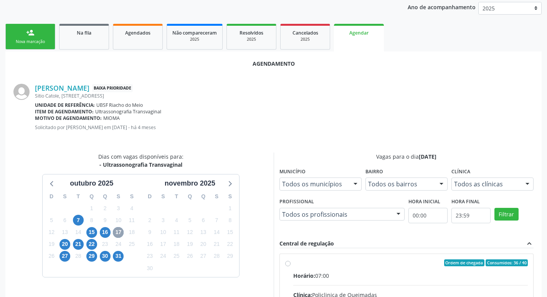
scroll to position [228, 0]
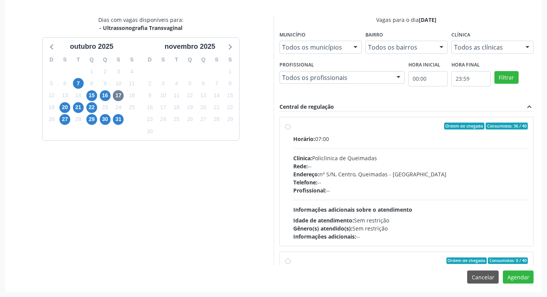
click at [411, 154] on div "Clínica: Policlinica de Queimadas" at bounding box center [410, 158] width 235 height 8
click at [290, 129] on input "Ordem de chegada Consumidos: 36 / 40 Horário: 07:00 Clínica: Policlinica de Que…" at bounding box center [287, 125] width 5 height 7
radio input "true"
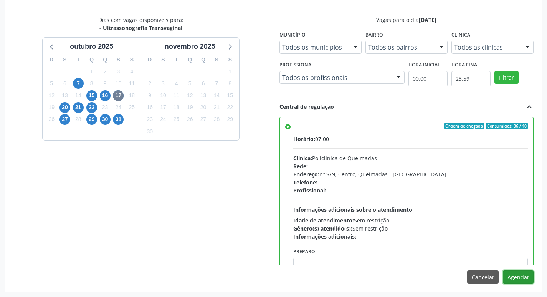
click at [514, 272] on button "Agendar" at bounding box center [518, 276] width 31 height 13
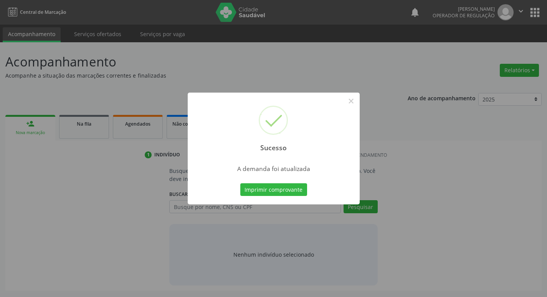
scroll to position [0, 0]
click at [288, 183] on button "Imprimir comprovante" at bounding box center [276, 189] width 67 height 13
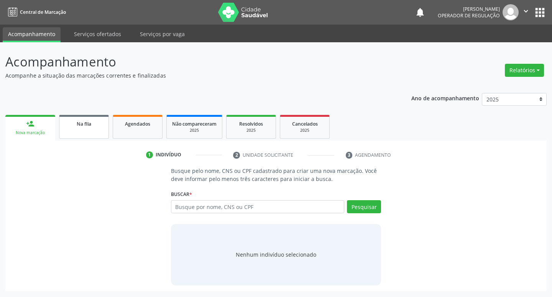
click at [82, 124] on span "Na fila" at bounding box center [84, 123] width 15 height 7
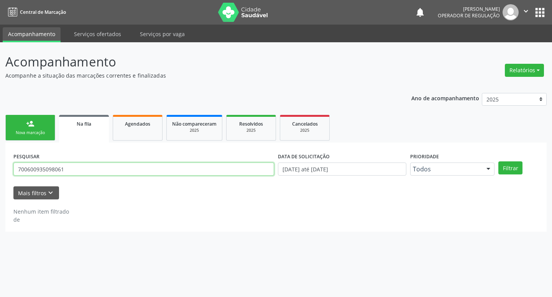
click at [109, 170] on input "700600935098061" at bounding box center [143, 168] width 261 height 13
type input "700800416637180"
click at [499, 161] on button "Filtrar" at bounding box center [511, 167] width 24 height 13
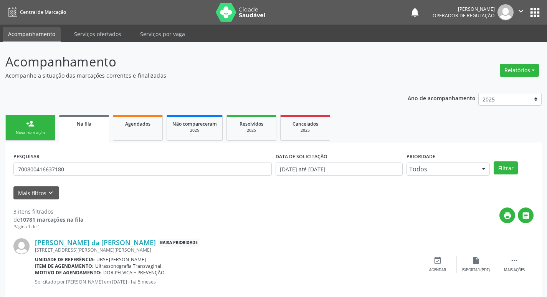
scroll to position [153, 0]
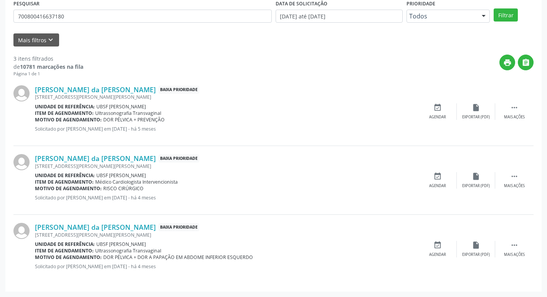
click at [441, 104] on icon "event_available" at bounding box center [437, 107] width 8 height 8
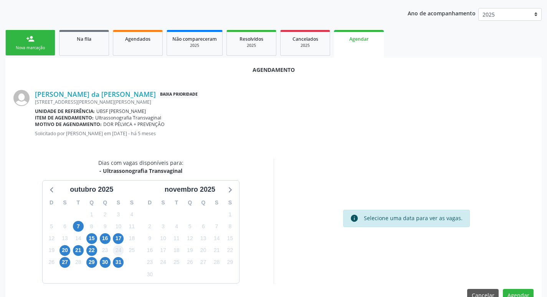
scroll to position [103, 0]
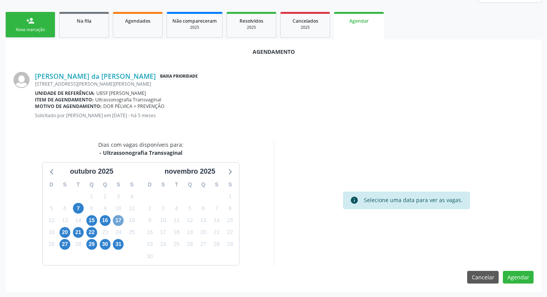
click at [117, 218] on span "17" at bounding box center [118, 220] width 11 height 11
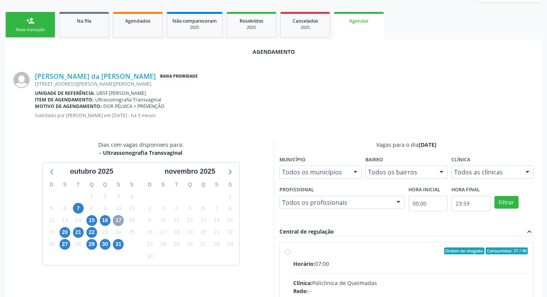
scroll to position [228, 0]
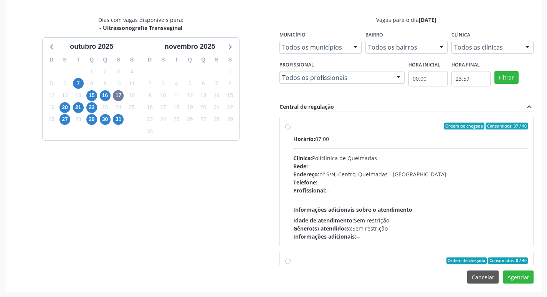
click at [344, 130] on label "Ordem de chegada Consumidos: 37 / 40 Horário: 07:00 Clínica: Policlinica de Que…" at bounding box center [410, 181] width 235 height 118
click at [290, 129] on input "Ordem de chegada Consumidos: 37 / 40 Horário: 07:00 Clínica: Policlinica de Que…" at bounding box center [287, 125] width 5 height 7
radio input "true"
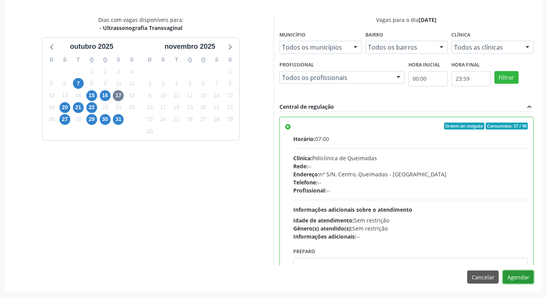
click at [510, 280] on button "Agendar" at bounding box center [518, 276] width 31 height 13
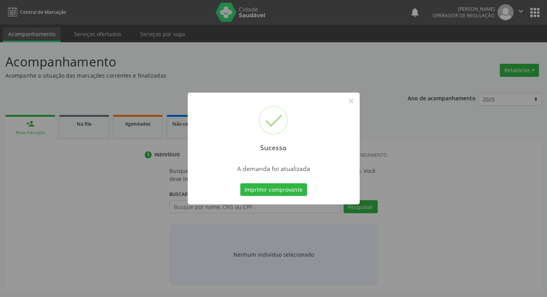
scroll to position [0, 0]
click at [272, 186] on button "Imprimir comprovante" at bounding box center [276, 189] width 67 height 13
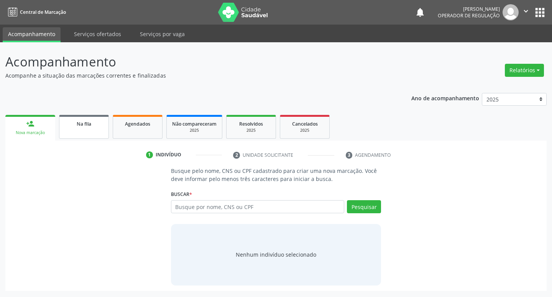
click at [79, 124] on span "Na fila" at bounding box center [84, 123] width 15 height 7
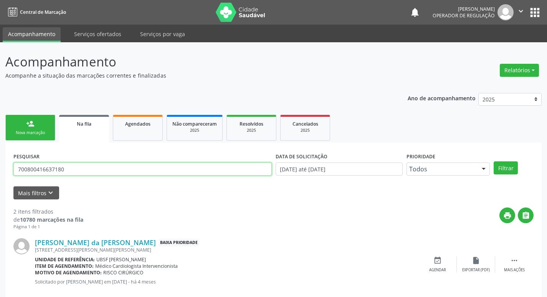
click at [69, 167] on input "700800416637180" at bounding box center [142, 168] width 258 height 13
type input "704004311182969"
click at [493, 161] on button "Filtrar" at bounding box center [505, 167] width 24 height 13
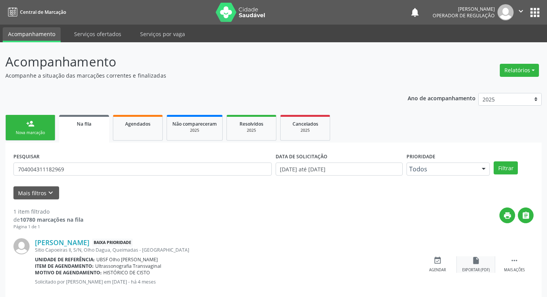
scroll to position [15, 0]
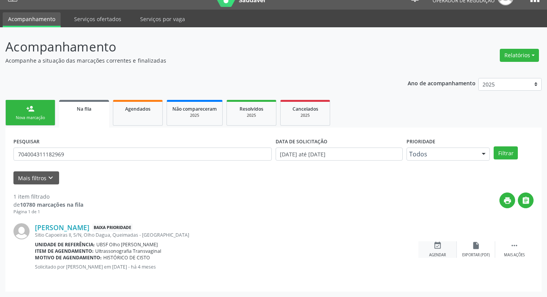
click at [441, 249] on div "event_available Agendar" at bounding box center [437, 249] width 38 height 16
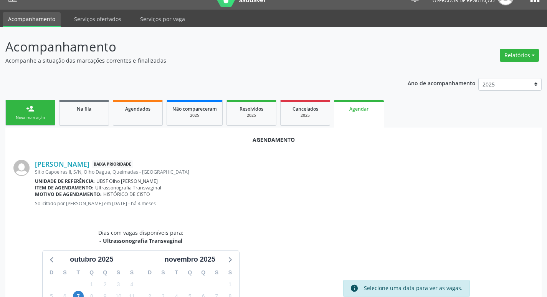
scroll to position [85, 0]
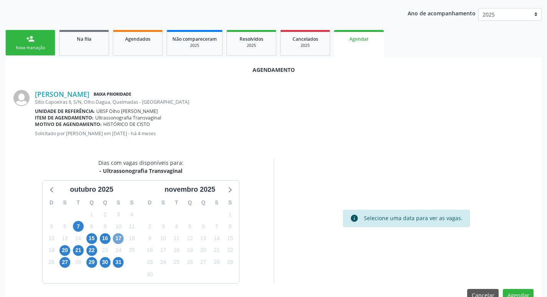
click at [116, 239] on span "17" at bounding box center [118, 238] width 11 height 11
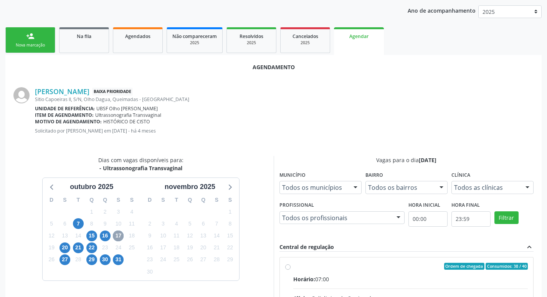
scroll to position [228, 0]
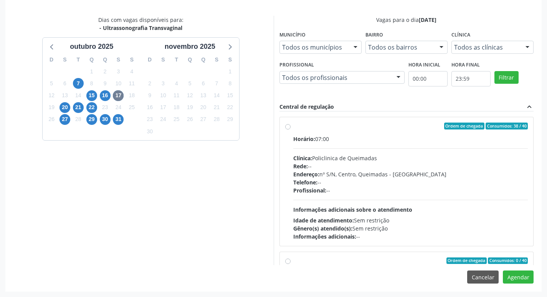
click at [349, 125] on div "Ordem de chegada Consumidos: 38 / 40" at bounding box center [410, 125] width 235 height 7
click at [290, 125] on input "Ordem de chegada Consumidos: 38 / 40 Horário: 07:00 Clínica: Policlinica de Que…" at bounding box center [287, 125] width 5 height 7
radio input "true"
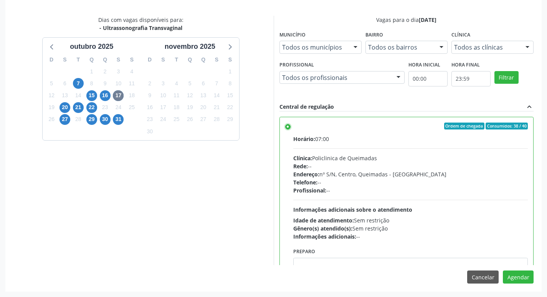
scroll to position [173, 0]
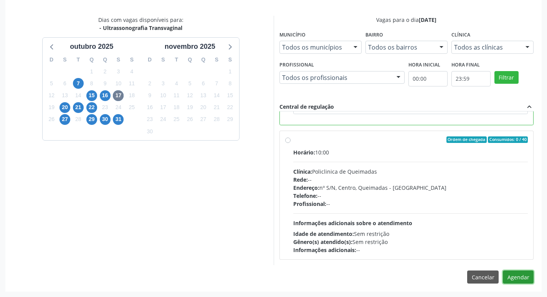
click at [522, 277] on button "Agendar" at bounding box center [518, 276] width 31 height 13
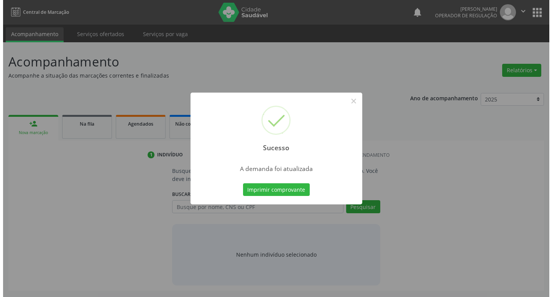
scroll to position [0, 0]
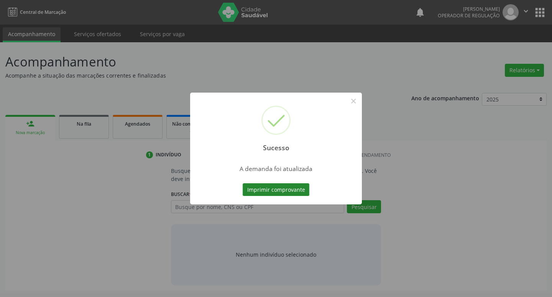
click at [289, 192] on button "Imprimir comprovante" at bounding box center [276, 189] width 67 height 13
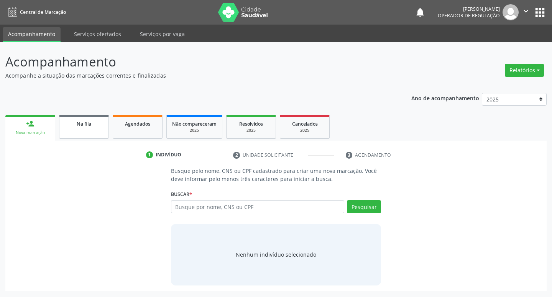
click at [73, 126] on div "Na fila" at bounding box center [84, 123] width 38 height 8
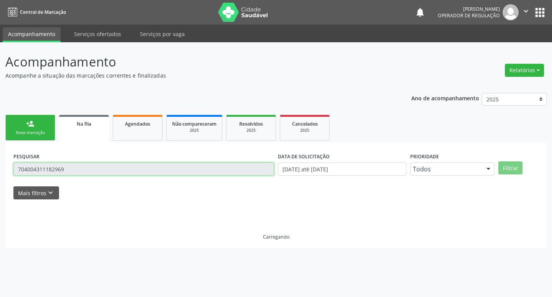
click at [110, 174] on input "704004311182969" at bounding box center [143, 168] width 261 height 13
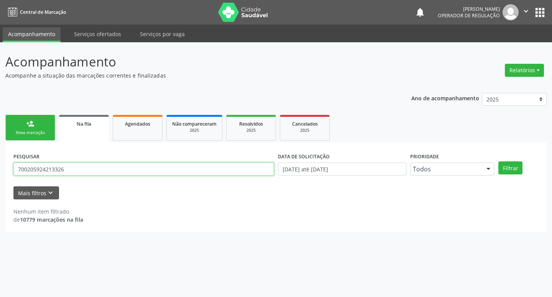
type input "700205924213326"
click at [499, 161] on button "Filtrar" at bounding box center [511, 167] width 24 height 13
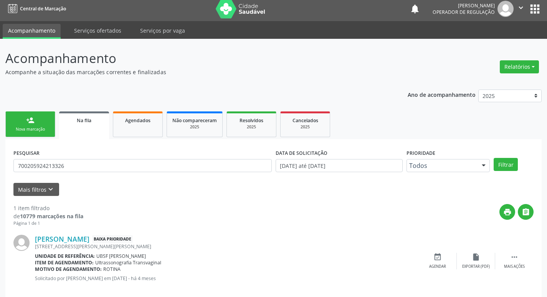
scroll to position [15, 0]
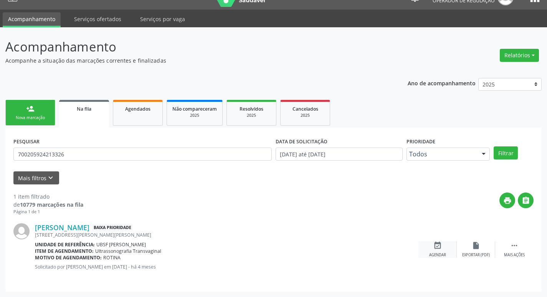
click at [434, 244] on icon "event_available" at bounding box center [437, 245] width 8 height 8
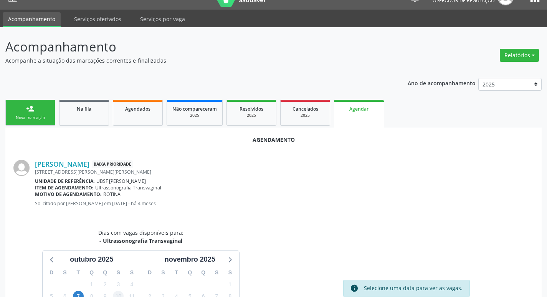
scroll to position [103, 0]
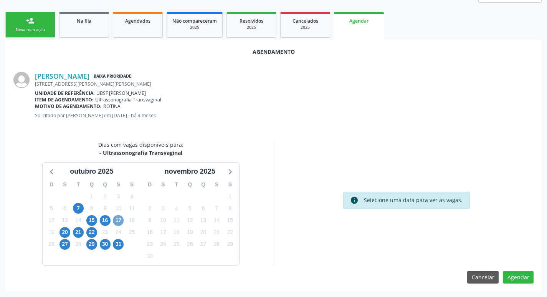
click at [120, 220] on span "17" at bounding box center [118, 220] width 11 height 11
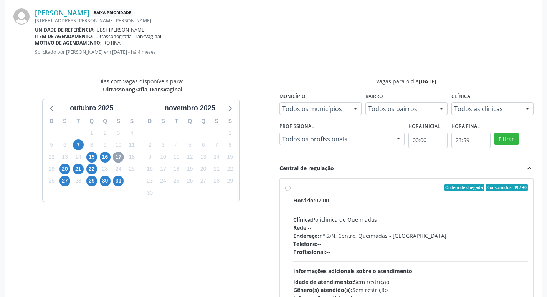
scroll to position [228, 0]
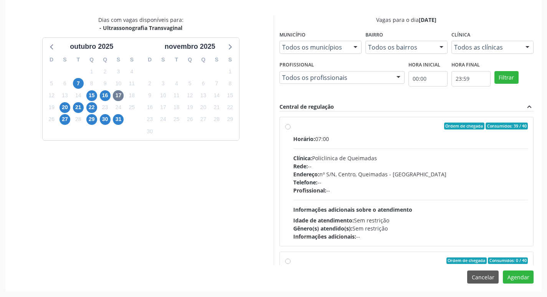
click at [432, 147] on div "Horário: 07:00 Clínica: Policlinica de Queimadas Rede: -- Endereço: nº S/N, Cen…" at bounding box center [410, 188] width 235 height 106
click at [290, 129] on input "Ordem de chegada Consumidos: 39 / 40 Horário: 07:00 Clínica: Policlinica de Que…" at bounding box center [287, 125] width 5 height 7
radio input "true"
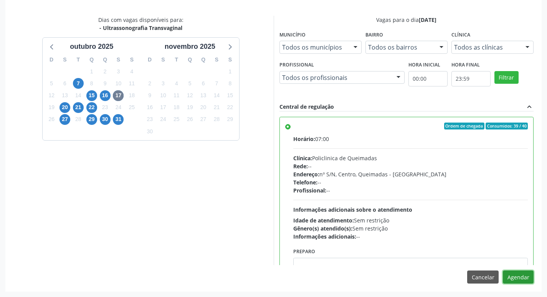
click at [523, 273] on button "Agendar" at bounding box center [518, 276] width 31 height 13
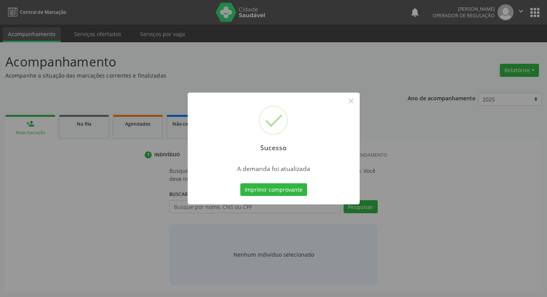
scroll to position [0, 0]
click at [256, 188] on button "Imprimir comprovante" at bounding box center [276, 189] width 67 height 13
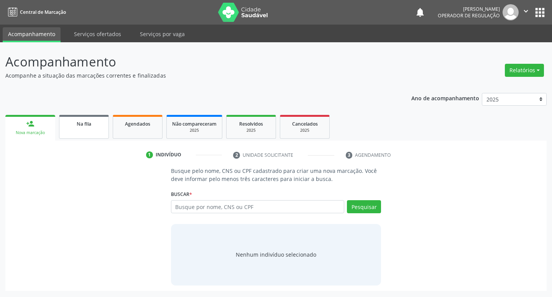
click at [136, 128] on link "Agendados" at bounding box center [138, 127] width 50 height 24
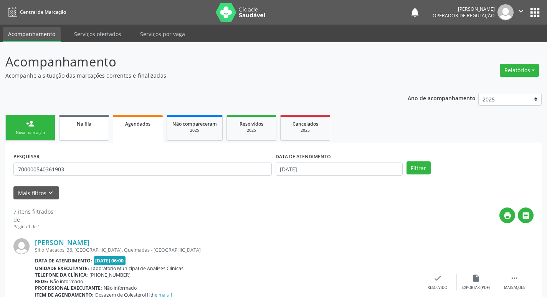
click at [109, 117] on ul "person_add Nova marcação Na fila Agendados Não compareceram 2025 Resolvidos 202…" at bounding box center [273, 128] width 536 height 30
click at [97, 134] on link "Na fila" at bounding box center [84, 128] width 50 height 26
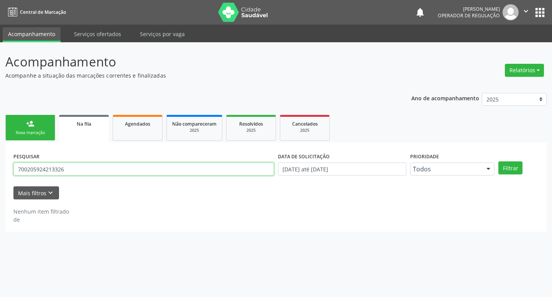
click at [81, 171] on input "700205924213326" at bounding box center [143, 168] width 261 height 13
type input "709208258601039"
click at [499, 161] on button "Filtrar" at bounding box center [511, 167] width 24 height 13
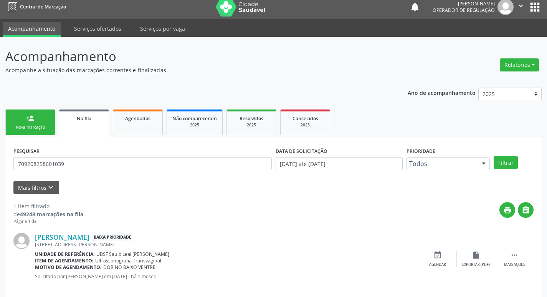
scroll to position [15, 0]
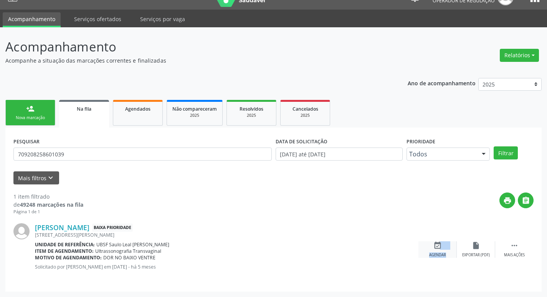
click at [438, 252] on div "event_available Agendar" at bounding box center [437, 249] width 38 height 16
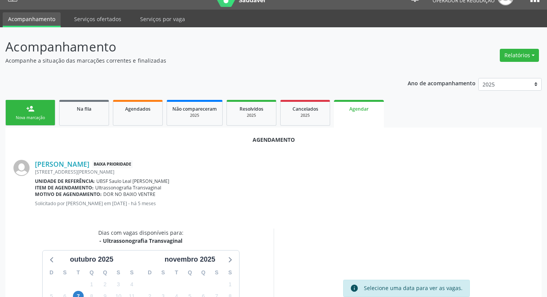
scroll to position [103, 0]
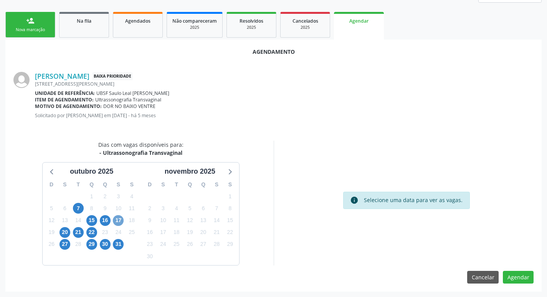
click at [121, 224] on span "17" at bounding box center [118, 220] width 11 height 11
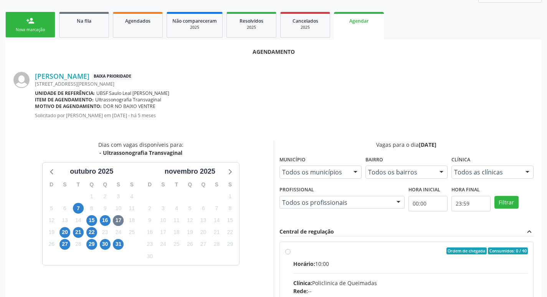
click at [40, 31] on div "Nova marcação" at bounding box center [30, 30] width 38 height 6
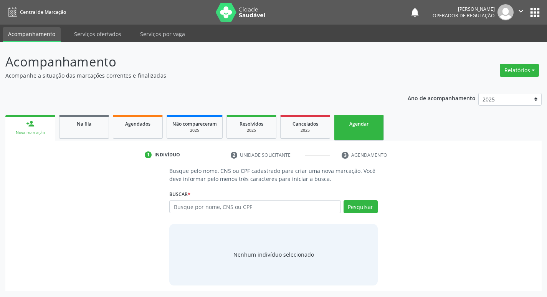
scroll to position [0, 0]
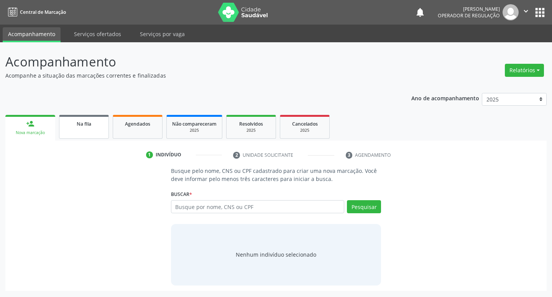
click at [89, 120] on div "Na fila" at bounding box center [84, 123] width 38 height 8
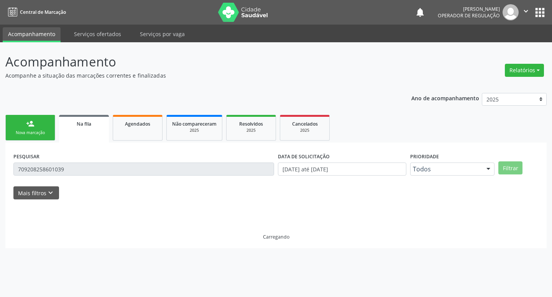
click at [18, 120] on link "person_add Nova marcação" at bounding box center [30, 128] width 50 height 26
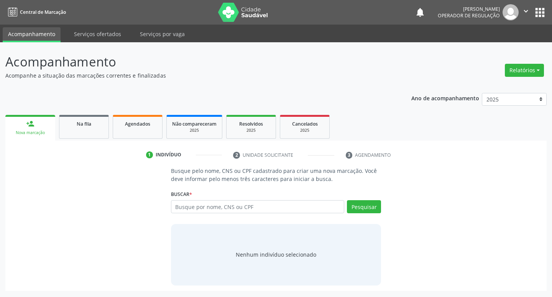
click at [250, 213] on div "Busque por nome, CNS ou CPF Nenhum resultado encontrado para: " " Digite nome, …" at bounding box center [276, 209] width 211 height 18
click at [250, 213] on input "text" at bounding box center [258, 206] width 174 height 13
type input "708000304931926"
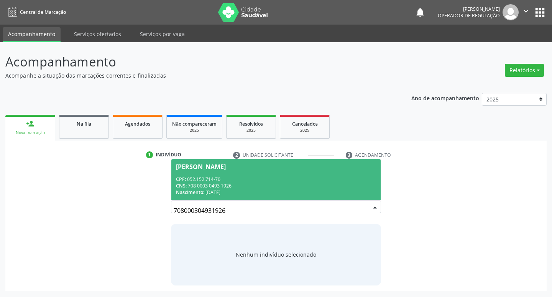
click at [265, 174] on span "[PERSON_NAME] CPF: 052.152.714-70 CNS: 708 0003 0493 1926 Nascimento: [DATE]" at bounding box center [276, 179] width 210 height 41
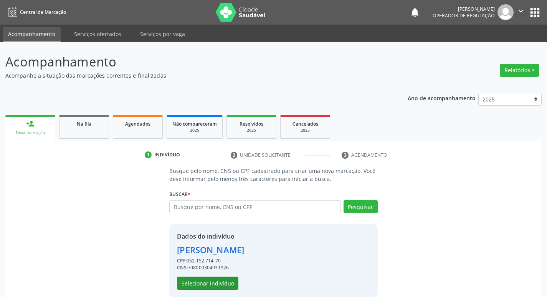
scroll to position [11, 0]
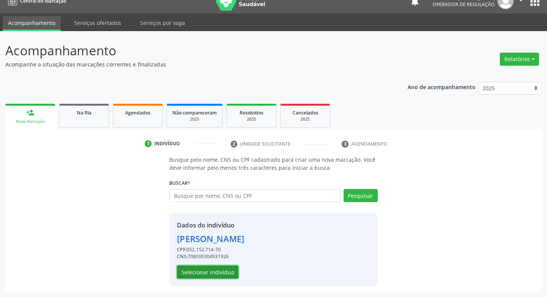
click at [223, 273] on button "Selecionar indivíduo" at bounding box center [207, 271] width 61 height 13
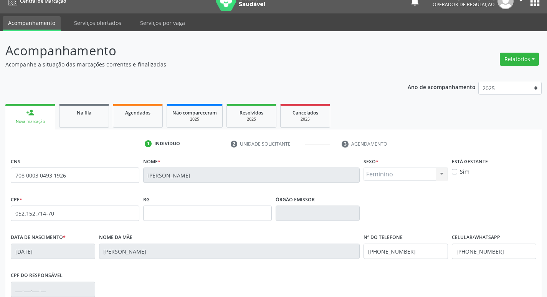
scroll to position [119, 0]
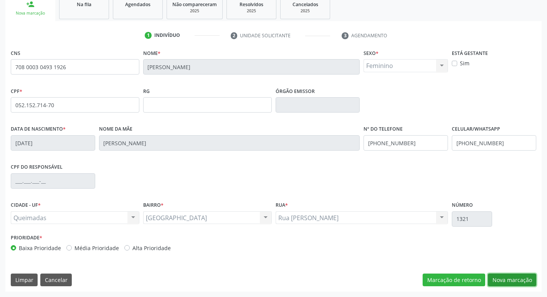
click at [523, 281] on button "Nova marcação" at bounding box center [512, 279] width 48 height 13
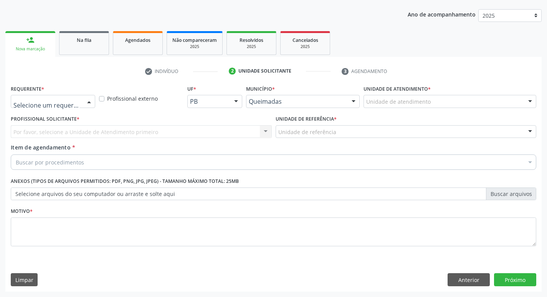
click at [77, 97] on div at bounding box center [53, 101] width 84 height 13
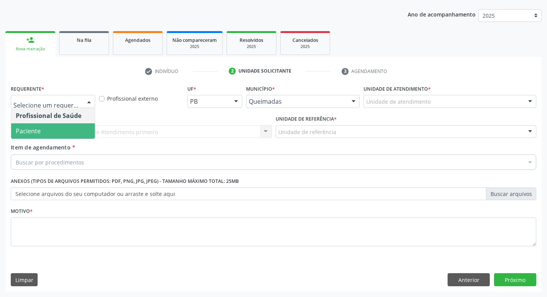
click at [67, 125] on span "Paciente" at bounding box center [53, 130] width 84 height 15
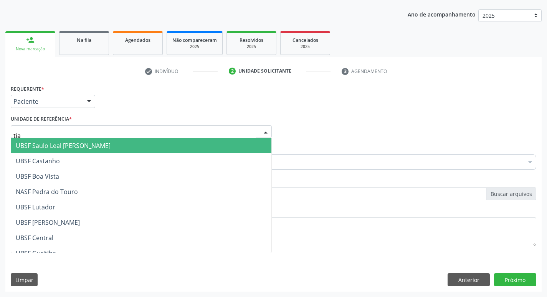
type input "tiao"
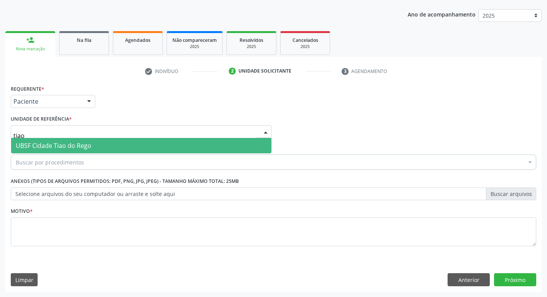
click at [150, 143] on span "UBSF Cidade Tiao do Rego" at bounding box center [141, 145] width 260 height 15
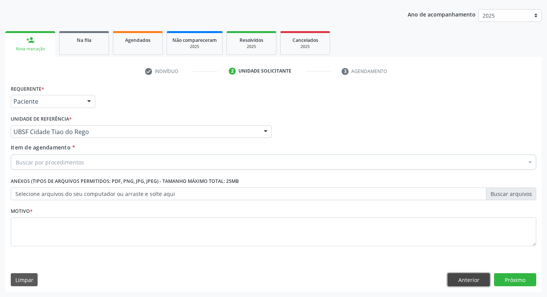
click at [481, 275] on button "Anterior" at bounding box center [468, 279] width 42 height 13
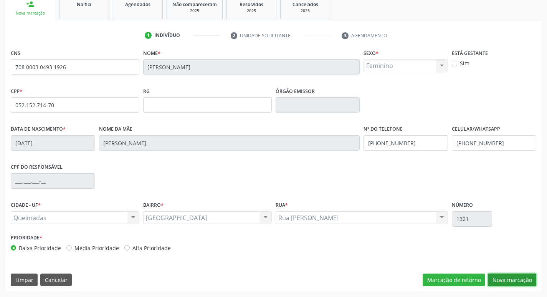
click at [508, 275] on button "Nova marcação" at bounding box center [512, 279] width 48 height 13
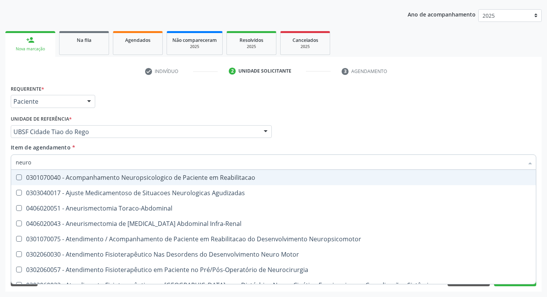
type input "neuroc"
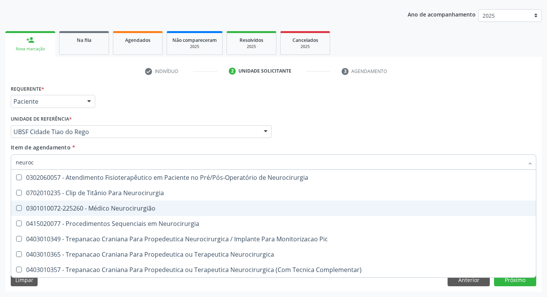
click at [62, 205] on div "0301010072-225260 - Médico Neurocirurgião" at bounding box center [273, 208] width 515 height 6
checkbox Neurocirurgião "true"
click at [167, 101] on div "Requerente * Paciente Profissional de Saúde Paciente Nenhum resultado encontrad…" at bounding box center [273, 98] width 529 height 30
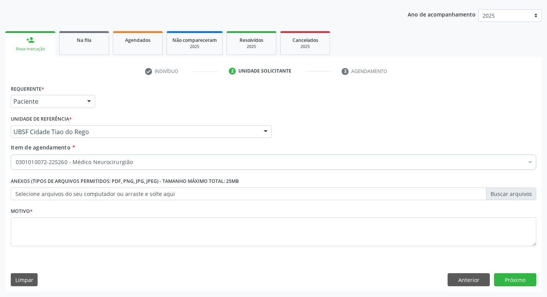
checkbox Neurocirurgião "true"
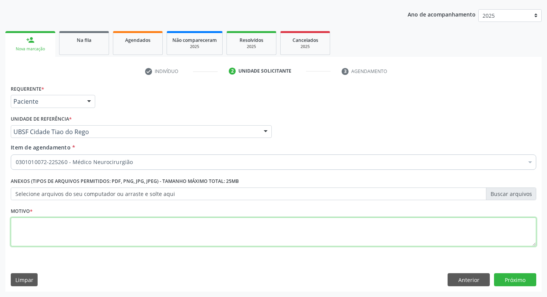
click at [61, 234] on textarea at bounding box center [273, 231] width 525 height 29
type textarea "p"
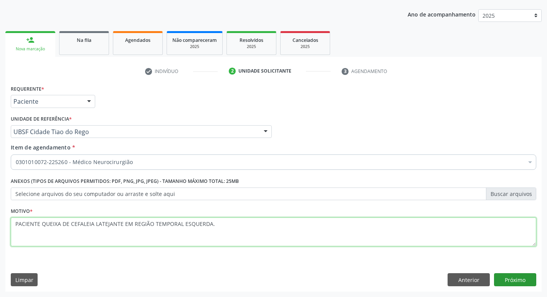
type textarea "PACIENTE QUEIXA DE CEFALEIA LATEJANTE EM REGIÃO TEMPORAL ESQUERDA."
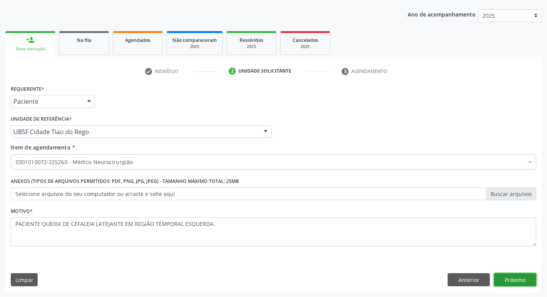
click at [522, 283] on button "Próximo" at bounding box center [515, 279] width 42 height 13
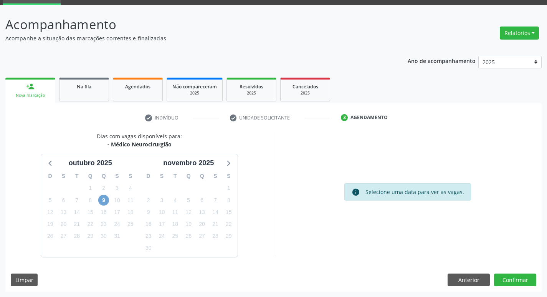
click at [104, 201] on span "9" at bounding box center [103, 200] width 11 height 11
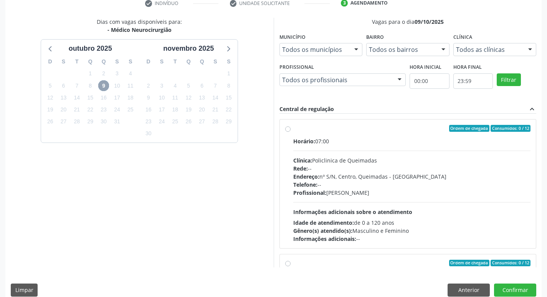
scroll to position [152, 0]
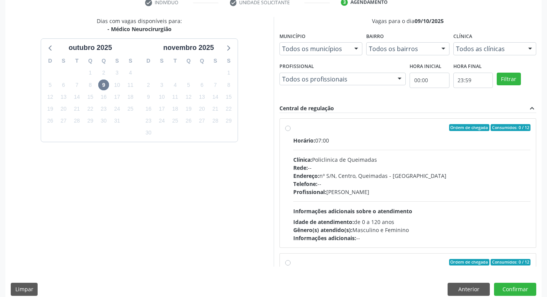
click at [476, 148] on div "Horário: 07:00 Clínica: Policlinica de Queimadas Rede: -- Endereço: nº S/N, Cen…" at bounding box center [411, 189] width 237 height 106
click at [290, 131] on input "Ordem de chegada Consumidos: 0 / 12 Horário: 07:00 Clínica: Policlinica de Quei…" at bounding box center [287, 127] width 5 height 7
radio input "true"
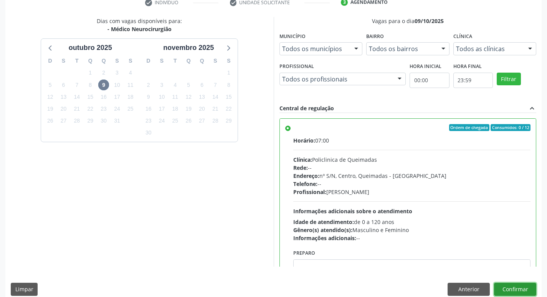
click at [508, 293] on button "Confirmar" at bounding box center [515, 288] width 42 height 13
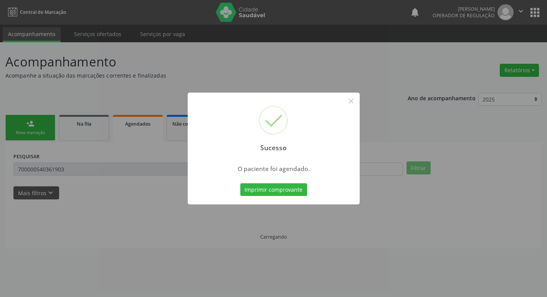
scroll to position [0, 0]
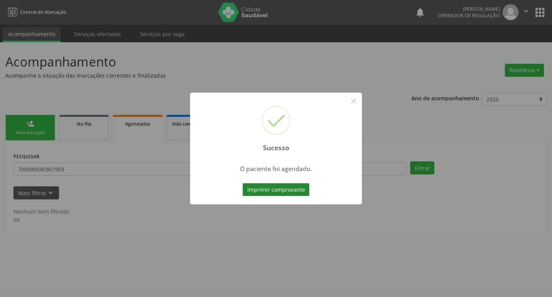
click at [258, 186] on button "Imprimir comprovante" at bounding box center [276, 189] width 67 height 13
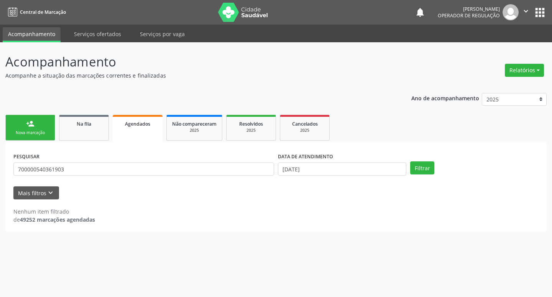
click at [48, 131] on div "Nova marcação" at bounding box center [30, 133] width 38 height 6
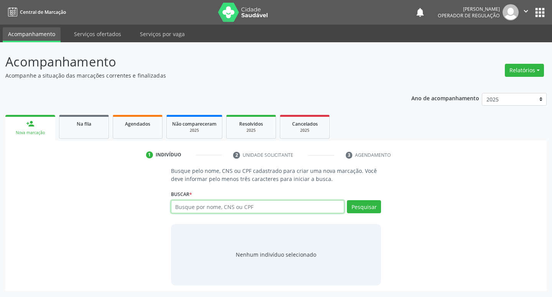
click at [205, 211] on input "text" at bounding box center [258, 206] width 174 height 13
type input "702302156357011"
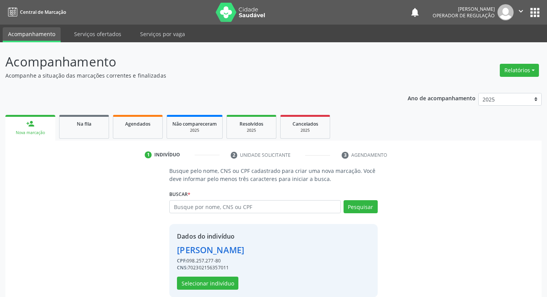
scroll to position [11, 0]
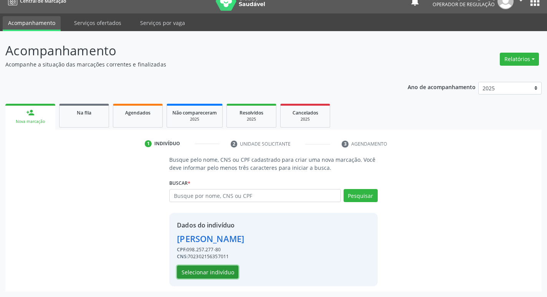
click at [207, 278] on button "Selecionar indivíduo" at bounding box center [207, 271] width 61 height 13
